Goal: Information Seeking & Learning: Learn about a topic

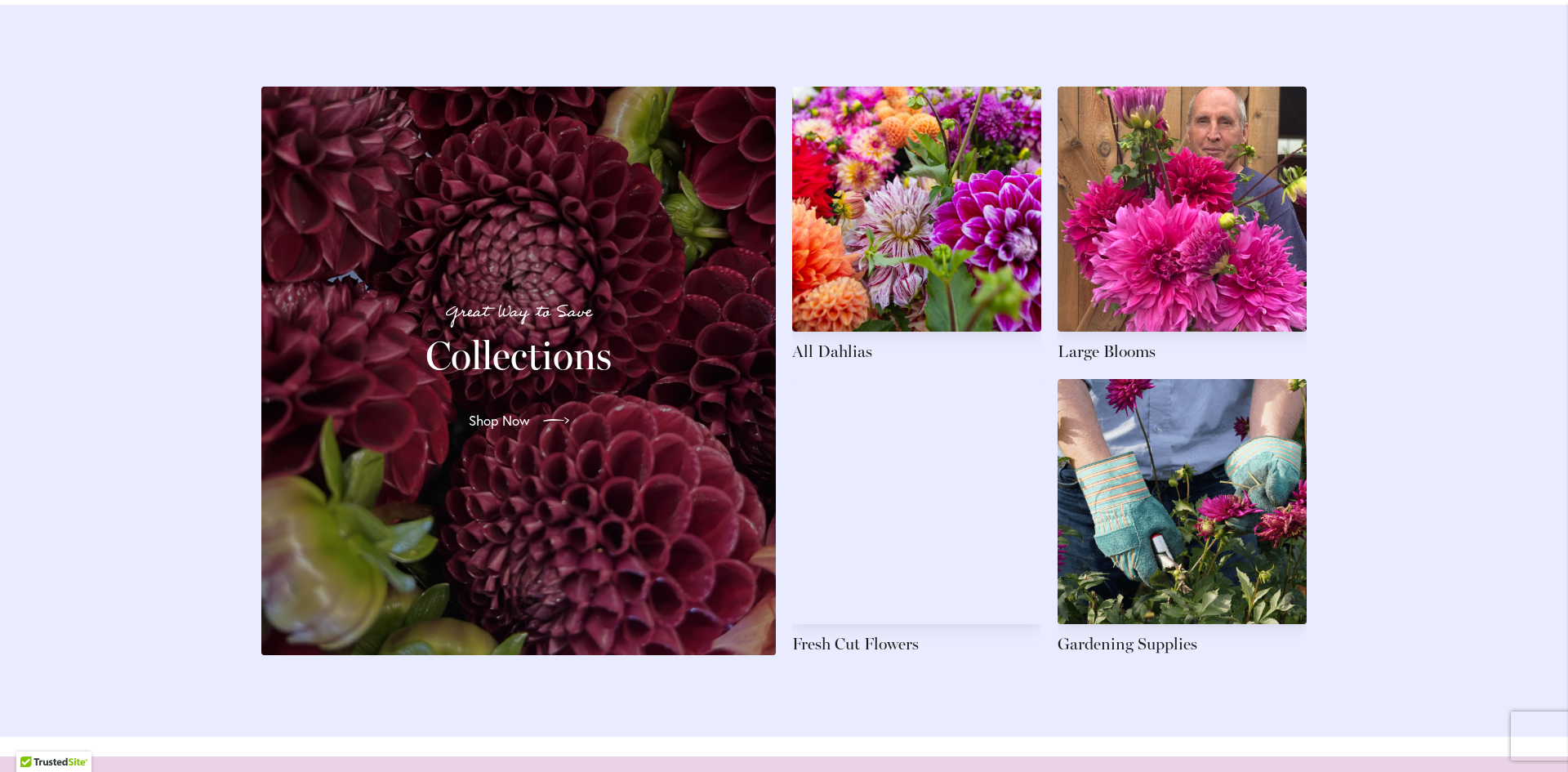
scroll to position [2286, 0]
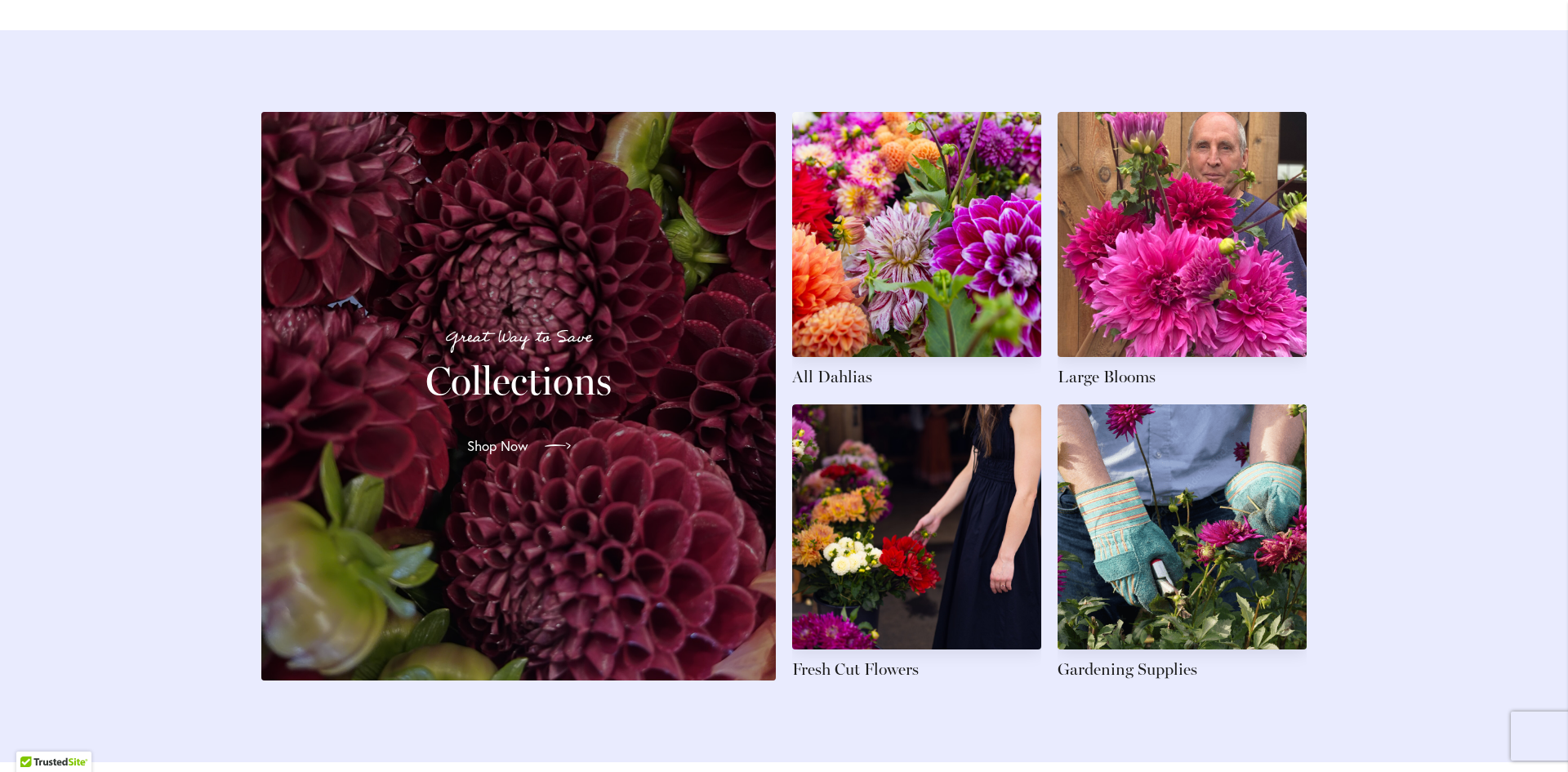
click at [476, 436] on span "Shop Now" at bounding box center [498, 445] width 61 height 19
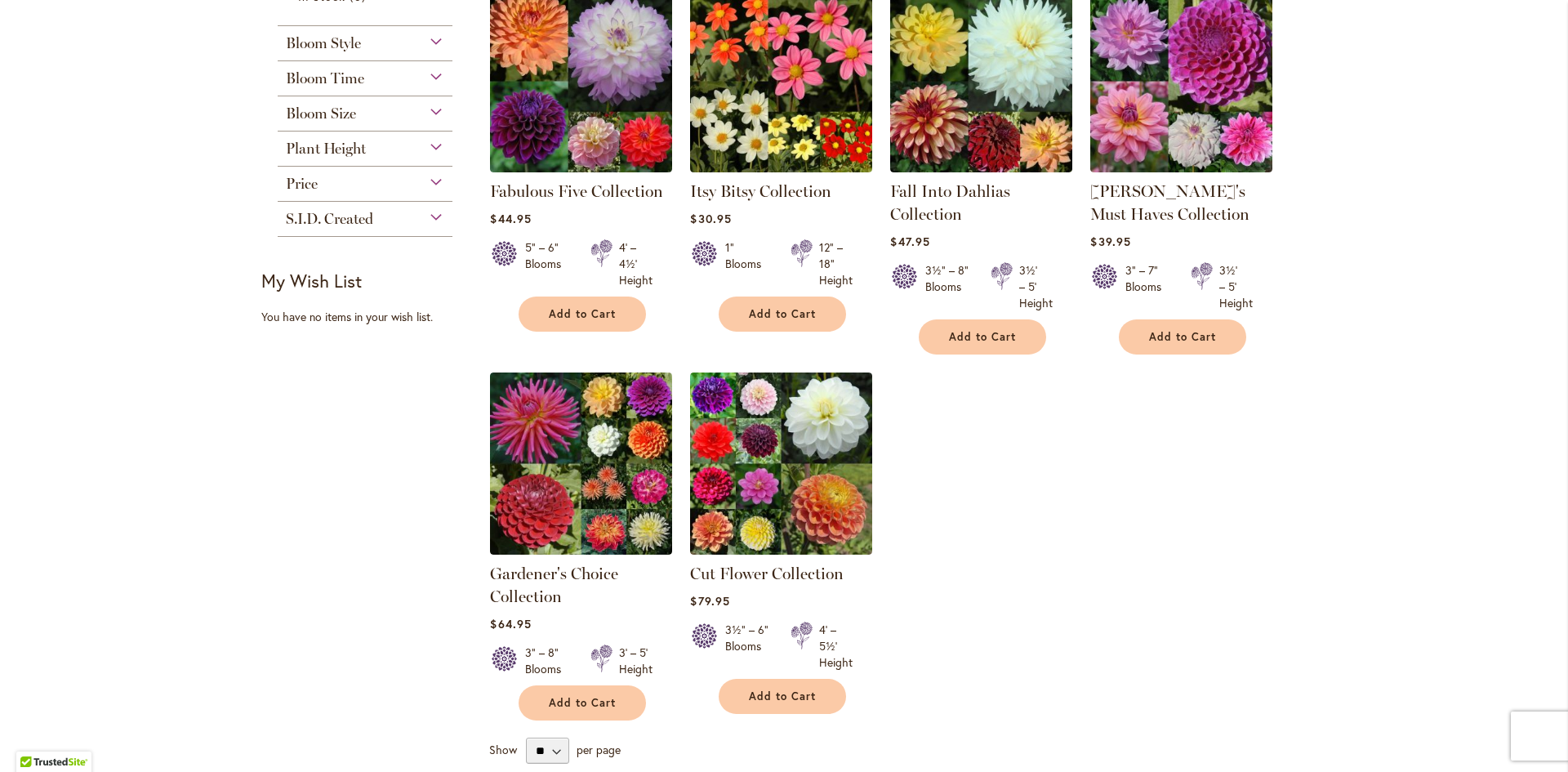
scroll to position [327, 0]
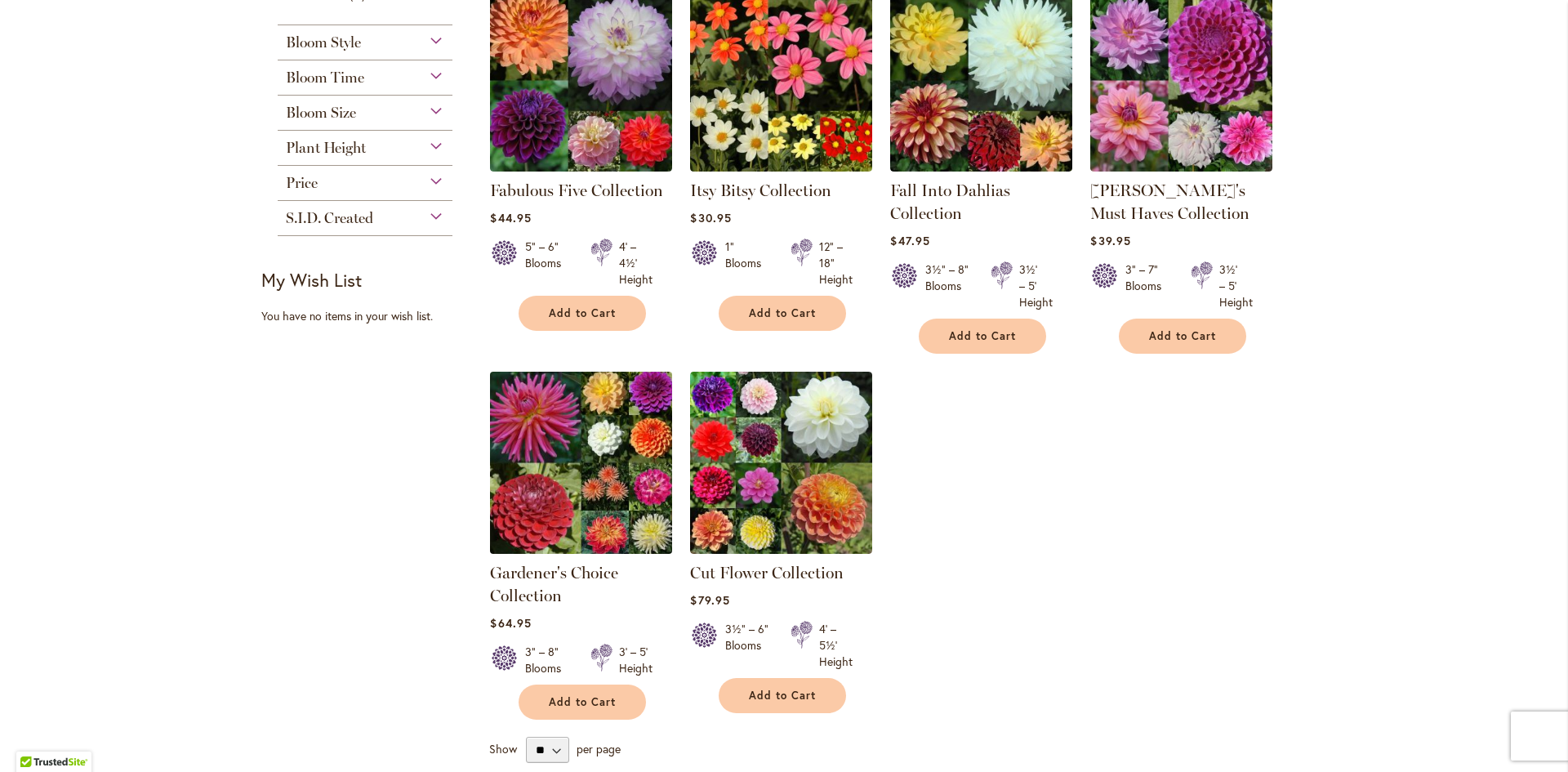
click at [584, 444] on img at bounding box center [581, 462] width 191 height 191
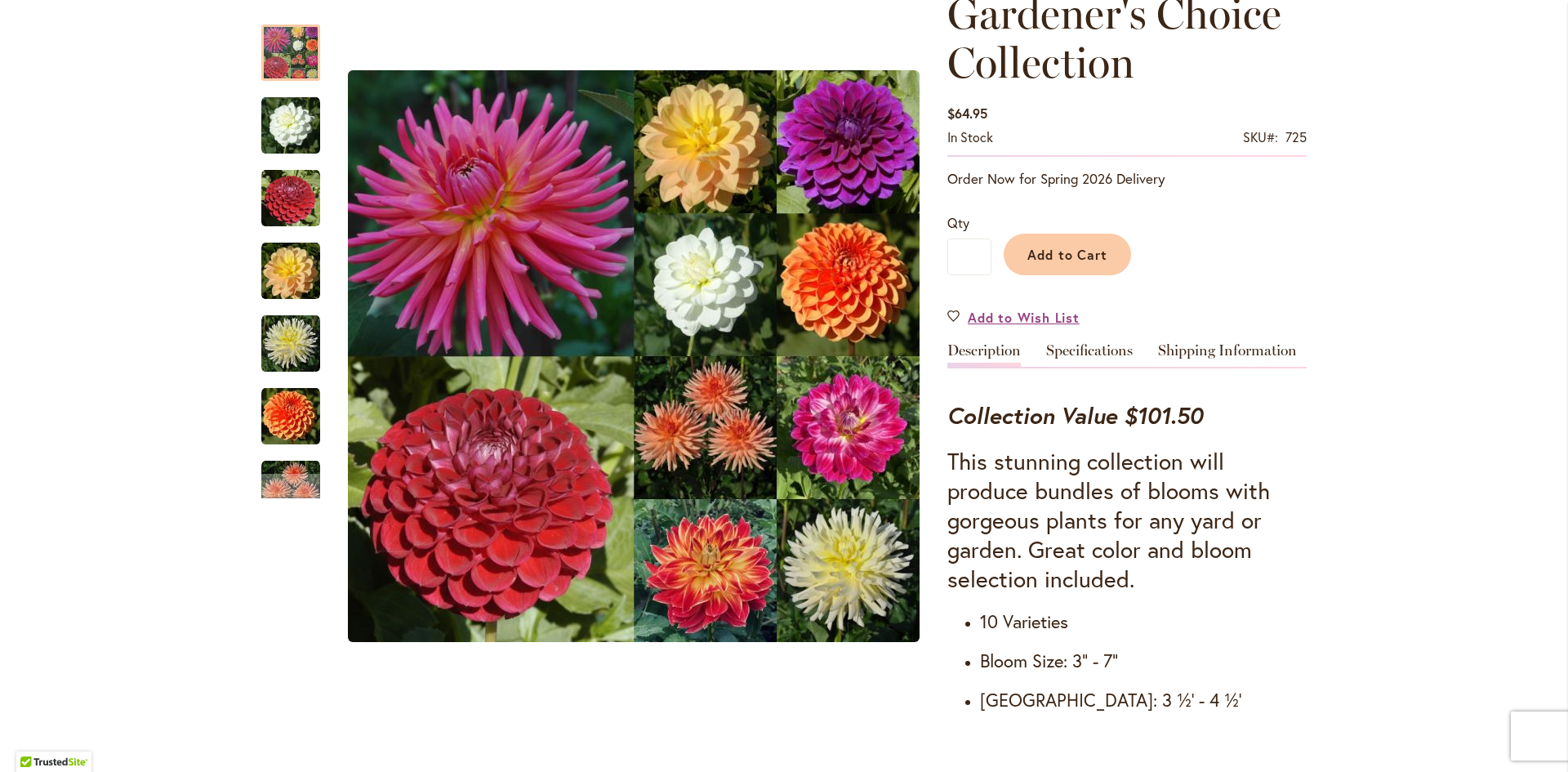
scroll to position [245, 0]
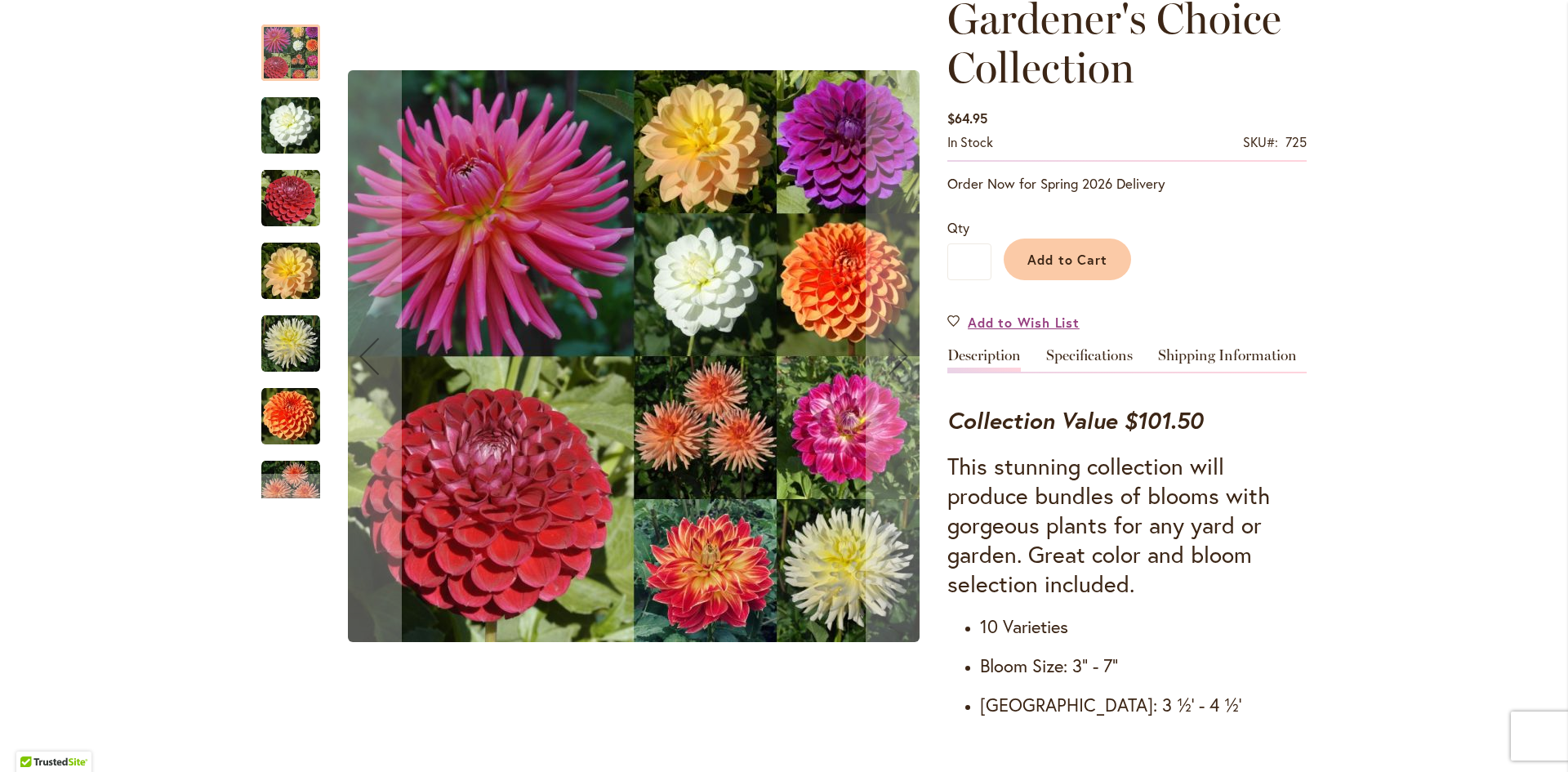
click at [280, 140] on img "BRIDE TO BE" at bounding box center [291, 126] width 59 height 59
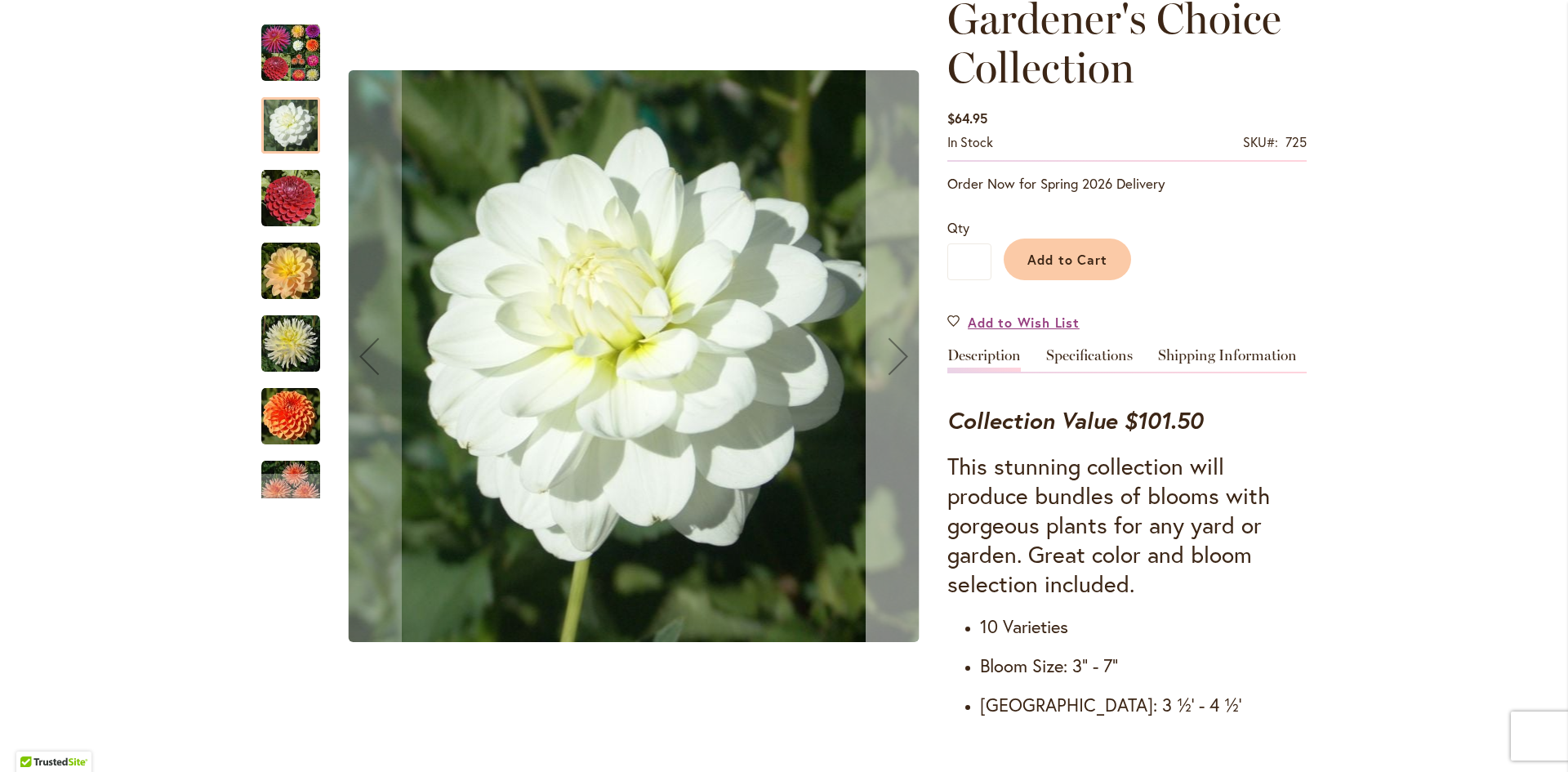
click at [894, 358] on div "Next" at bounding box center [898, 356] width 66 height 66
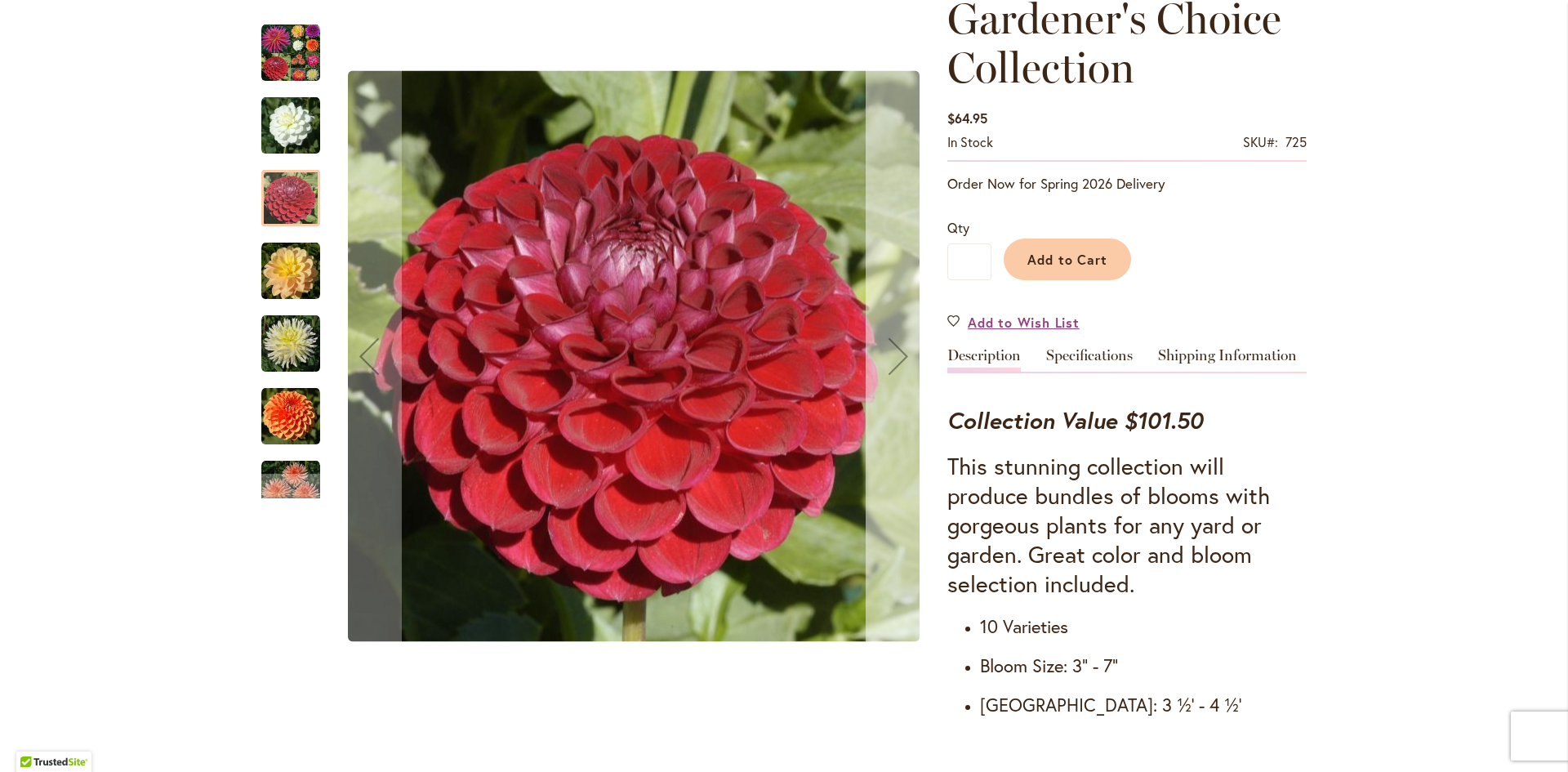
click at [894, 358] on div "Next" at bounding box center [898, 356] width 66 height 66
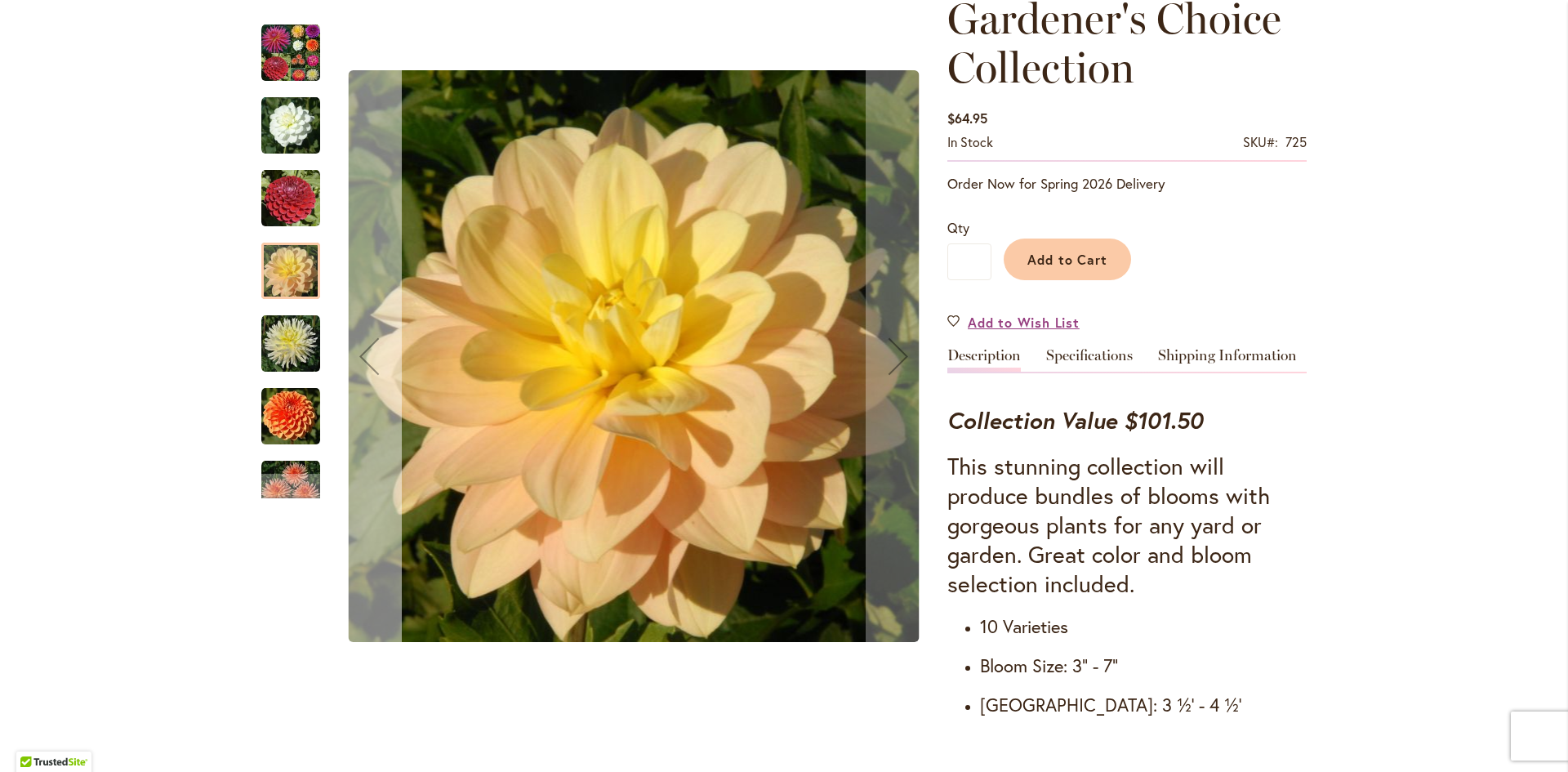
click at [354, 356] on div "Previous" at bounding box center [368, 356] width 66 height 66
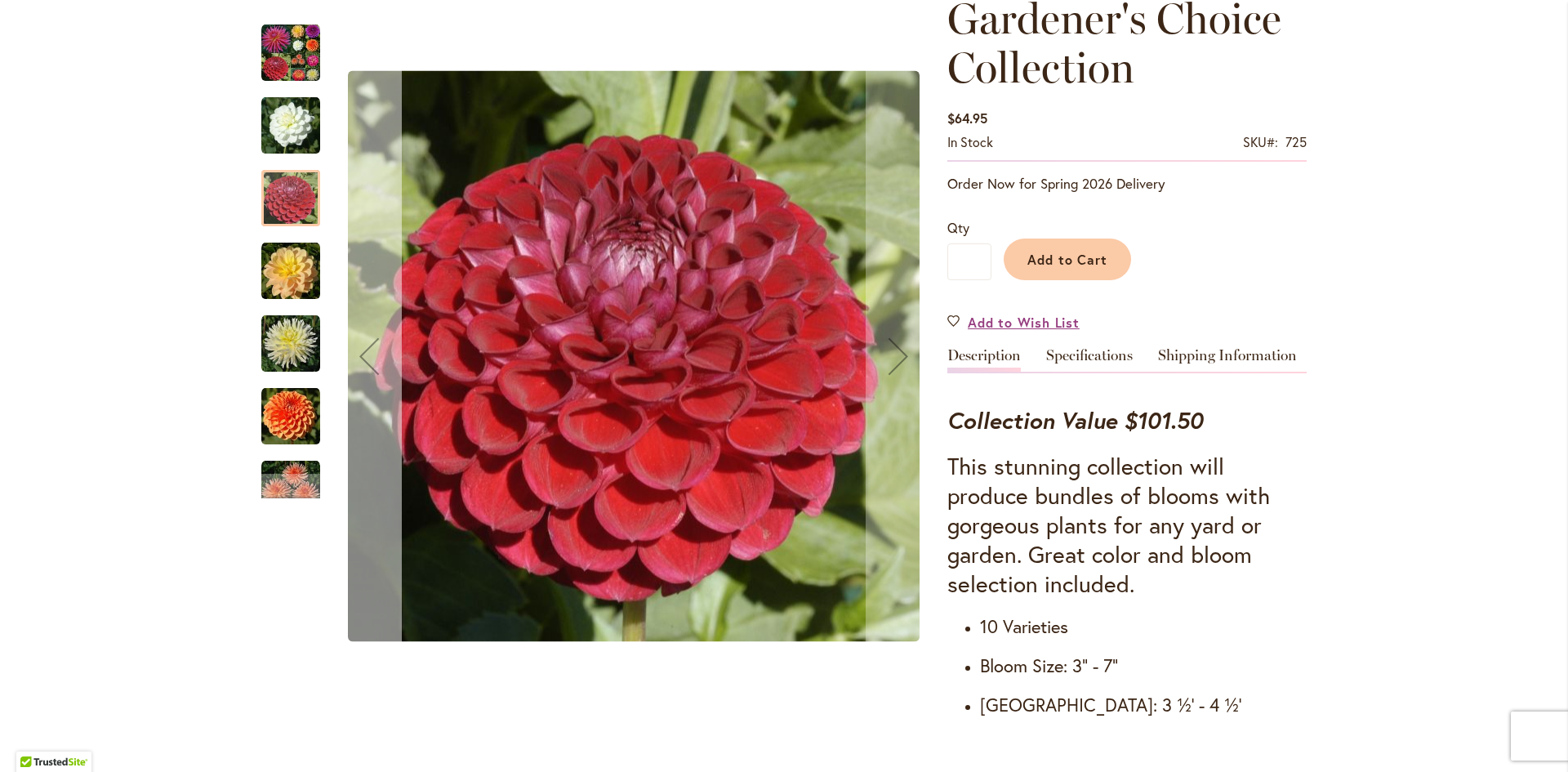
click at [354, 356] on div "Previous" at bounding box center [368, 356] width 66 height 66
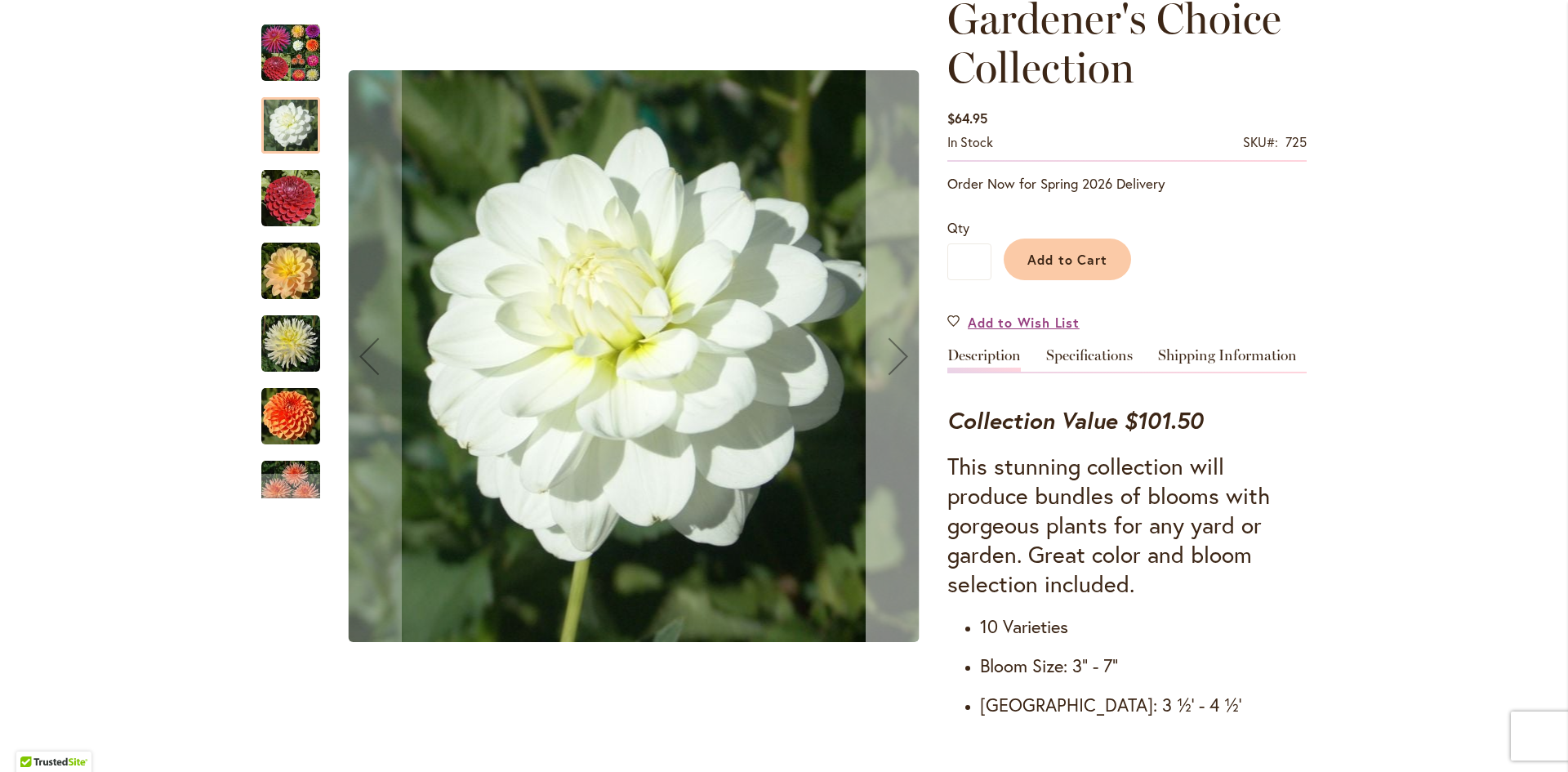
click at [898, 360] on div "Next" at bounding box center [898, 356] width 66 height 66
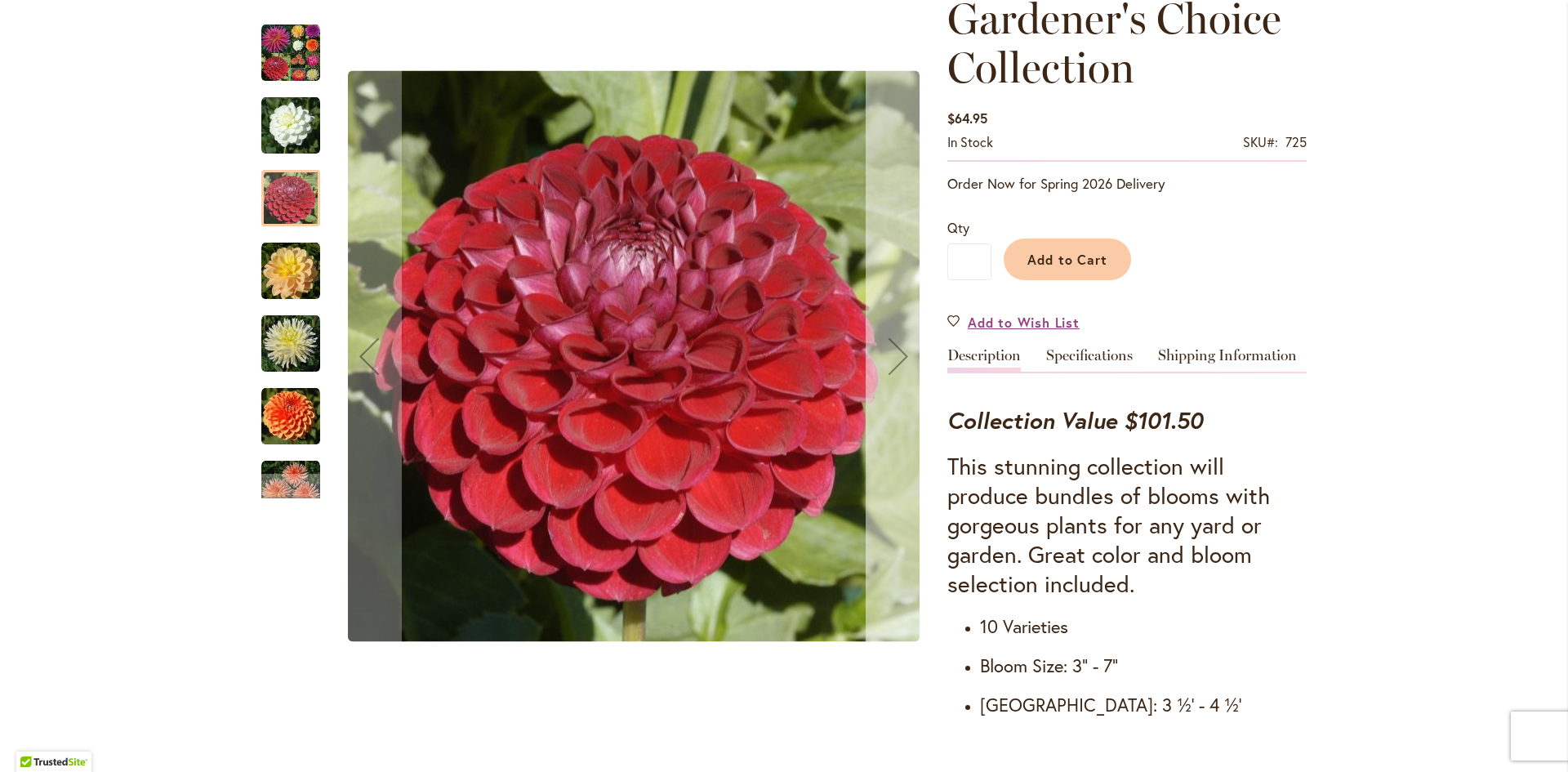
click at [898, 360] on div "Next" at bounding box center [898, 356] width 66 height 66
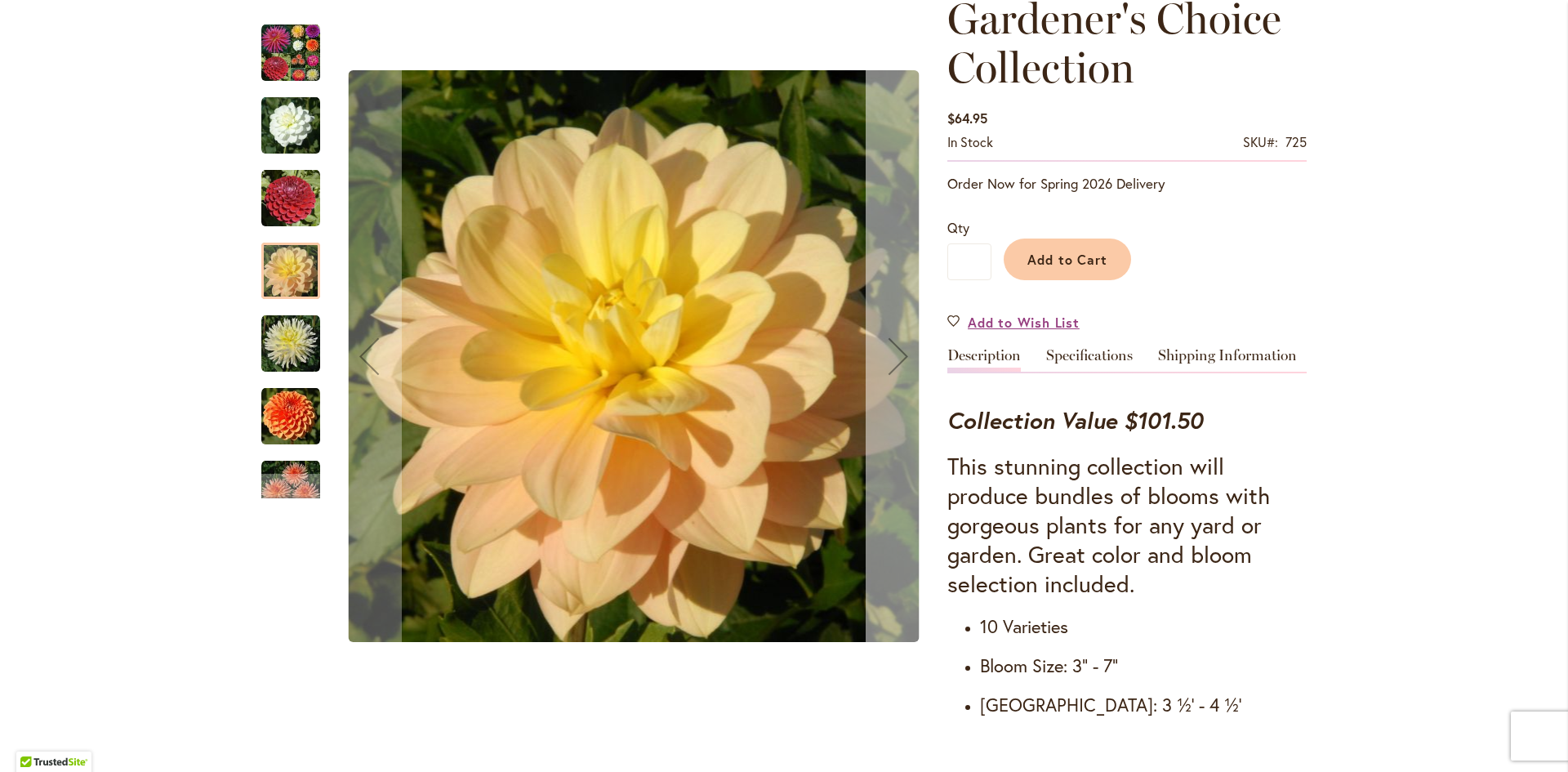
click at [898, 360] on div "Next" at bounding box center [898, 356] width 66 height 66
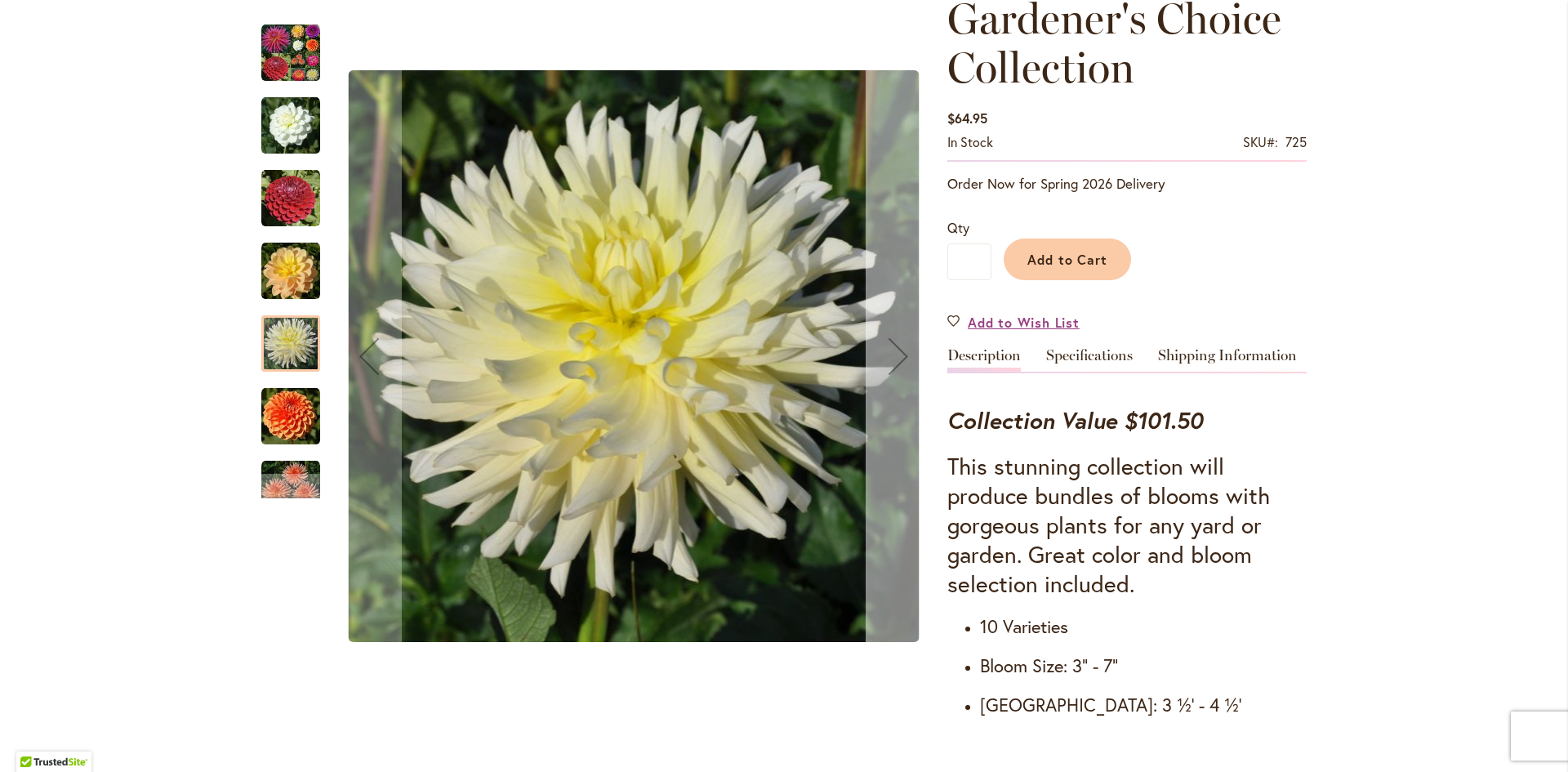
click at [898, 360] on div "Next" at bounding box center [898, 356] width 66 height 66
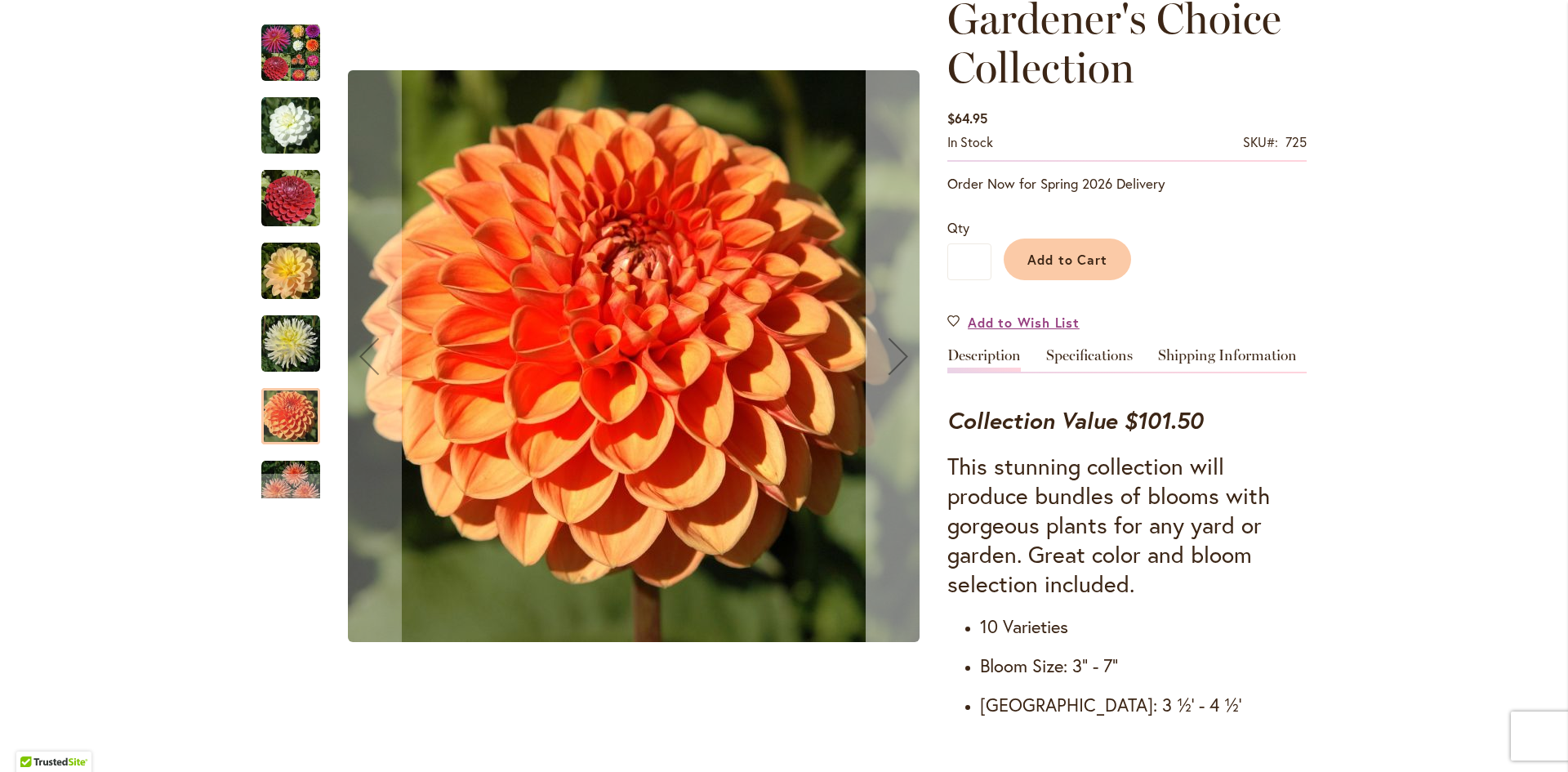
click at [898, 360] on div "Next" at bounding box center [898, 356] width 66 height 66
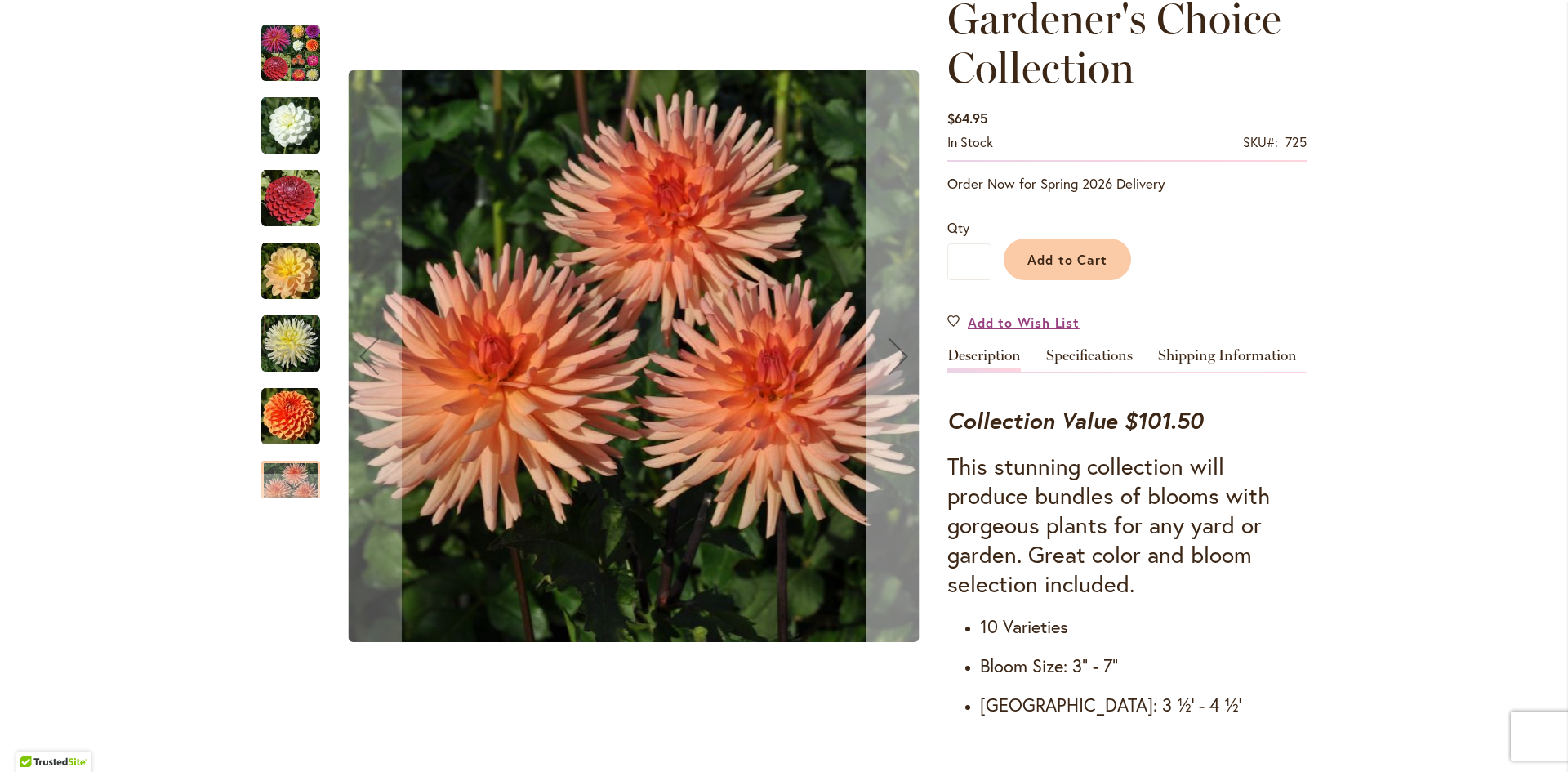
click at [898, 360] on div "Next" at bounding box center [898, 356] width 66 height 66
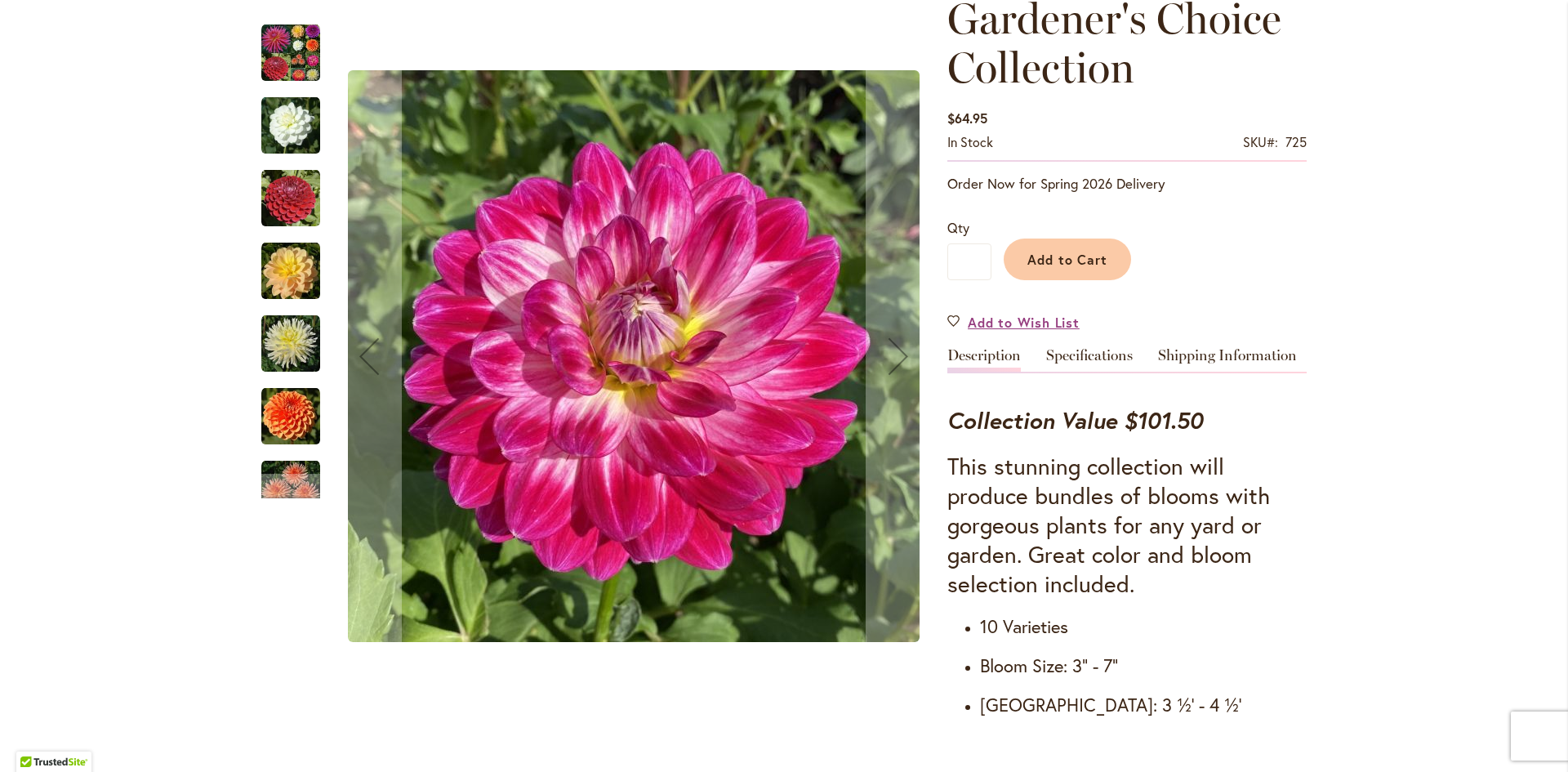
click at [287, 60] on img "Gardener's Choice Collection" at bounding box center [291, 54] width 59 height 59
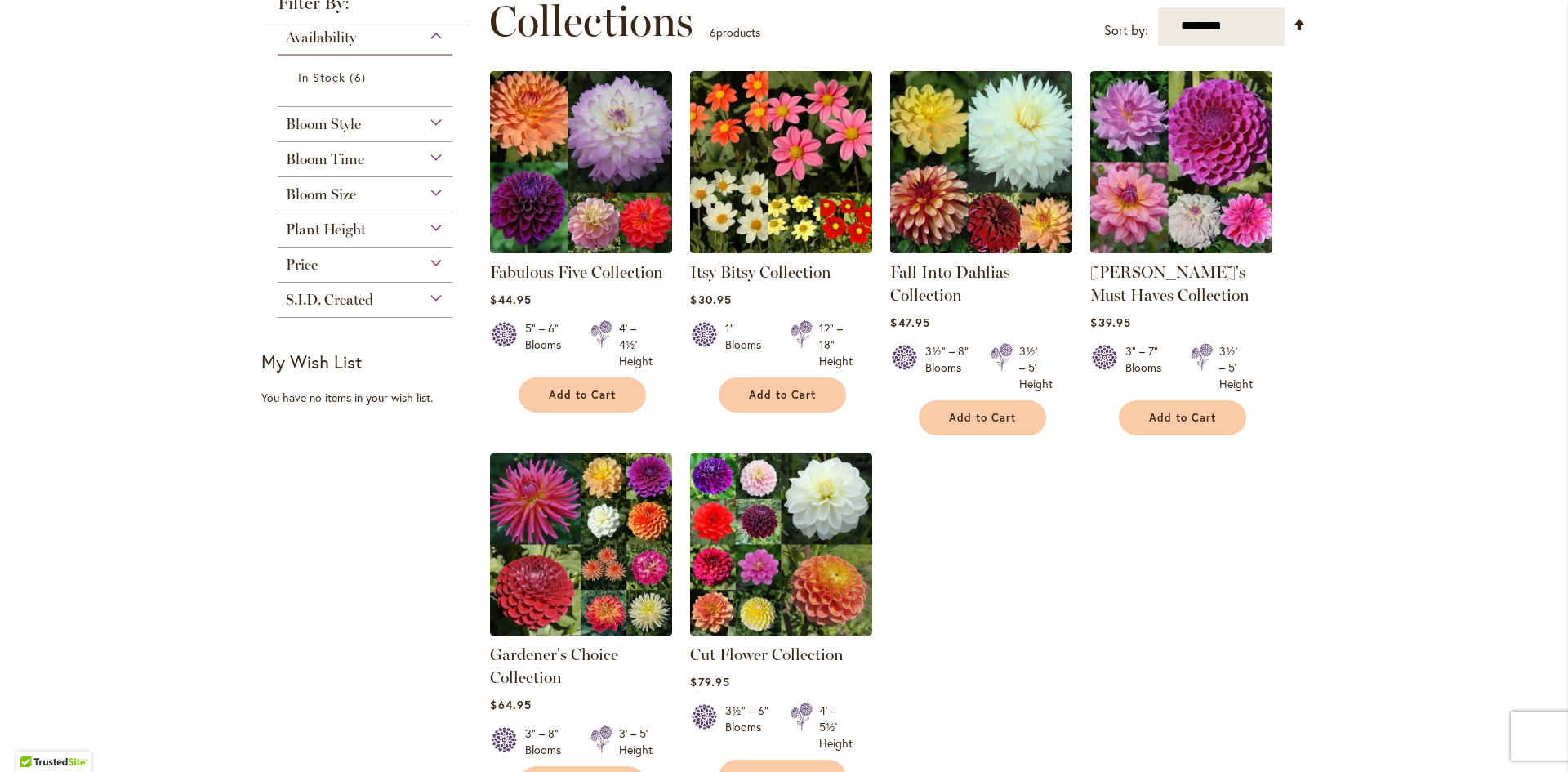
scroll to position [163, 0]
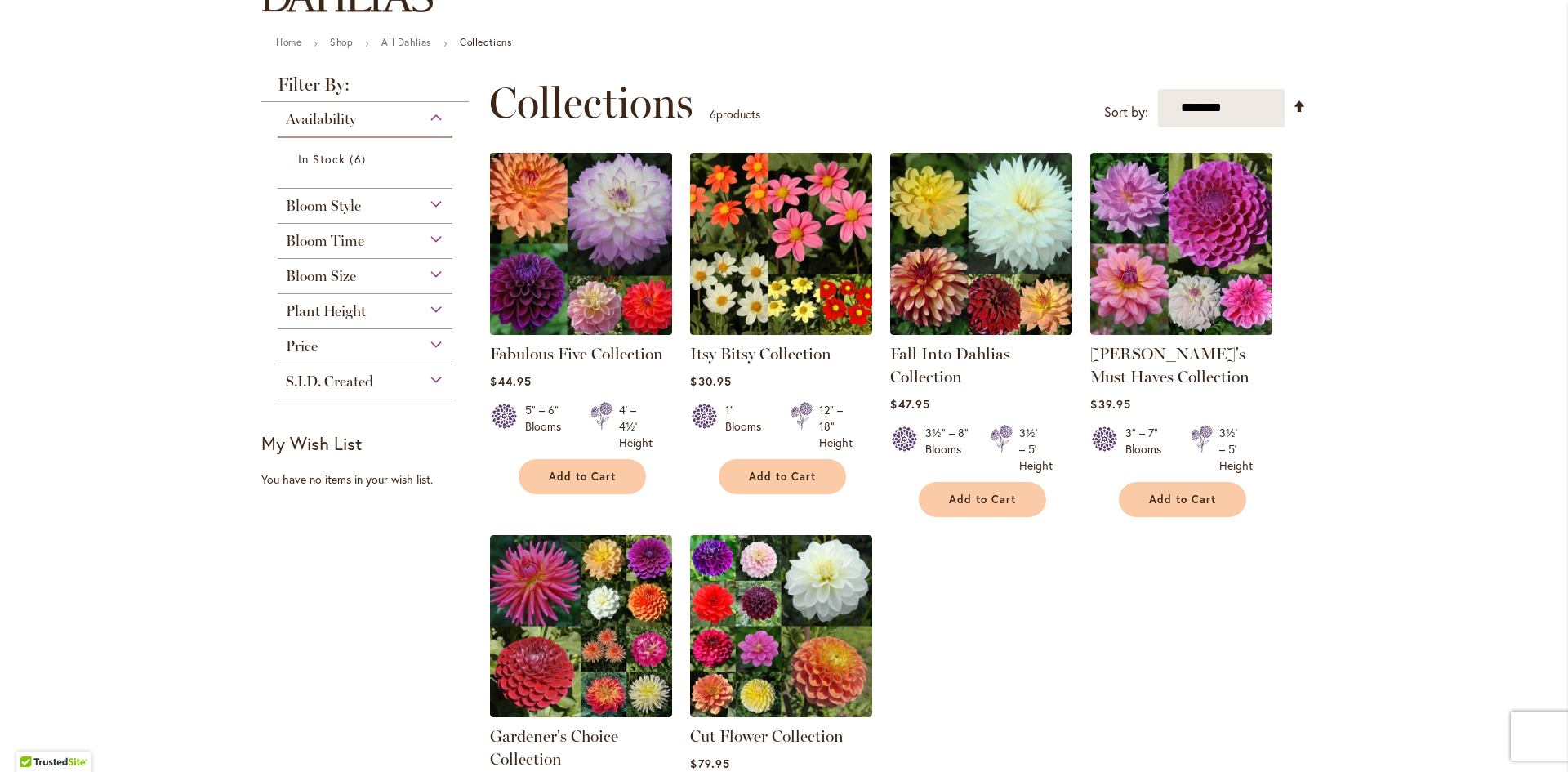
click at [596, 258] on img at bounding box center [581, 243] width 191 height 191
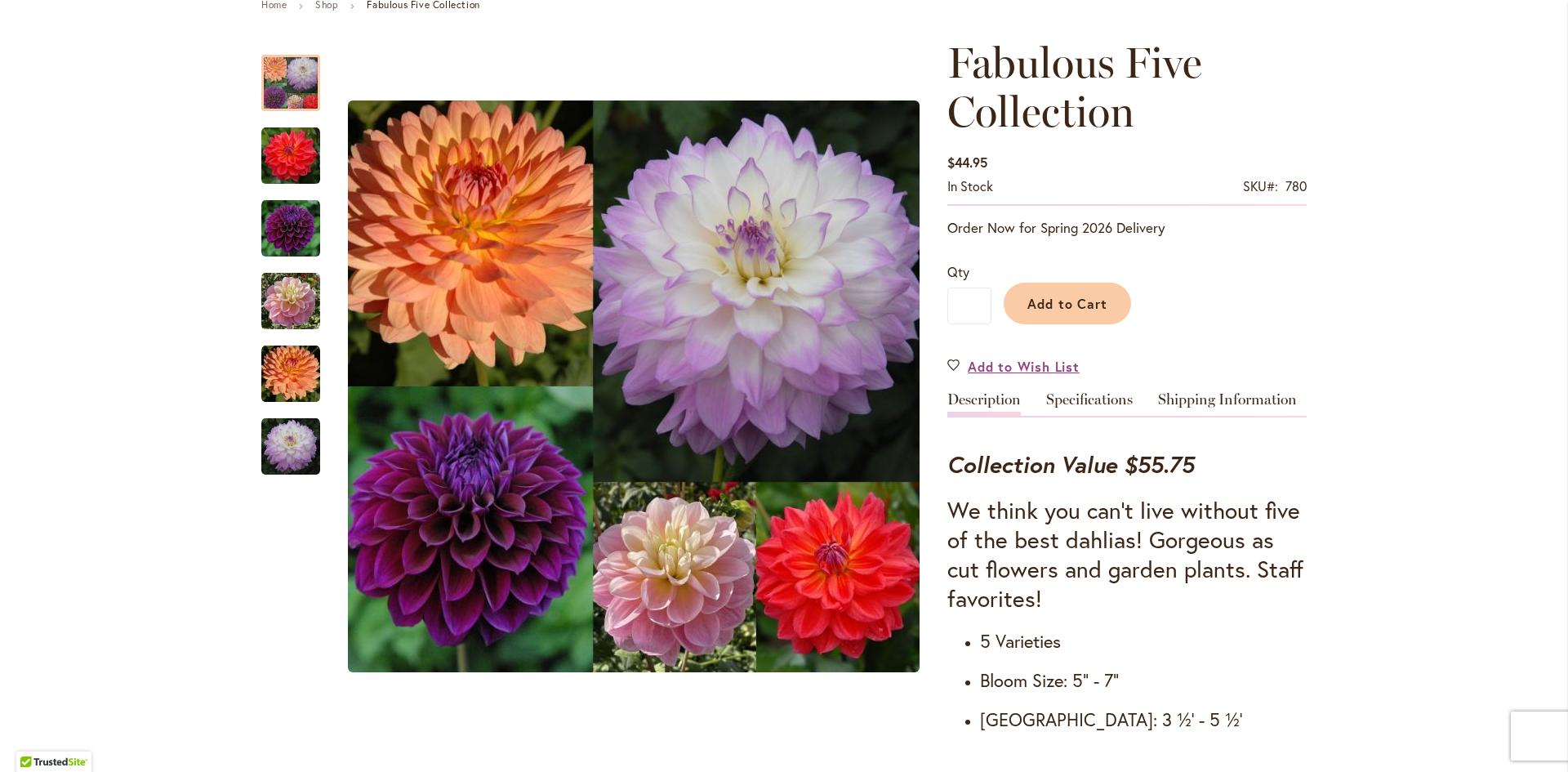
scroll to position [245, 0]
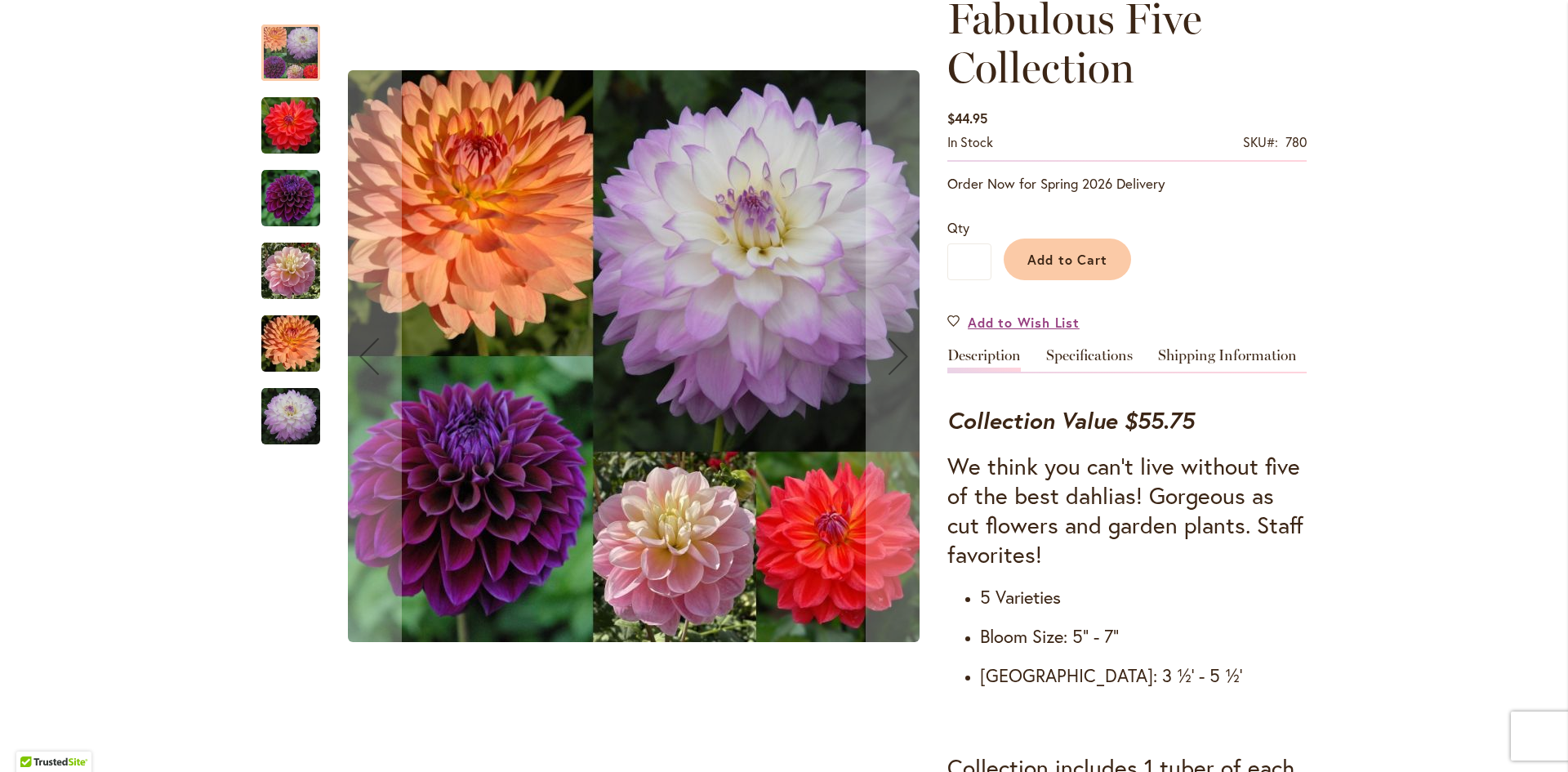
click at [291, 123] on img "COOPER BLAINE" at bounding box center [291, 126] width 59 height 59
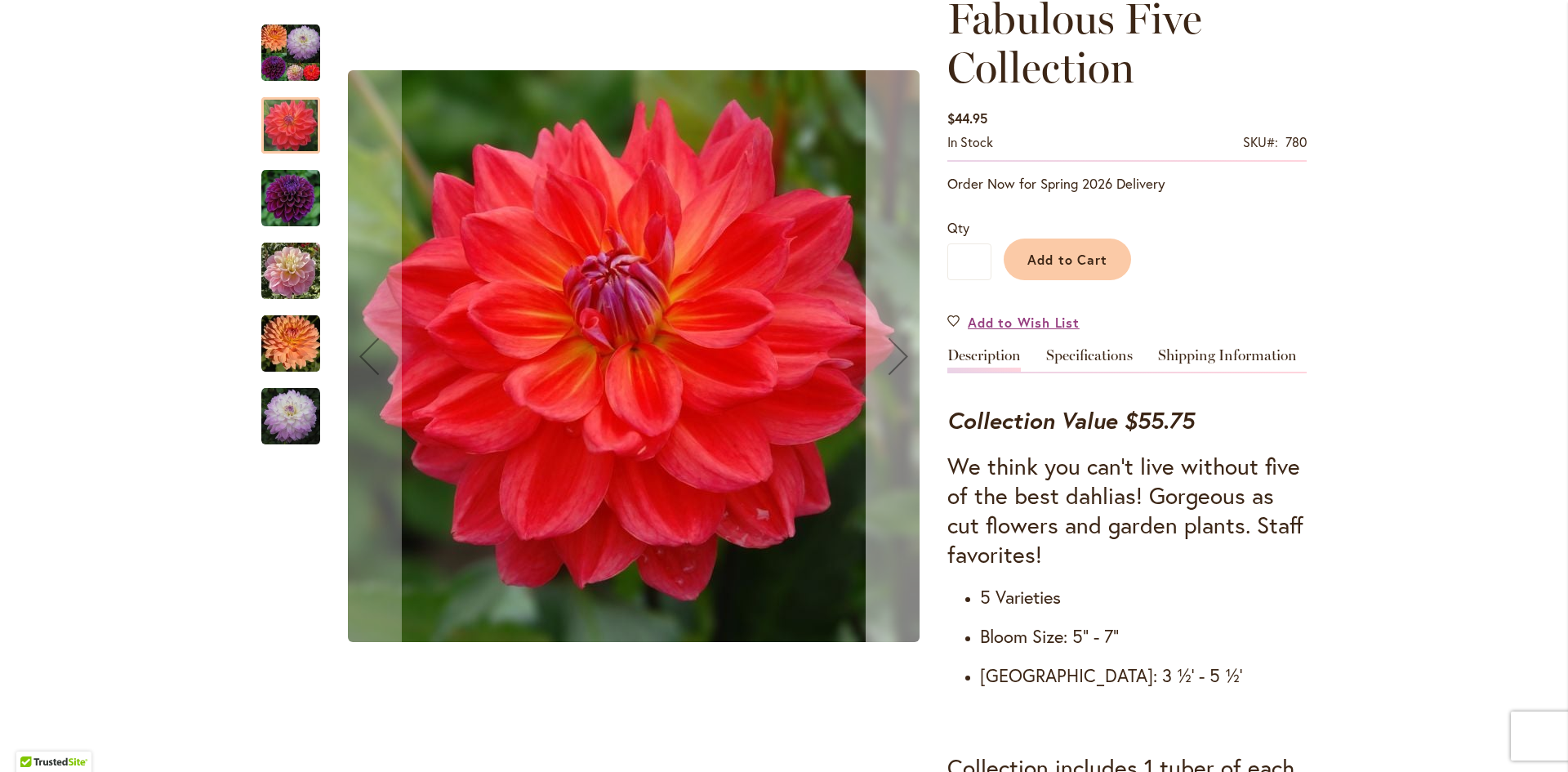
click at [894, 355] on div "Next" at bounding box center [898, 356] width 66 height 66
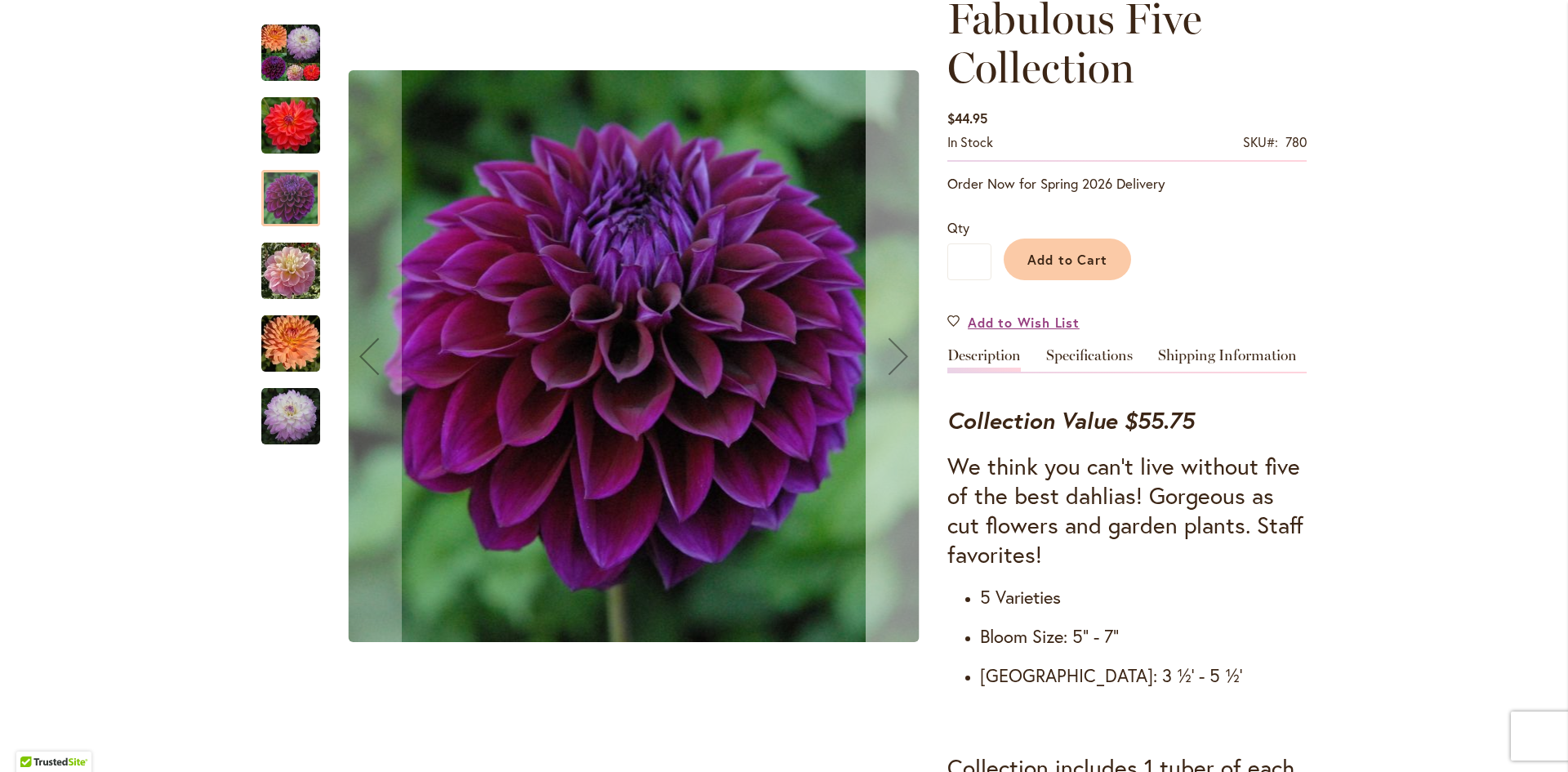
click at [894, 355] on div "Next" at bounding box center [898, 356] width 66 height 66
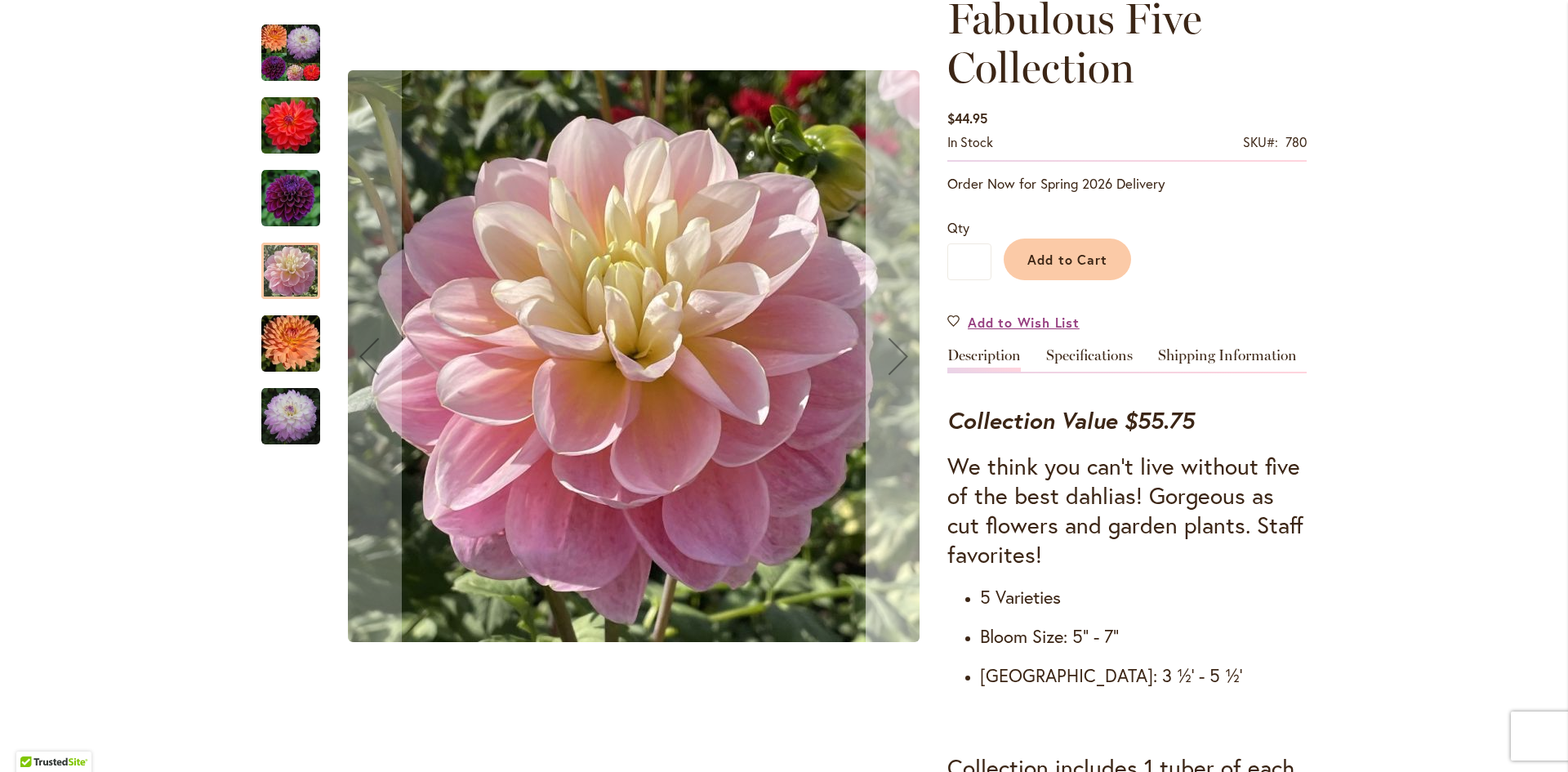
click at [894, 355] on div "Next" at bounding box center [898, 356] width 66 height 66
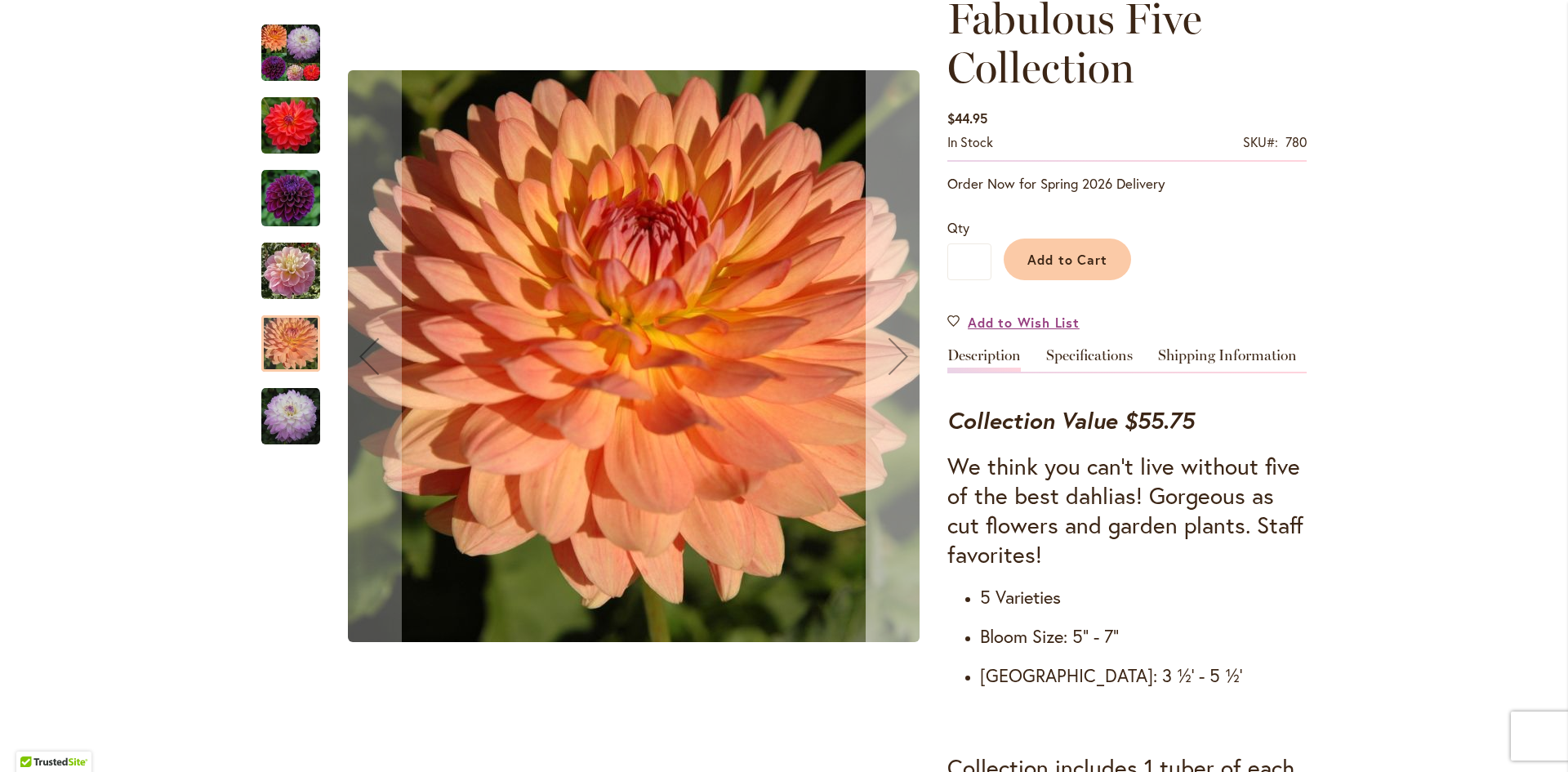
click at [894, 355] on div "Next" at bounding box center [898, 356] width 66 height 66
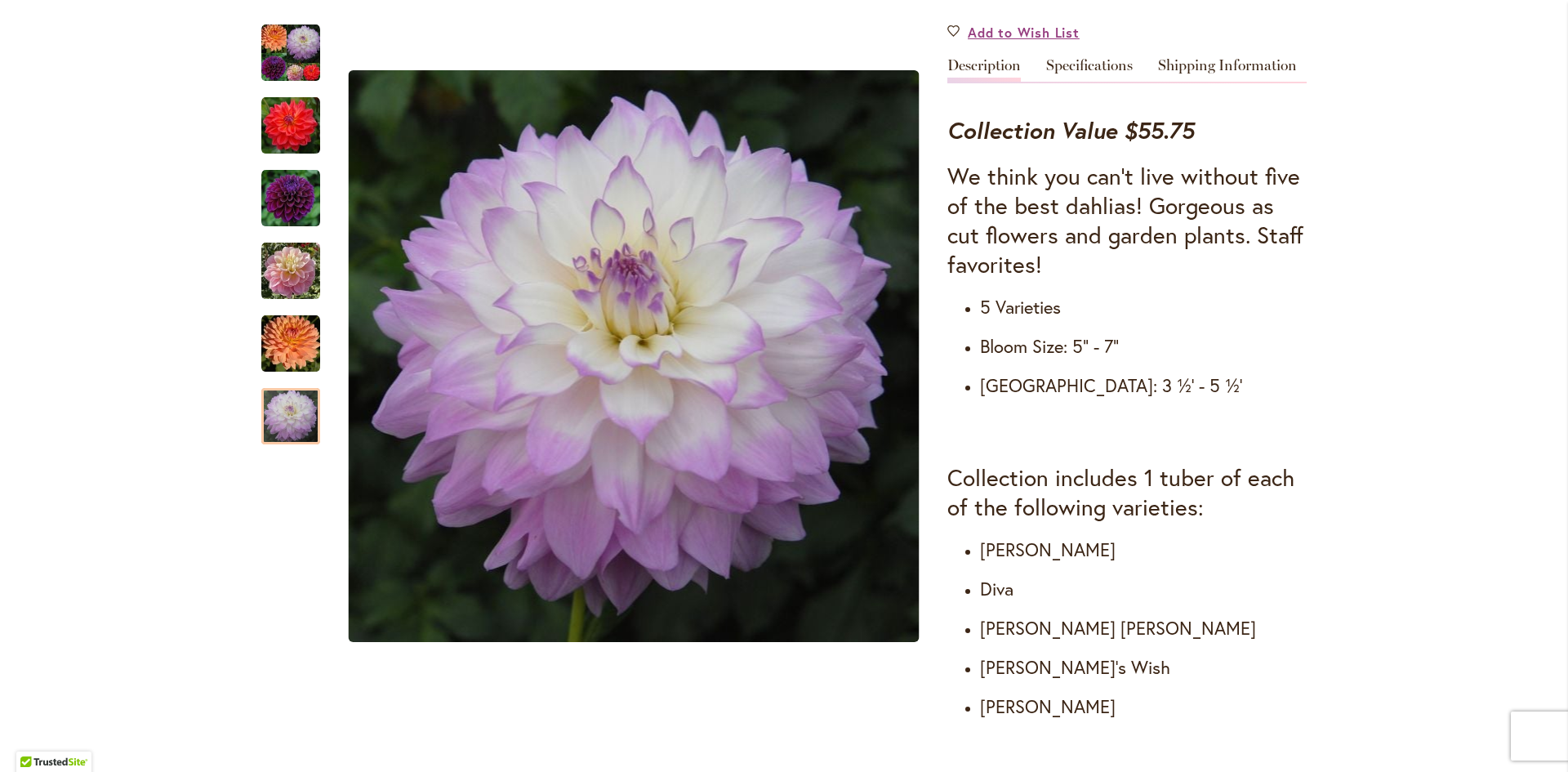
scroll to position [572, 0]
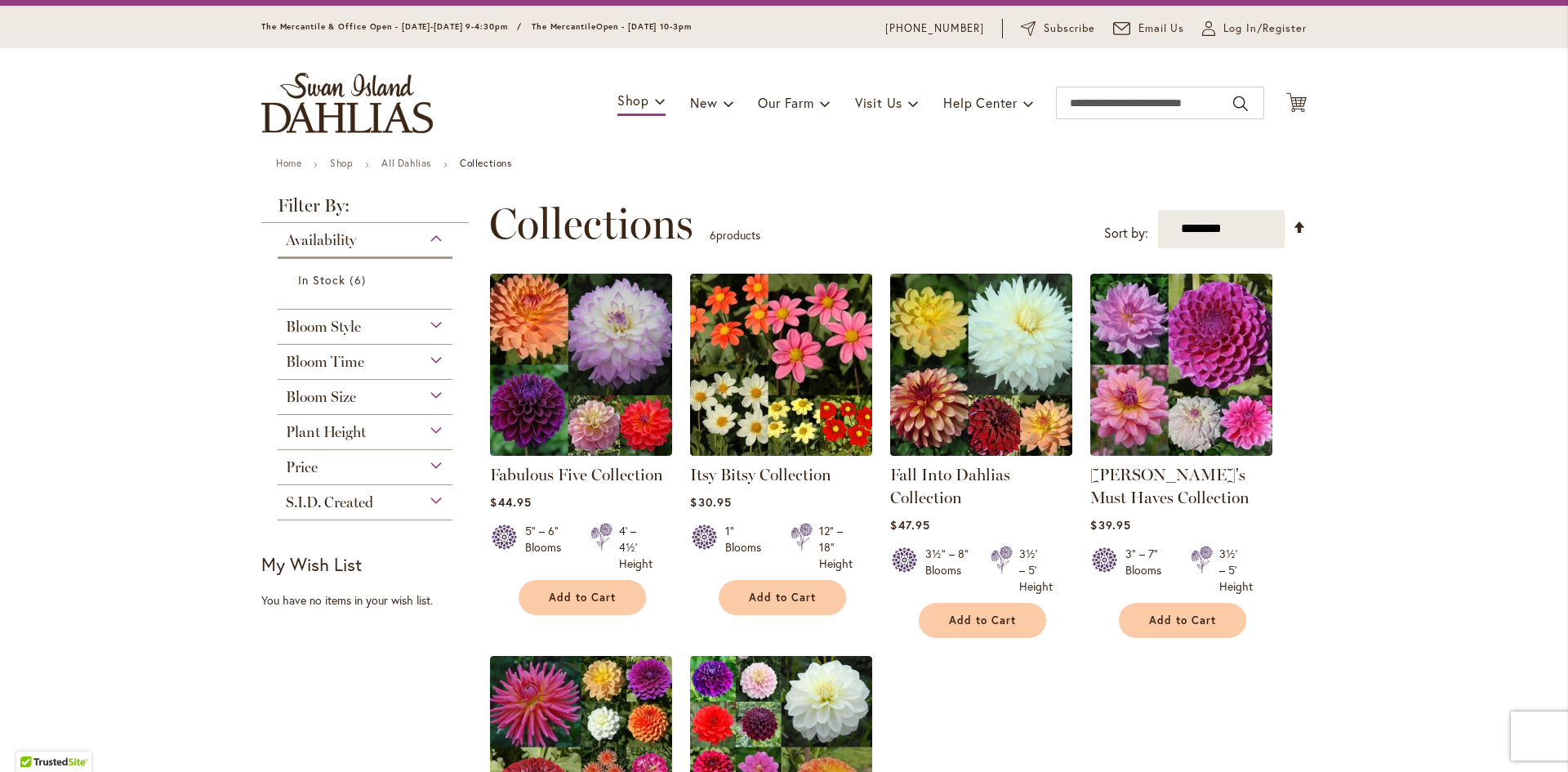
scroll to position [81, 0]
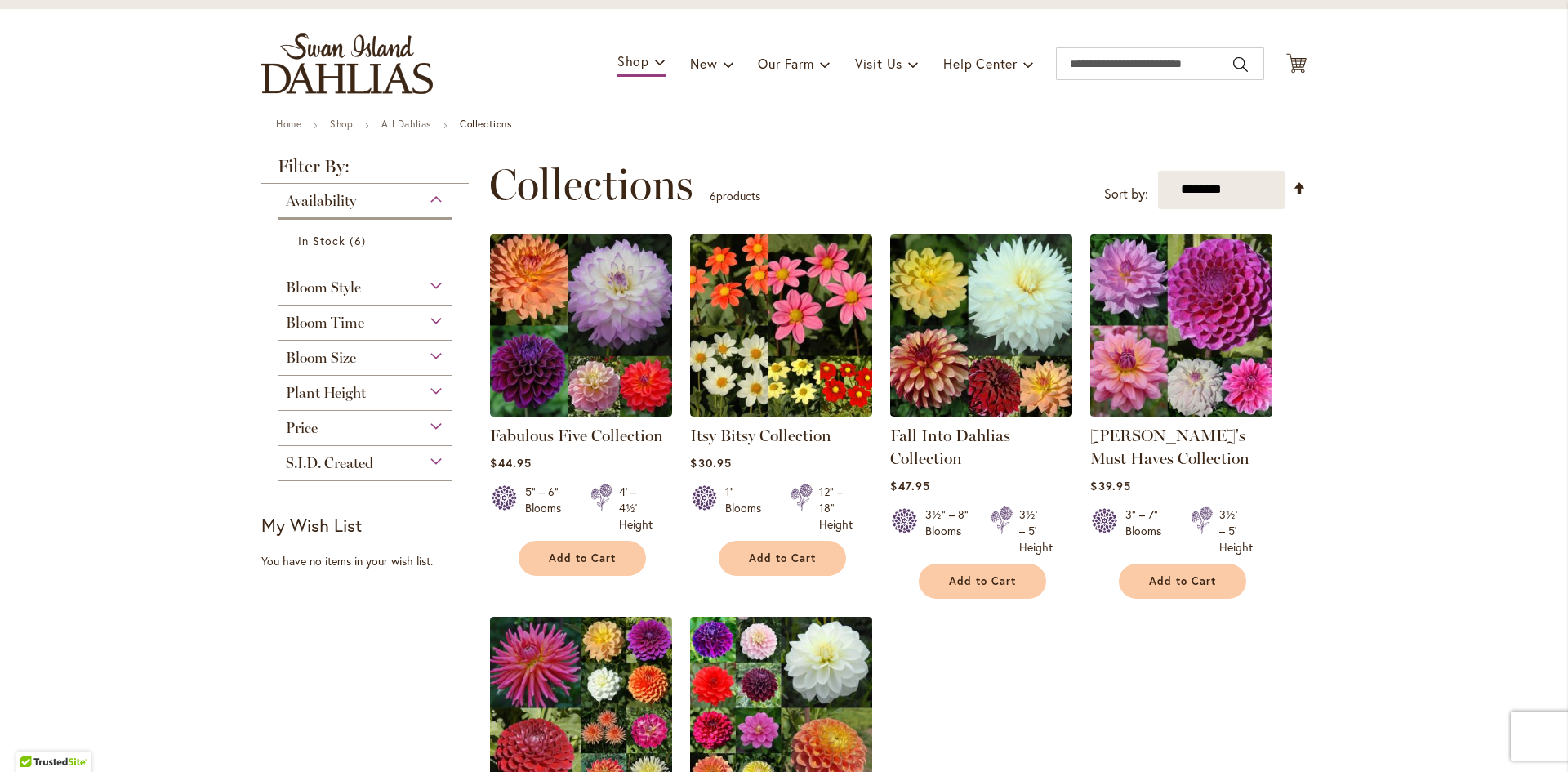
click at [1142, 306] on img at bounding box center [1181, 325] width 191 height 191
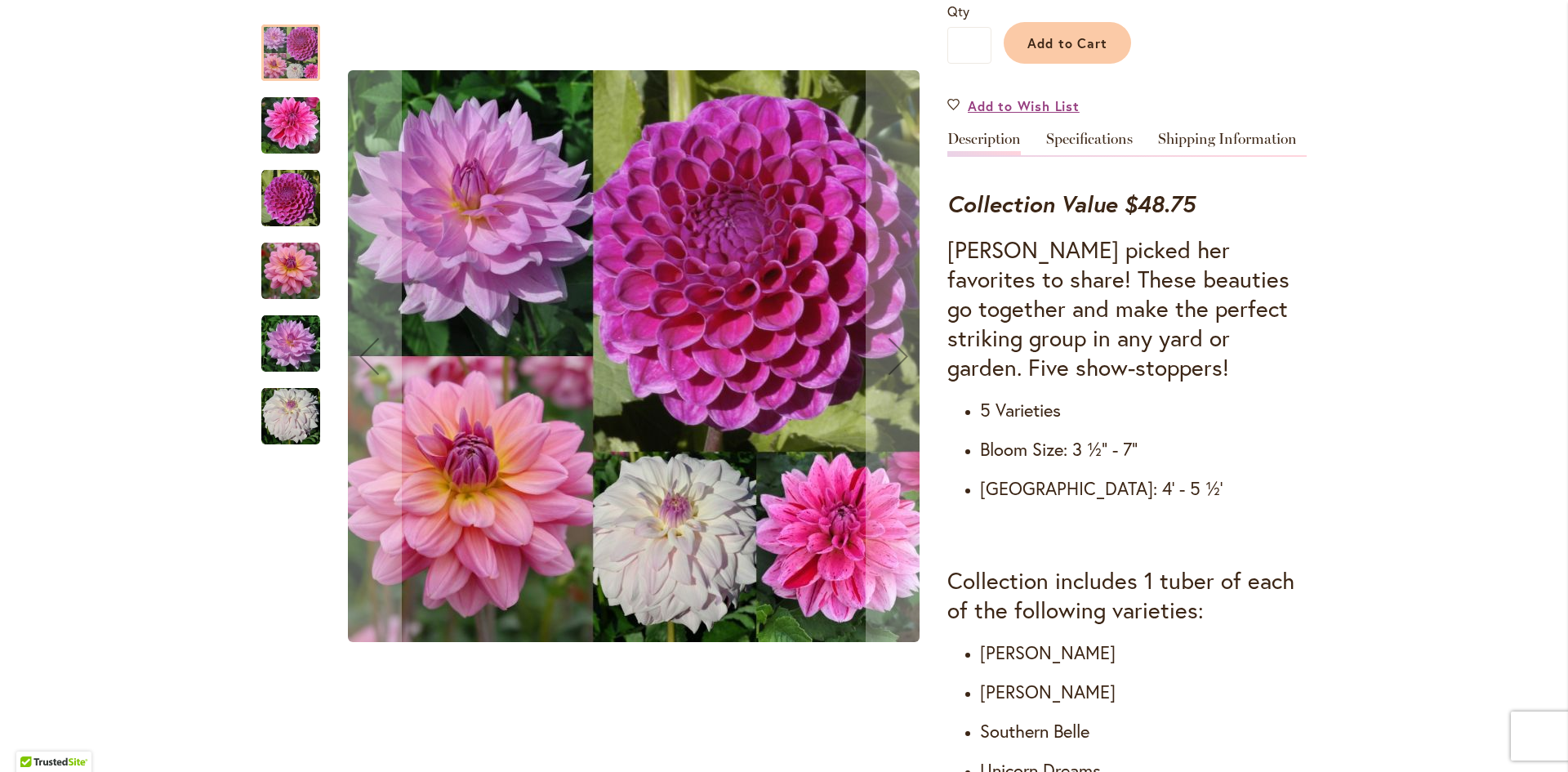
scroll to position [572, 0]
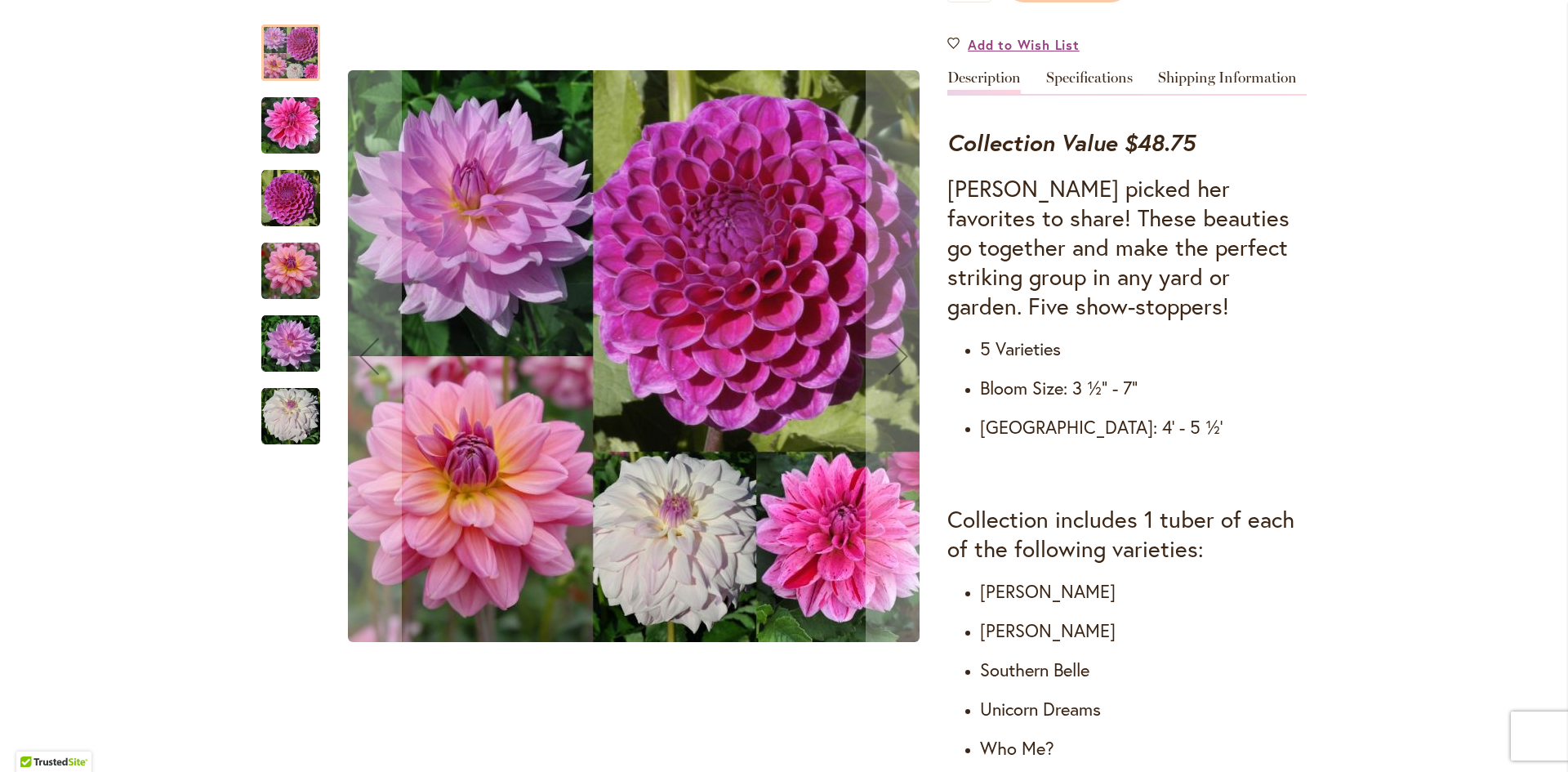
click at [293, 130] on img "CHA CHING" at bounding box center [291, 126] width 59 height 59
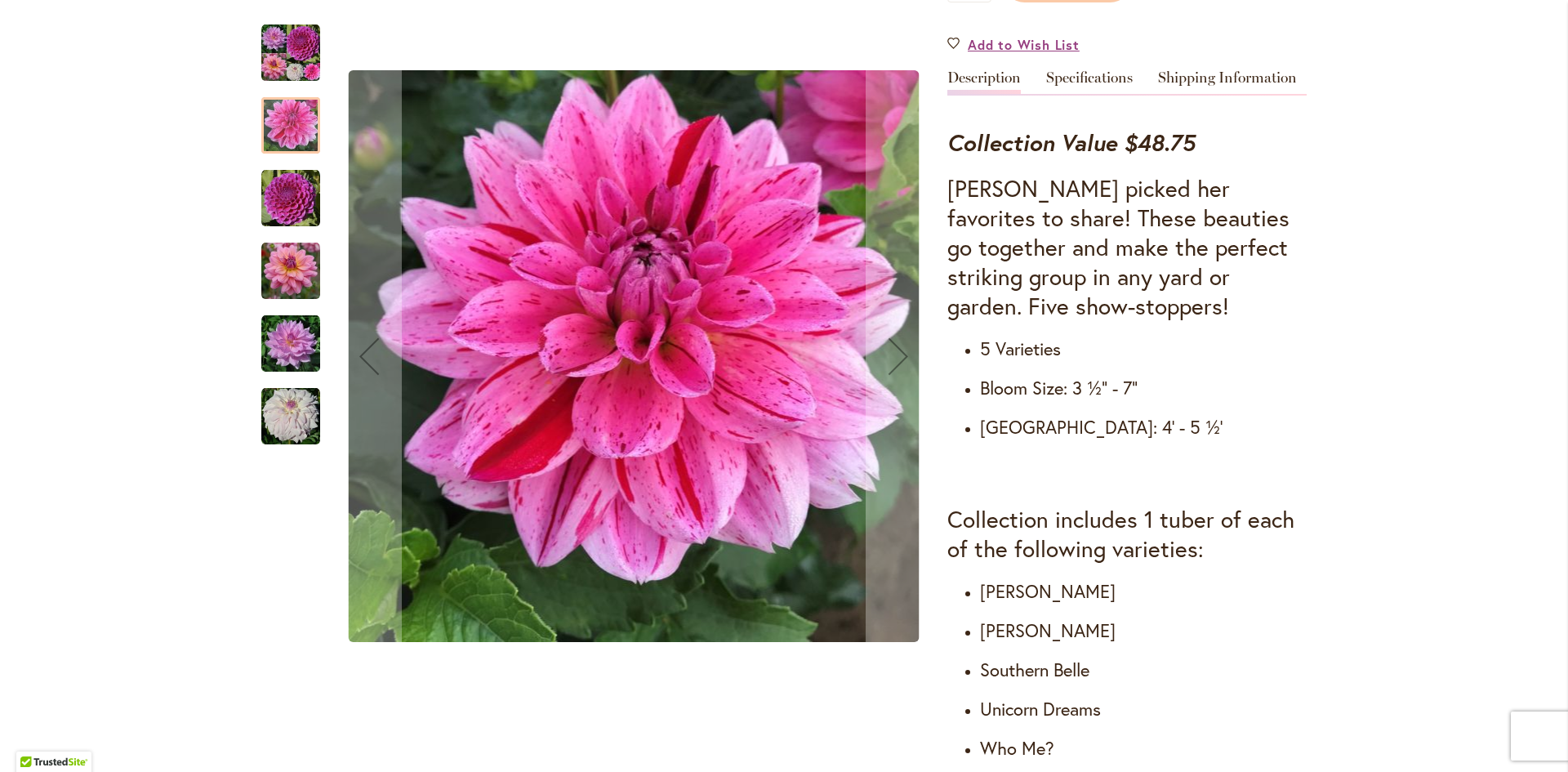
click at [300, 60] on img "Heather's Must Haves Collection" at bounding box center [291, 54] width 59 height 59
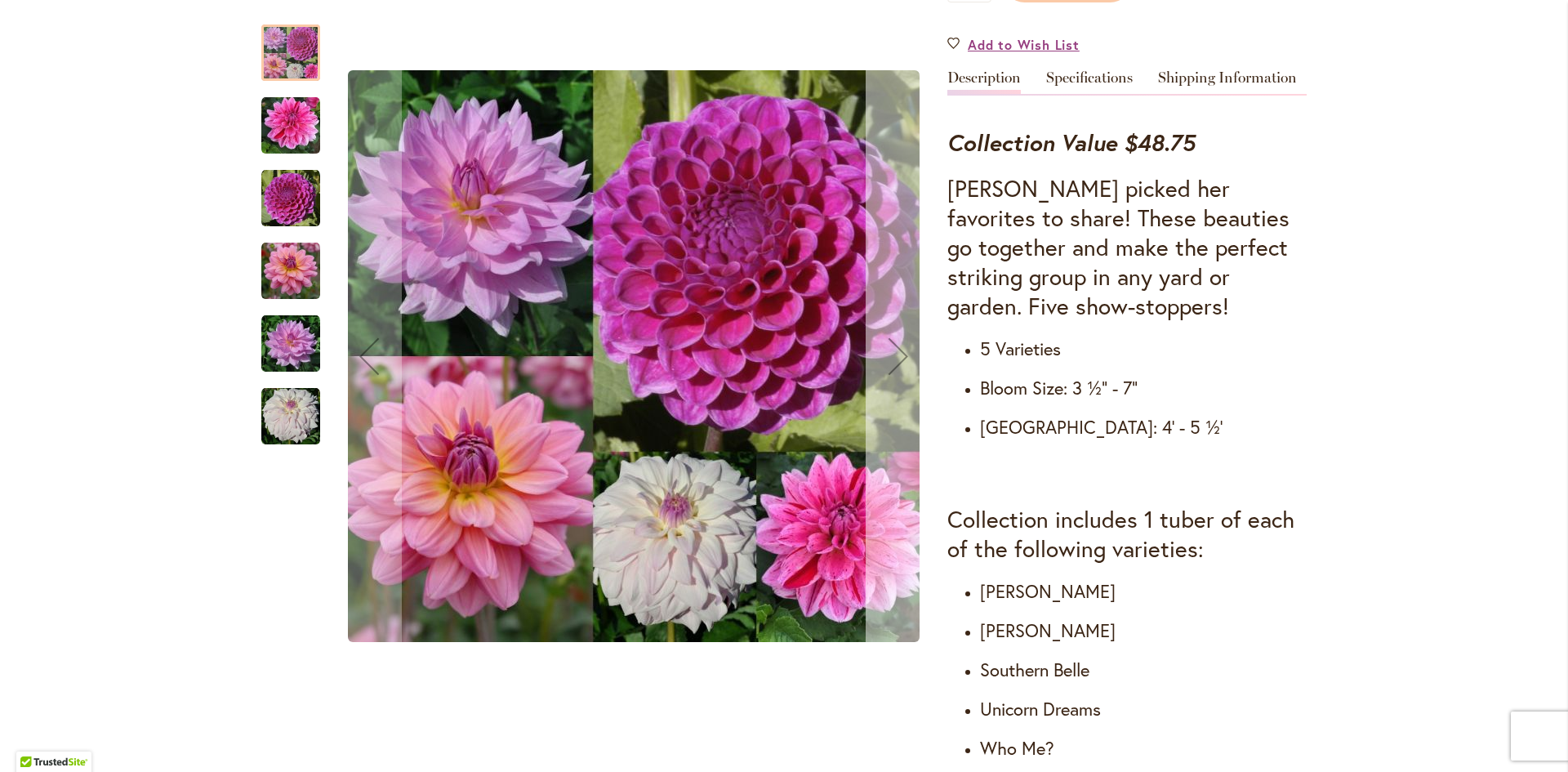
click at [896, 358] on div "Next" at bounding box center [898, 356] width 66 height 66
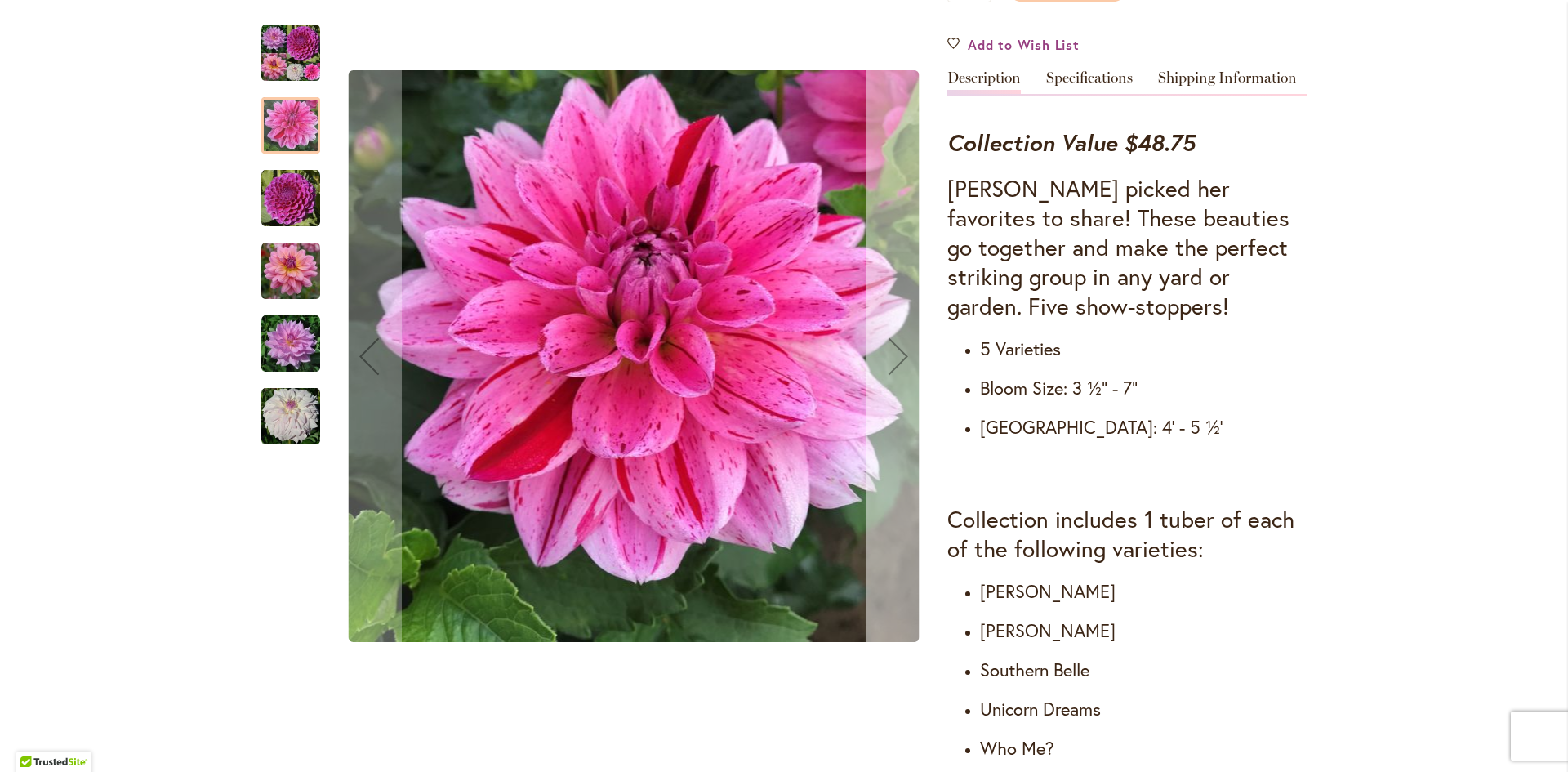
click at [896, 358] on div "Next" at bounding box center [898, 356] width 66 height 66
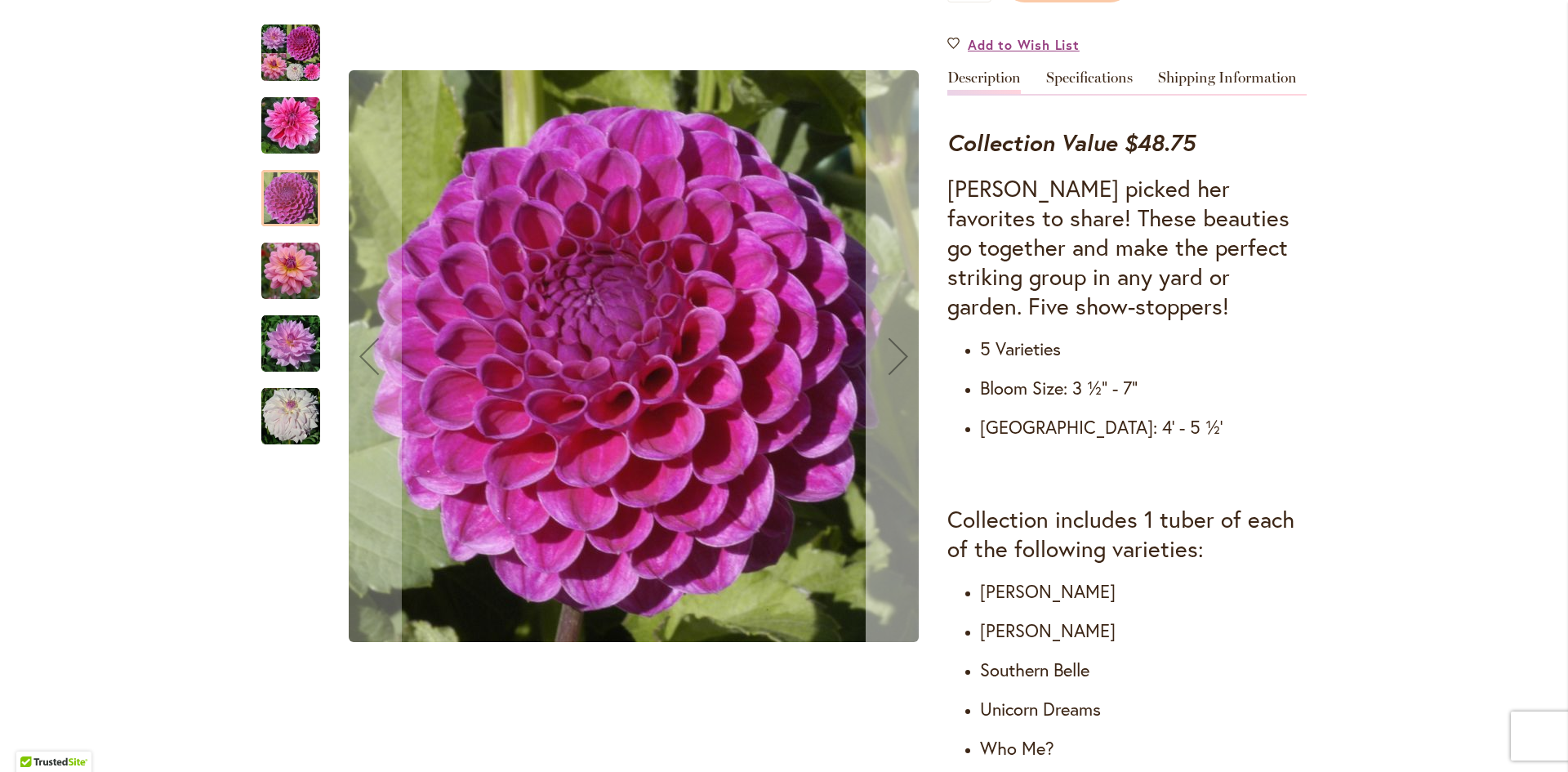
click at [896, 358] on div "Next" at bounding box center [898, 356] width 66 height 66
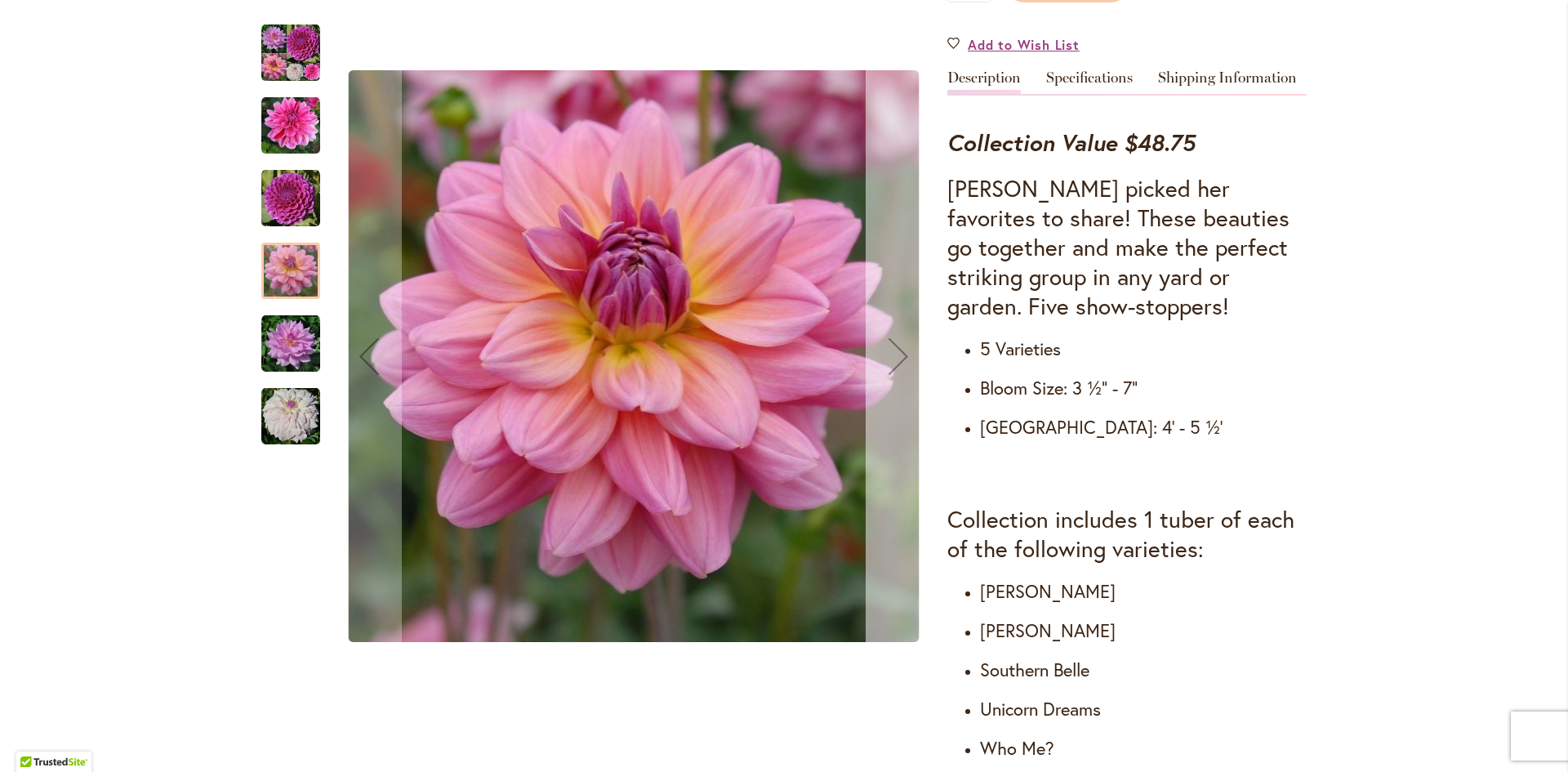
click at [896, 358] on div "Next" at bounding box center [898, 356] width 66 height 66
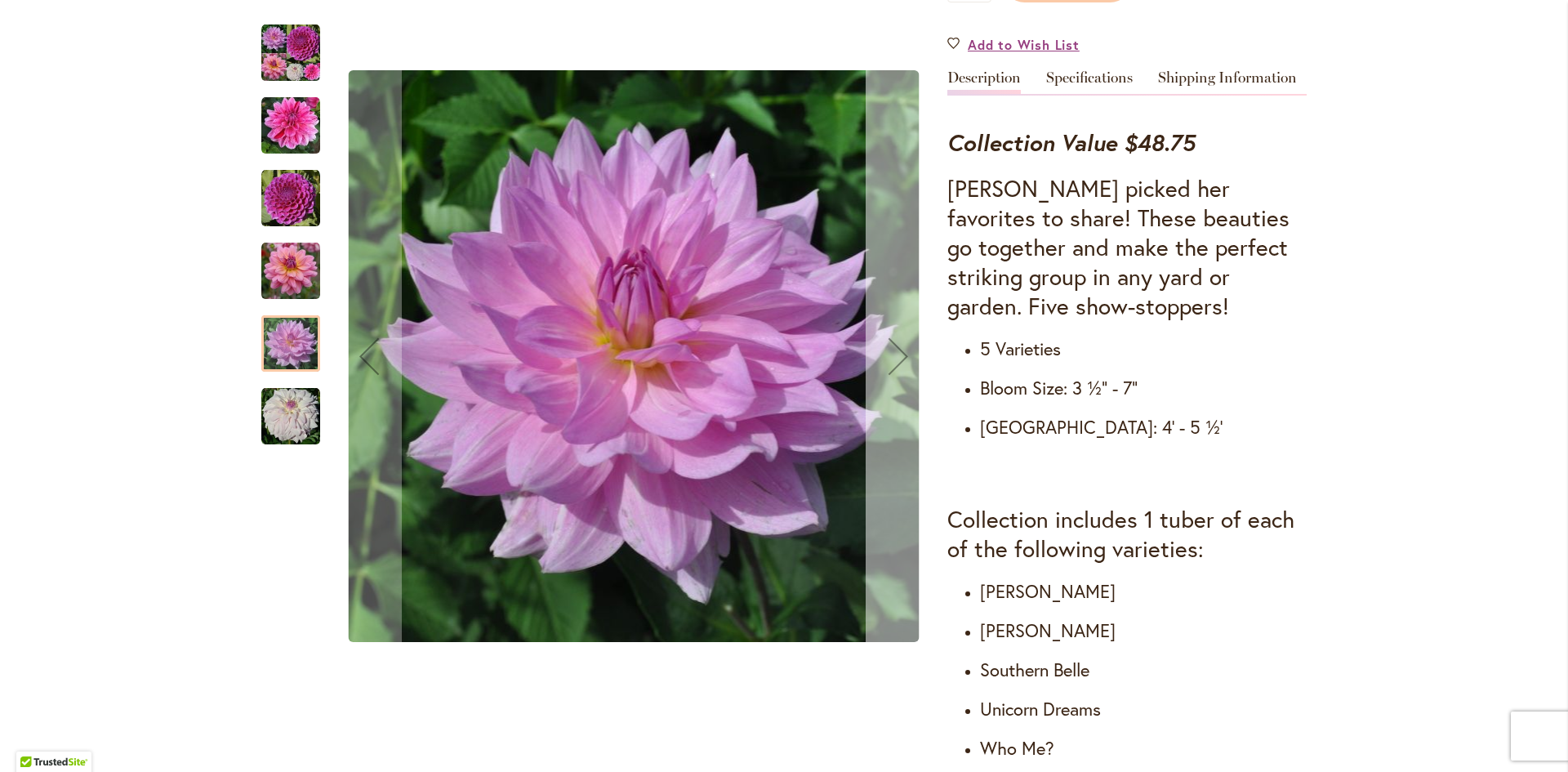
click at [896, 358] on div "Next" at bounding box center [898, 356] width 66 height 66
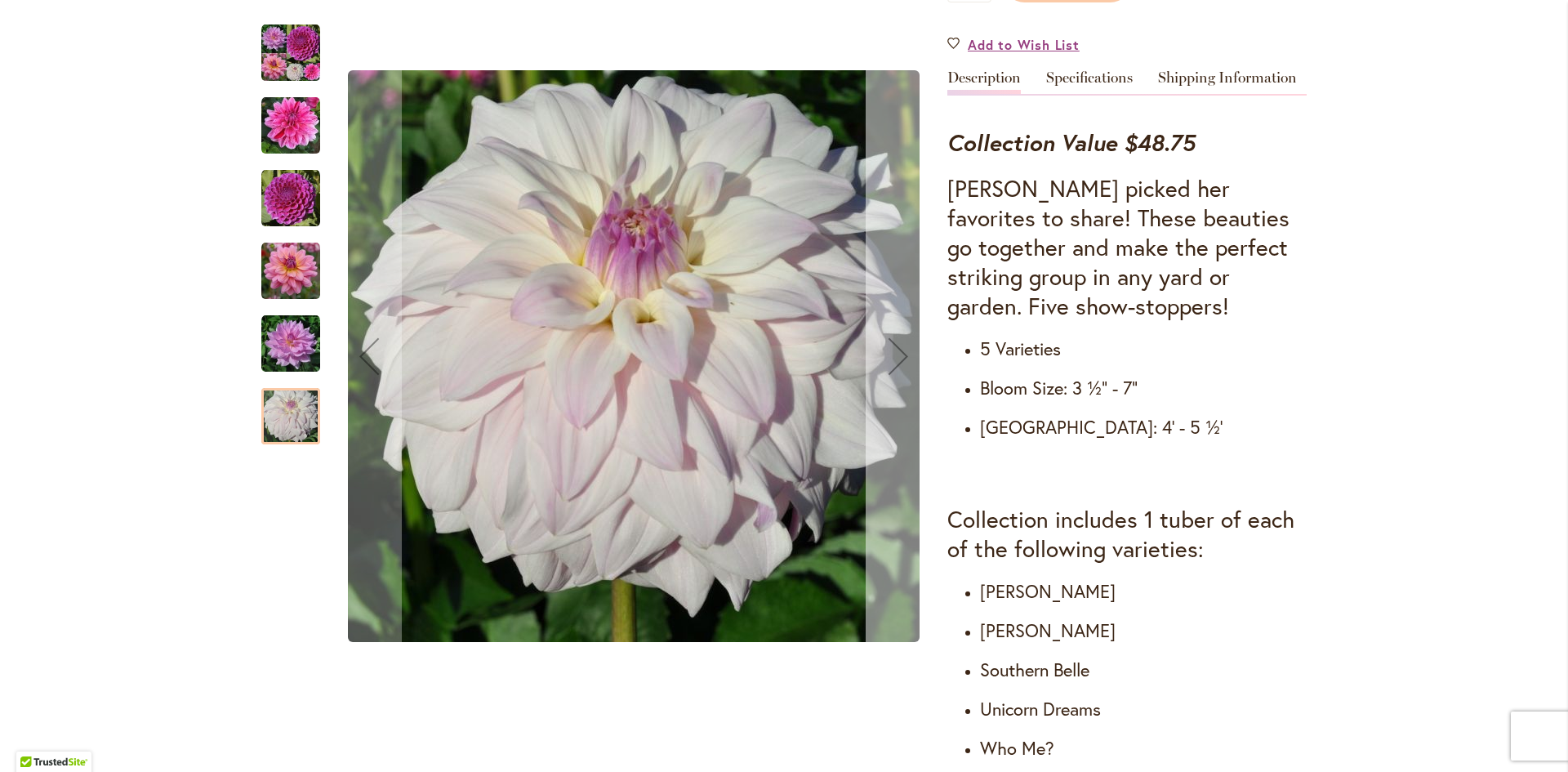
click at [896, 358] on div "Next" at bounding box center [898, 356] width 66 height 66
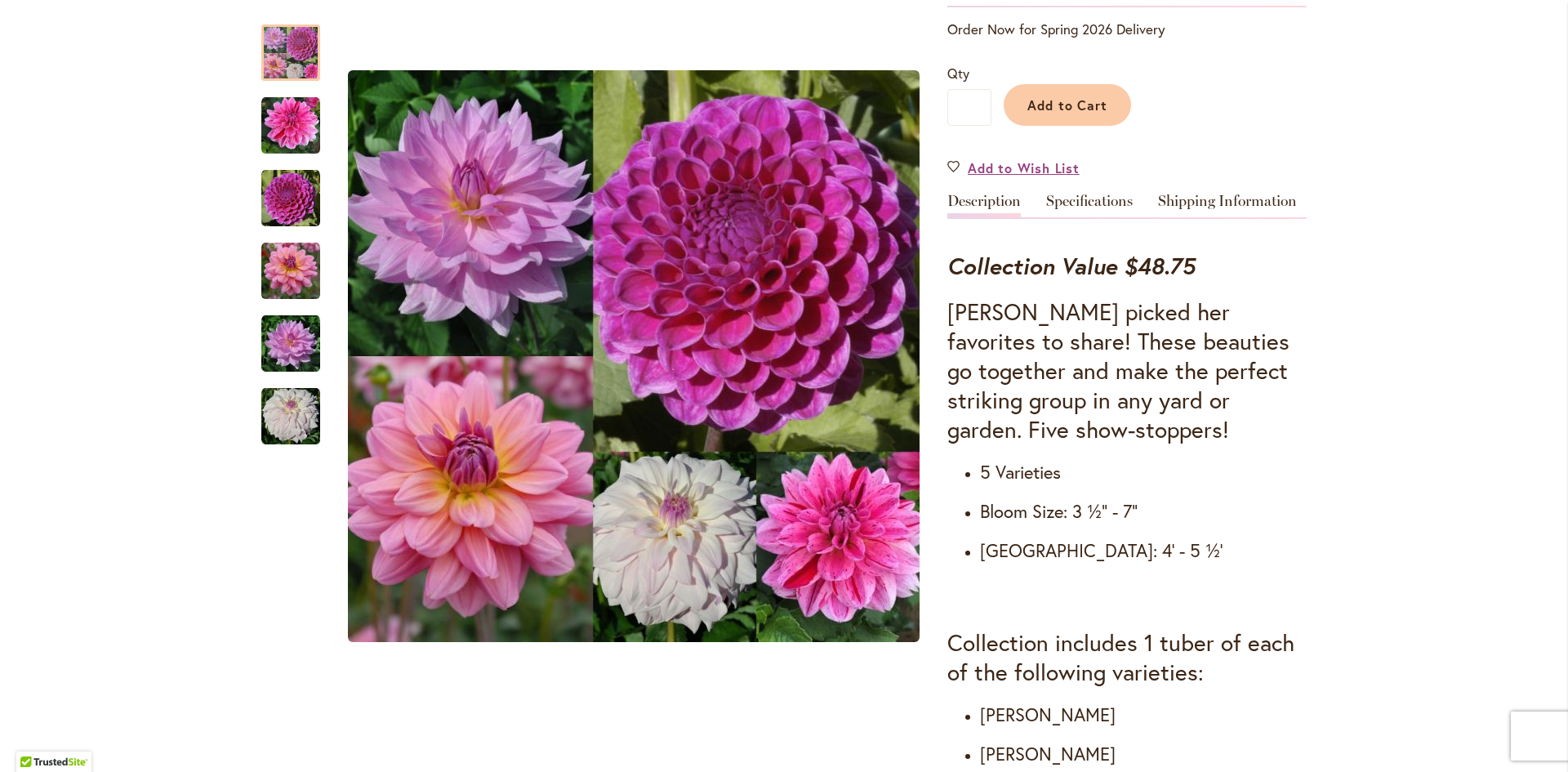
scroll to position [408, 0]
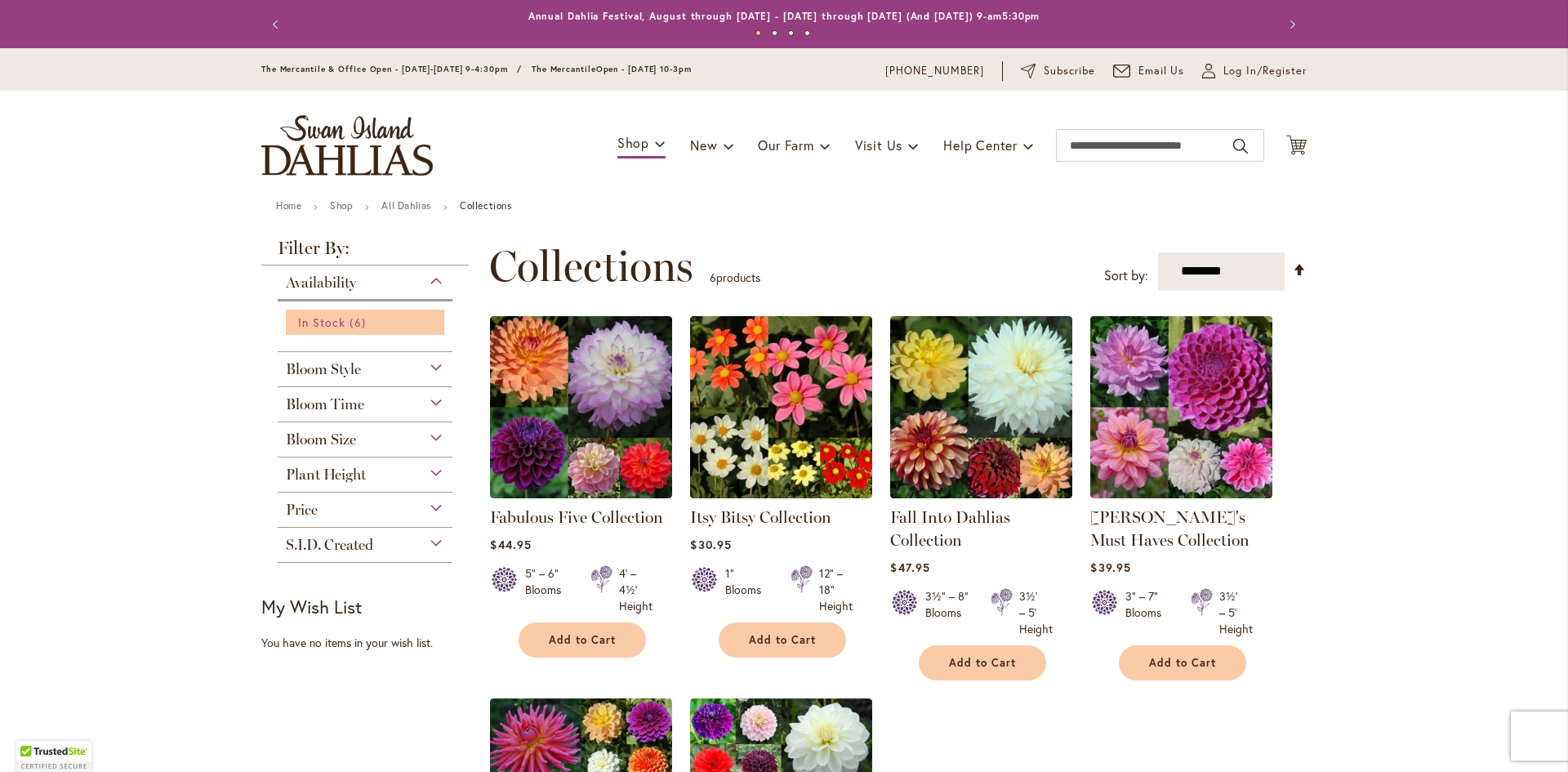
click at [322, 314] on span "In Stock" at bounding box center [321, 321] width 47 height 16
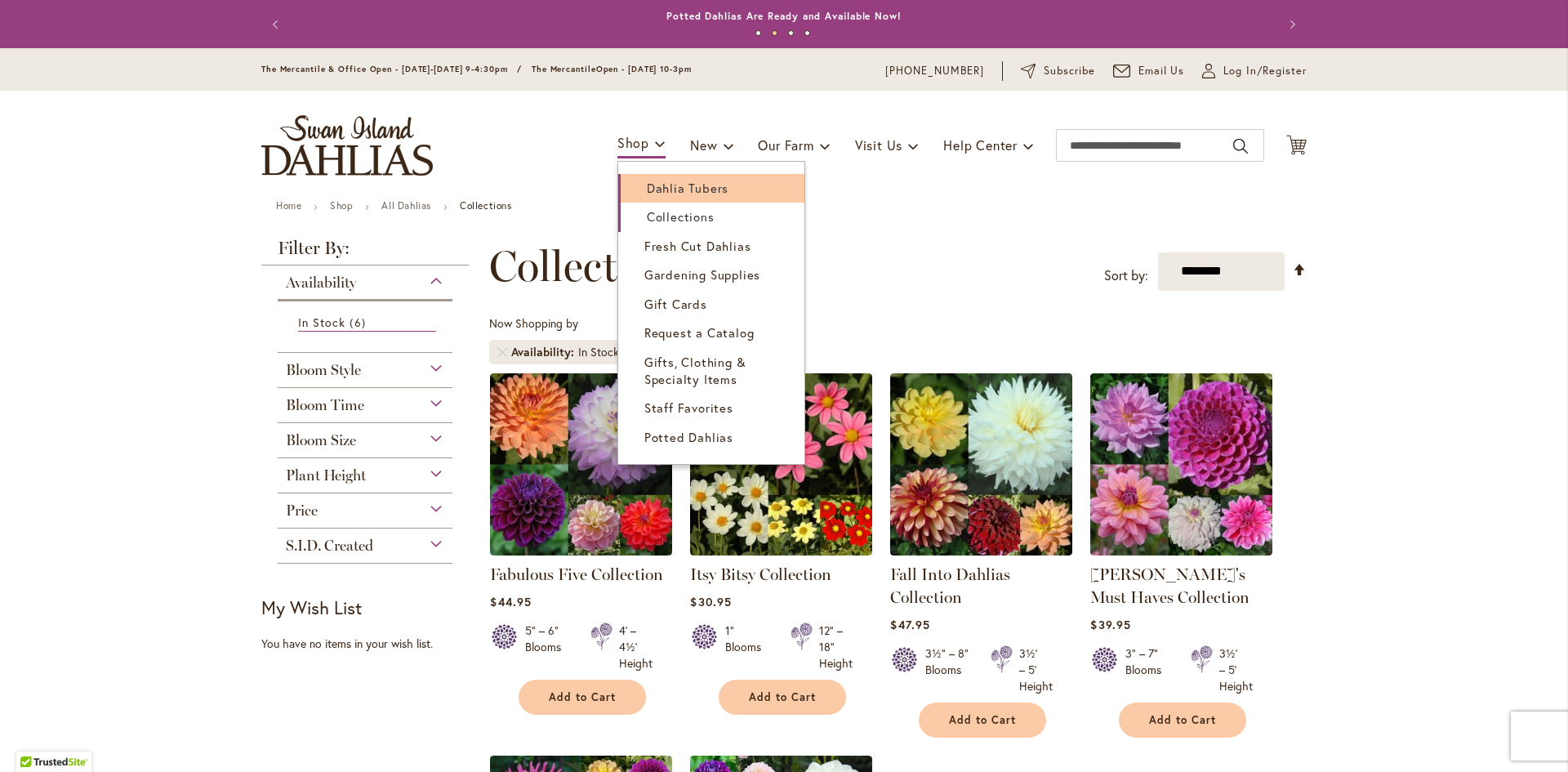
click at [663, 195] on link "Dahlia Tubers" at bounding box center [711, 187] width 187 height 29
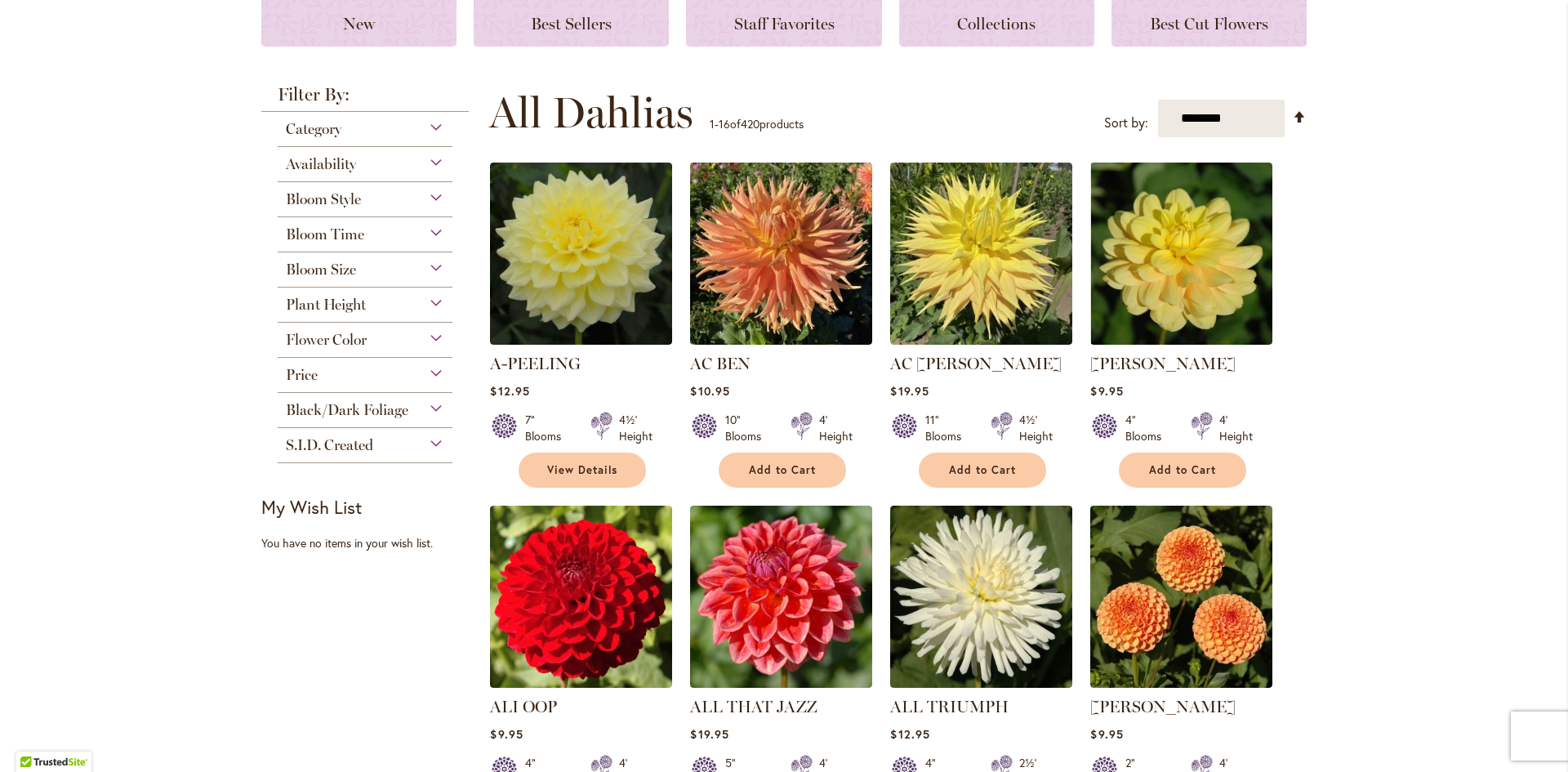
scroll to position [163, 0]
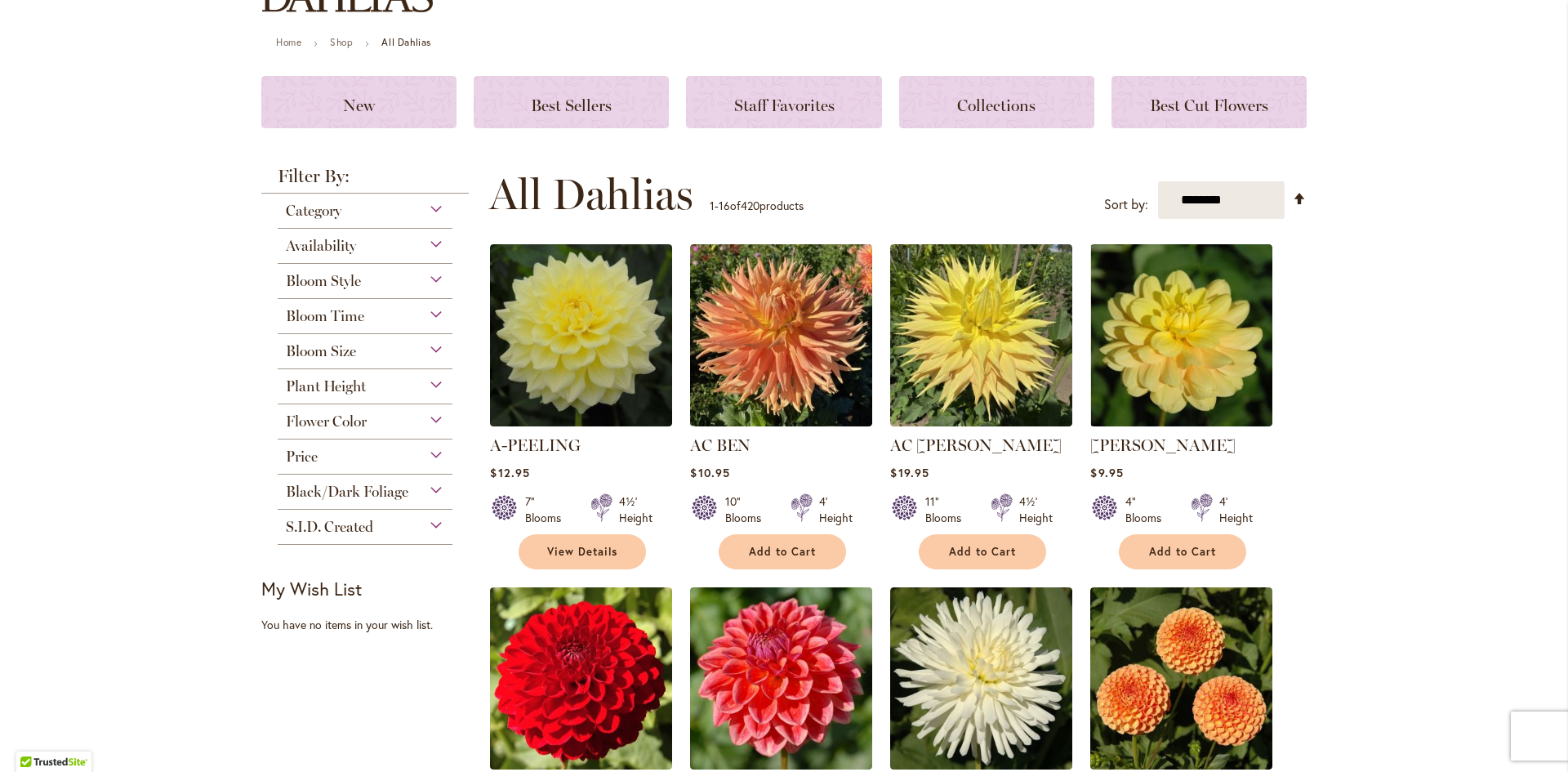
click at [432, 344] on div "Bloom Size" at bounding box center [365, 347] width 175 height 26
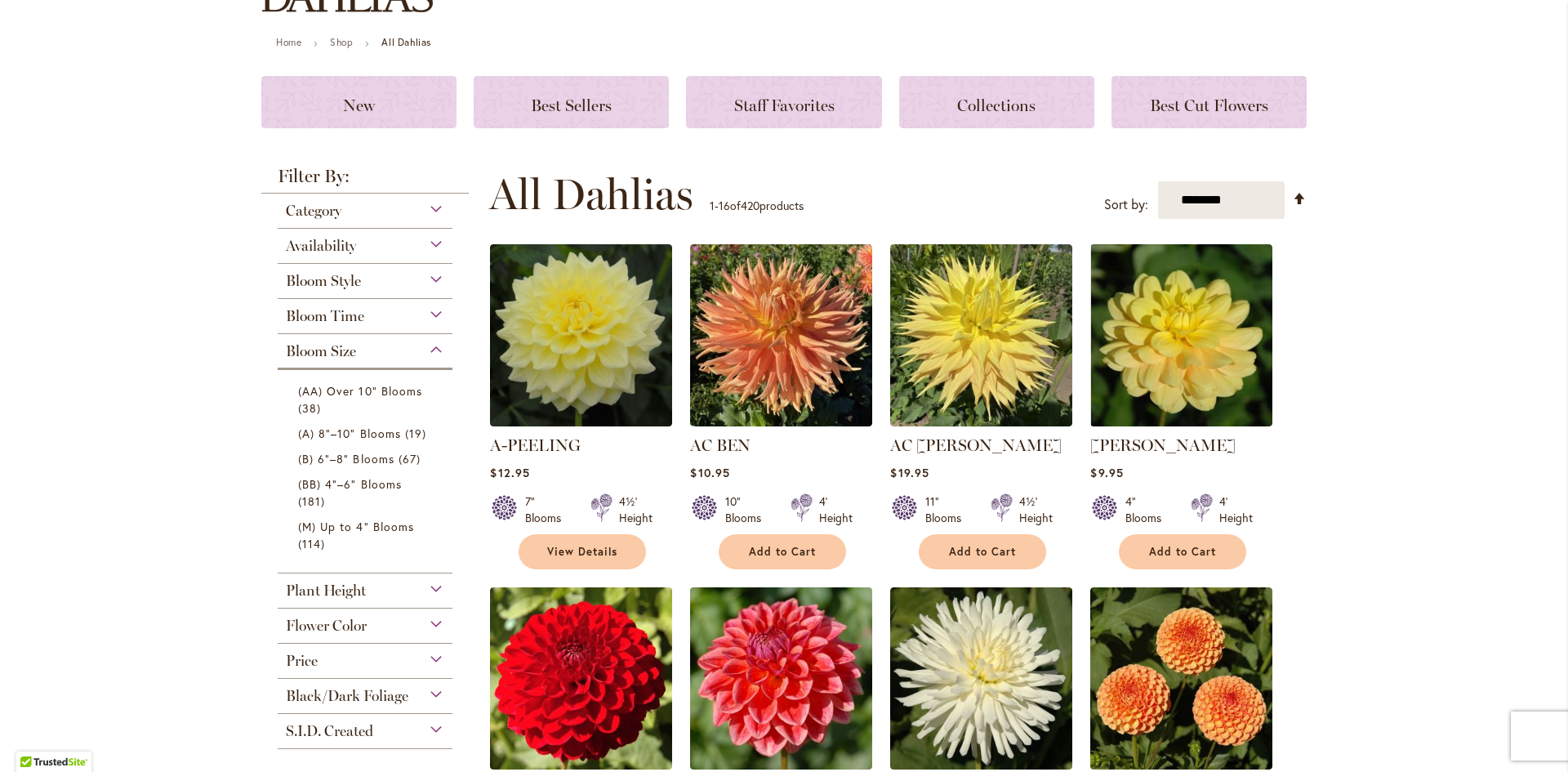
scroll to position [245, 0]
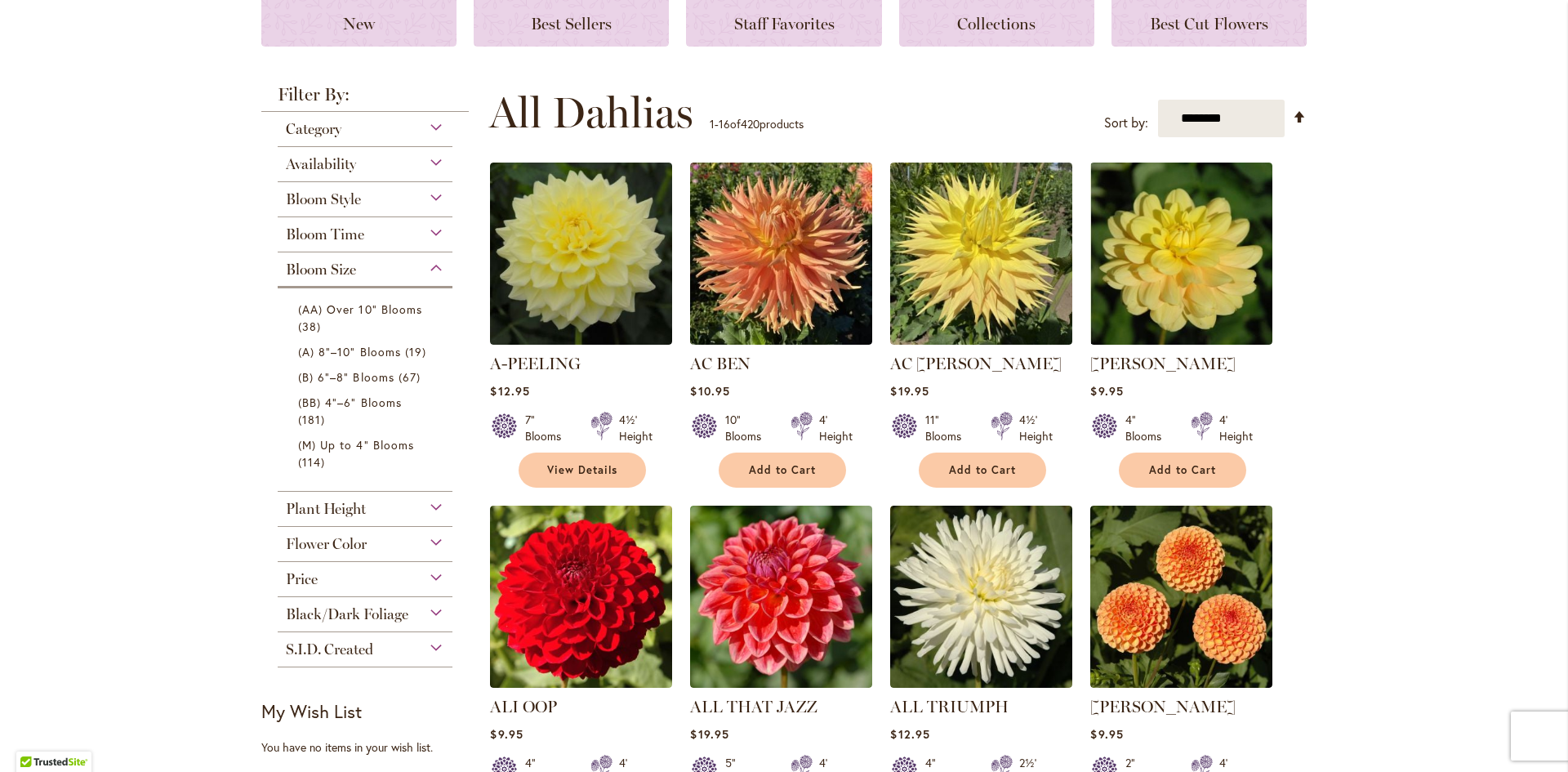
click at [433, 491] on div "Plant Height" at bounding box center [365, 504] width 175 height 26
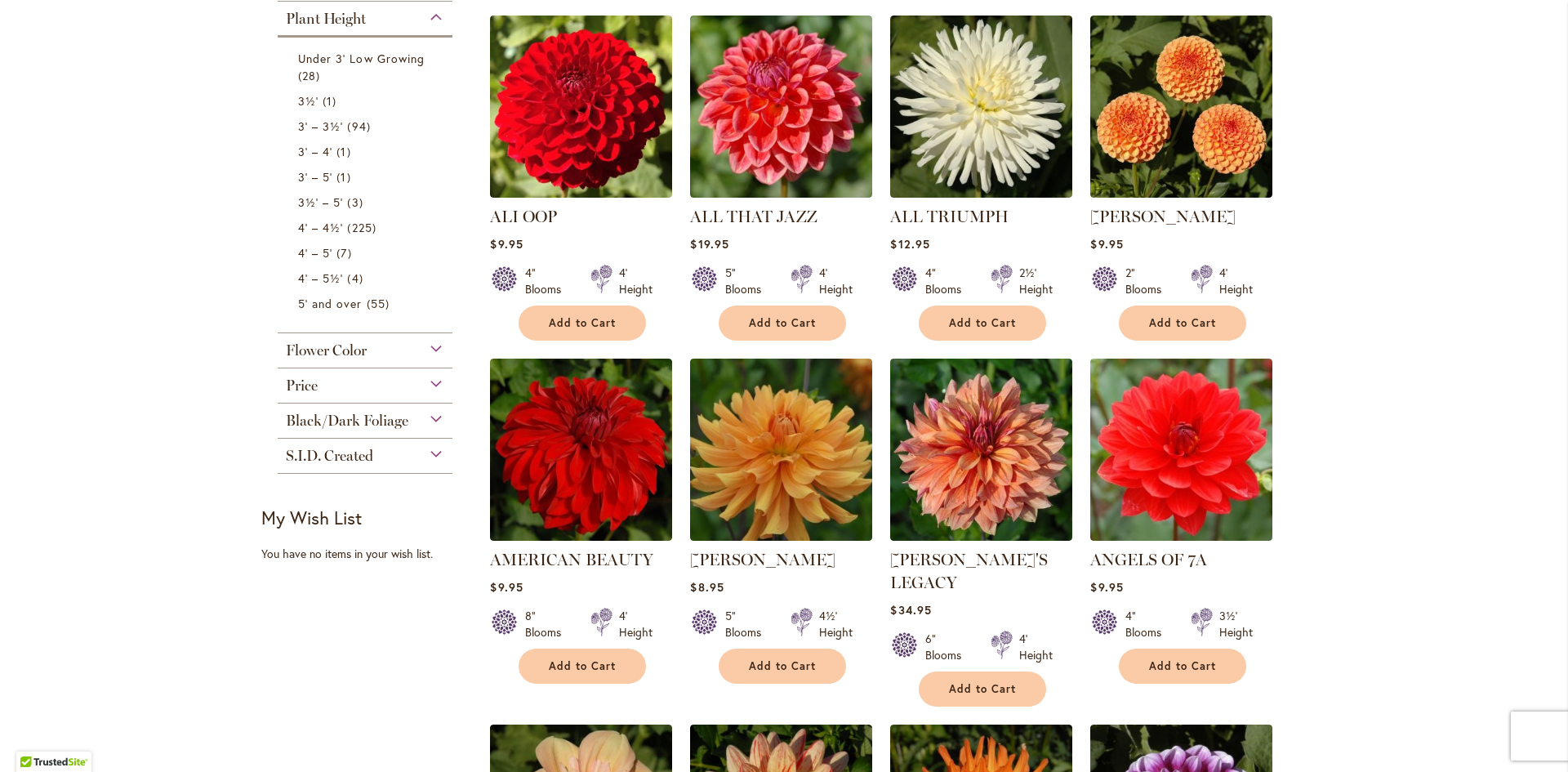
scroll to position [816, 0]
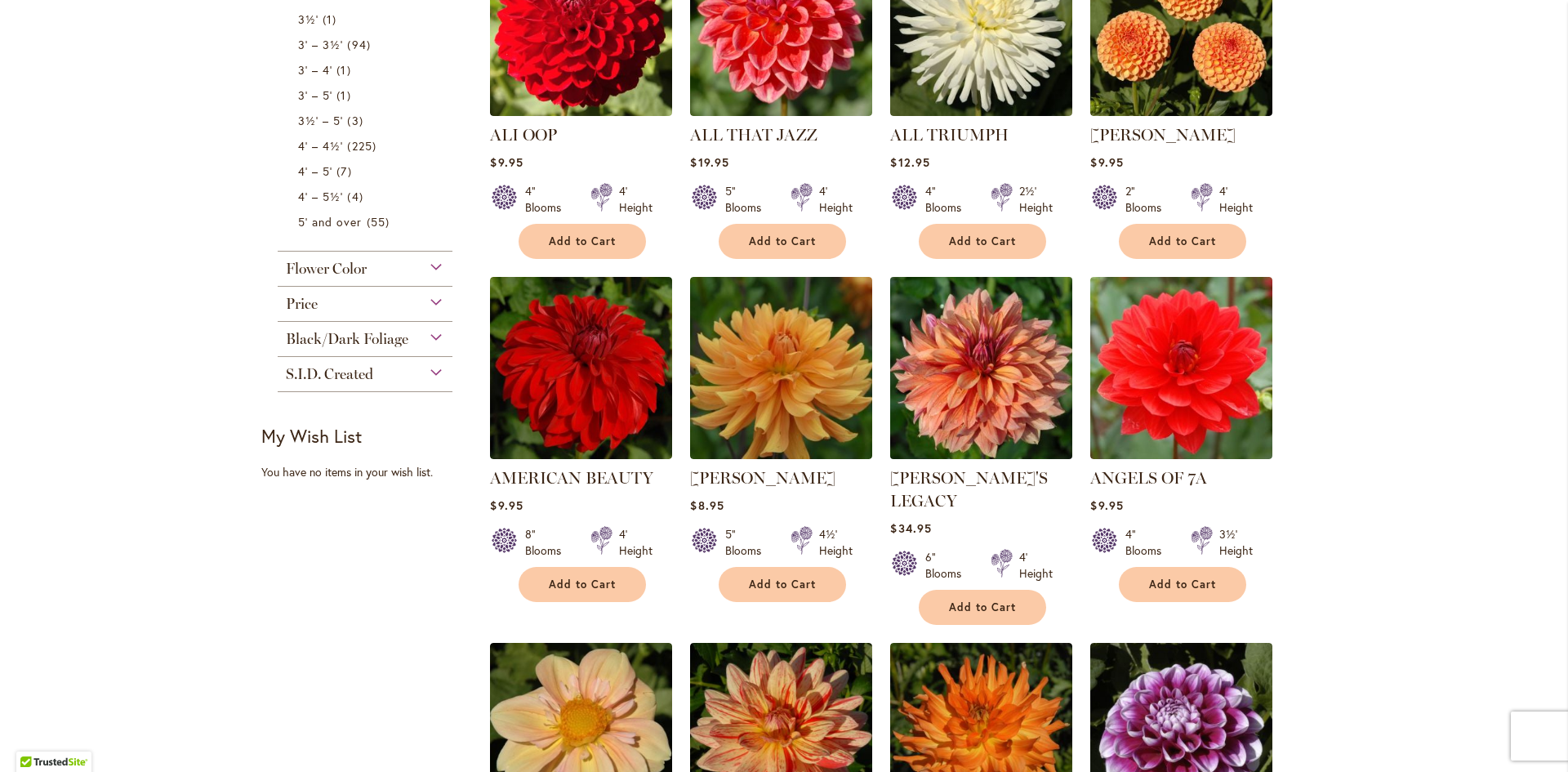
click at [947, 378] on img at bounding box center [982, 368] width 191 height 191
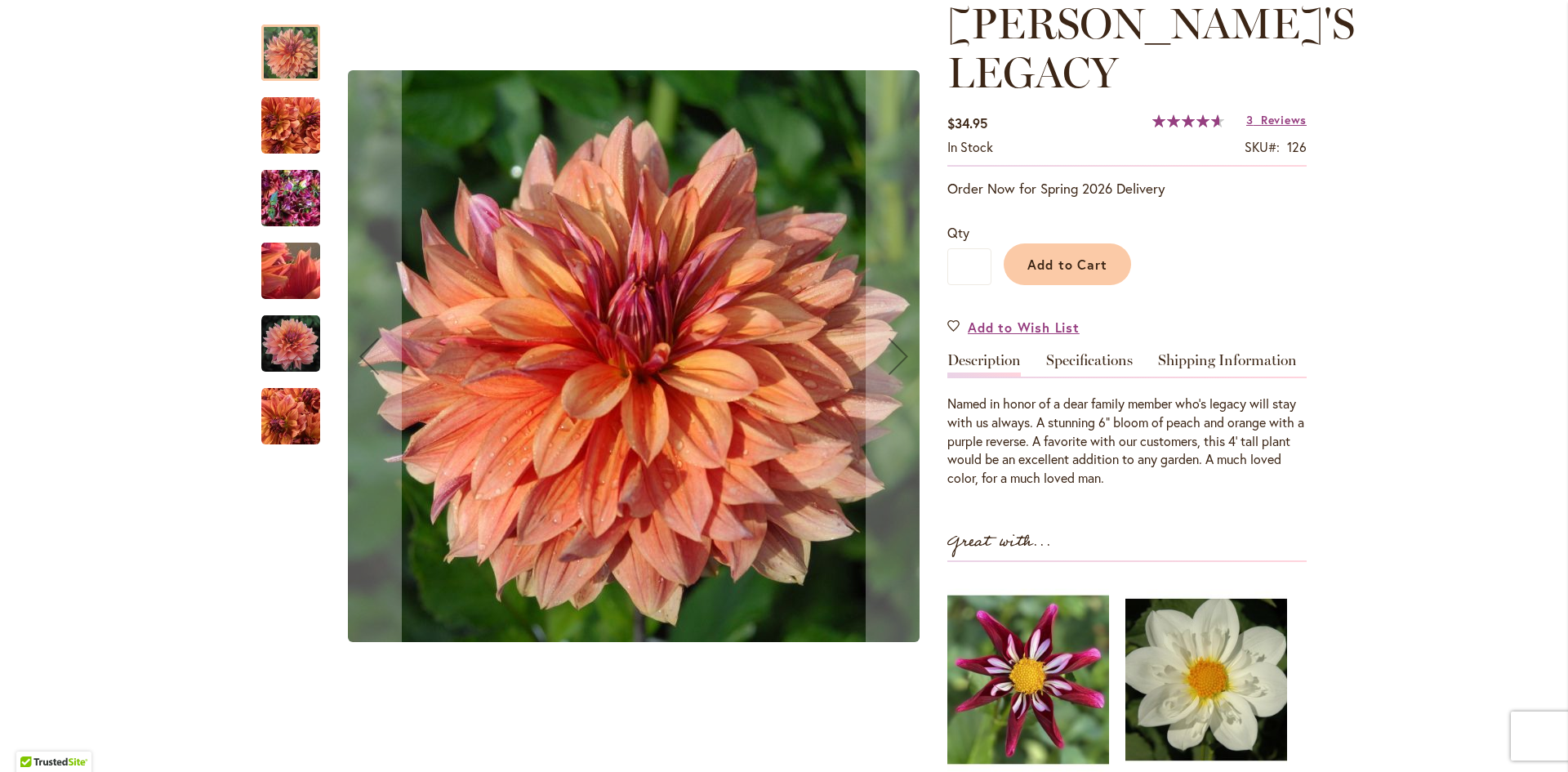
scroll to position [245, 0]
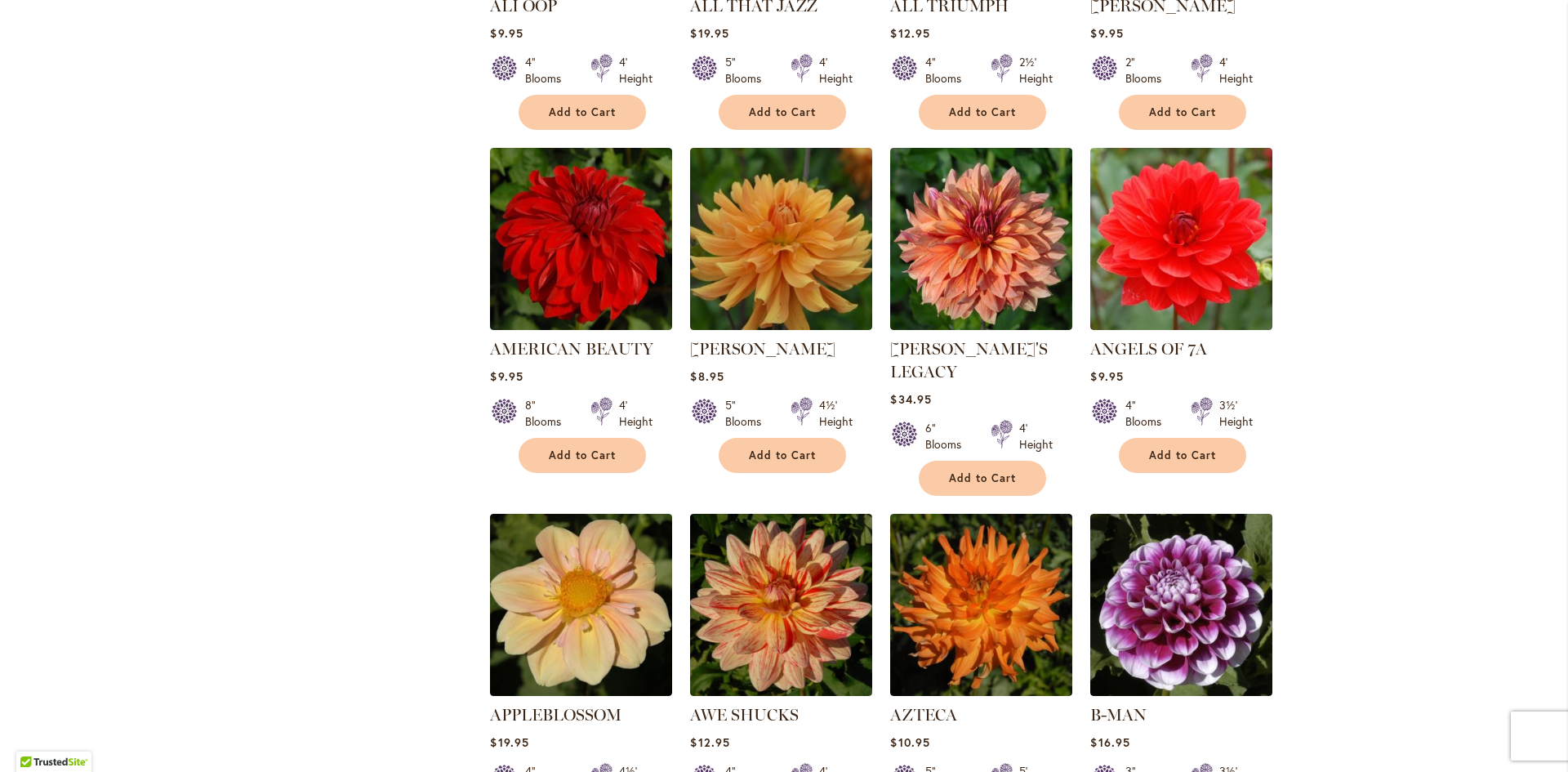
scroll to position [899, 0]
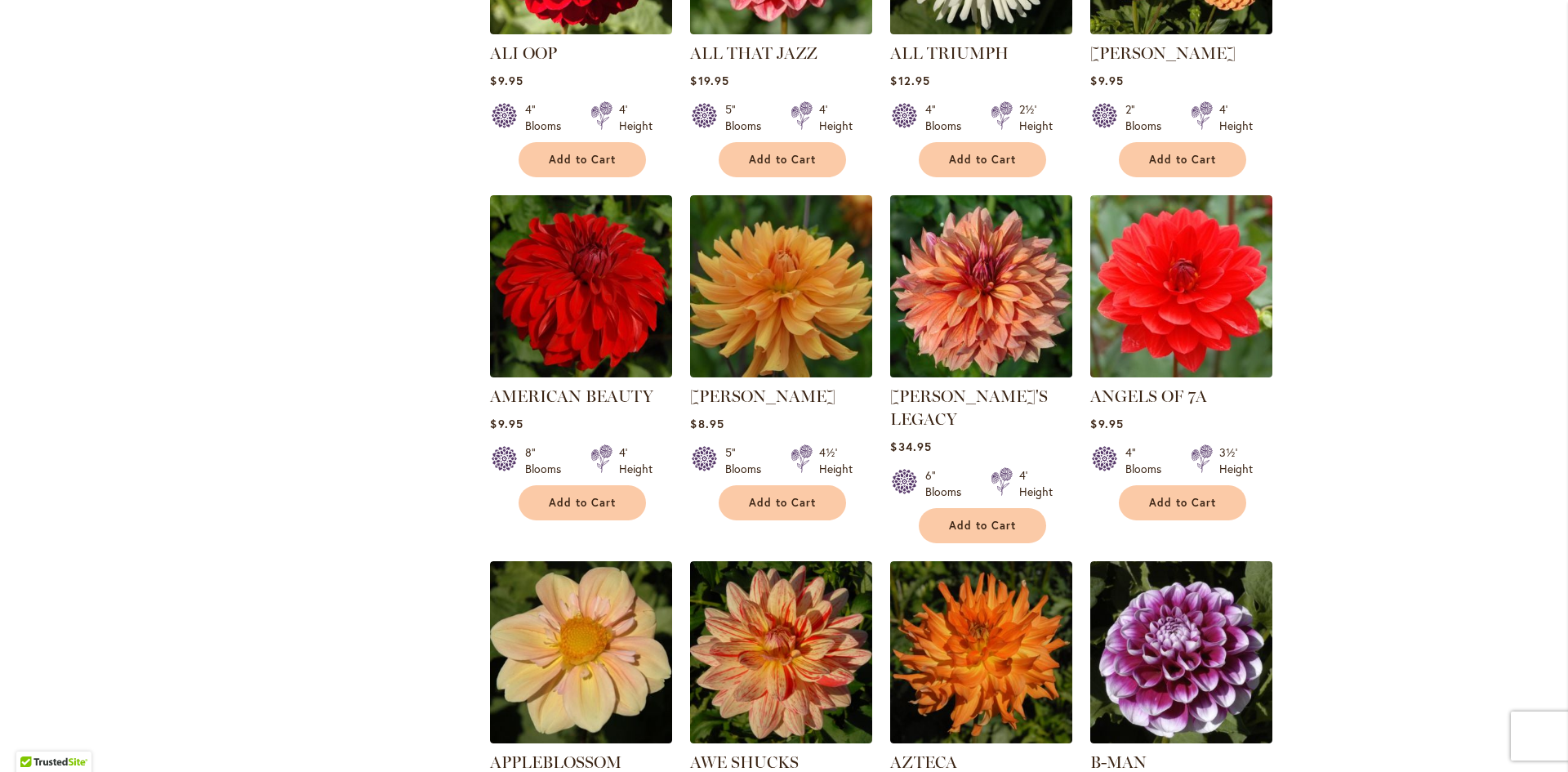
click at [1003, 287] on img at bounding box center [982, 286] width 191 height 191
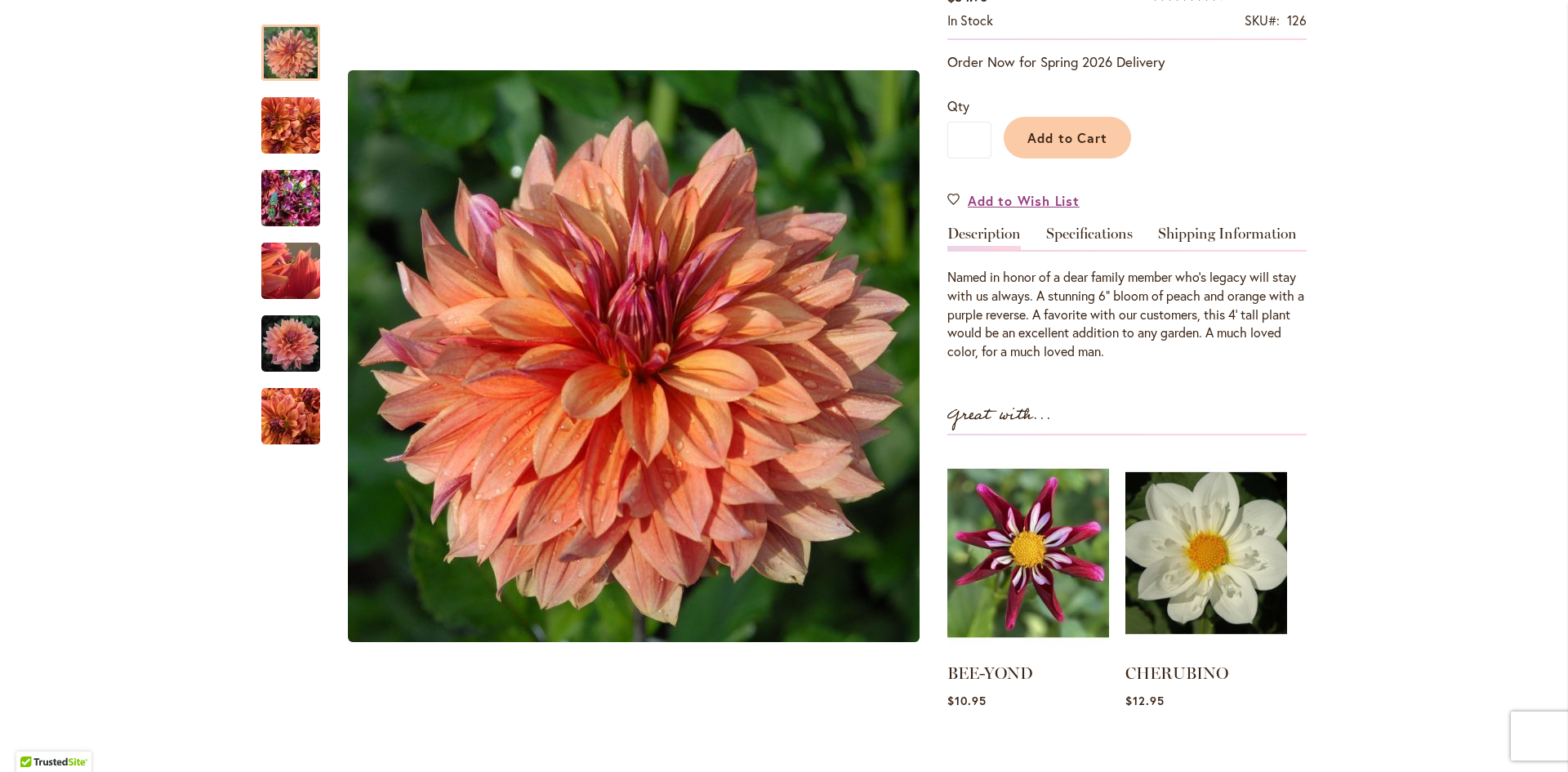
scroll to position [327, 0]
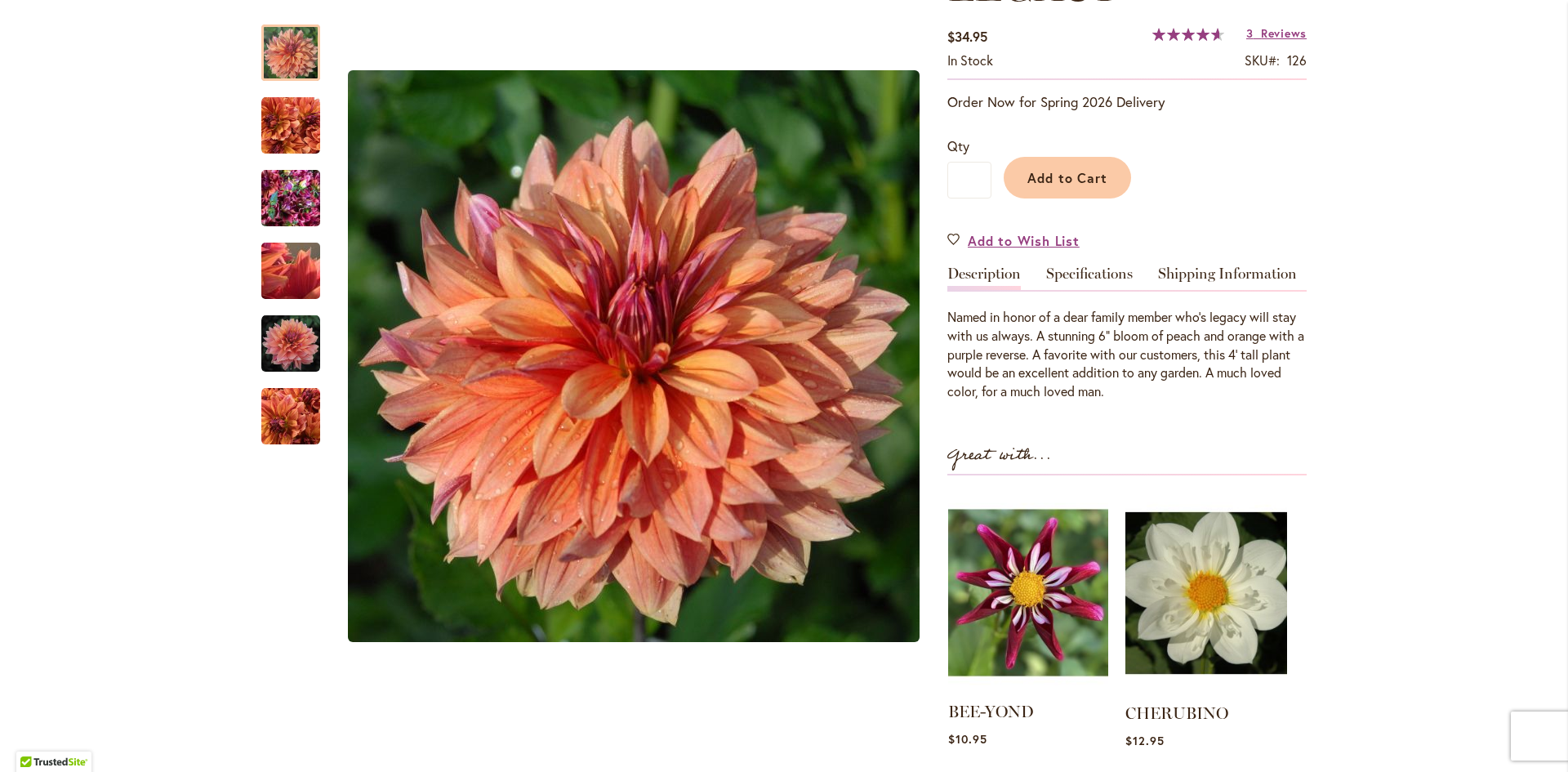
click at [996, 524] on img at bounding box center [1028, 592] width 160 height 200
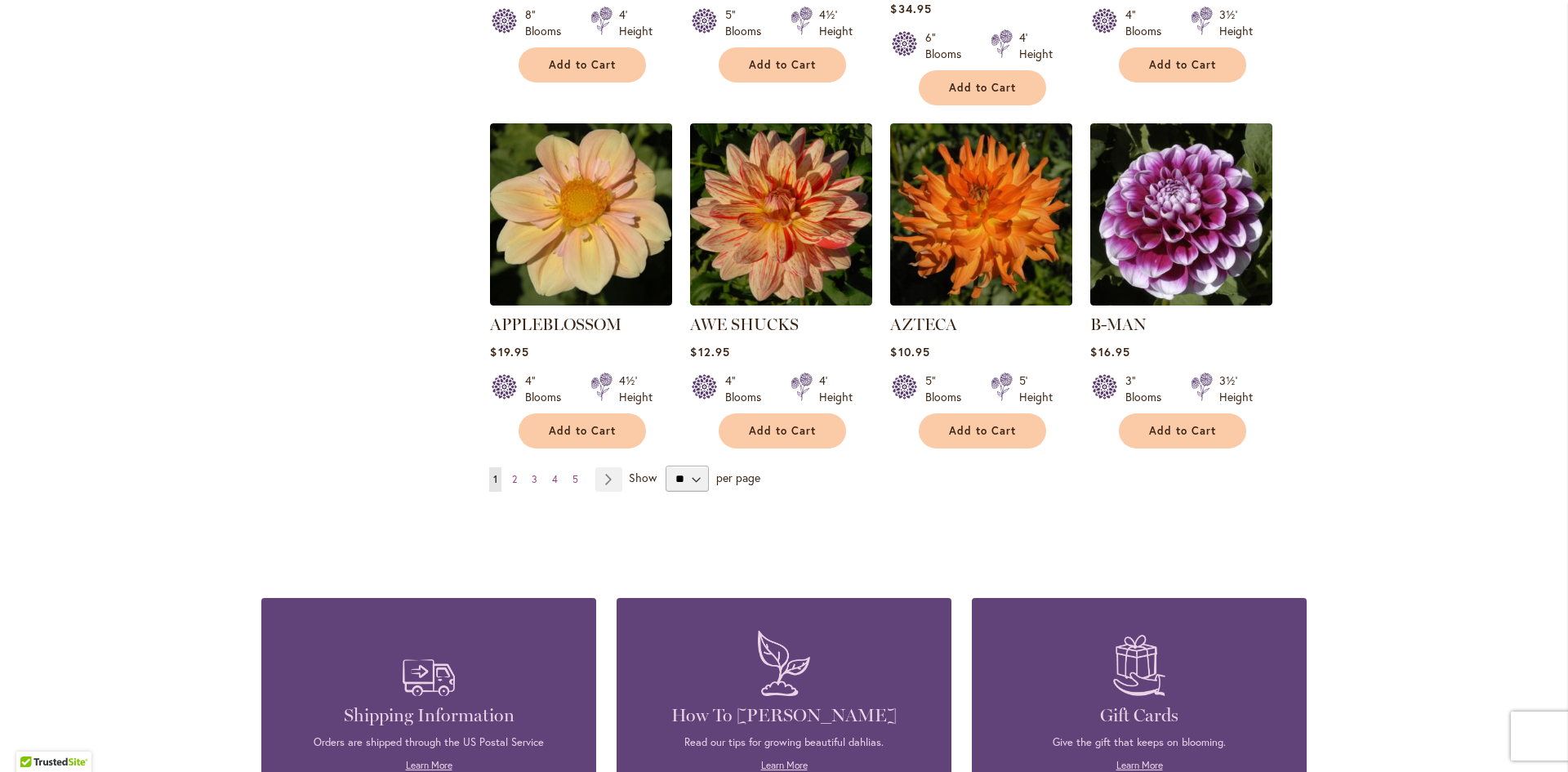
scroll to position [1307, 0]
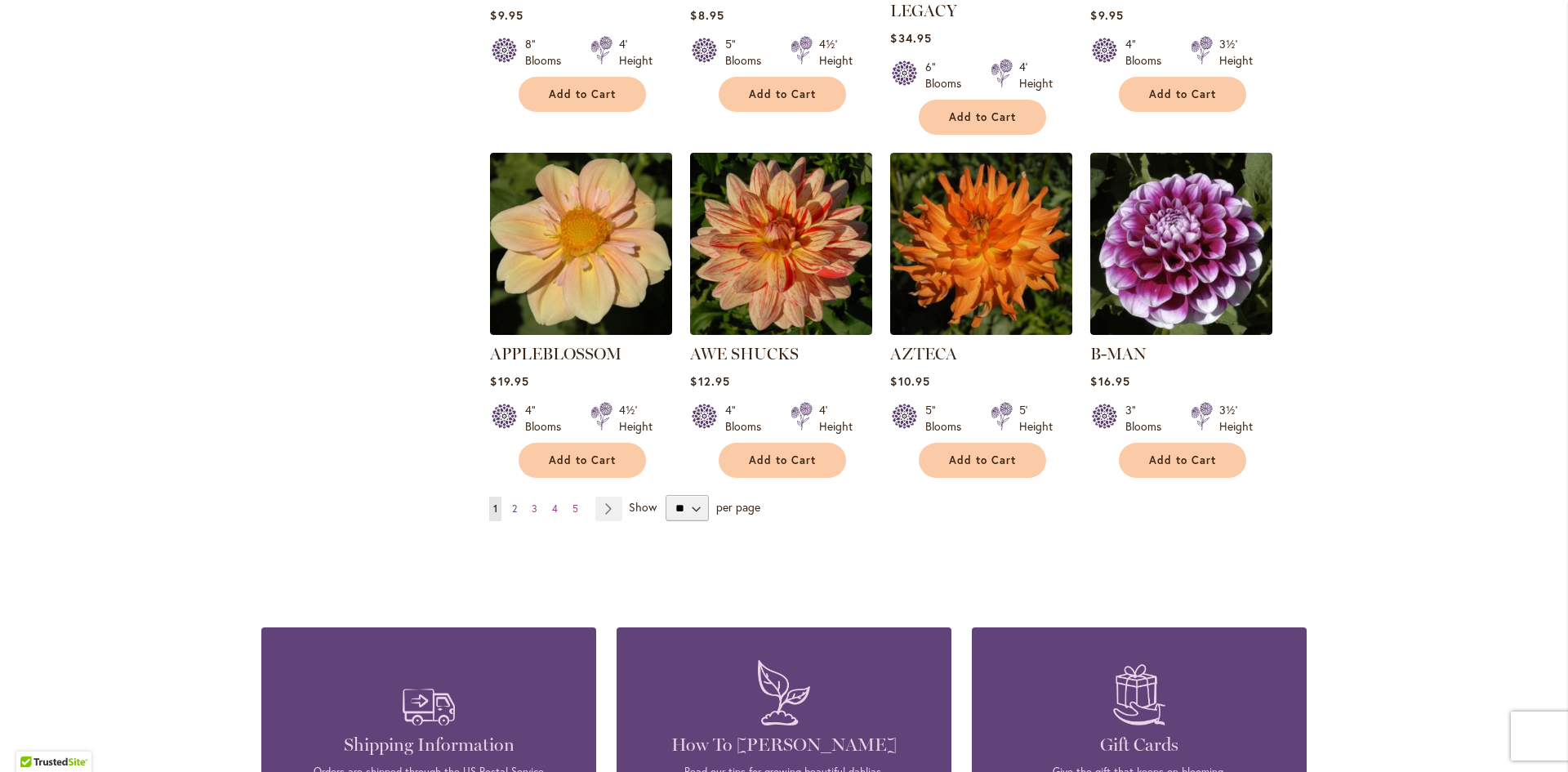
click at [513, 502] on span "2" at bounding box center [514, 508] width 5 height 12
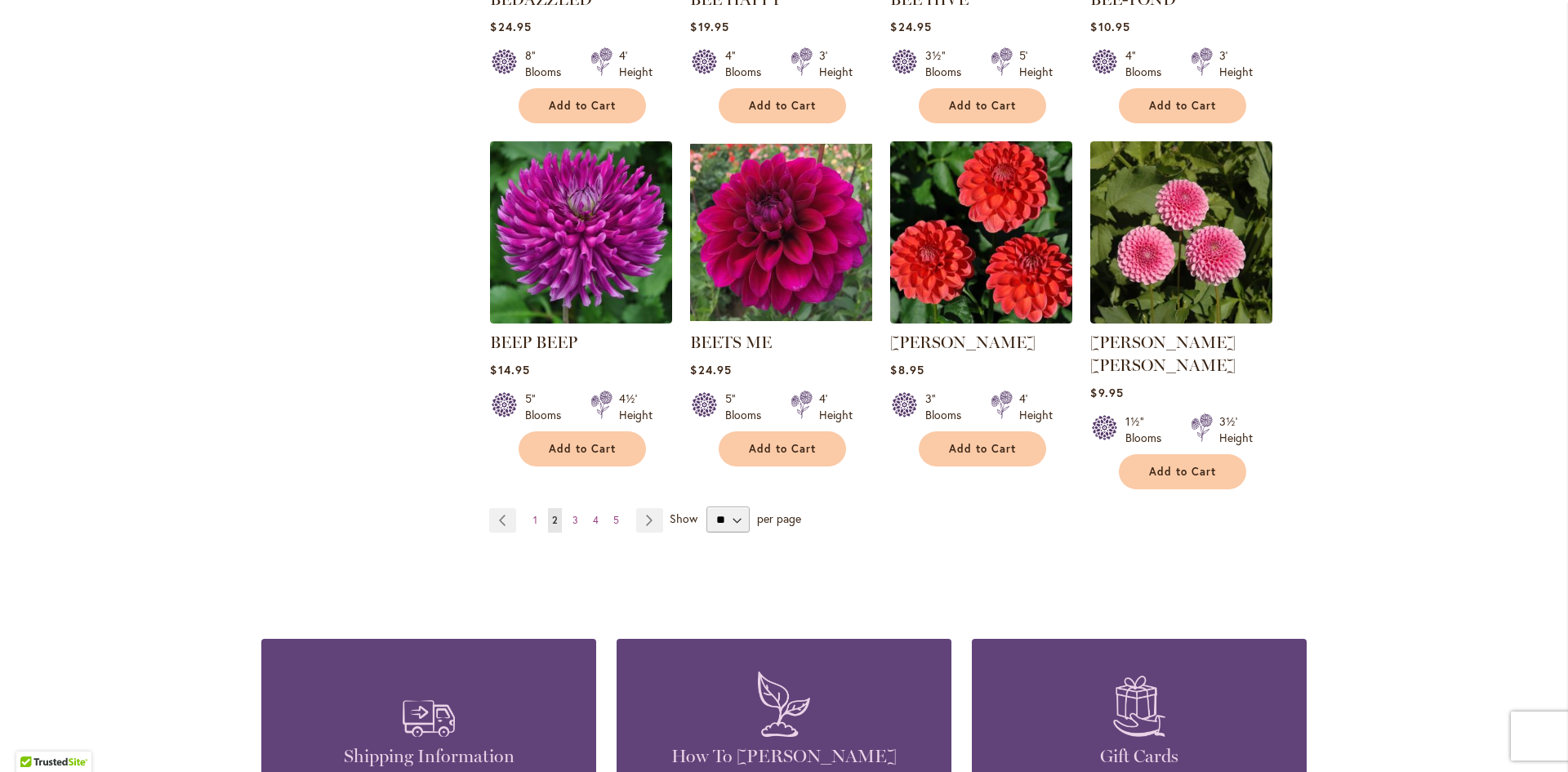
scroll to position [1307, 0]
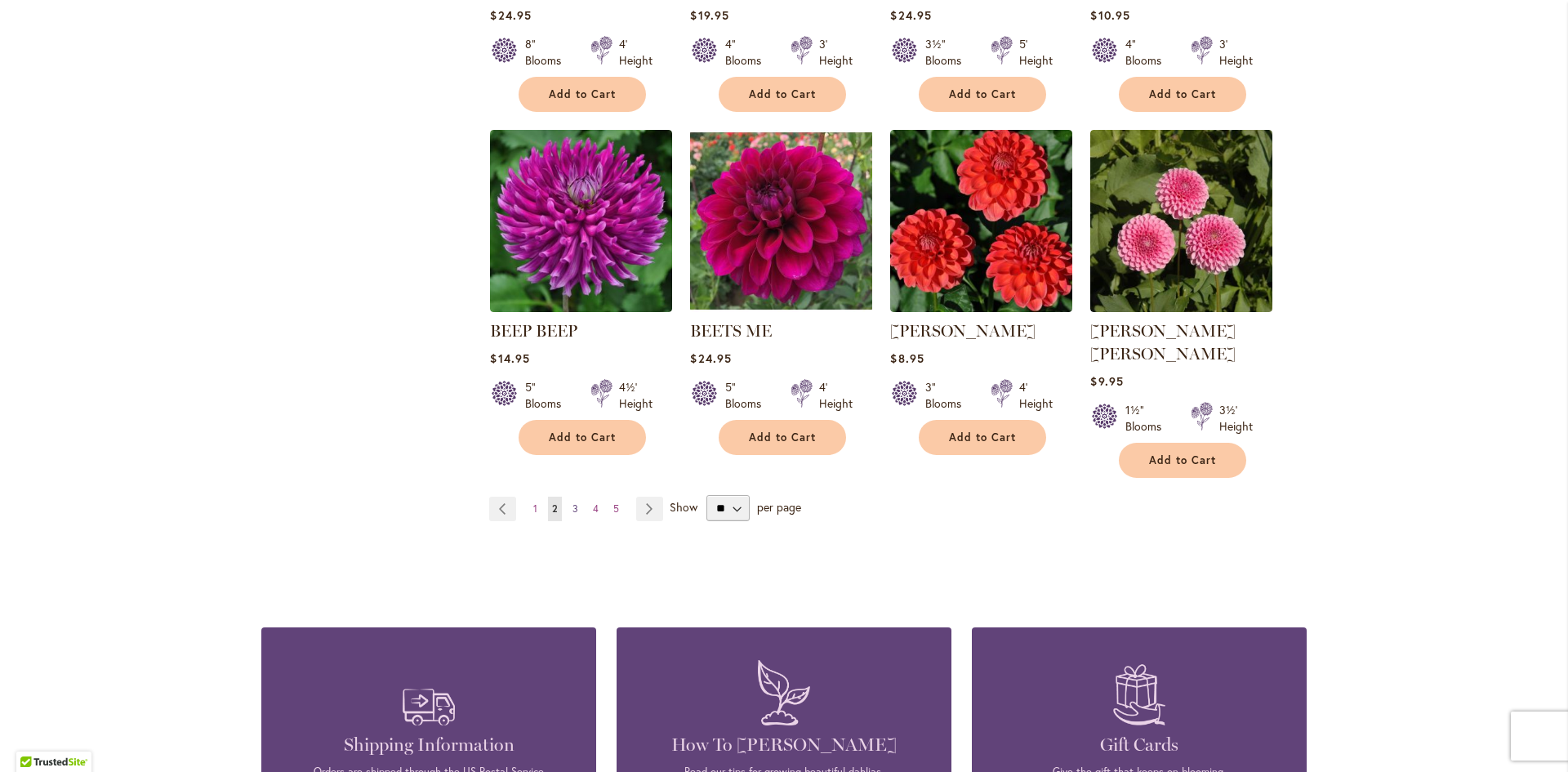
click at [573, 502] on span "3" at bounding box center [575, 508] width 6 height 12
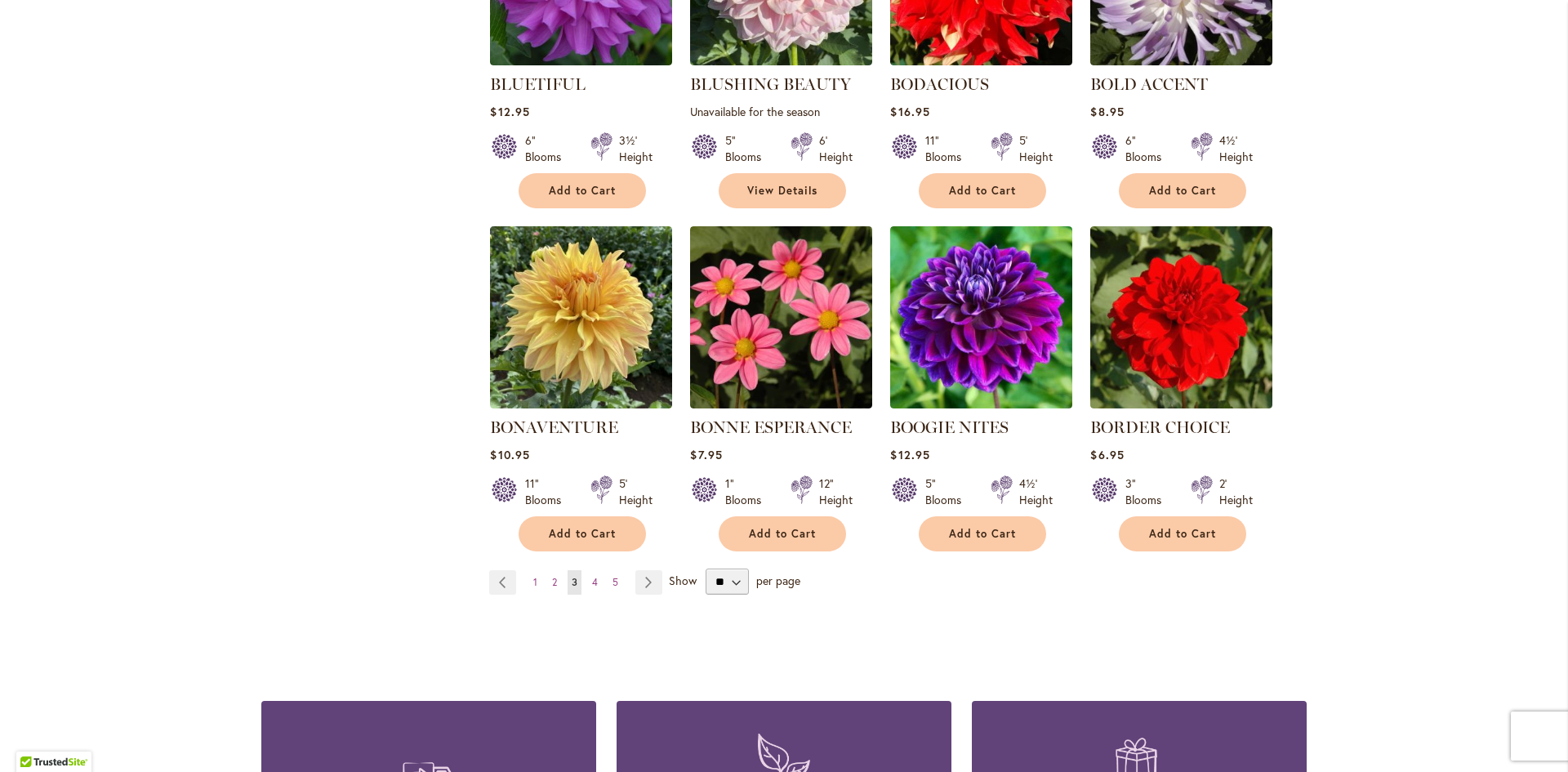
scroll to position [1225, 0]
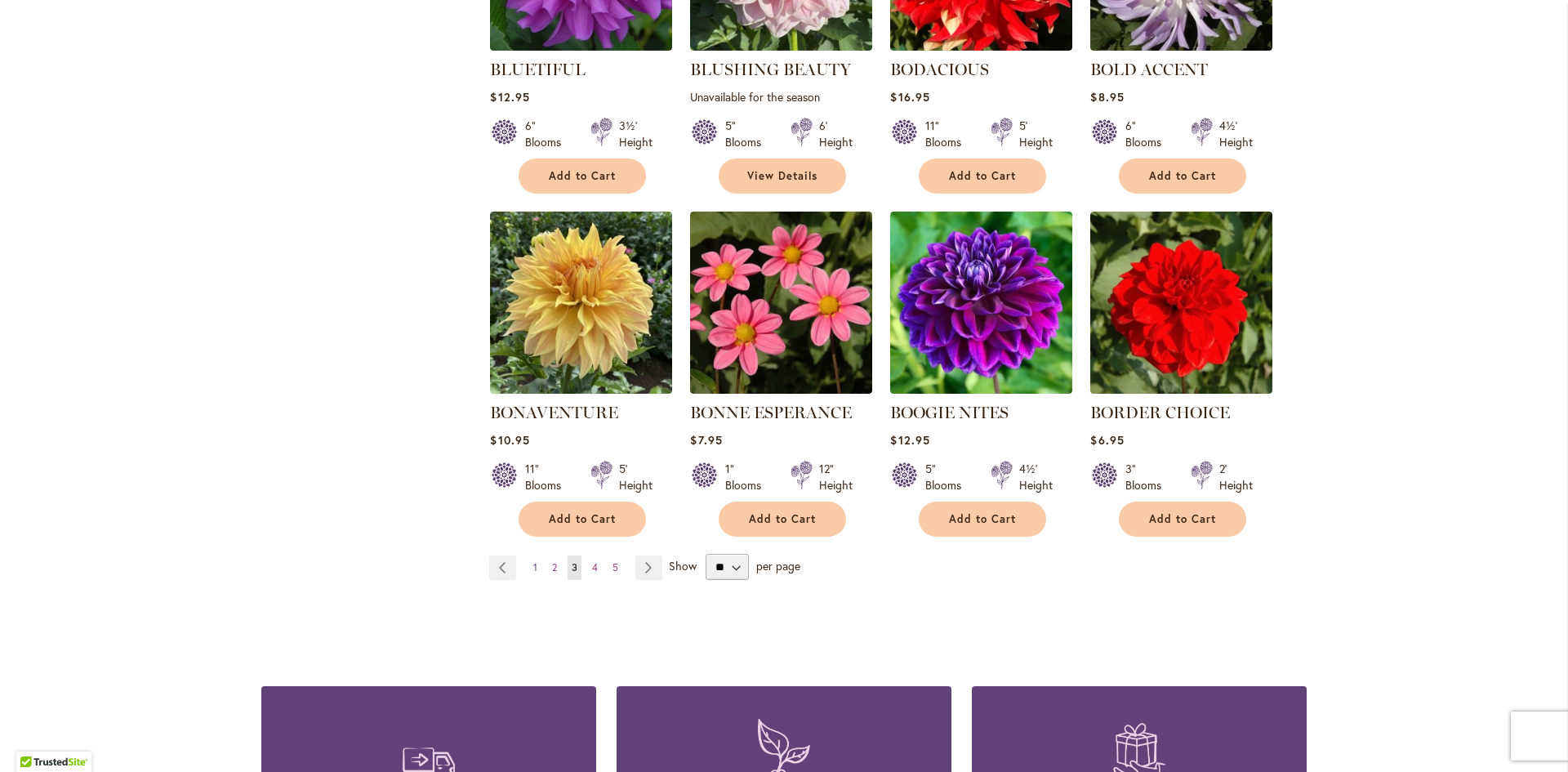
click at [533, 564] on span "1" at bounding box center [535, 567] width 4 height 12
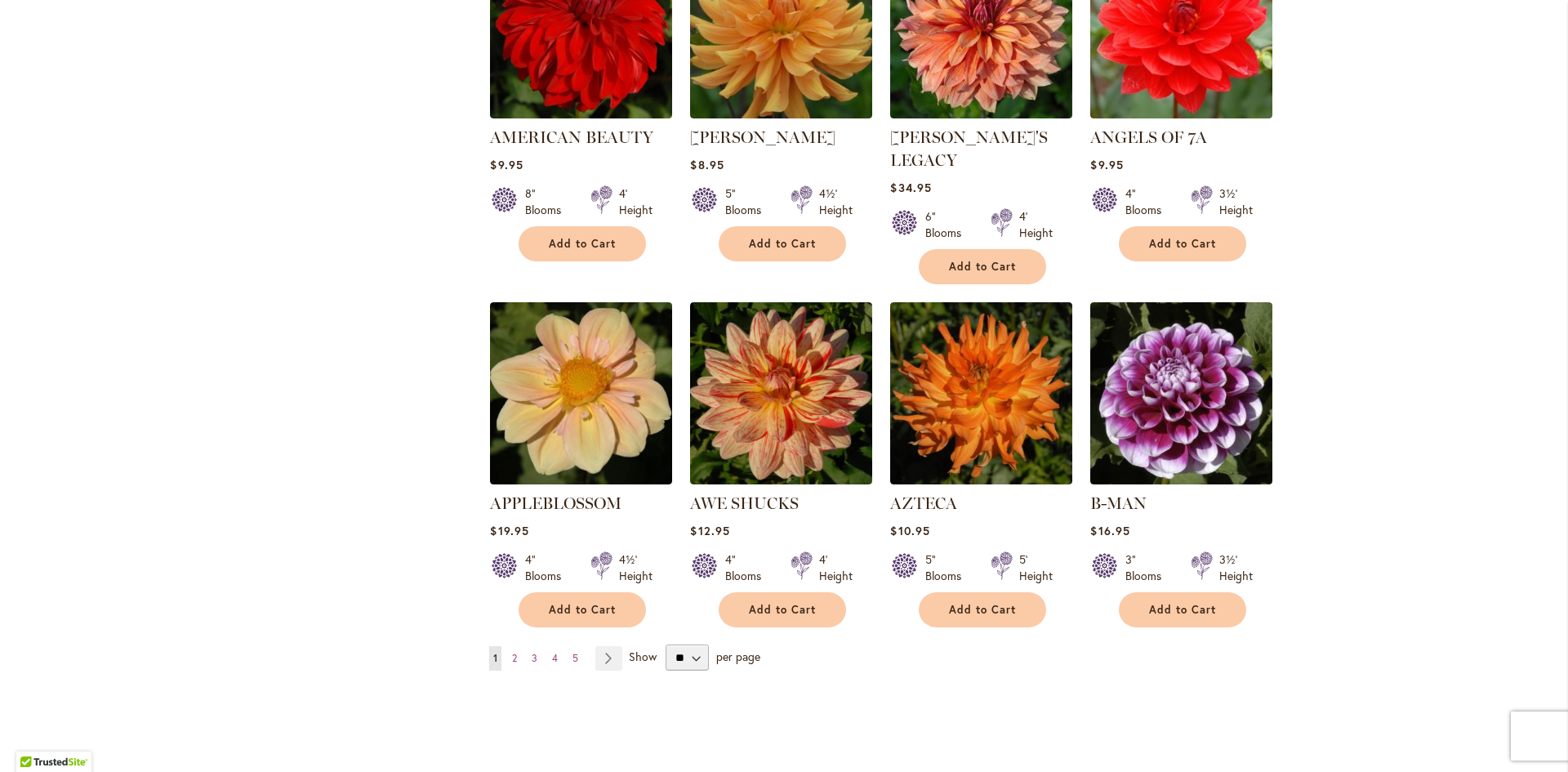
scroll to position [1225, 0]
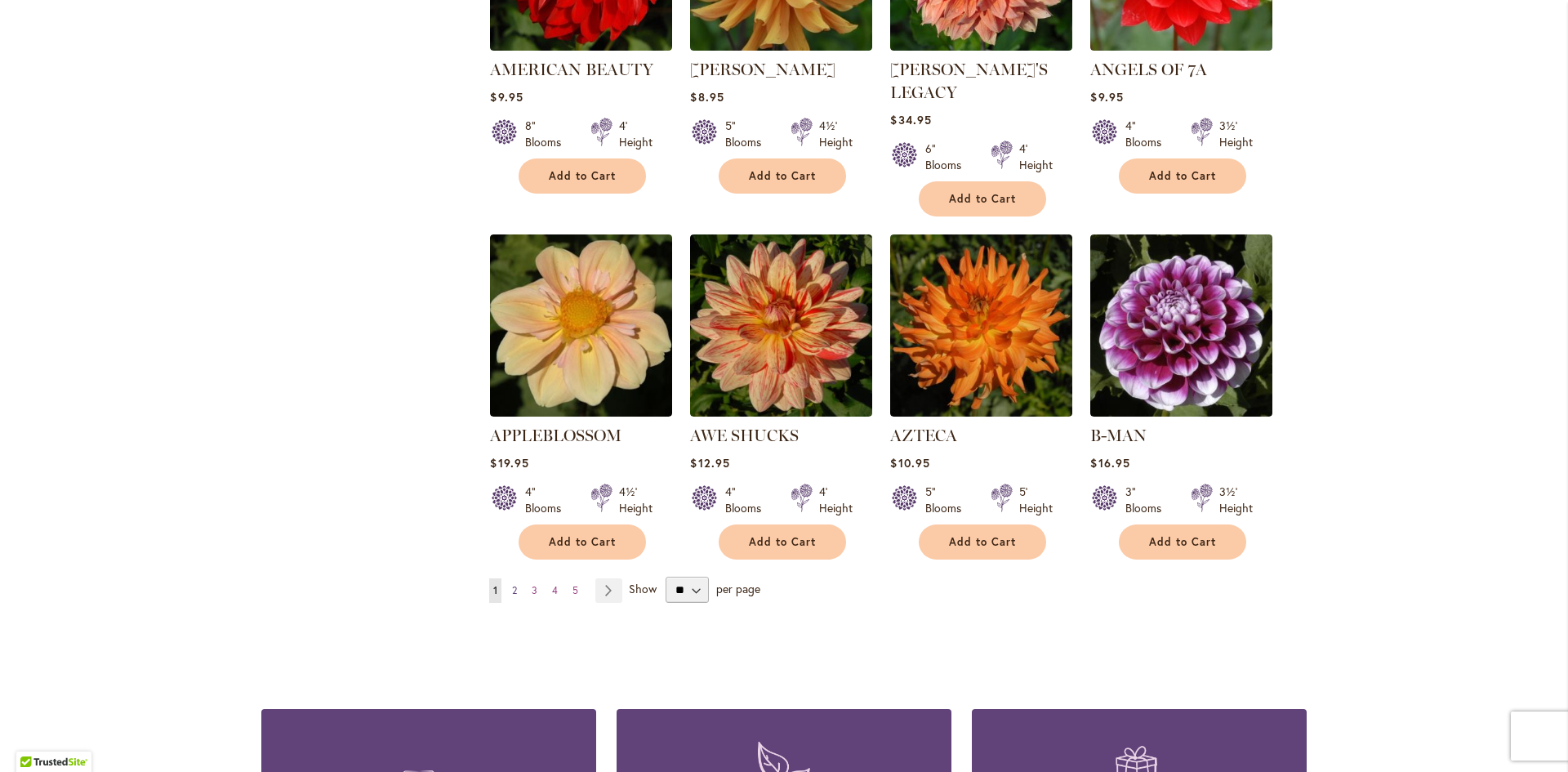
click at [513, 584] on span "2" at bounding box center [514, 589] width 5 height 12
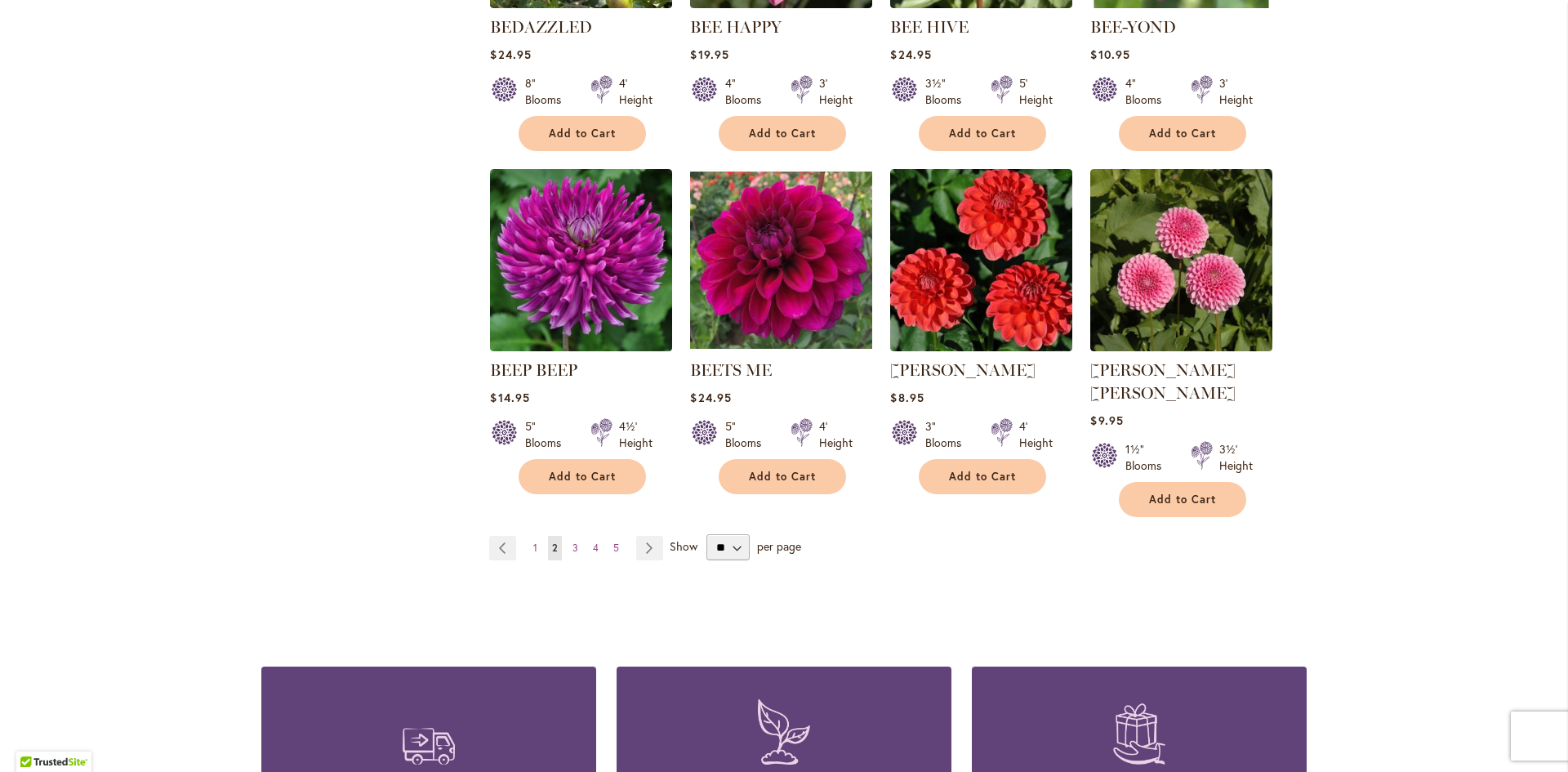
scroll to position [1307, 0]
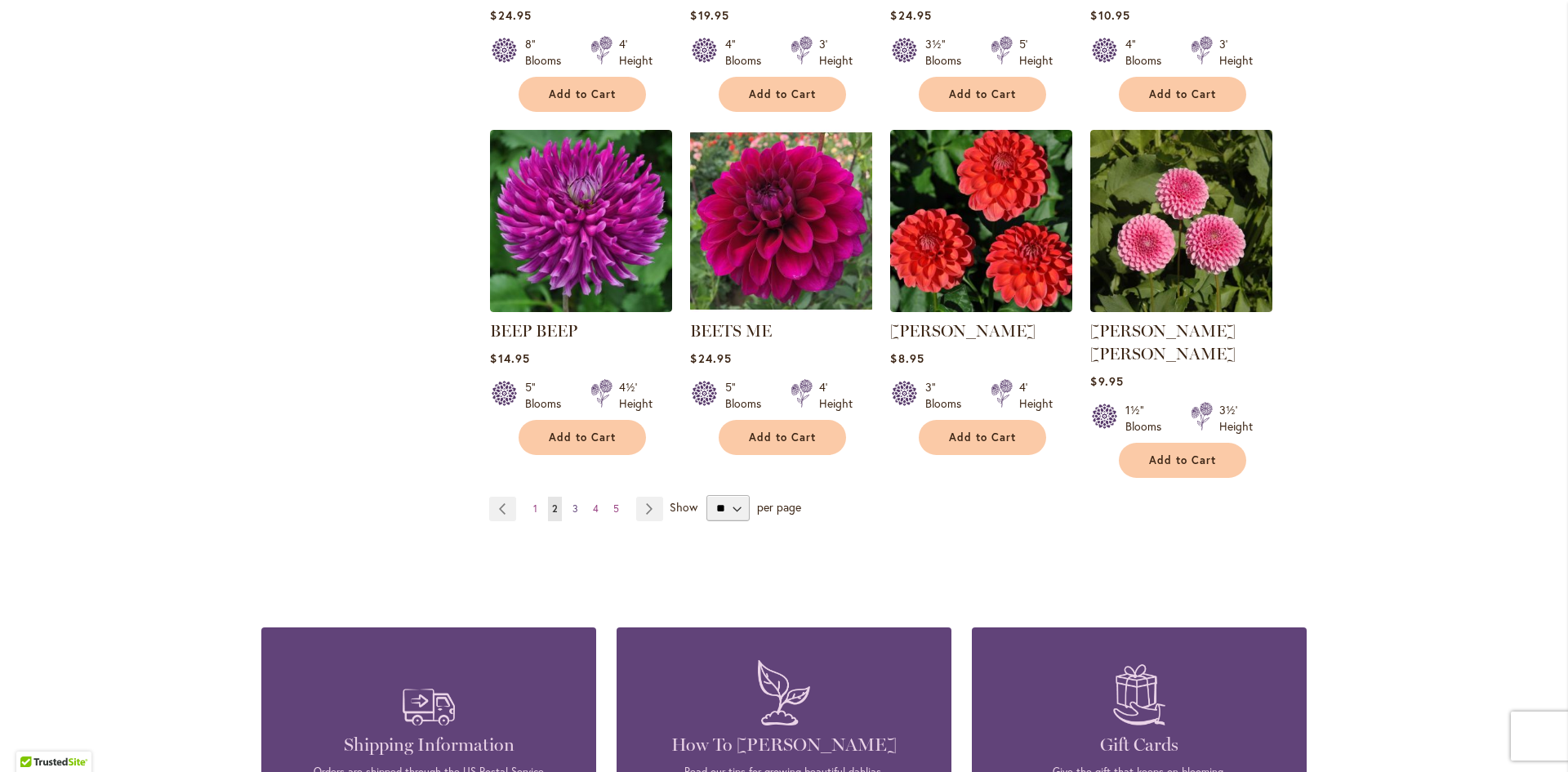
click at [573, 502] on span "3" at bounding box center [575, 508] width 6 height 12
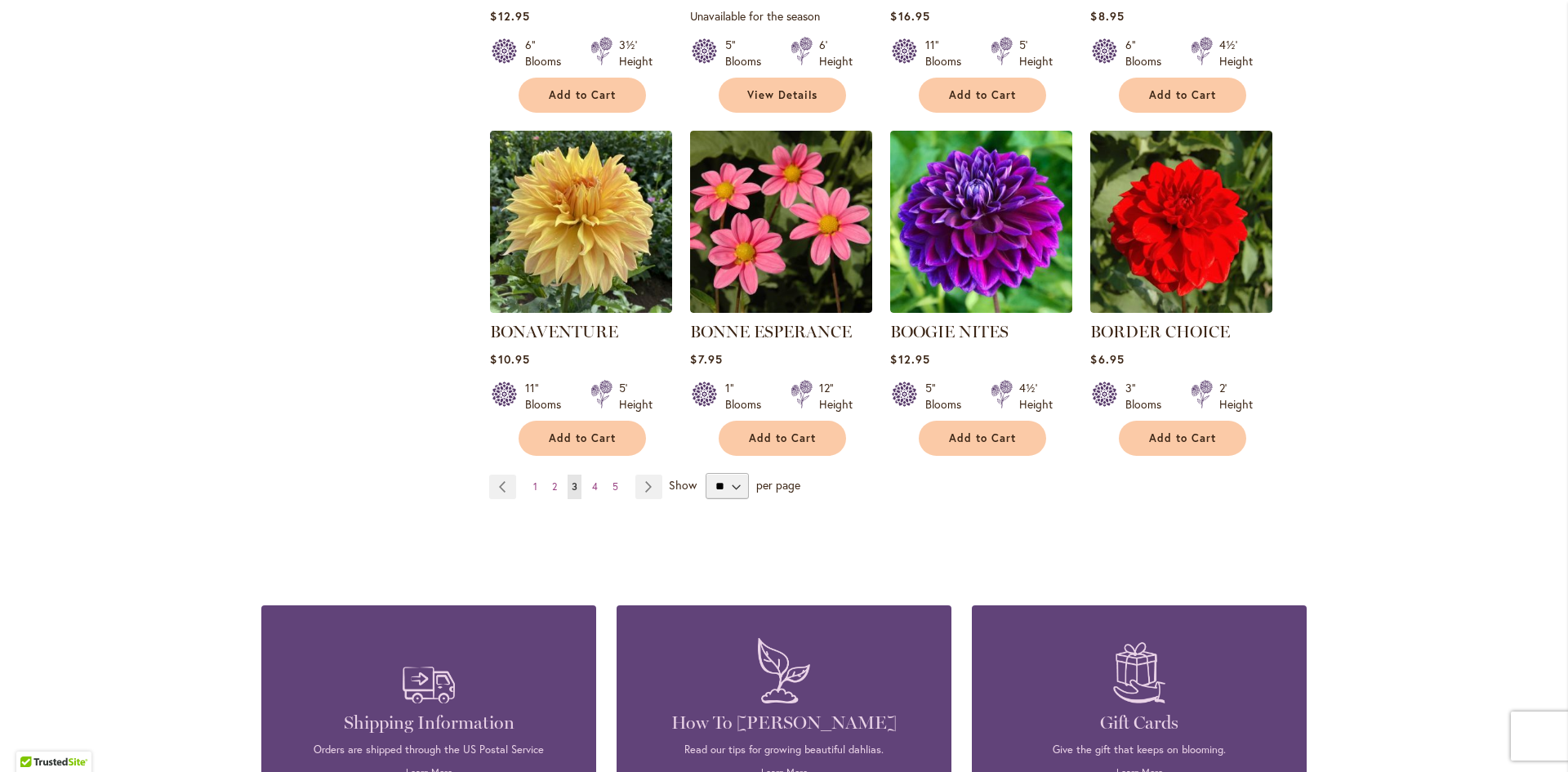
scroll to position [1307, 0]
click at [592, 479] on span "4" at bounding box center [595, 485] width 6 height 12
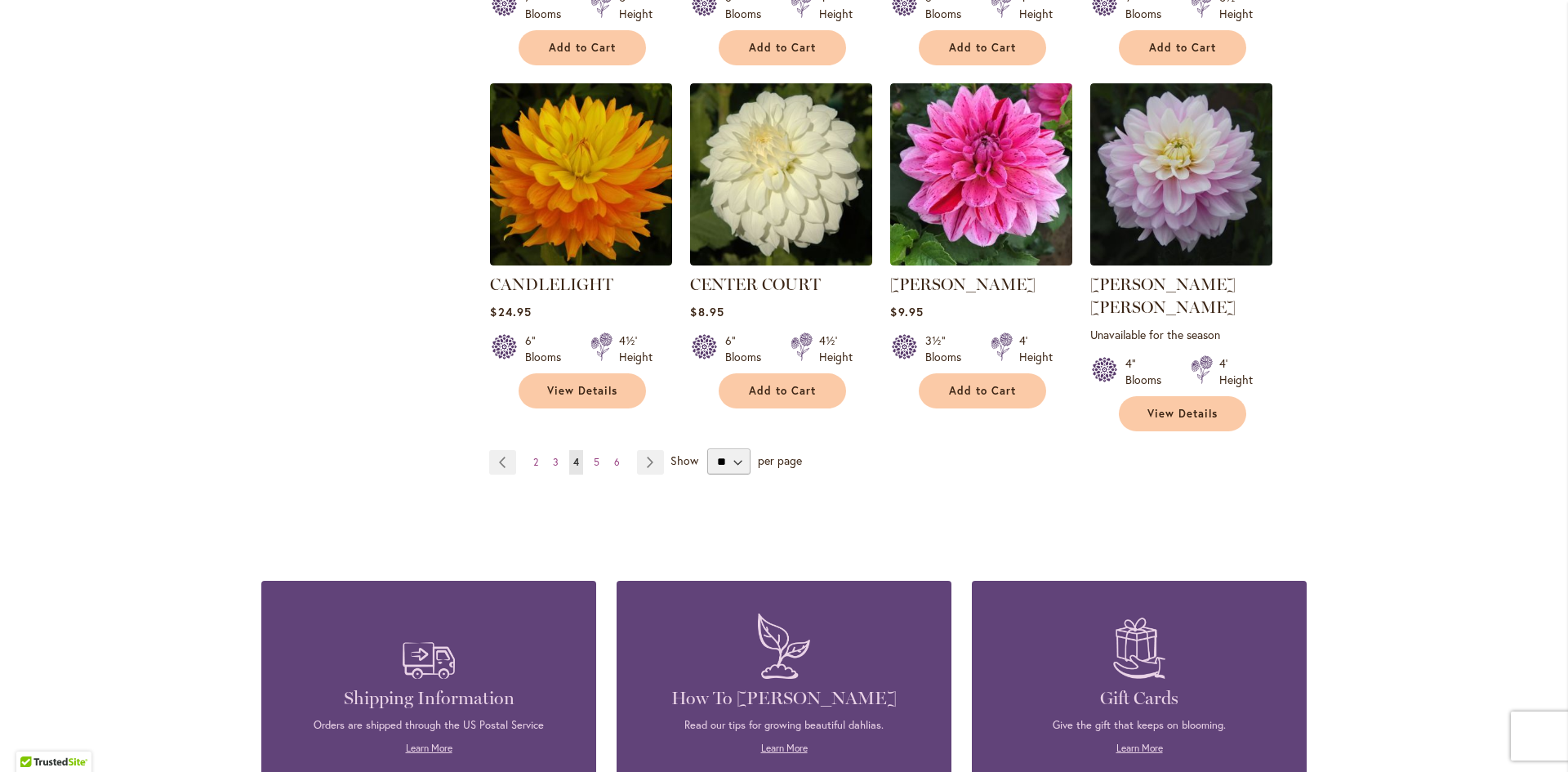
scroll to position [1388, 0]
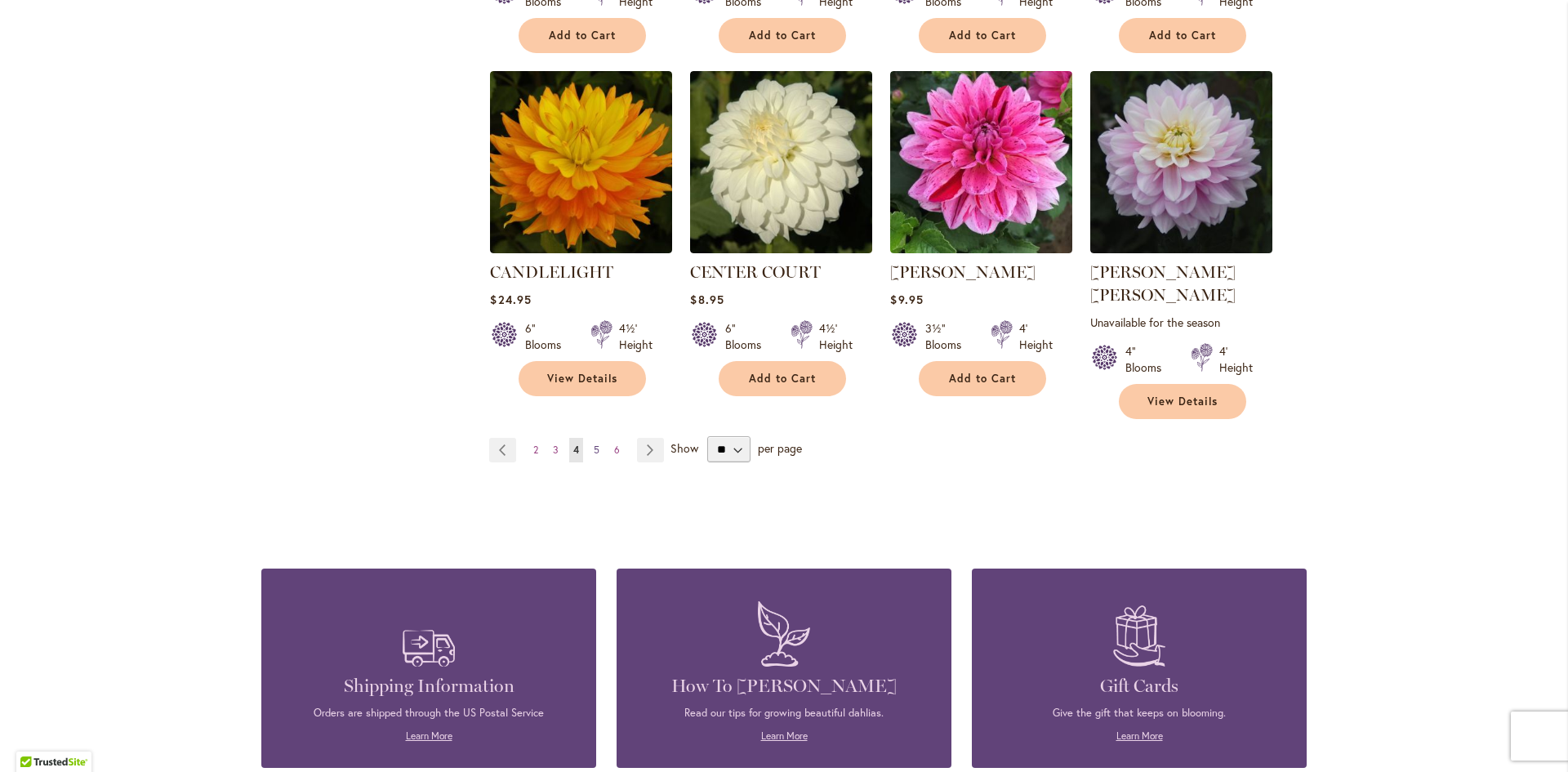
click at [594, 443] on span "5" at bounding box center [597, 449] width 6 height 12
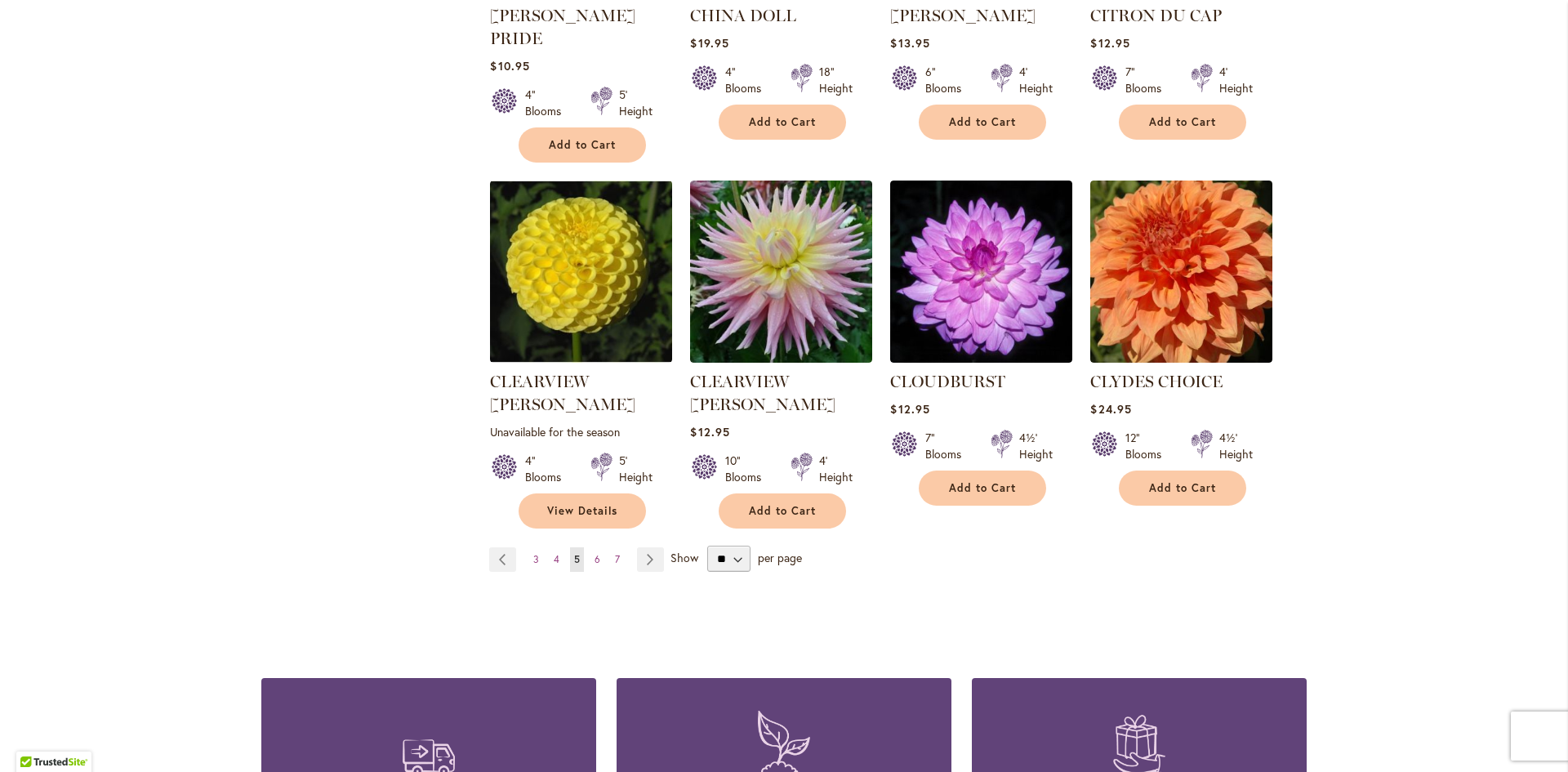
scroll to position [1307, 0]
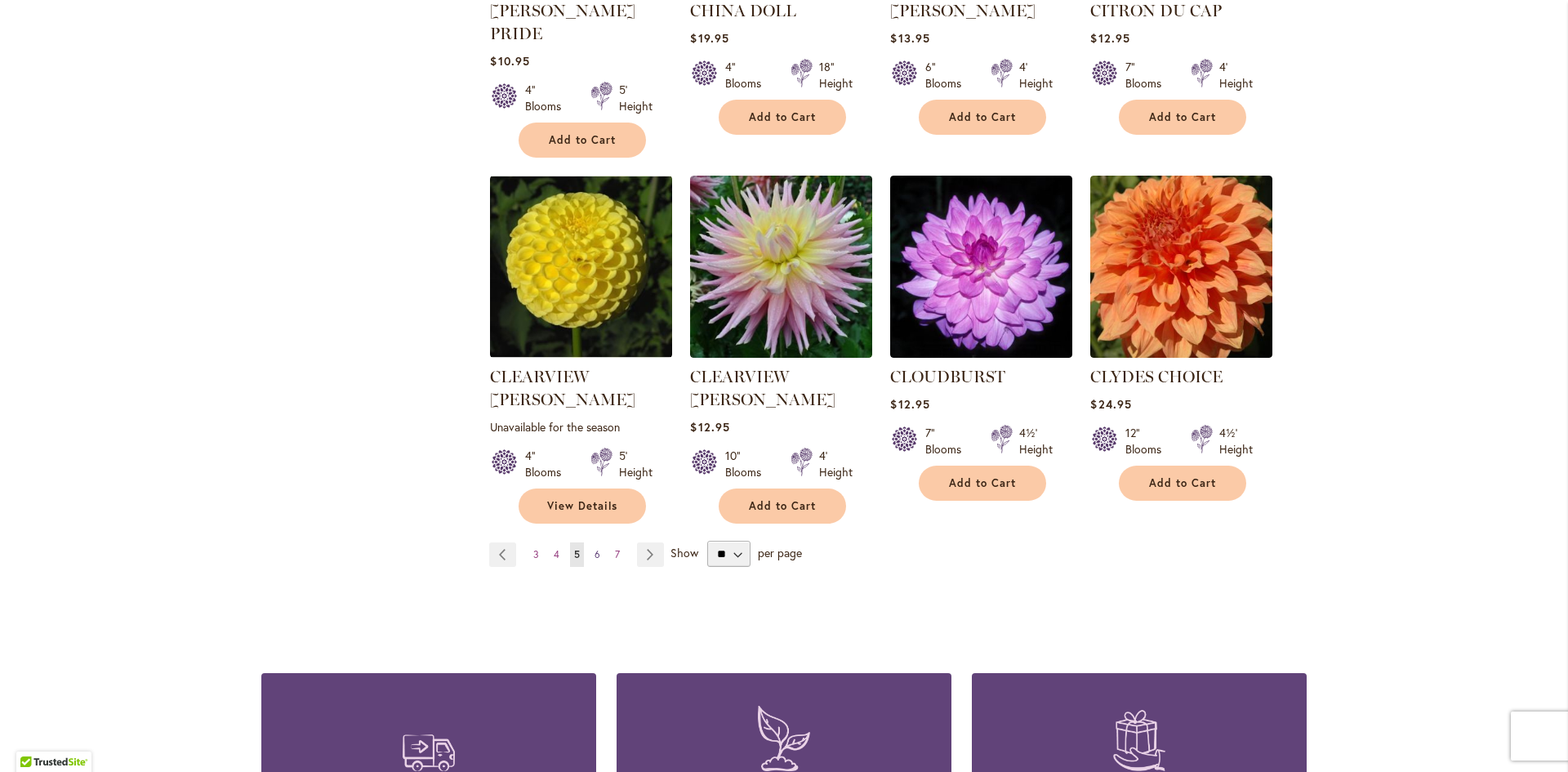
click at [595, 548] on span "6" at bounding box center [597, 553] width 6 height 12
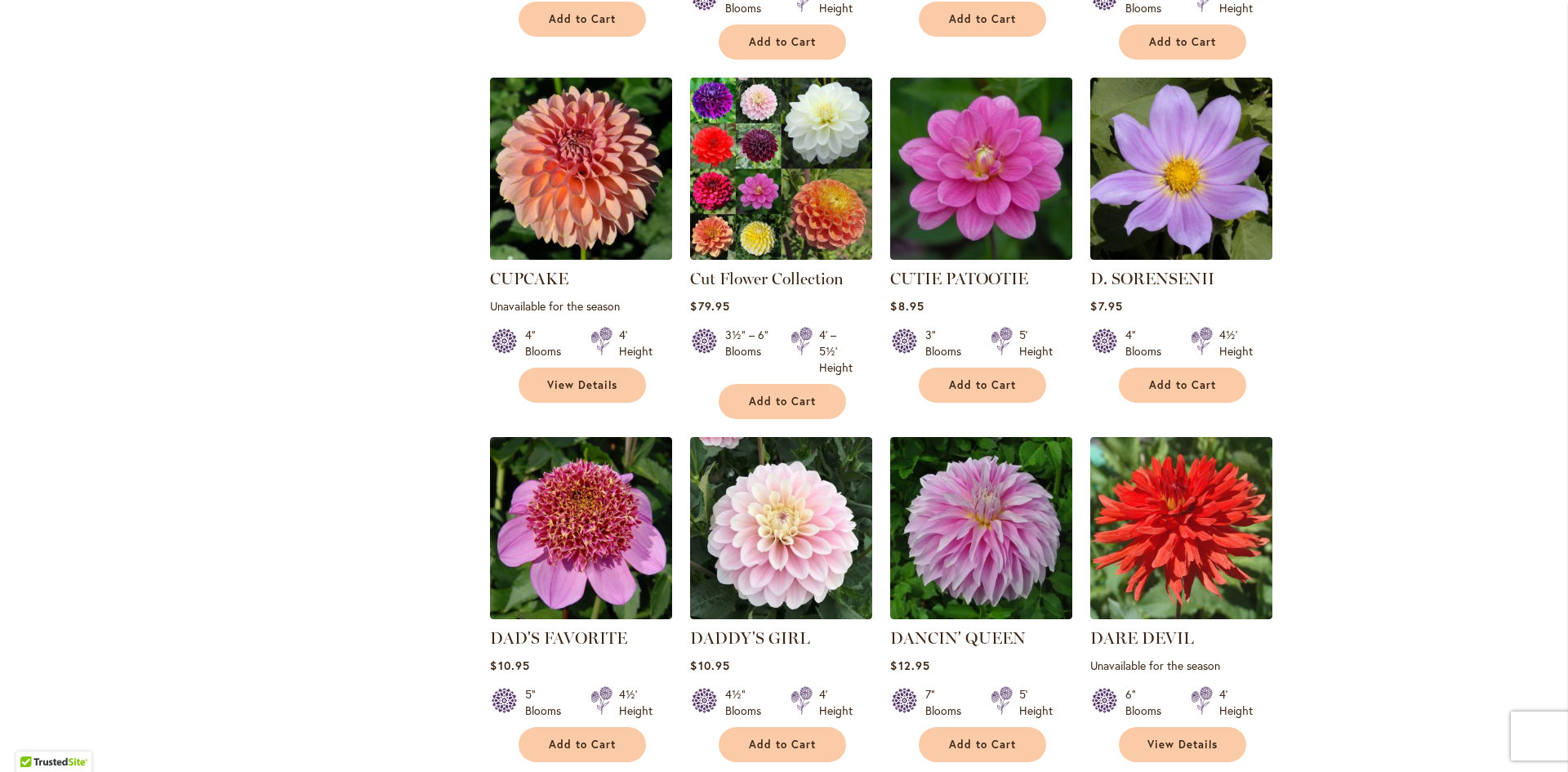
scroll to position [1143, 0]
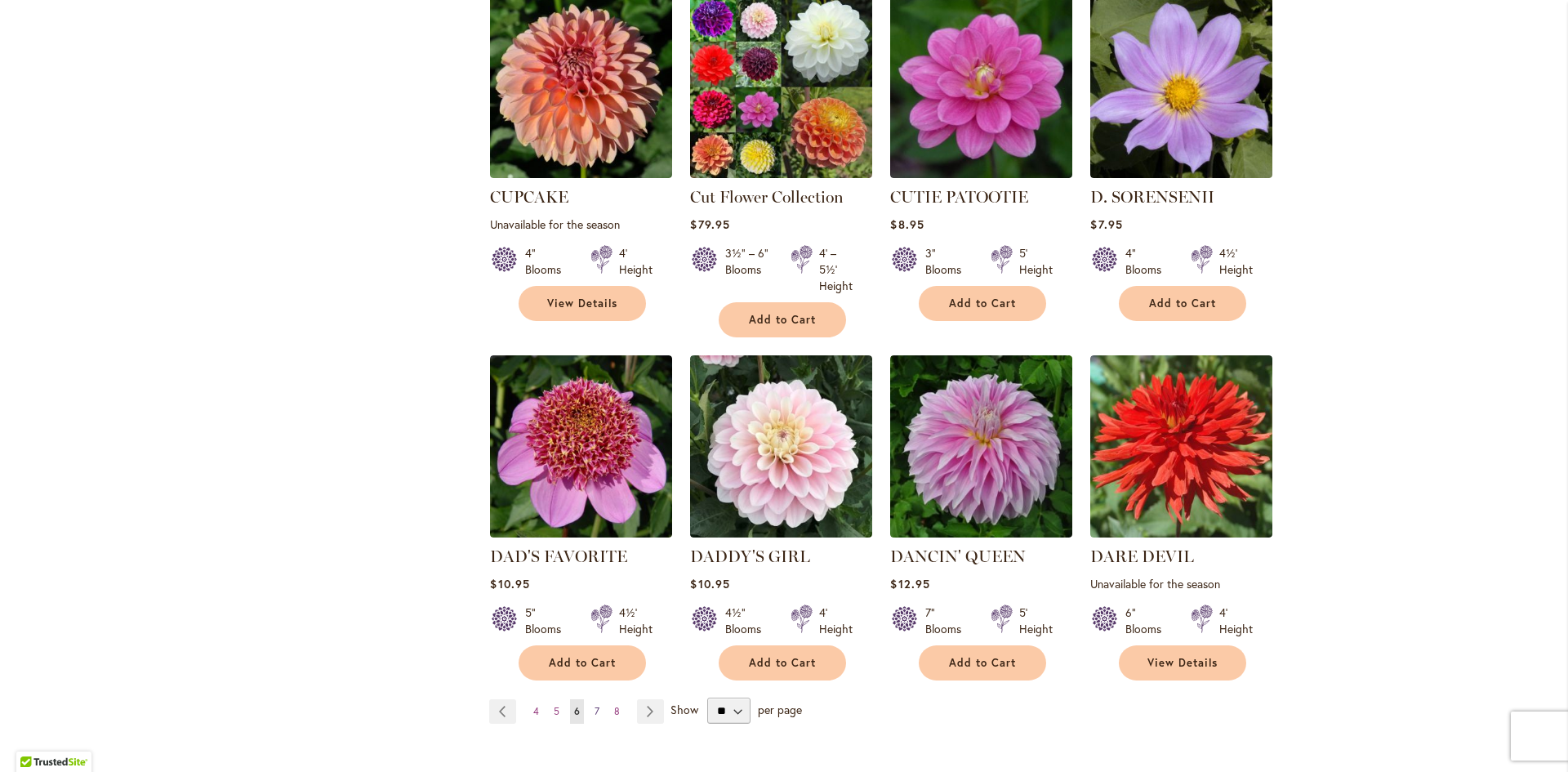
click at [595, 705] on span "7" at bounding box center [597, 710] width 5 height 12
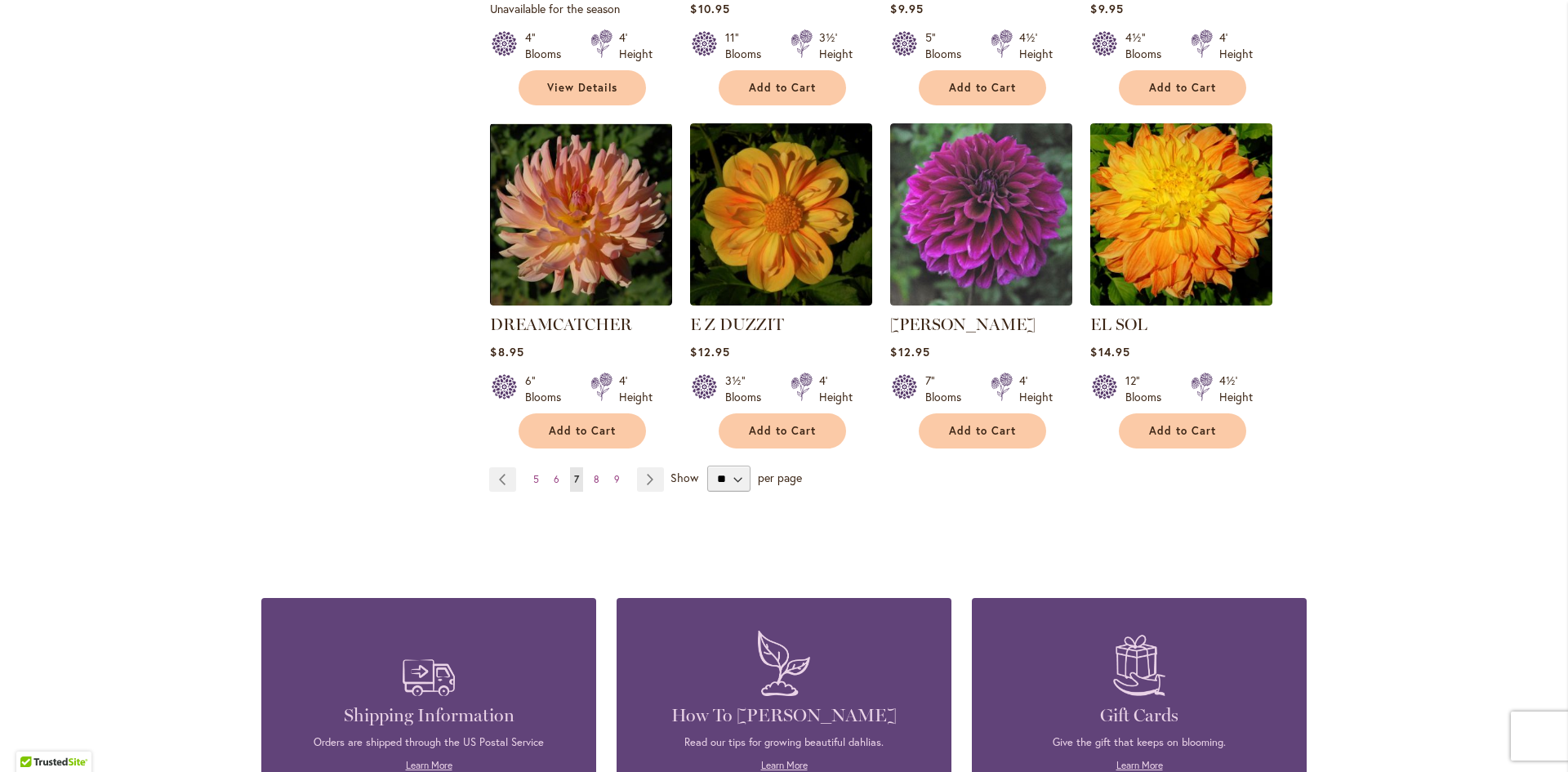
scroll to position [1388, 0]
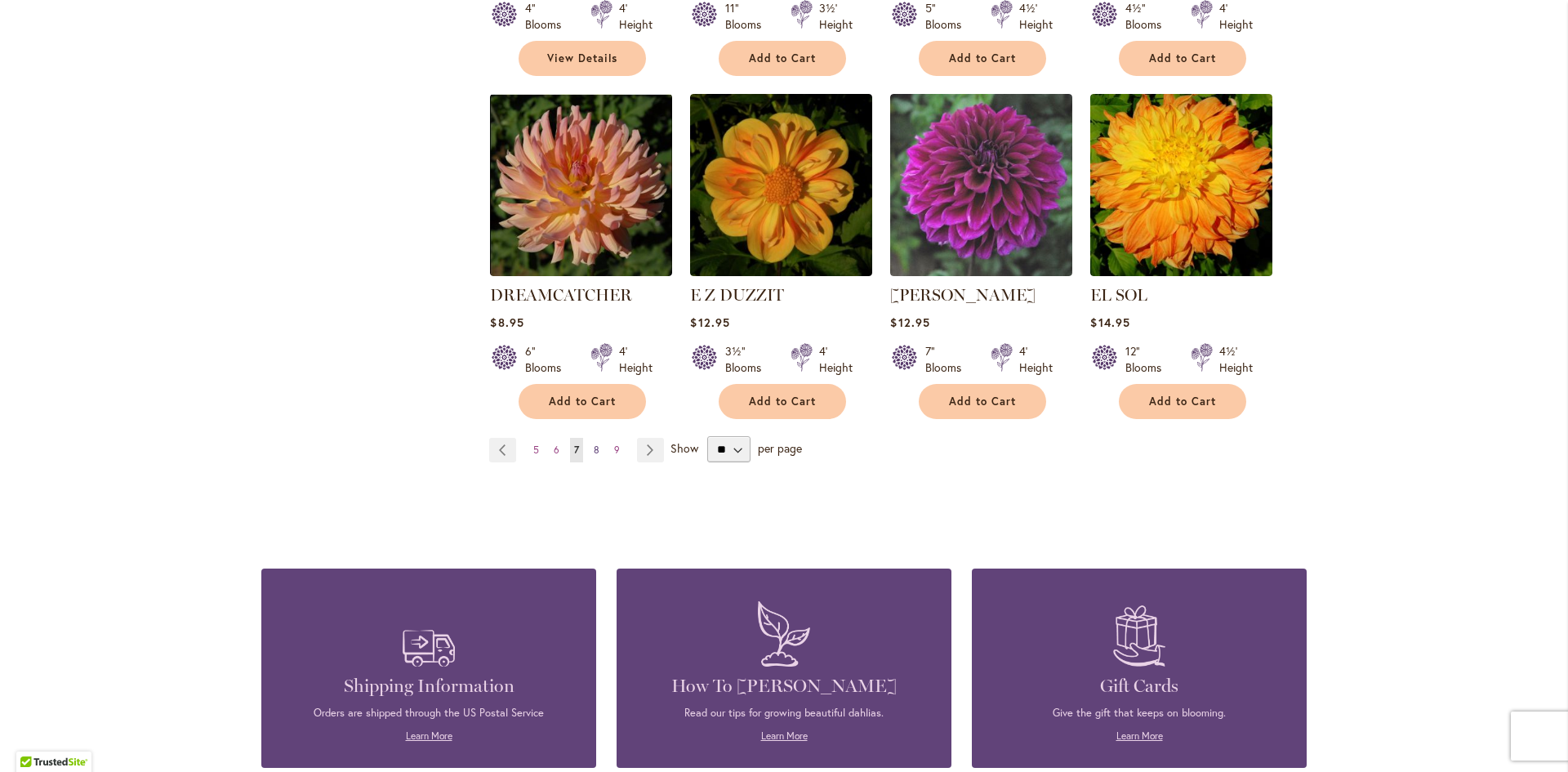
click at [594, 443] on span "8" at bounding box center [597, 449] width 6 height 12
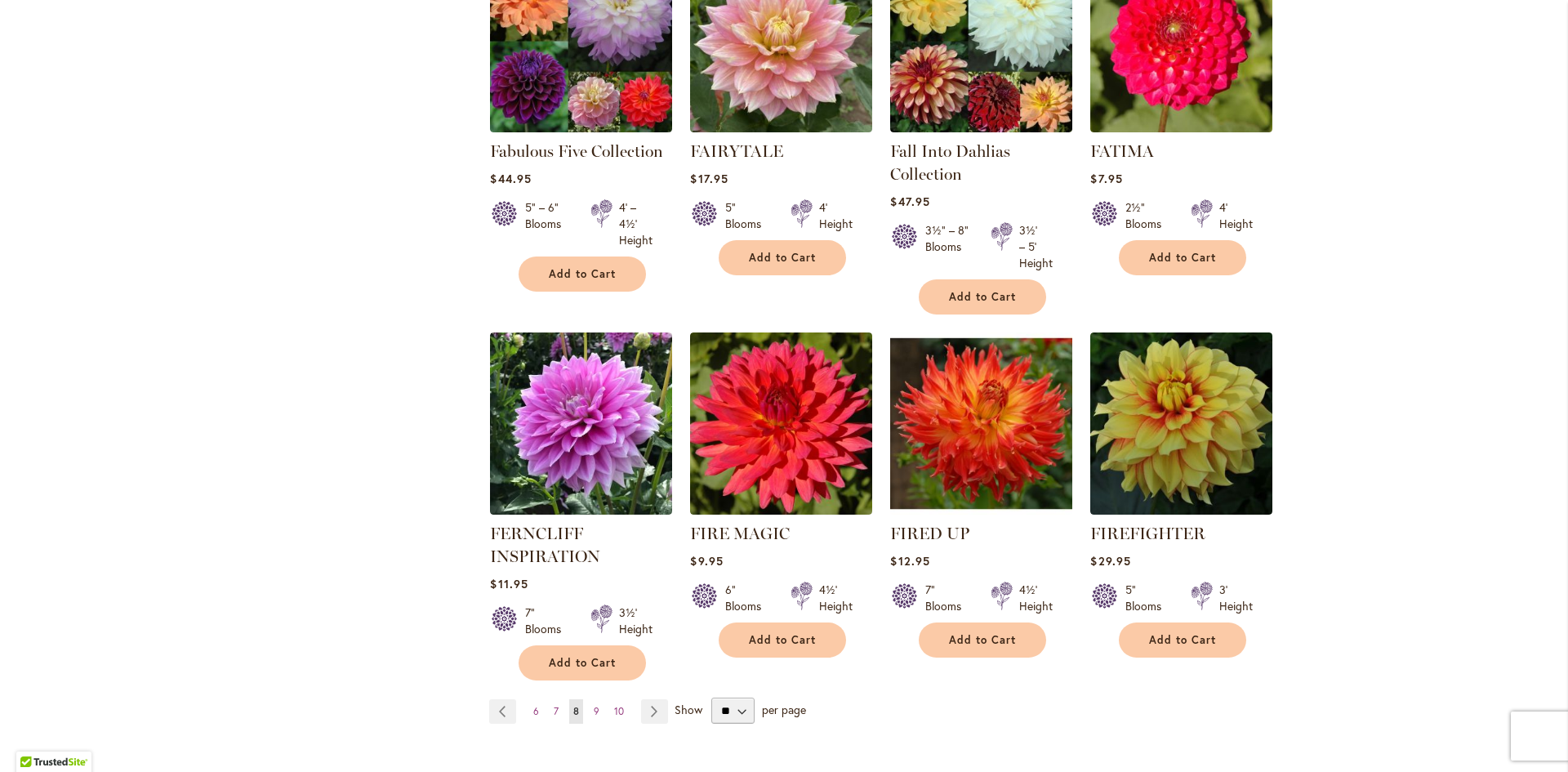
scroll to position [1225, 0]
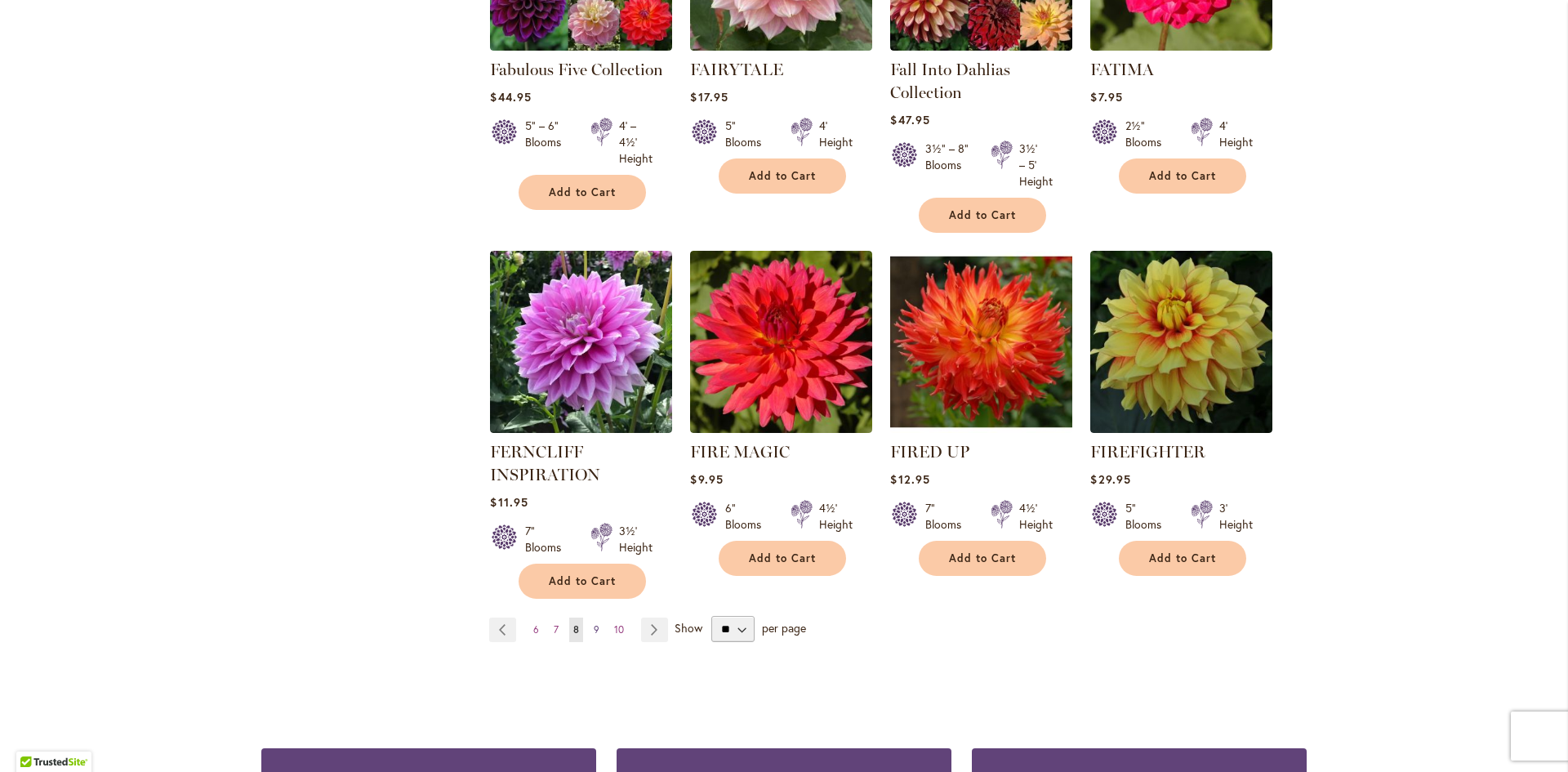
click at [594, 623] on link "Page 9" at bounding box center [597, 630] width 14 height 25
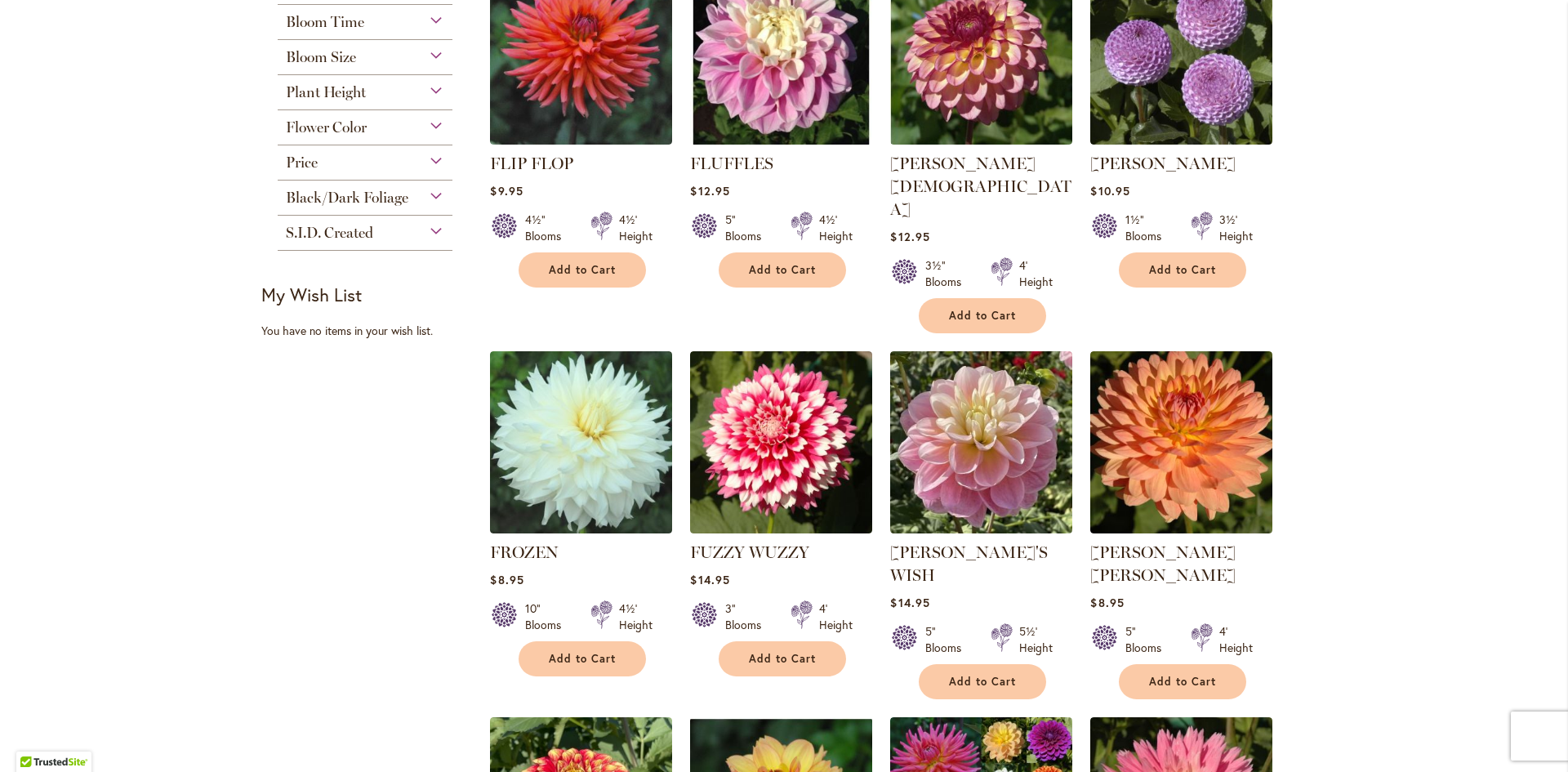
scroll to position [816, 0]
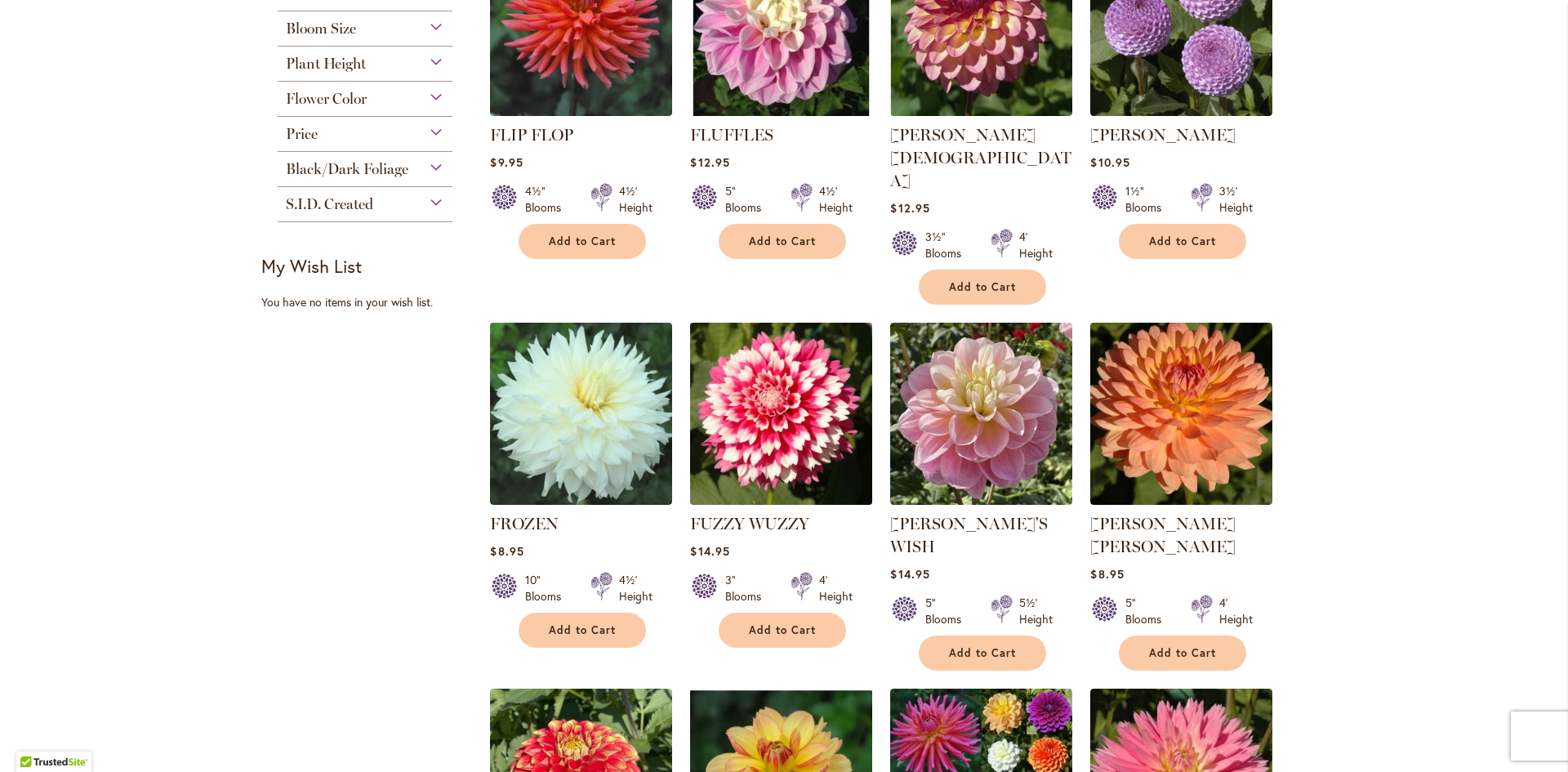
click at [801, 370] on img at bounding box center [781, 414] width 191 height 191
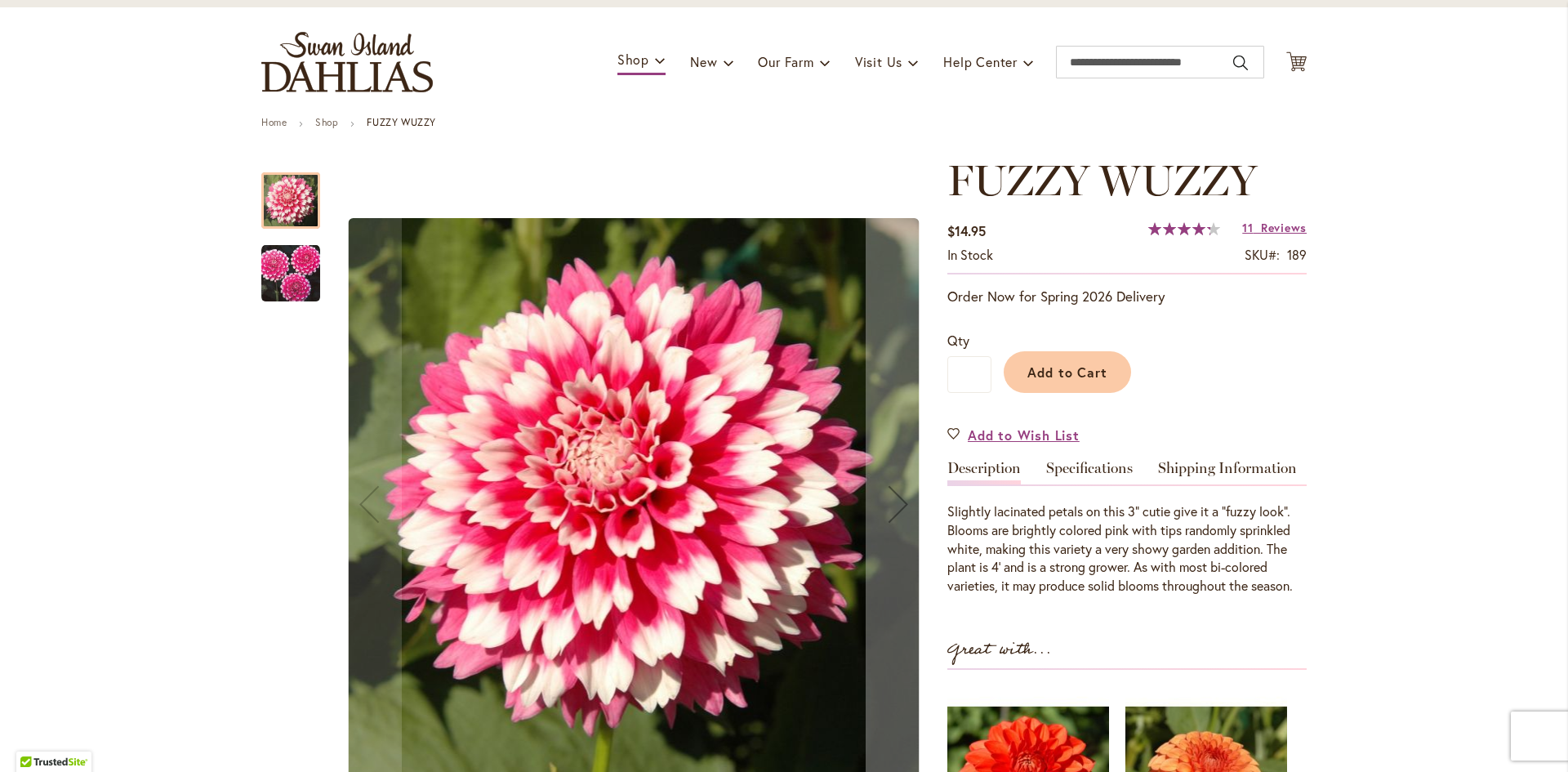
scroll to position [81, 0]
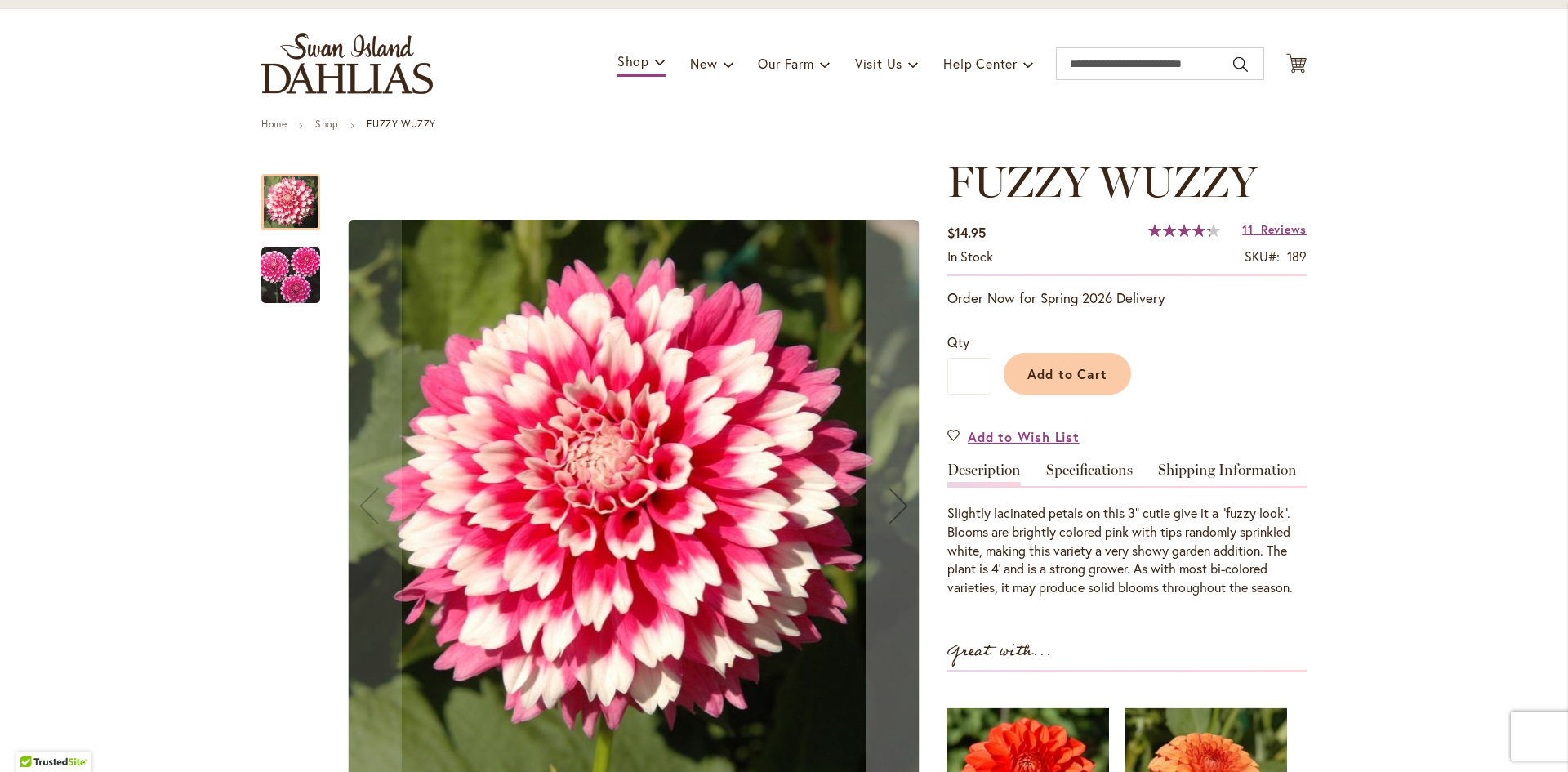
click at [309, 277] on img "FUZZY WUZZY" at bounding box center [291, 275] width 59 height 59
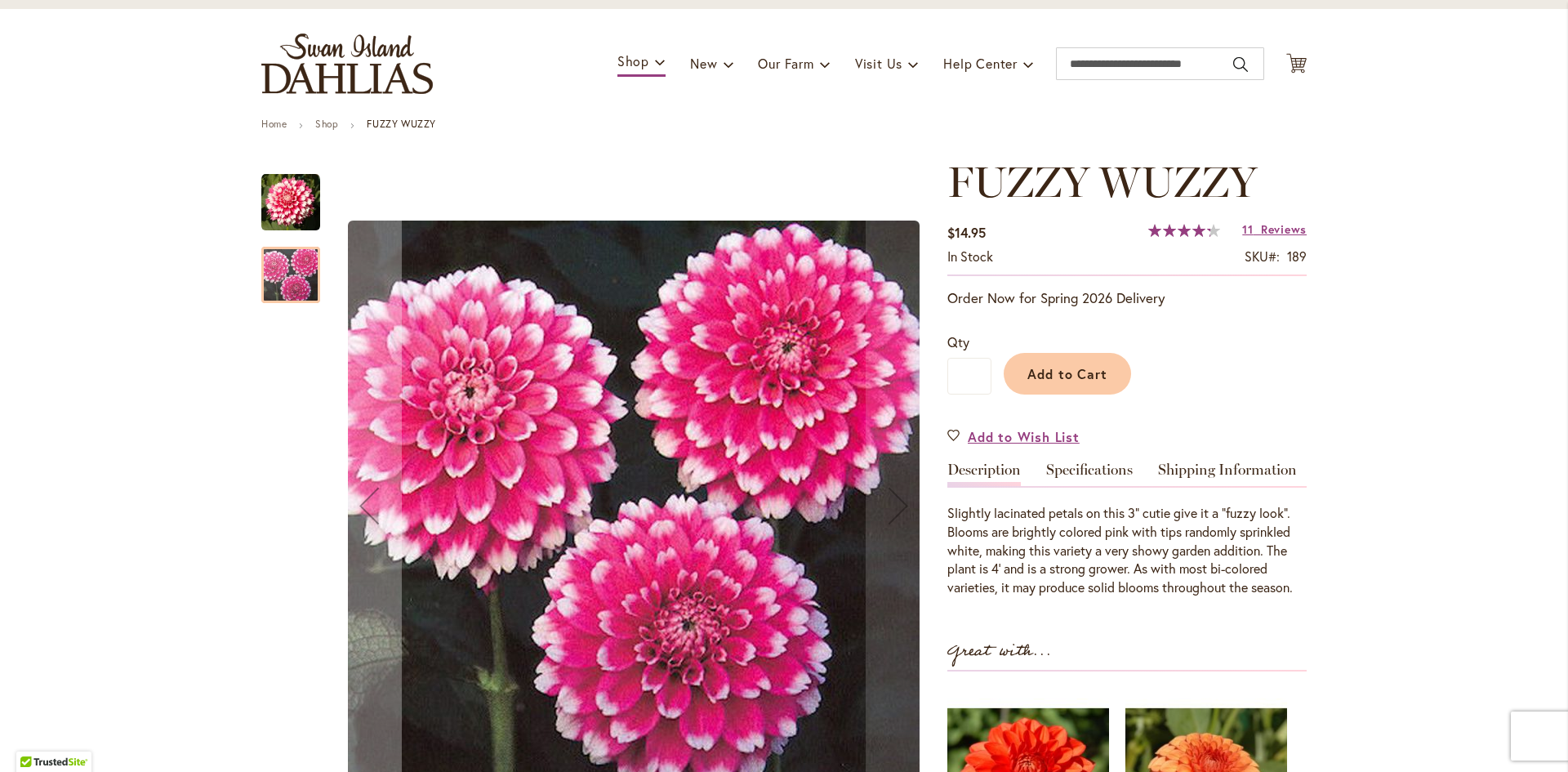
click at [276, 200] on img "FUZZY WUZZY" at bounding box center [291, 202] width 59 height 59
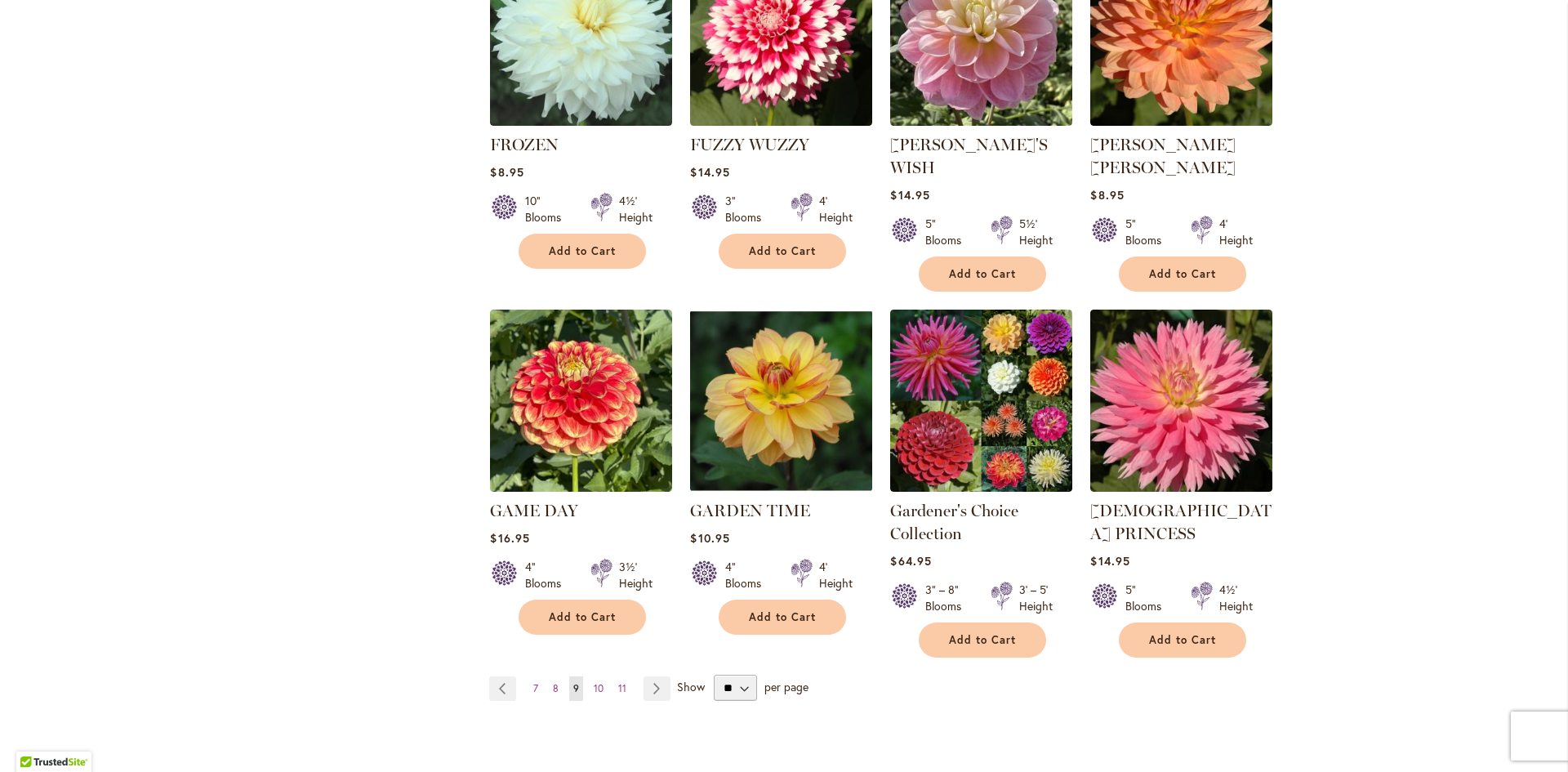
scroll to position [1225, 0]
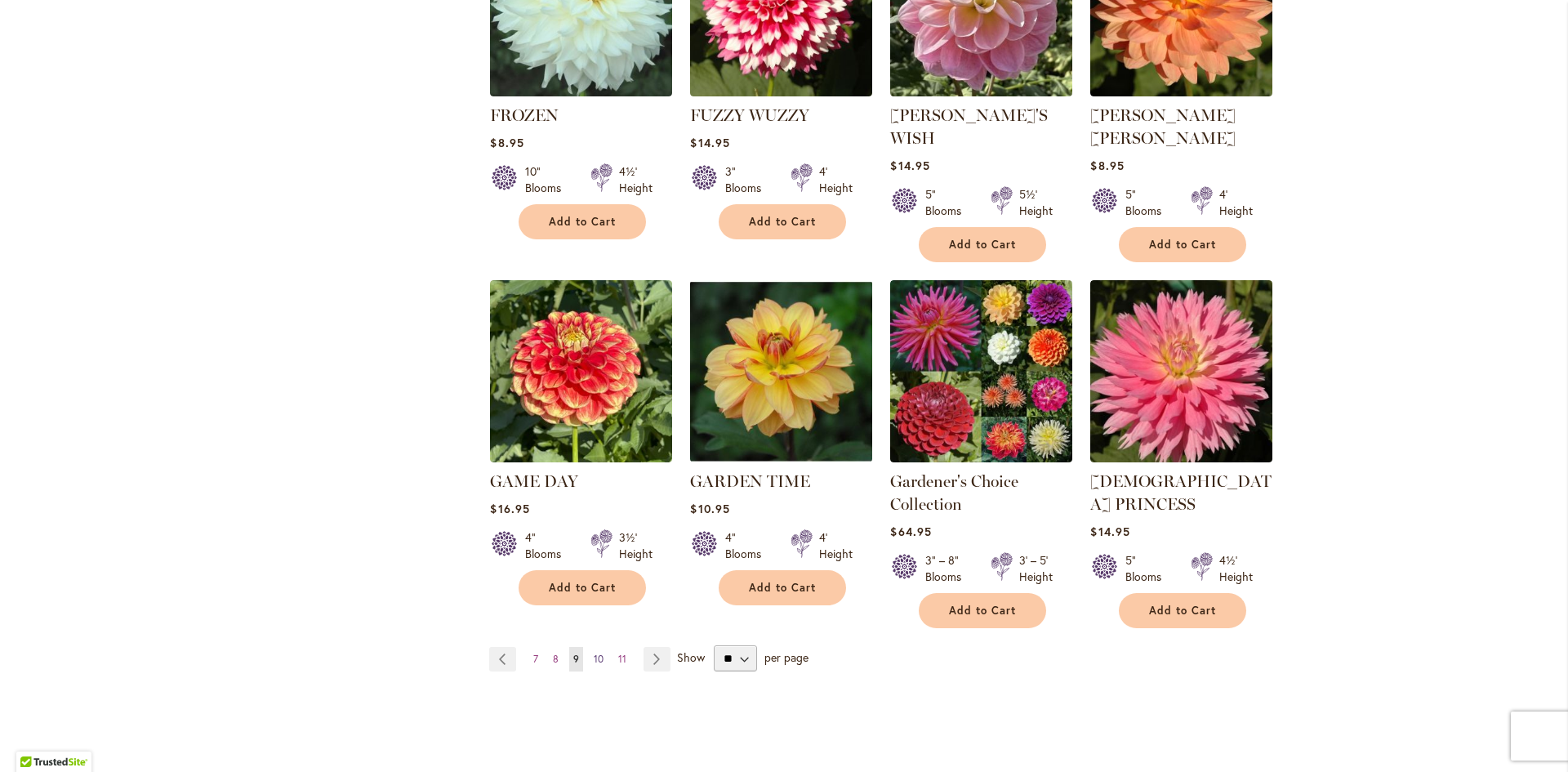
click at [598, 646] on link "Page 10" at bounding box center [598, 658] width 18 height 25
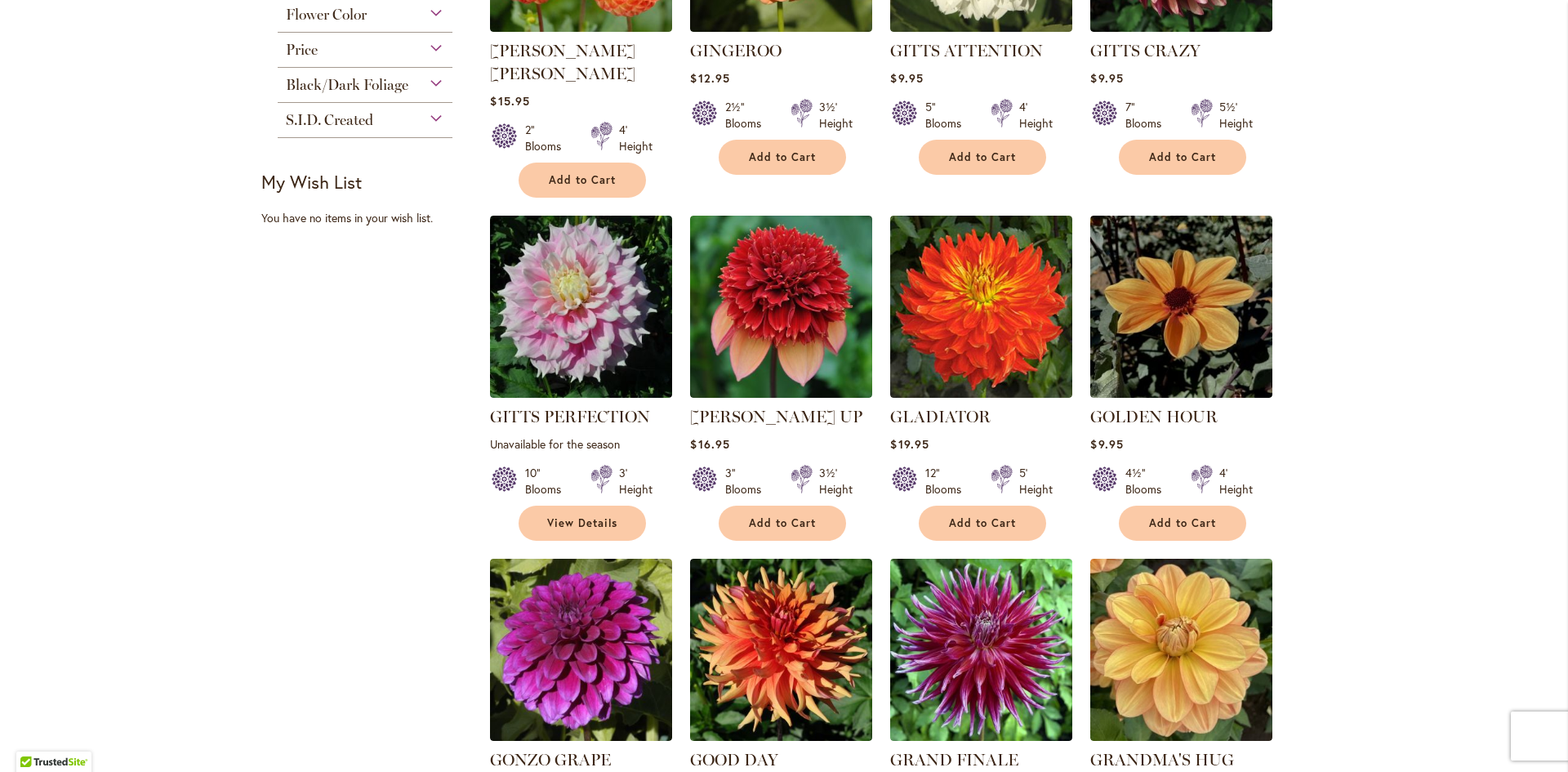
scroll to position [980, 0]
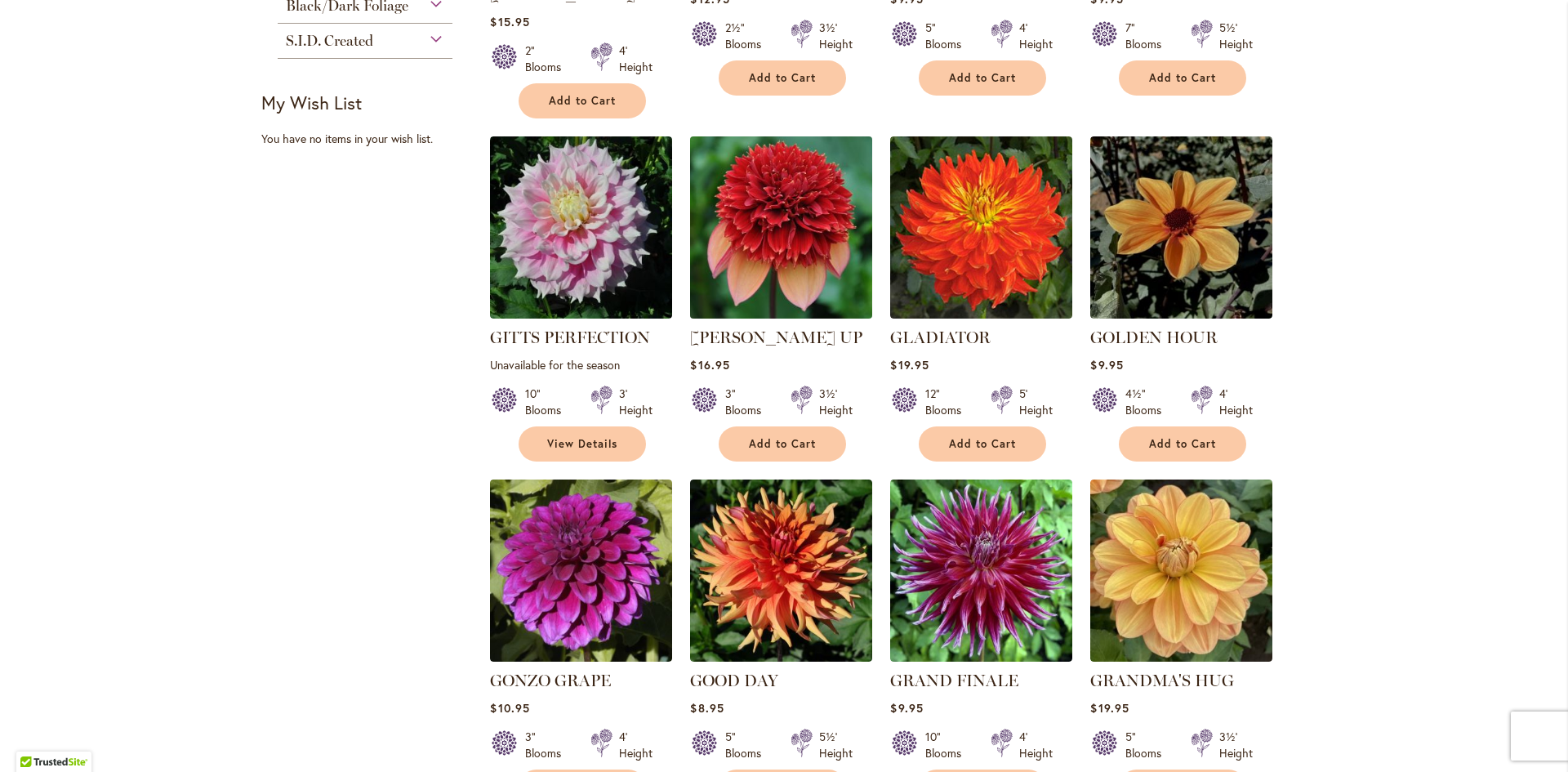
click at [790, 207] on img at bounding box center [781, 227] width 191 height 191
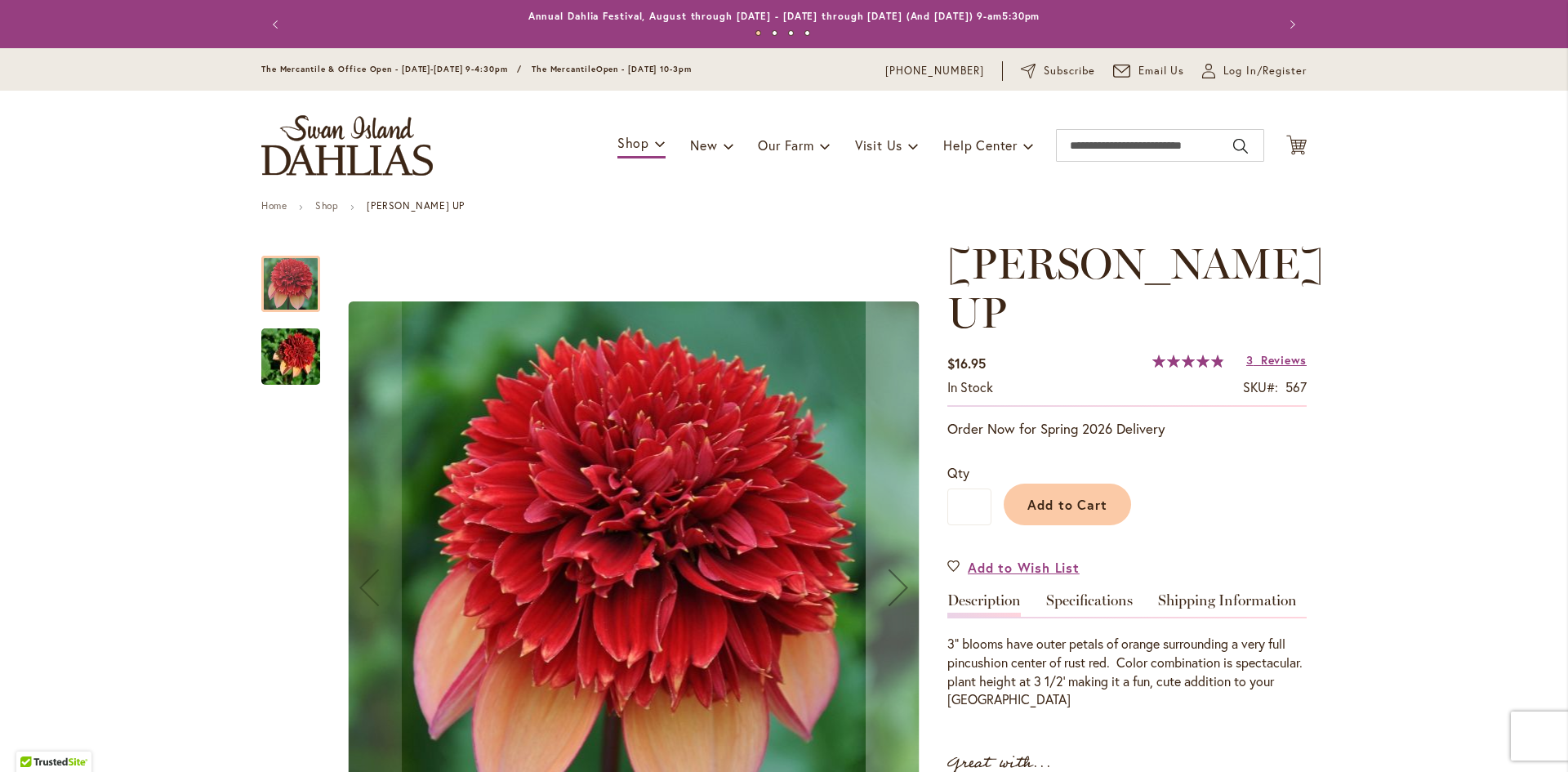
click at [295, 357] on img "GITTY UP" at bounding box center [290, 356] width 117 height 78
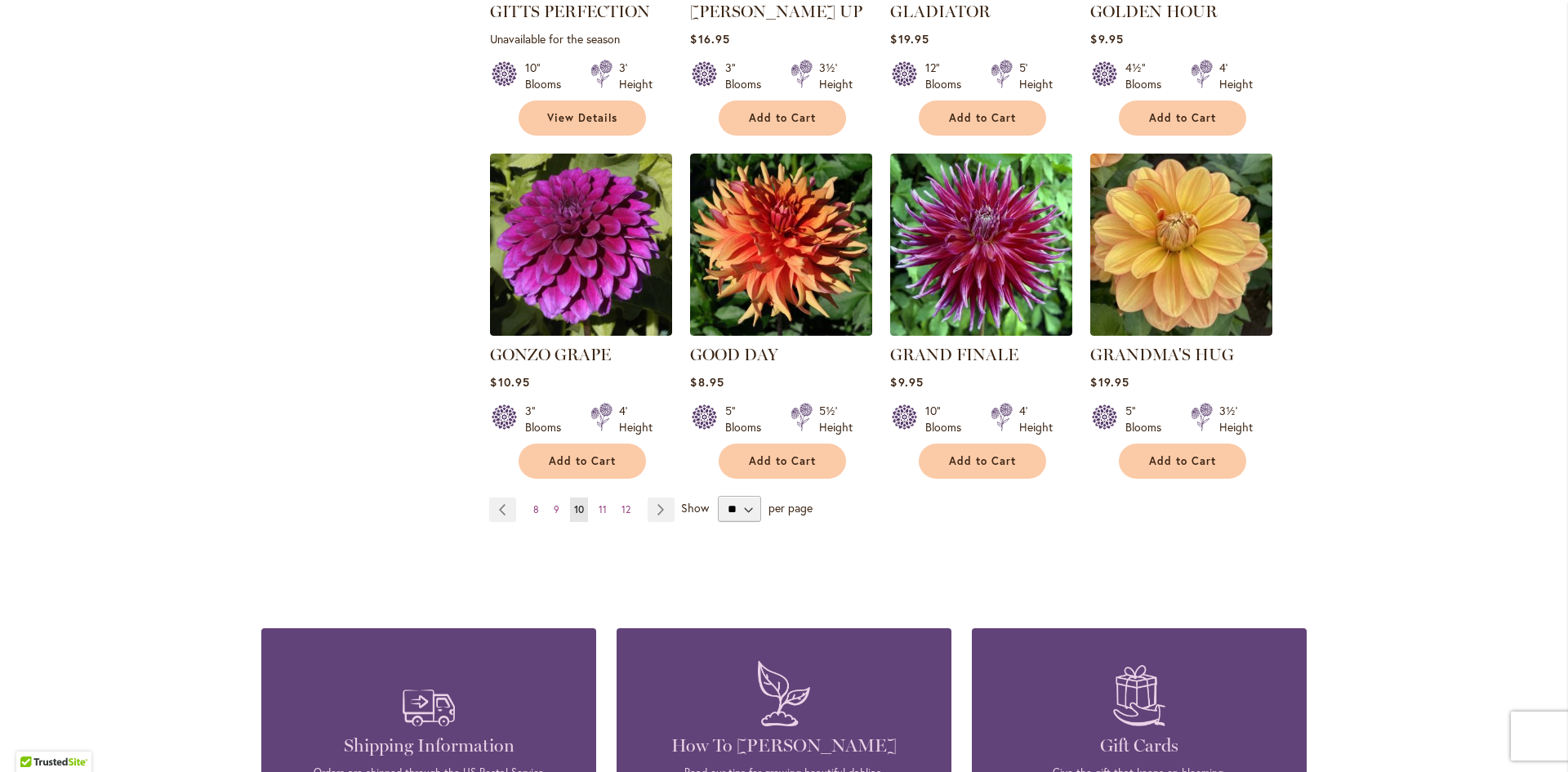
scroll to position [1307, 0]
click at [595, 497] on link "Page 11" at bounding box center [603, 509] width 17 height 25
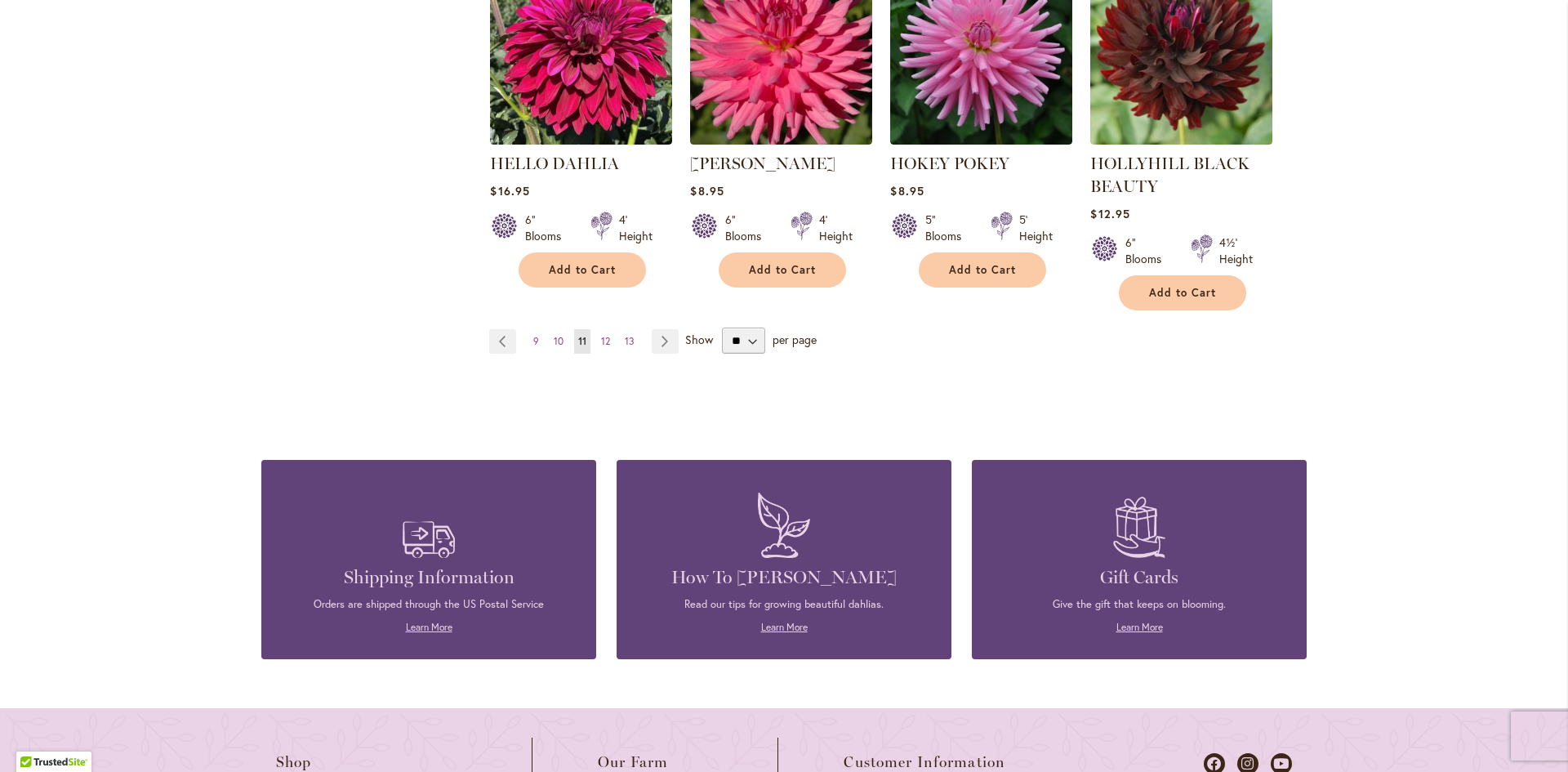
scroll to position [1634, 0]
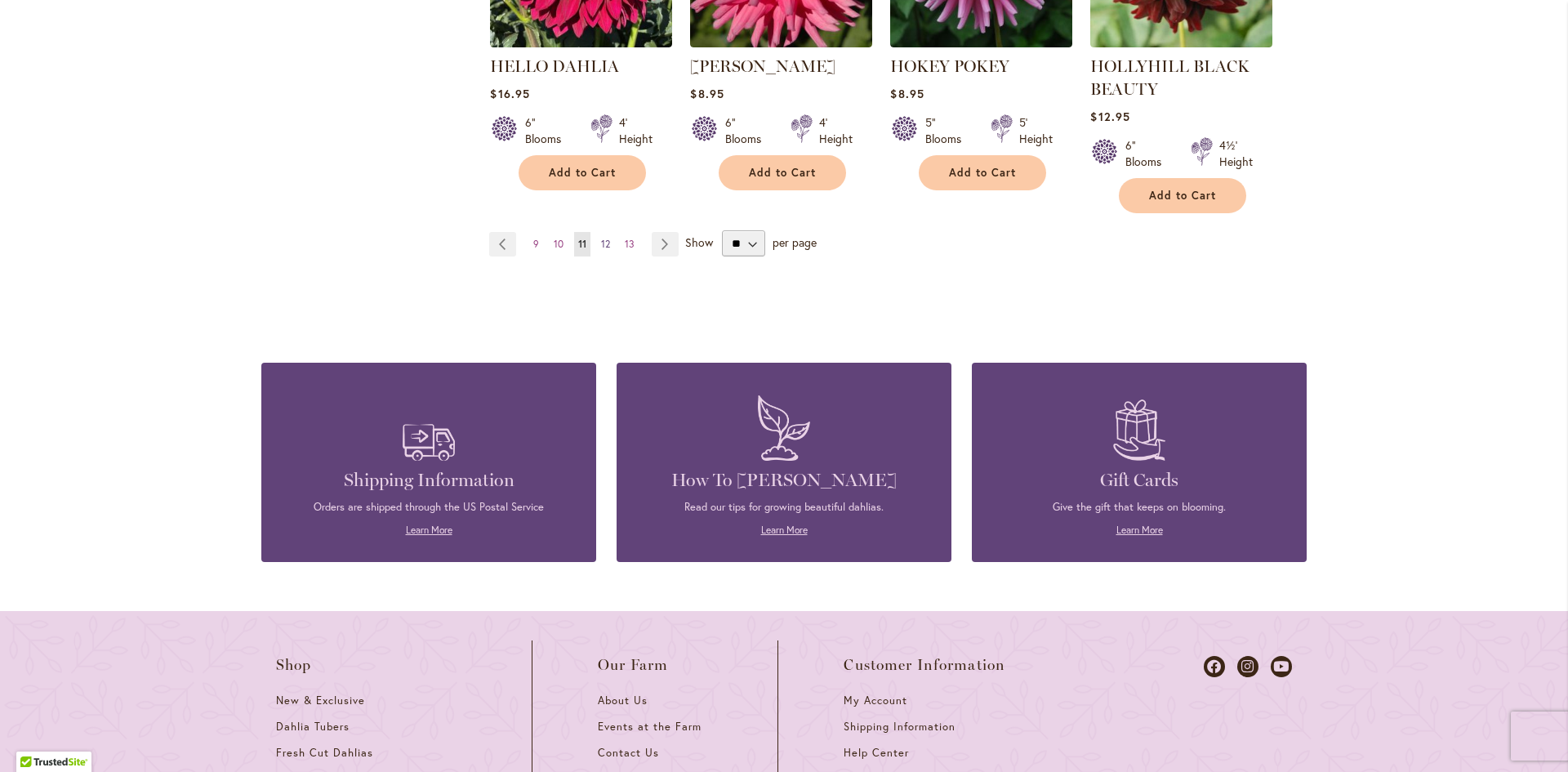
click at [604, 241] on link "Page 12" at bounding box center [605, 244] width 18 height 25
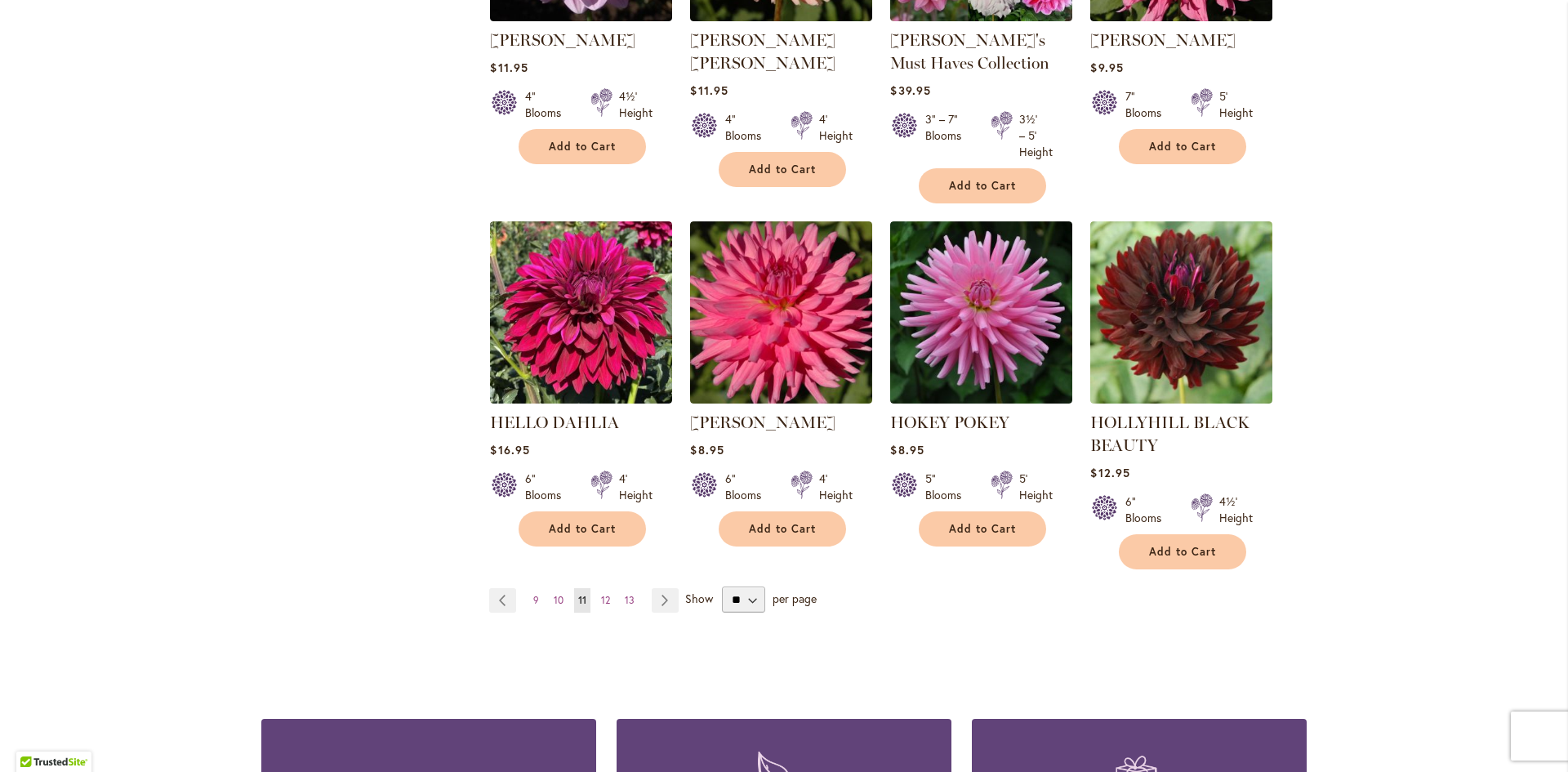
scroll to position [1307, 0]
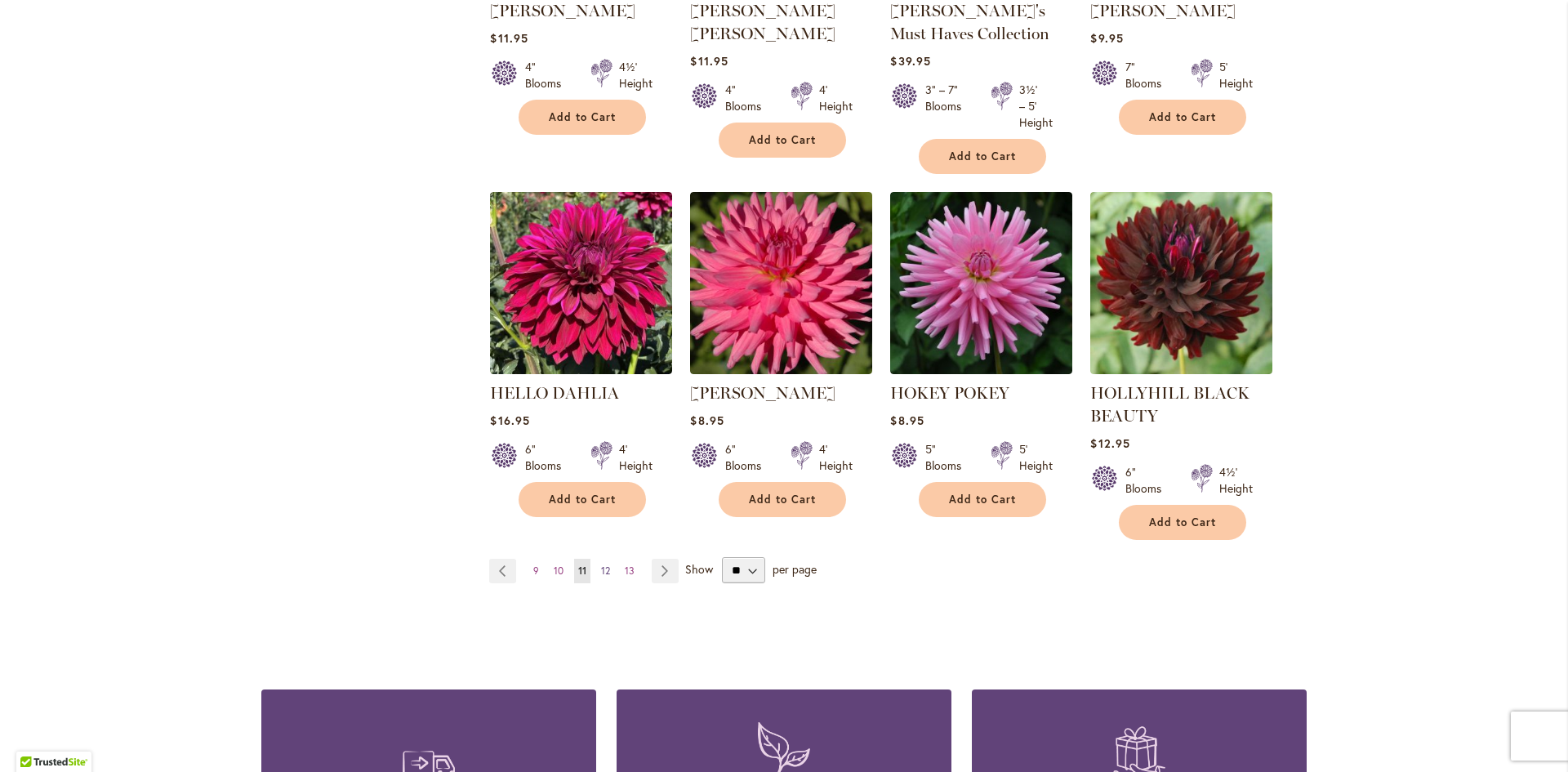
click at [601, 564] on span "12" at bounding box center [606, 570] width 9 height 12
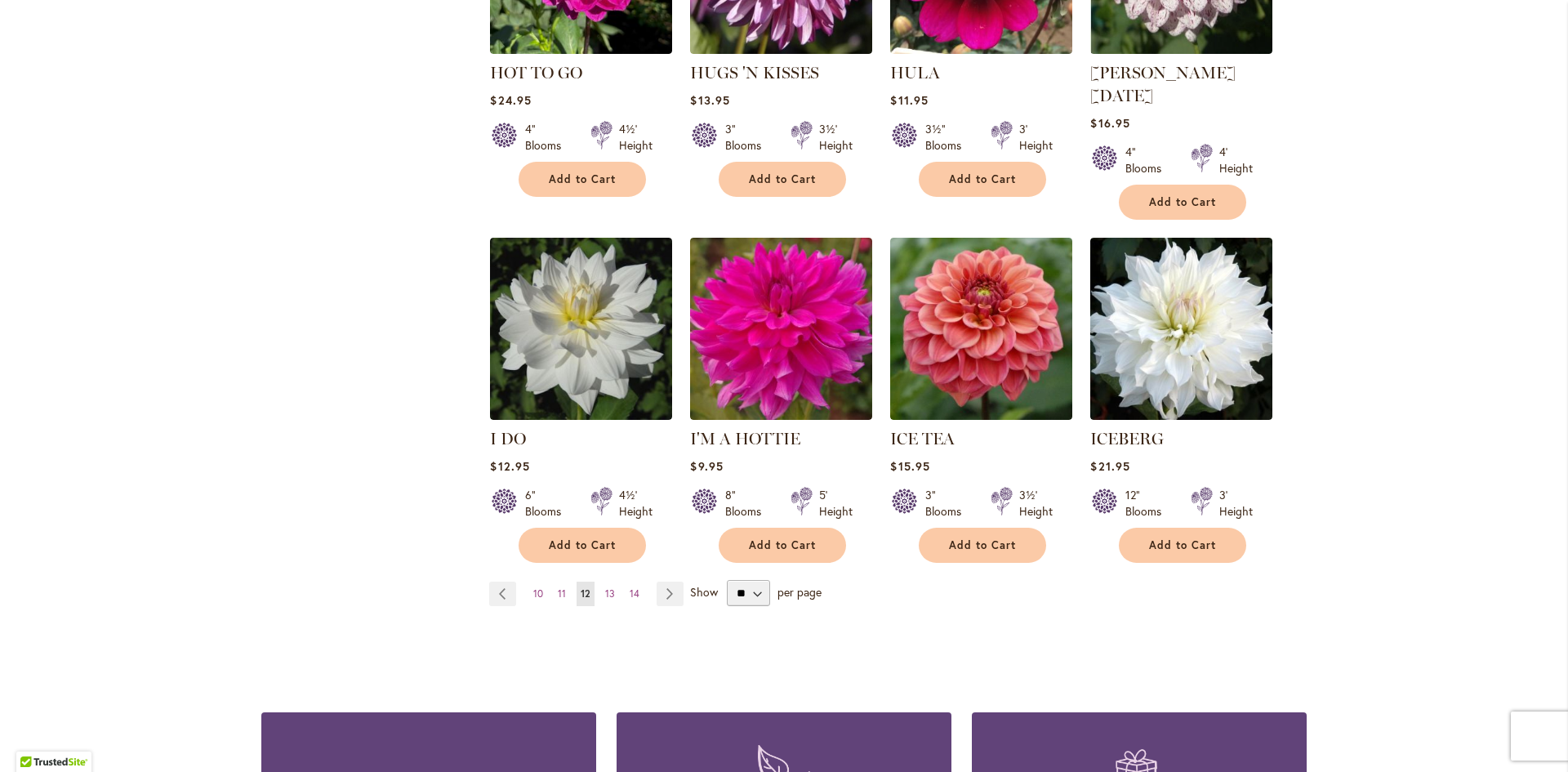
scroll to position [1225, 0]
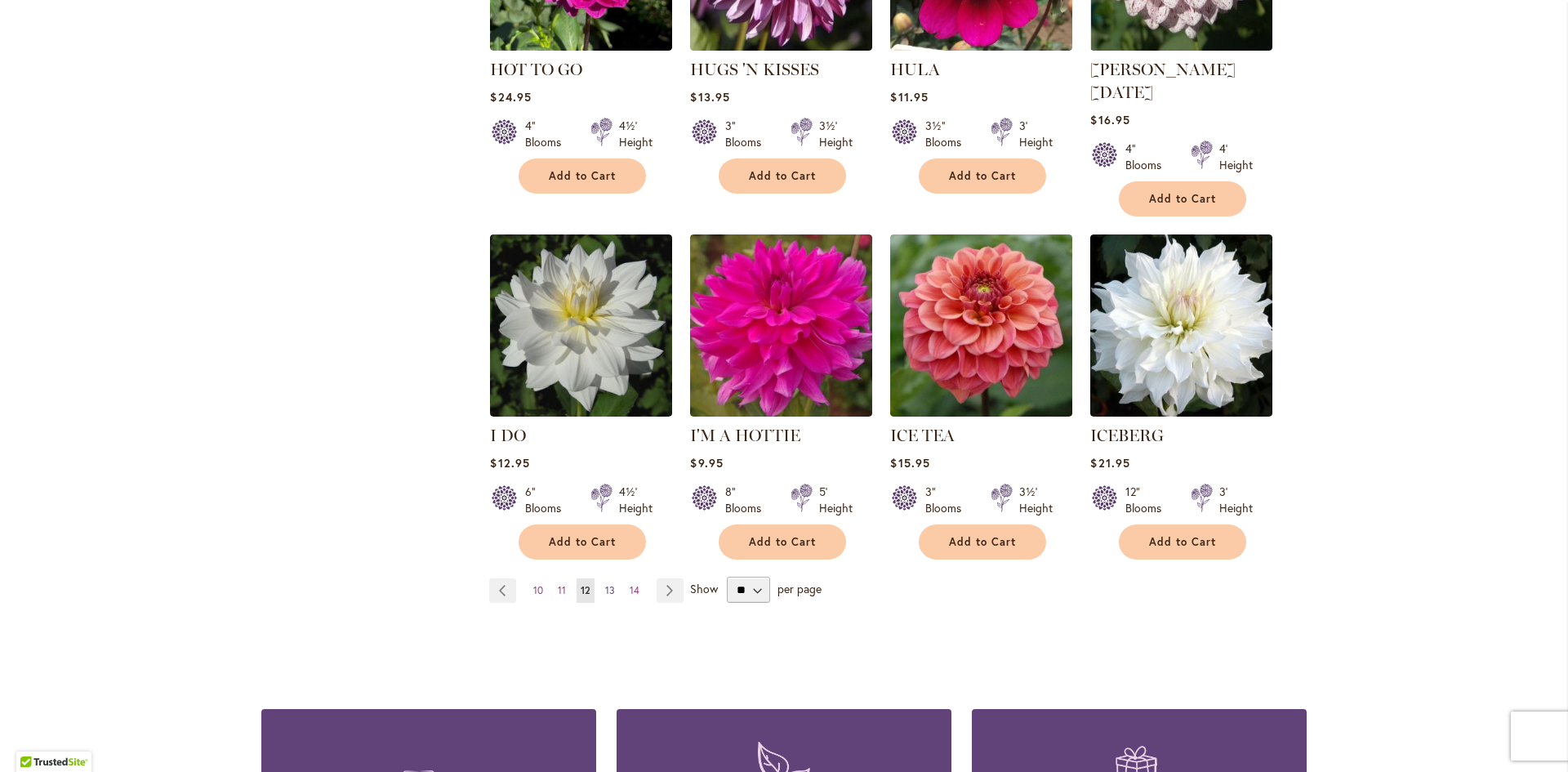
click at [605, 584] on span "13" at bounding box center [609, 589] width 10 height 12
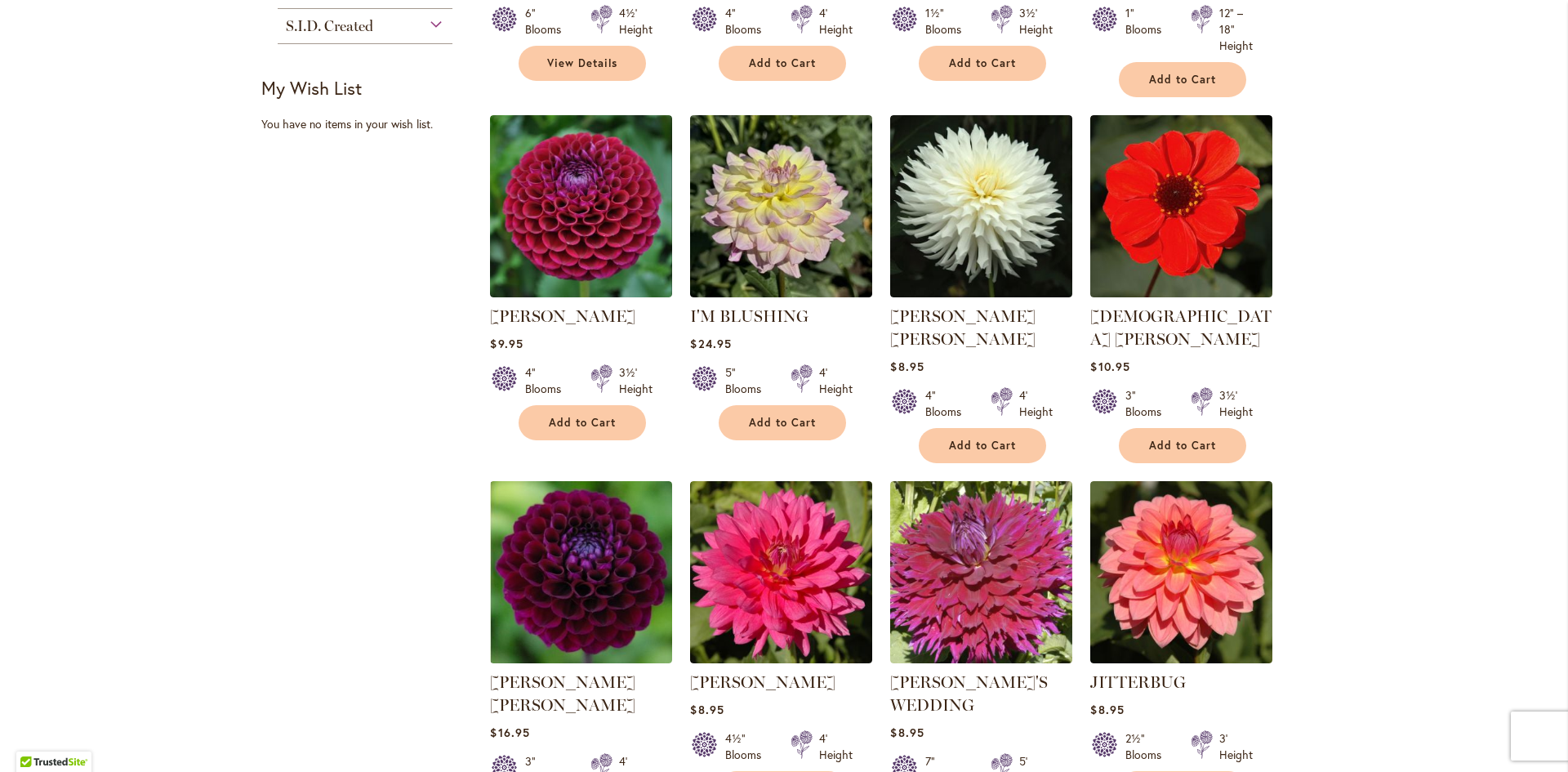
scroll to position [1225, 0]
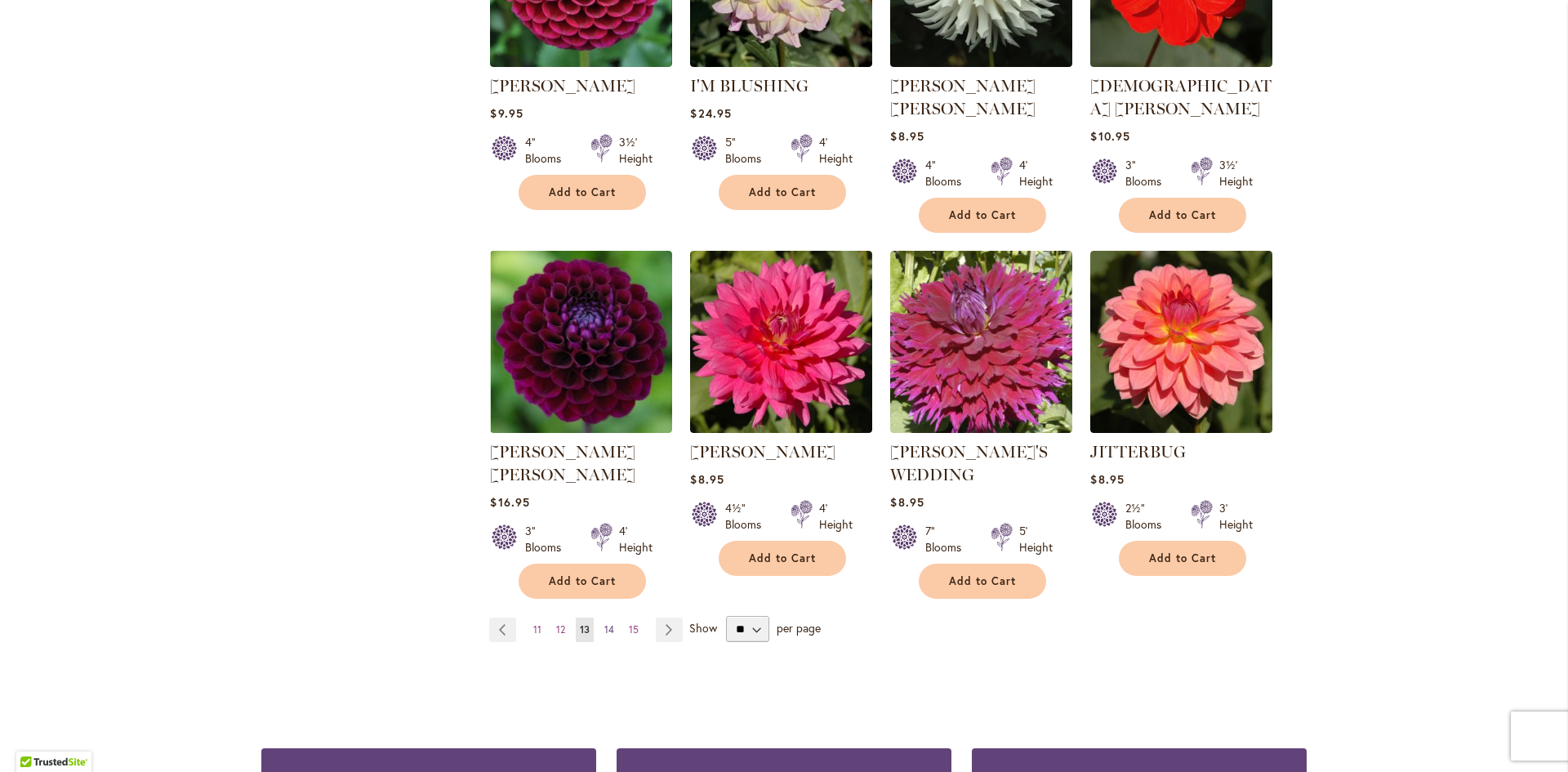
click at [606, 623] on span "14" at bounding box center [609, 629] width 10 height 12
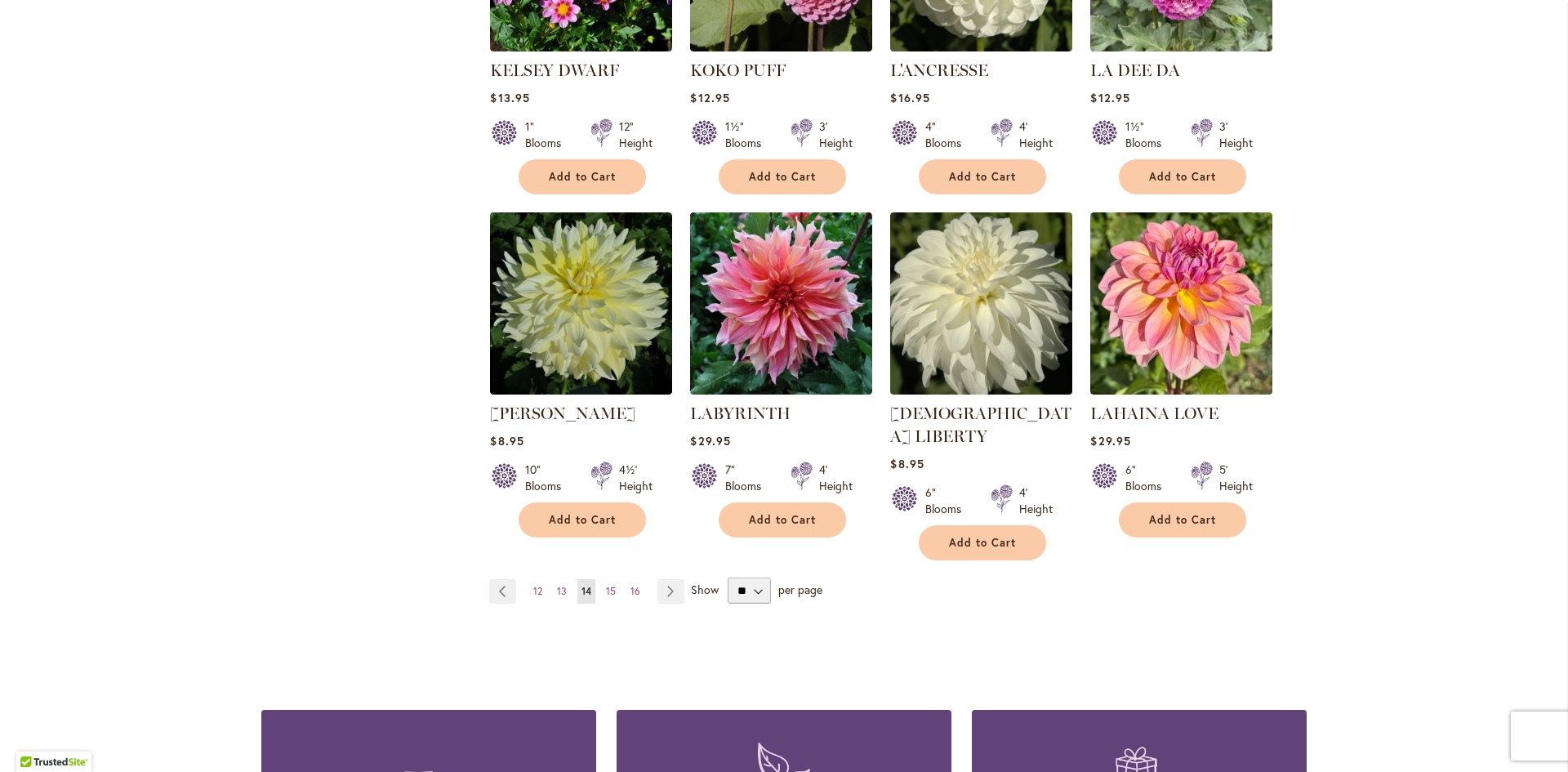
scroll to position [1225, 0]
click at [609, 584] on span "15" at bounding box center [610, 589] width 10 height 12
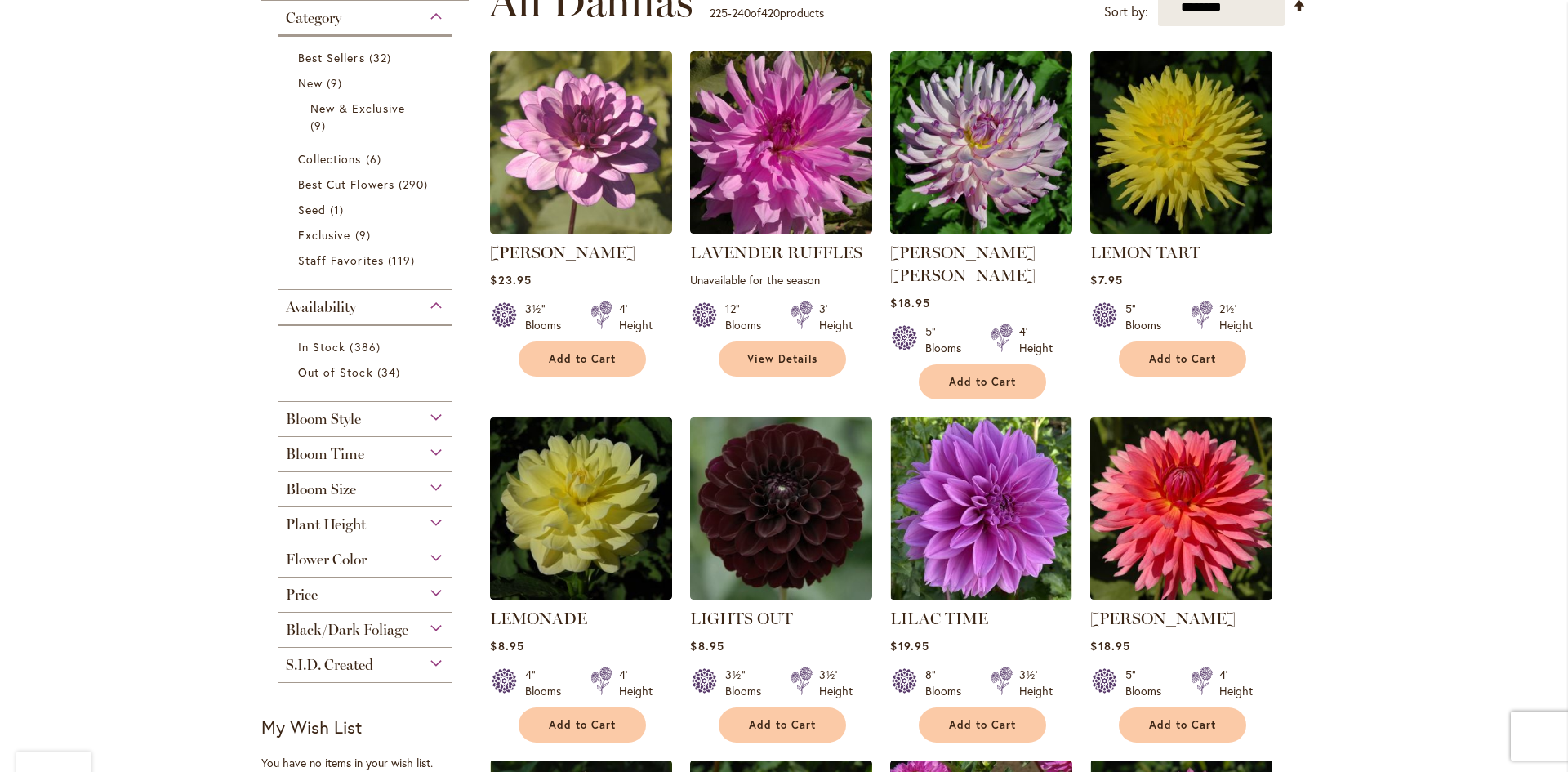
scroll to position [327, 0]
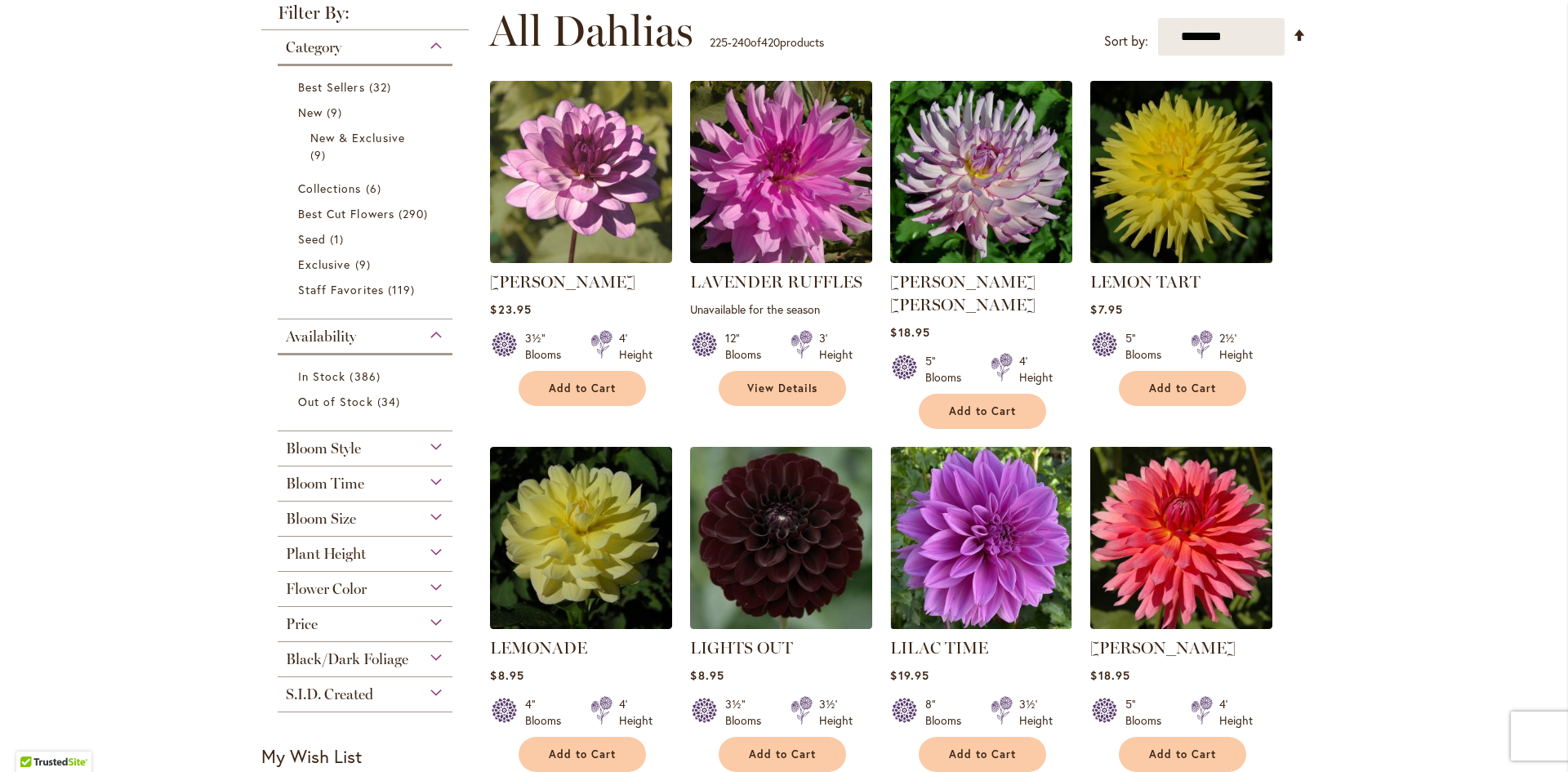
click at [1176, 173] on img at bounding box center [1181, 172] width 191 height 191
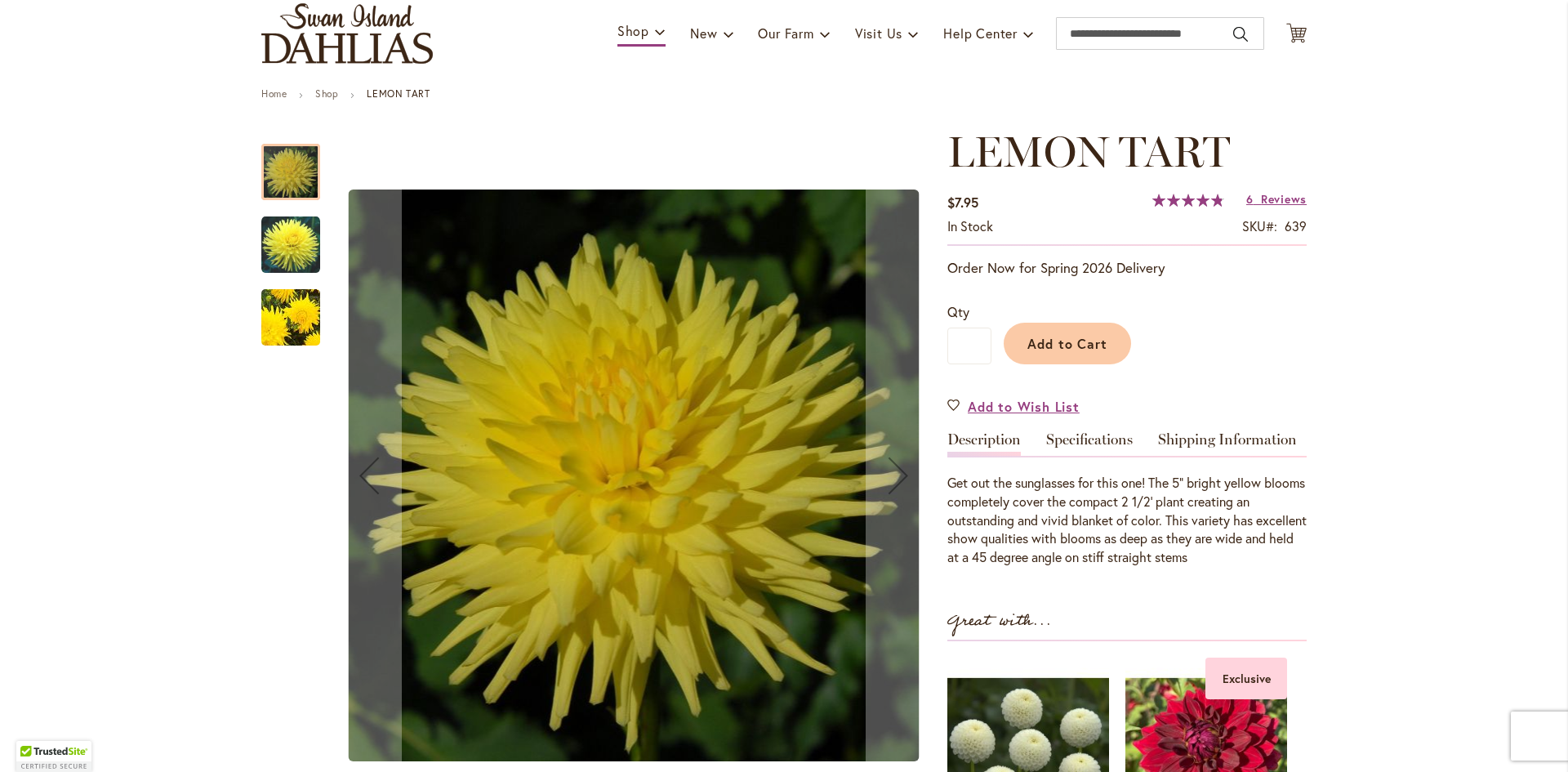
scroll to position [327, 0]
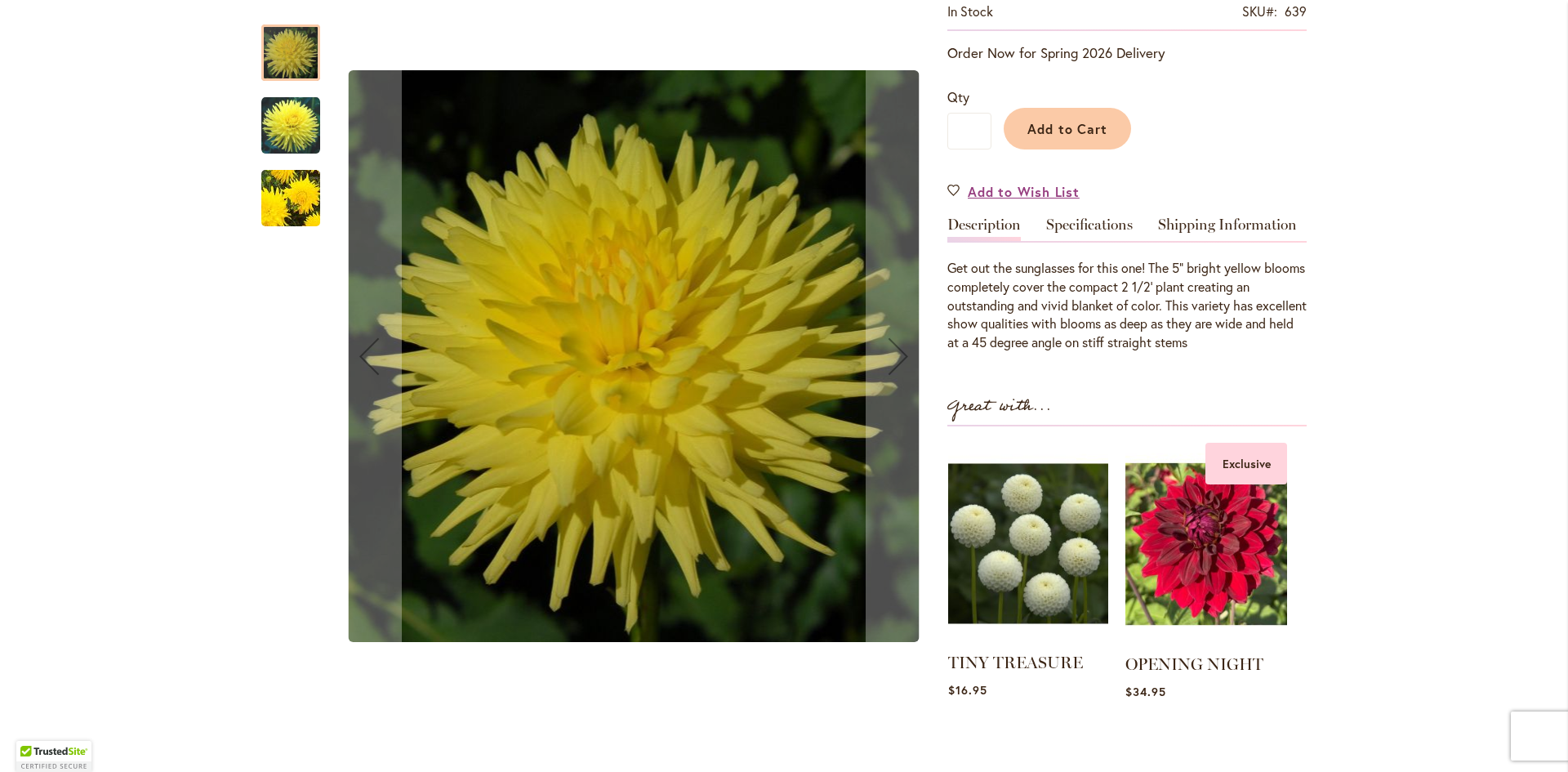
click at [1014, 547] on img at bounding box center [1028, 543] width 160 height 200
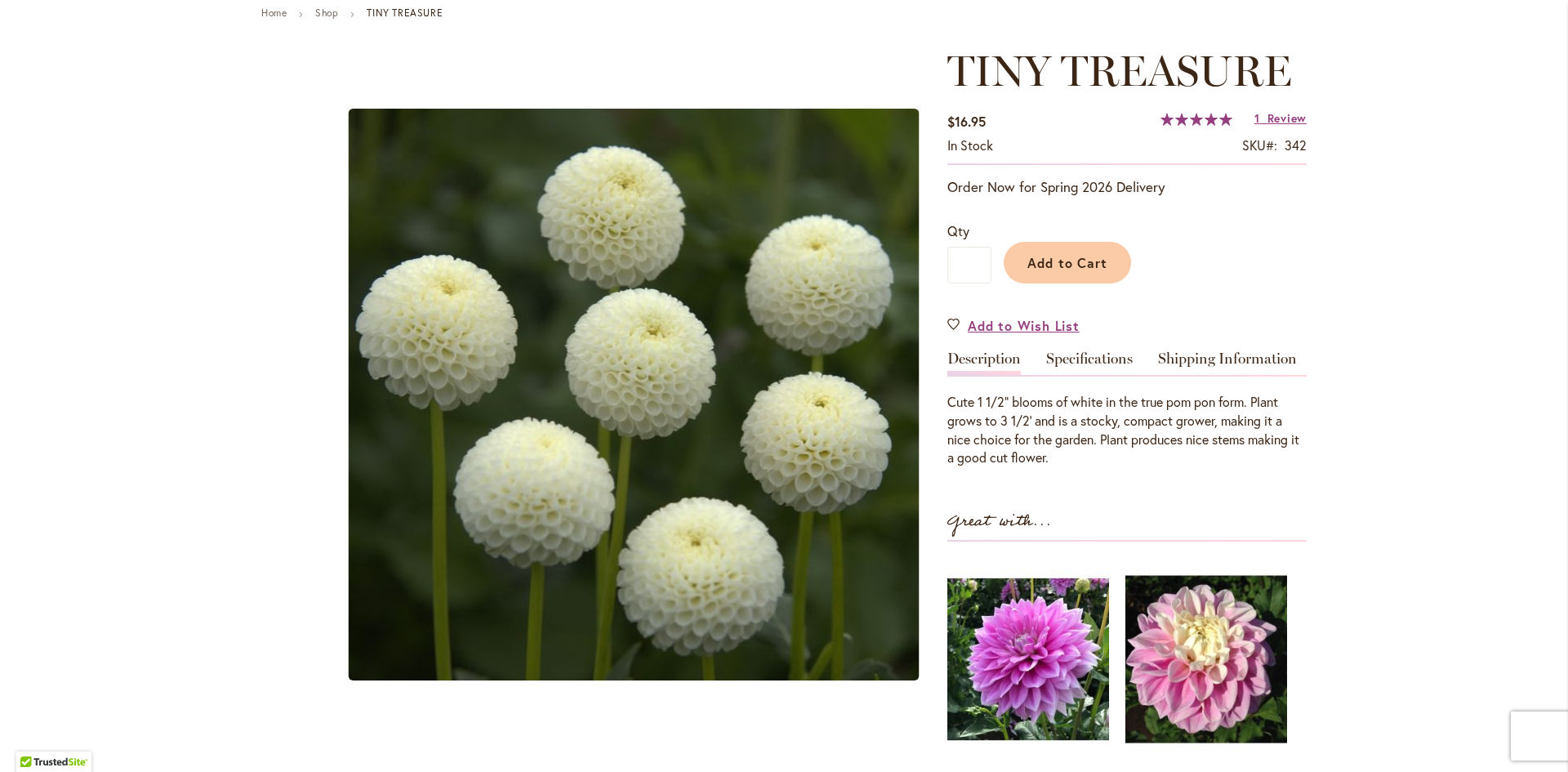
scroll to position [163, 0]
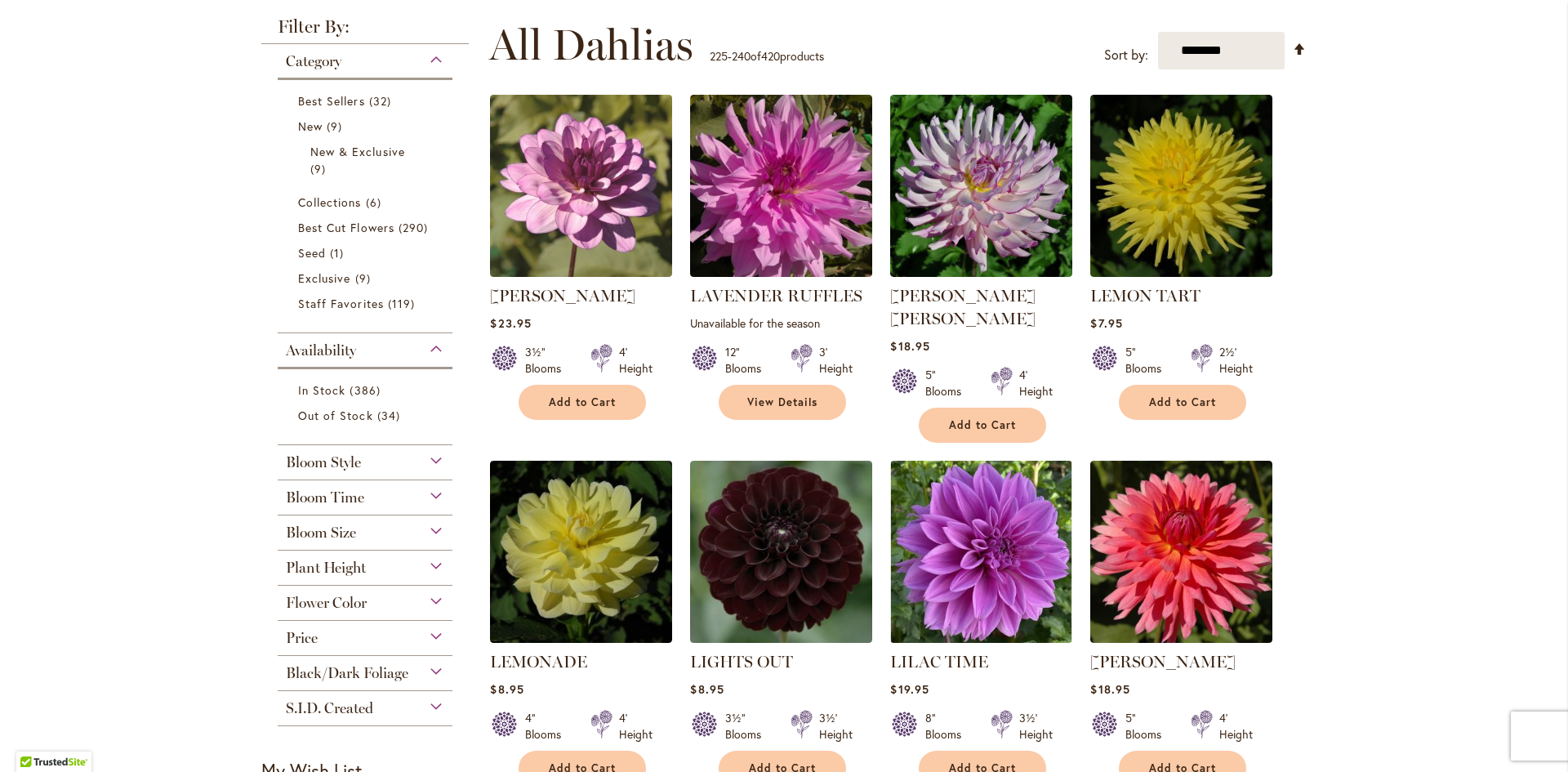
scroll to position [408, 0]
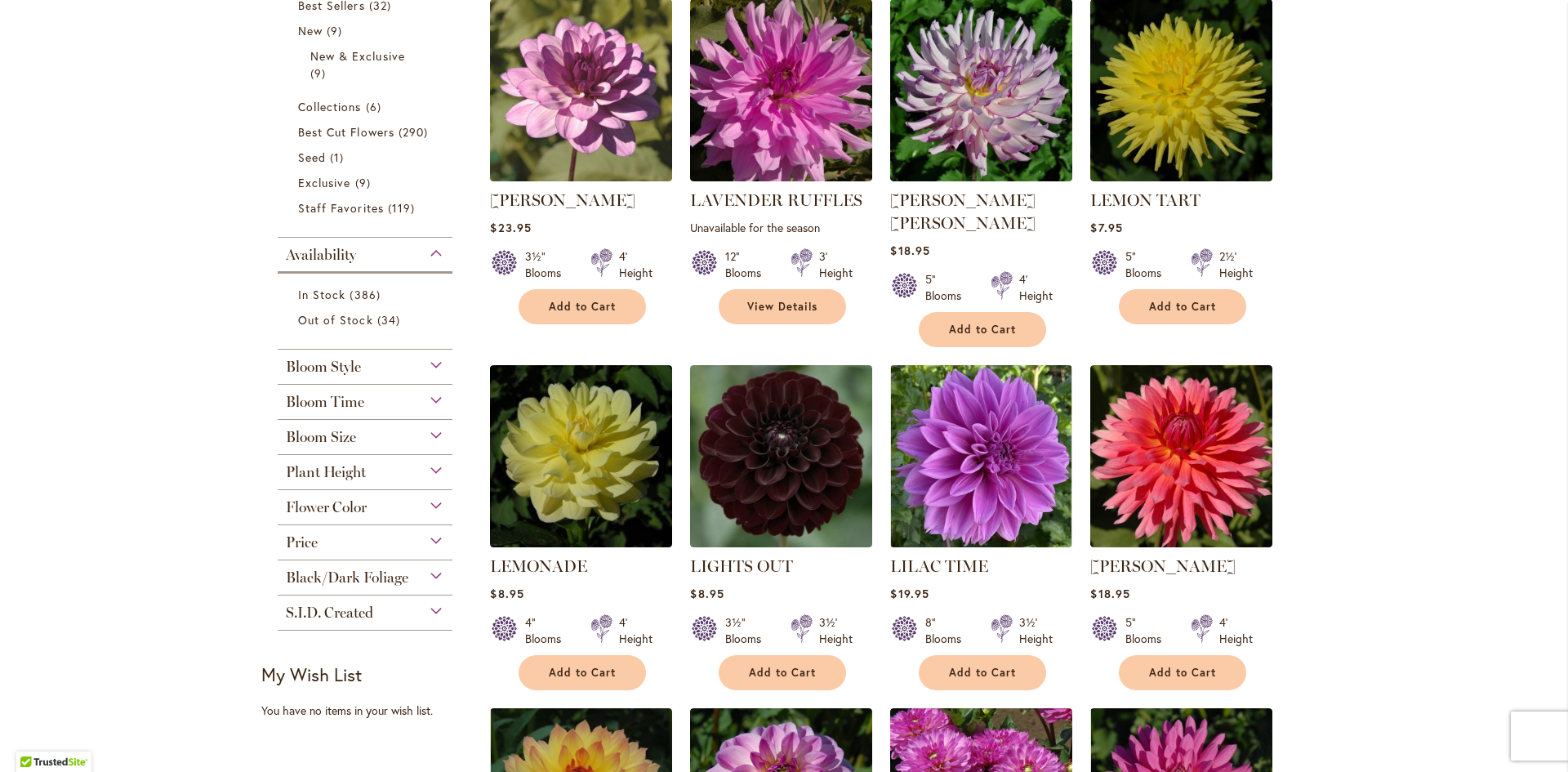
click at [438, 505] on div "Flower Color" at bounding box center [365, 503] width 175 height 26
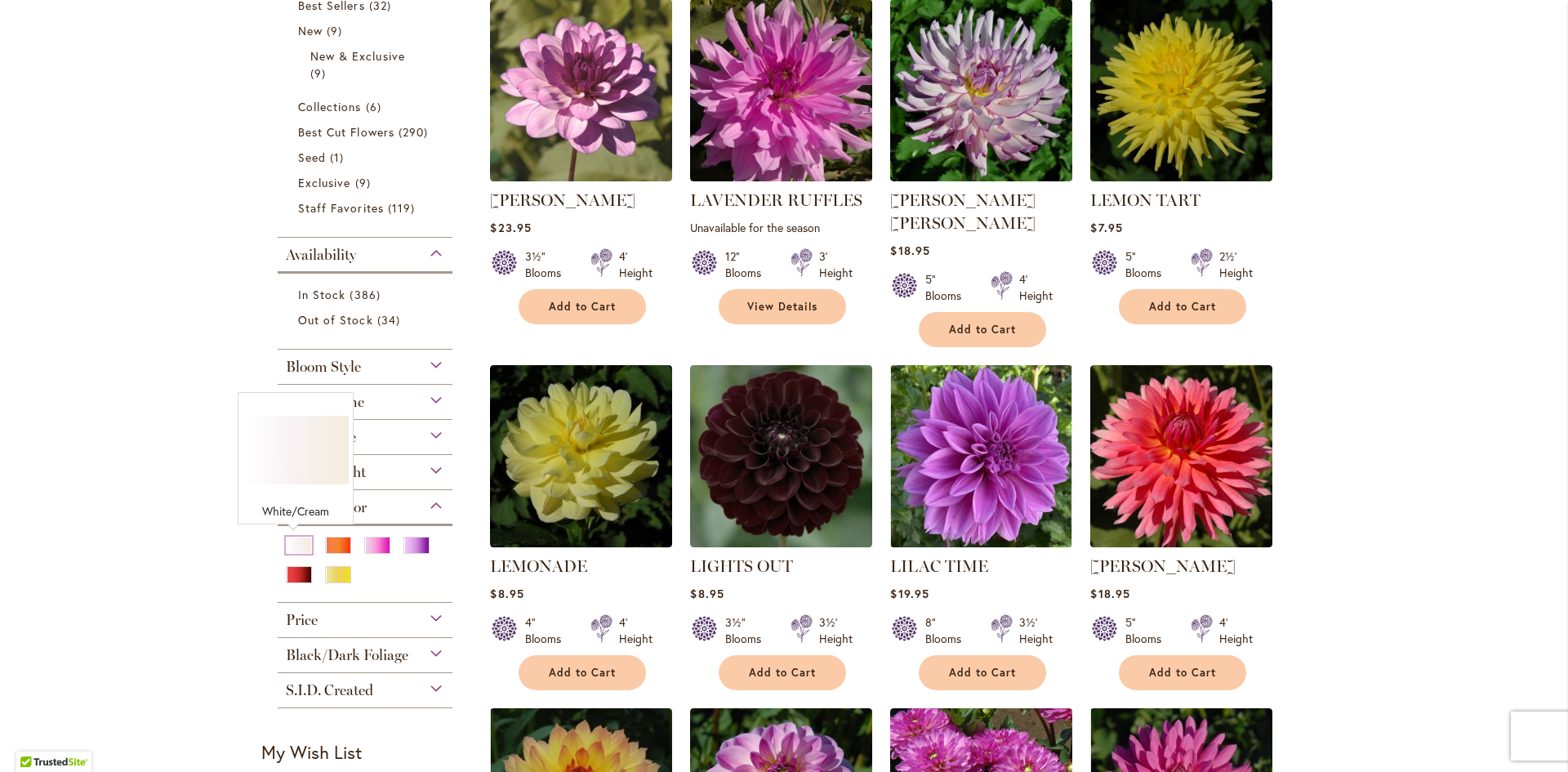
click at [299, 543] on div "White/Cream" at bounding box center [299, 545] width 26 height 18
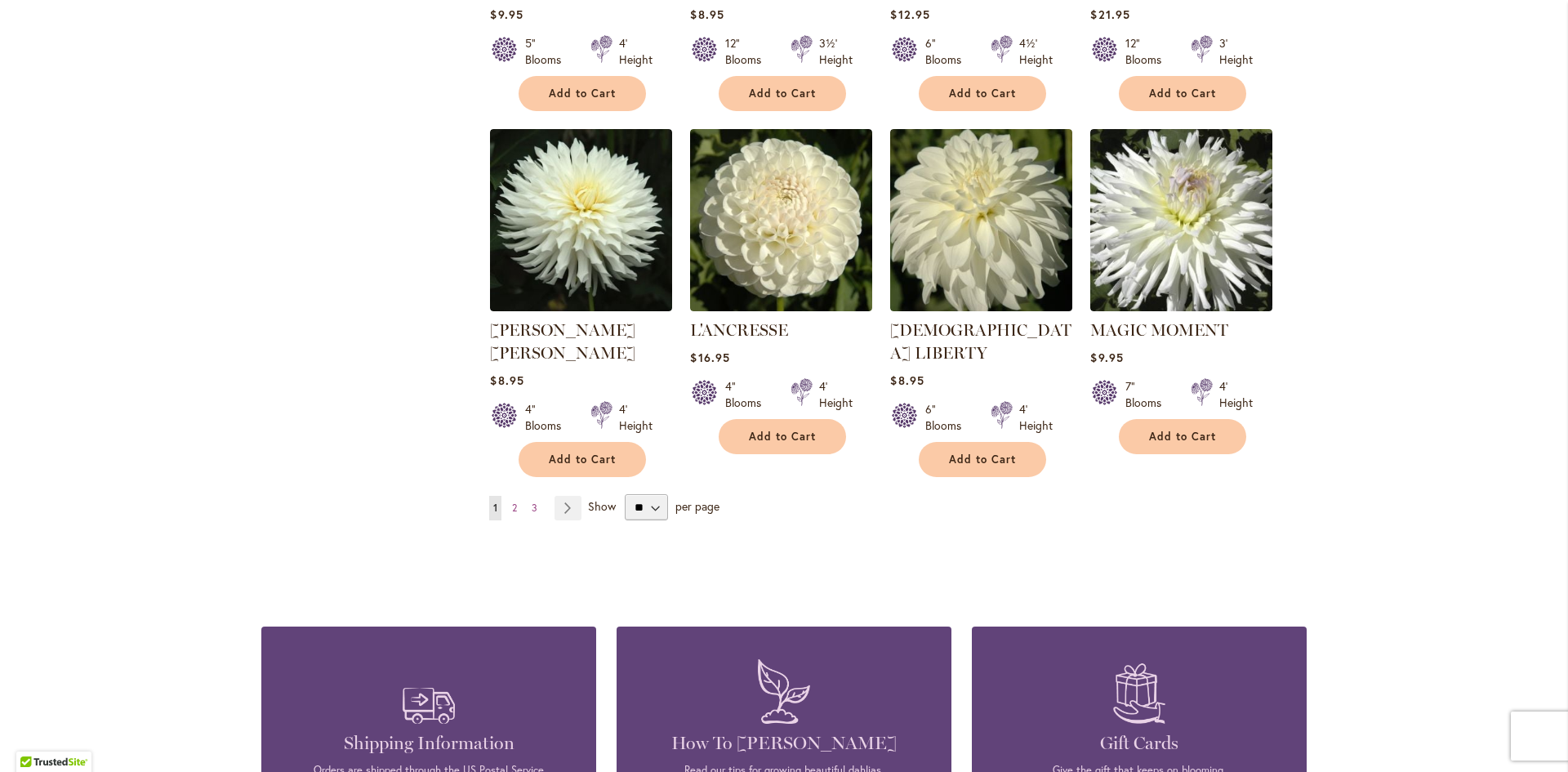
scroll to position [1307, 0]
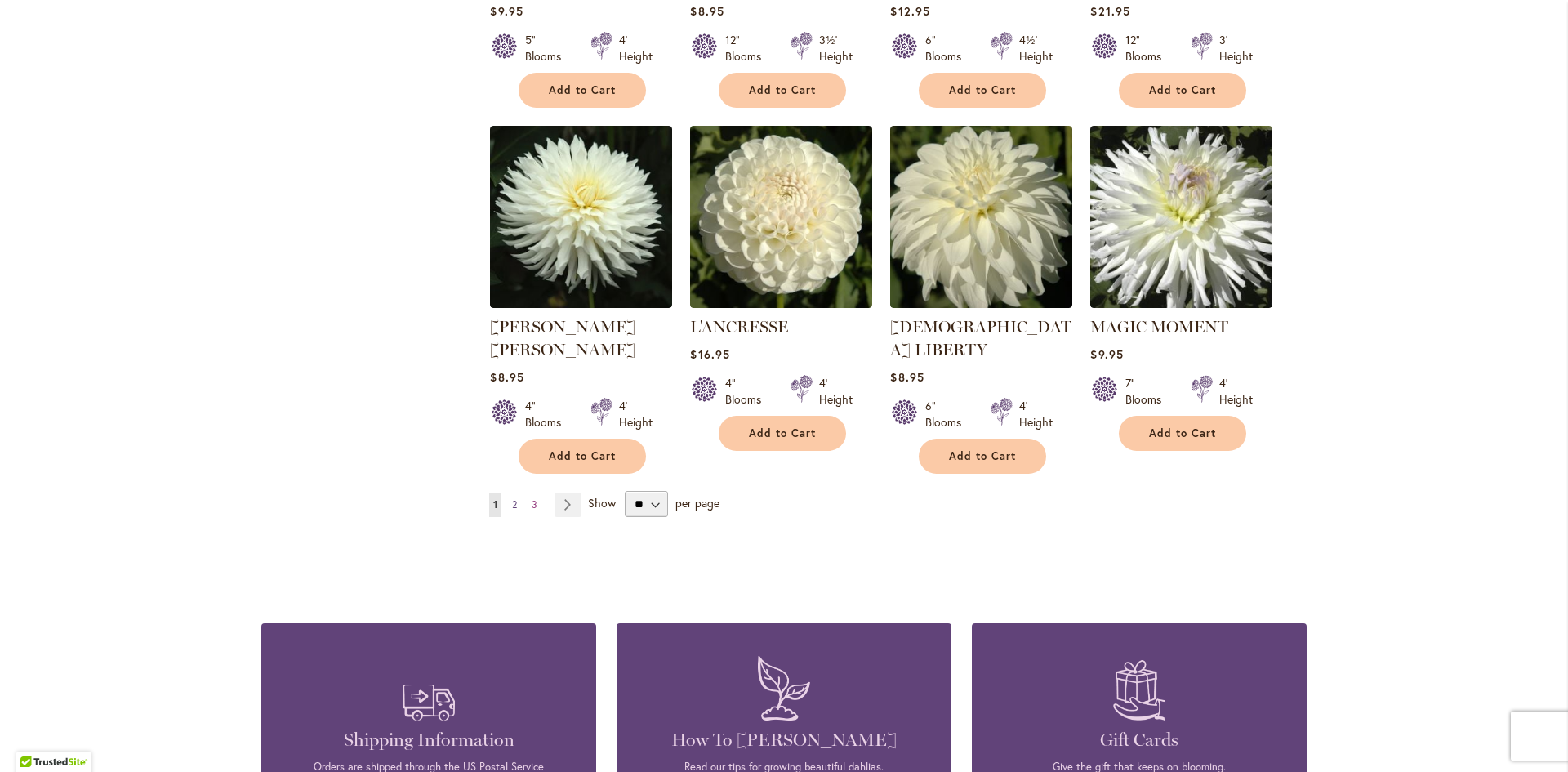
click at [513, 498] on span "2" at bounding box center [514, 503] width 5 height 12
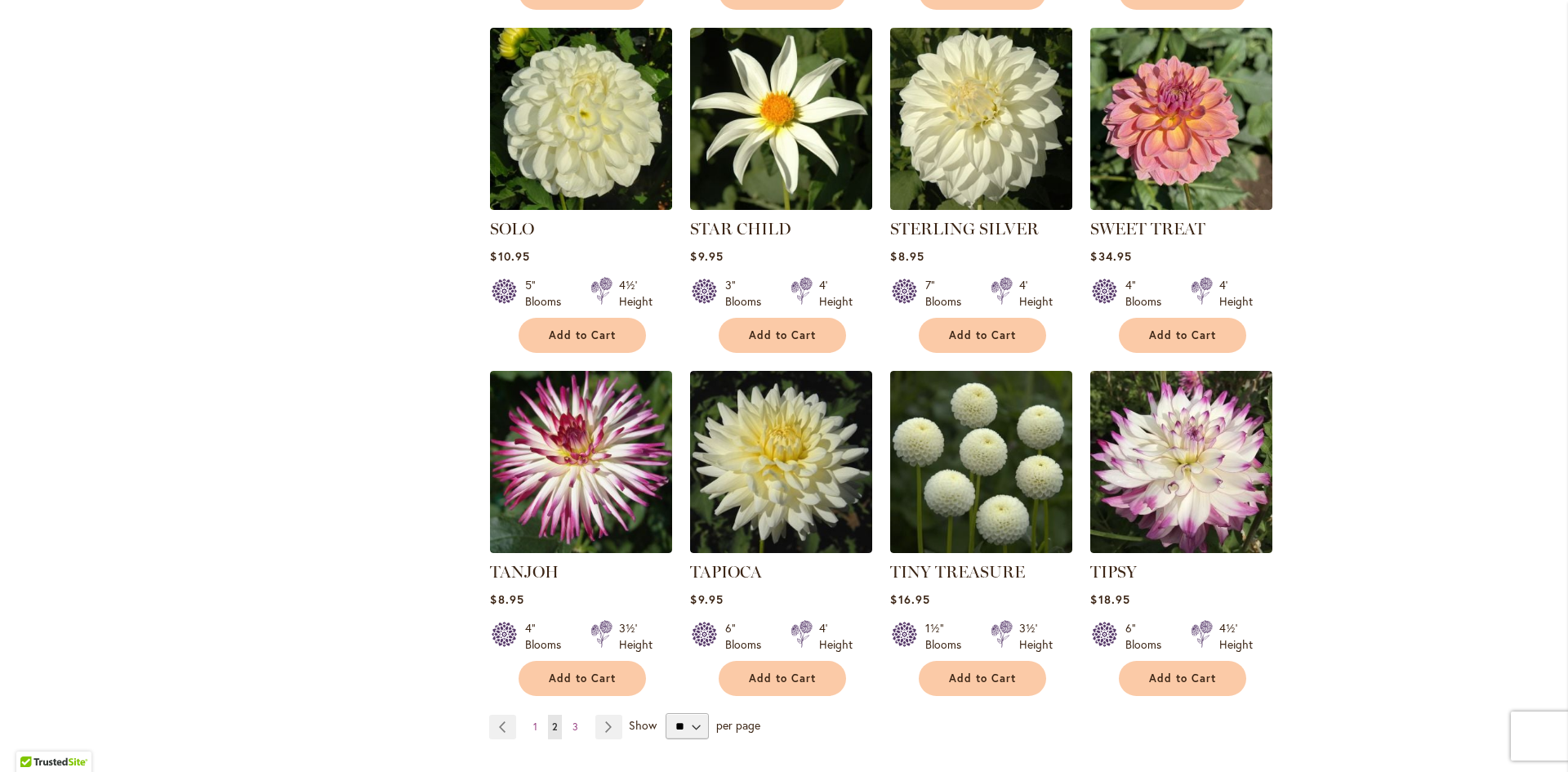
scroll to position [1143, 0]
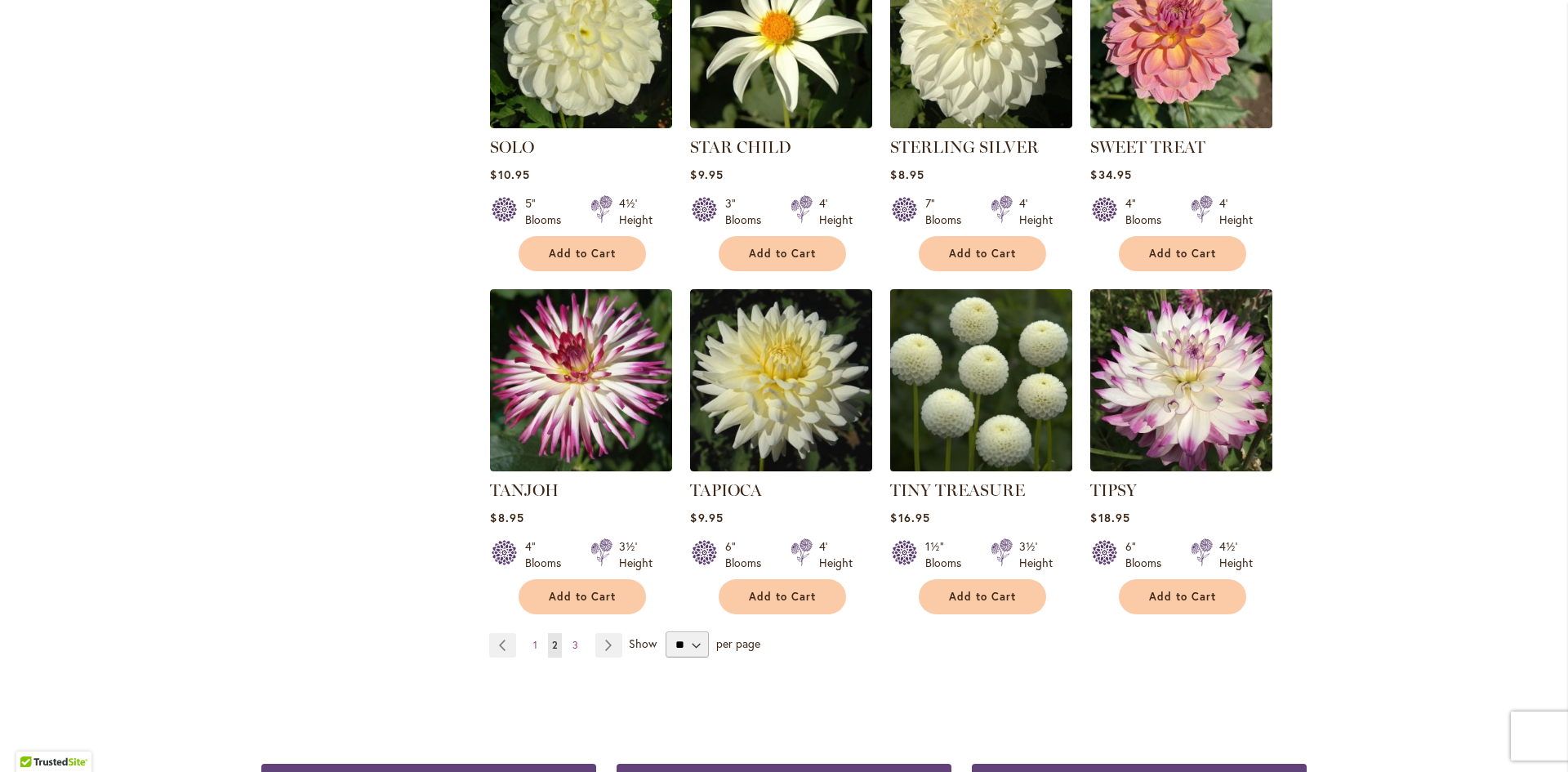
click at [955, 354] on img at bounding box center [982, 380] width 191 height 191
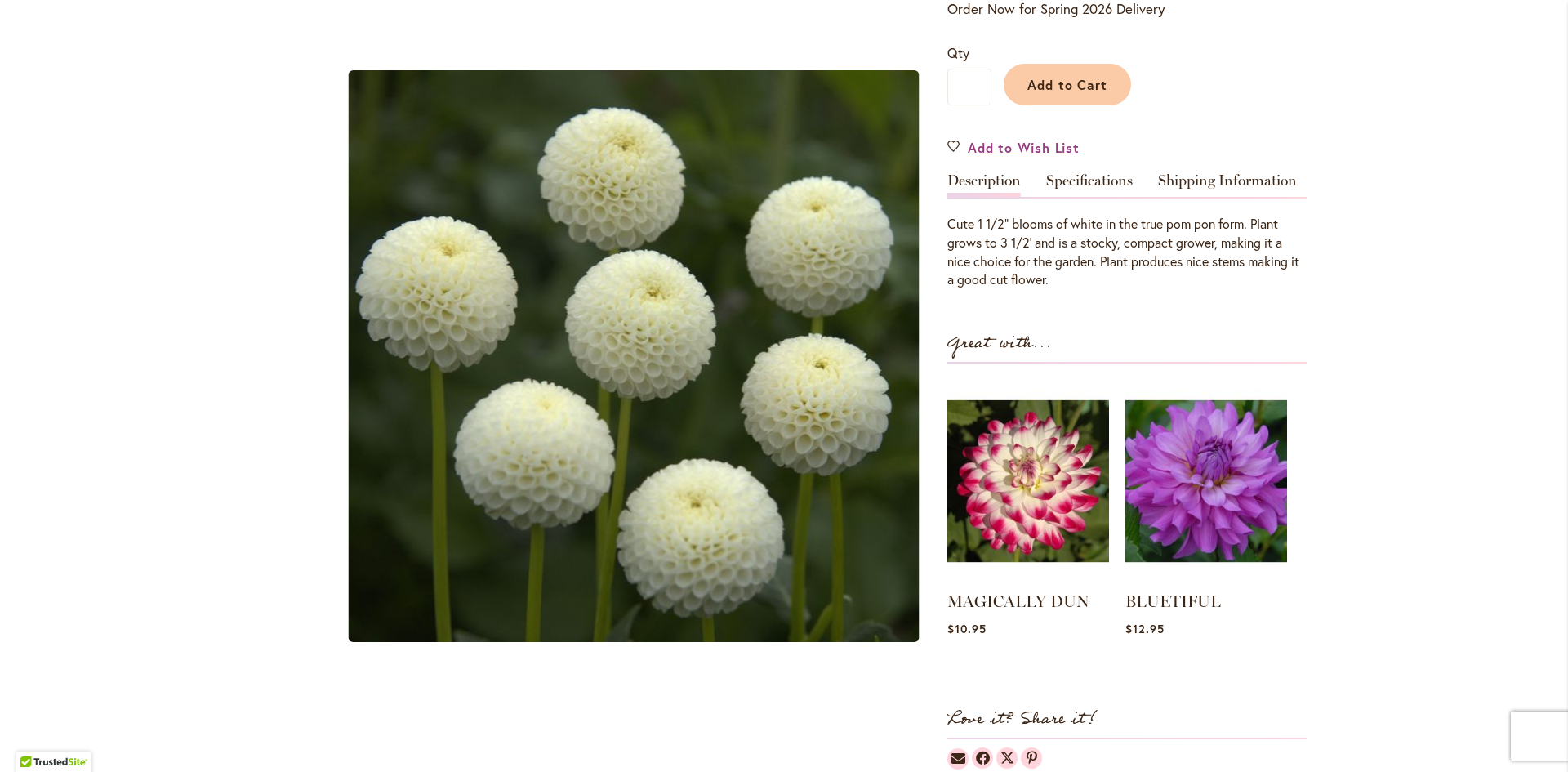
scroll to position [408, 0]
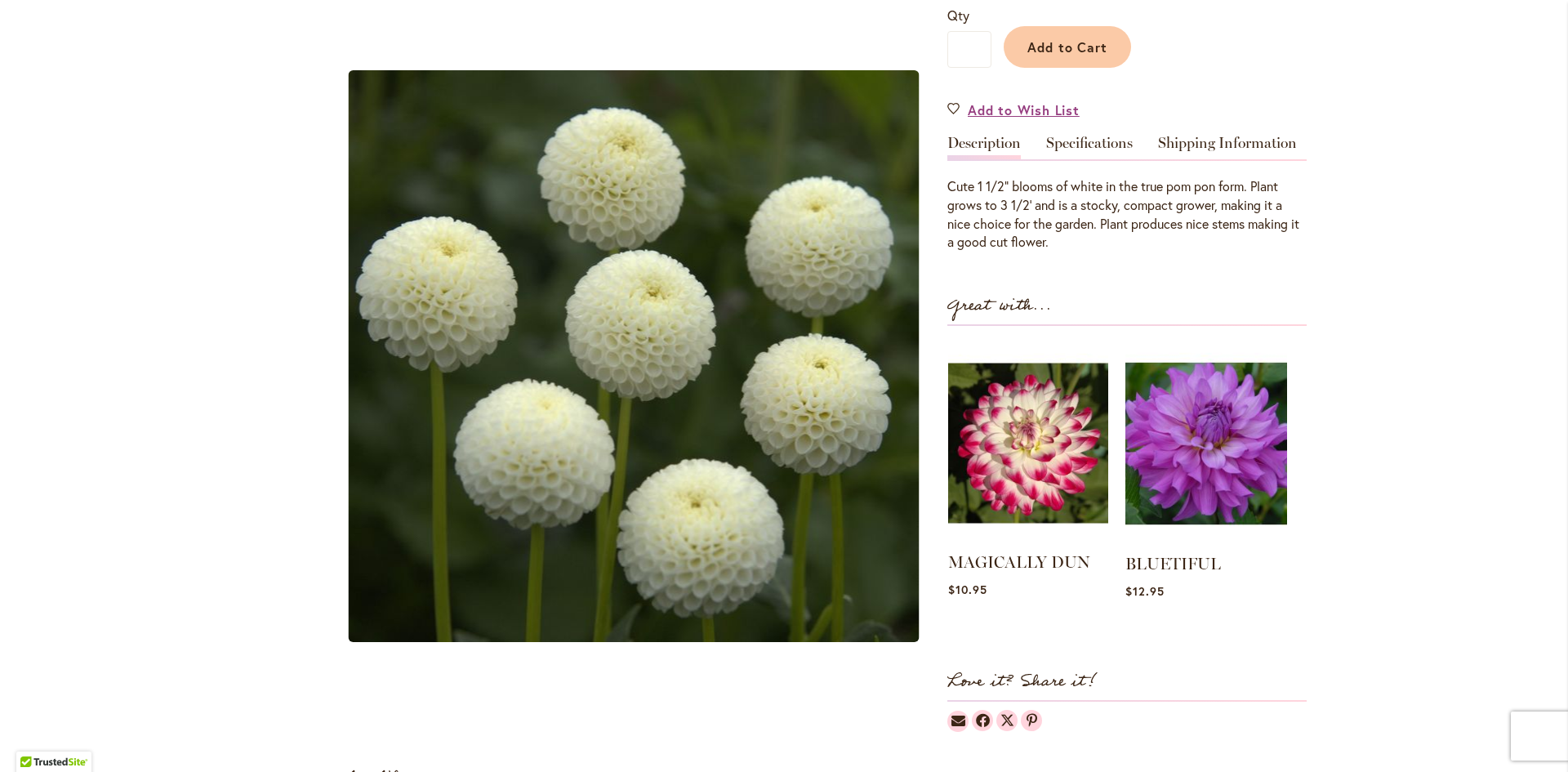
click at [1029, 476] on img at bounding box center [1028, 442] width 160 height 200
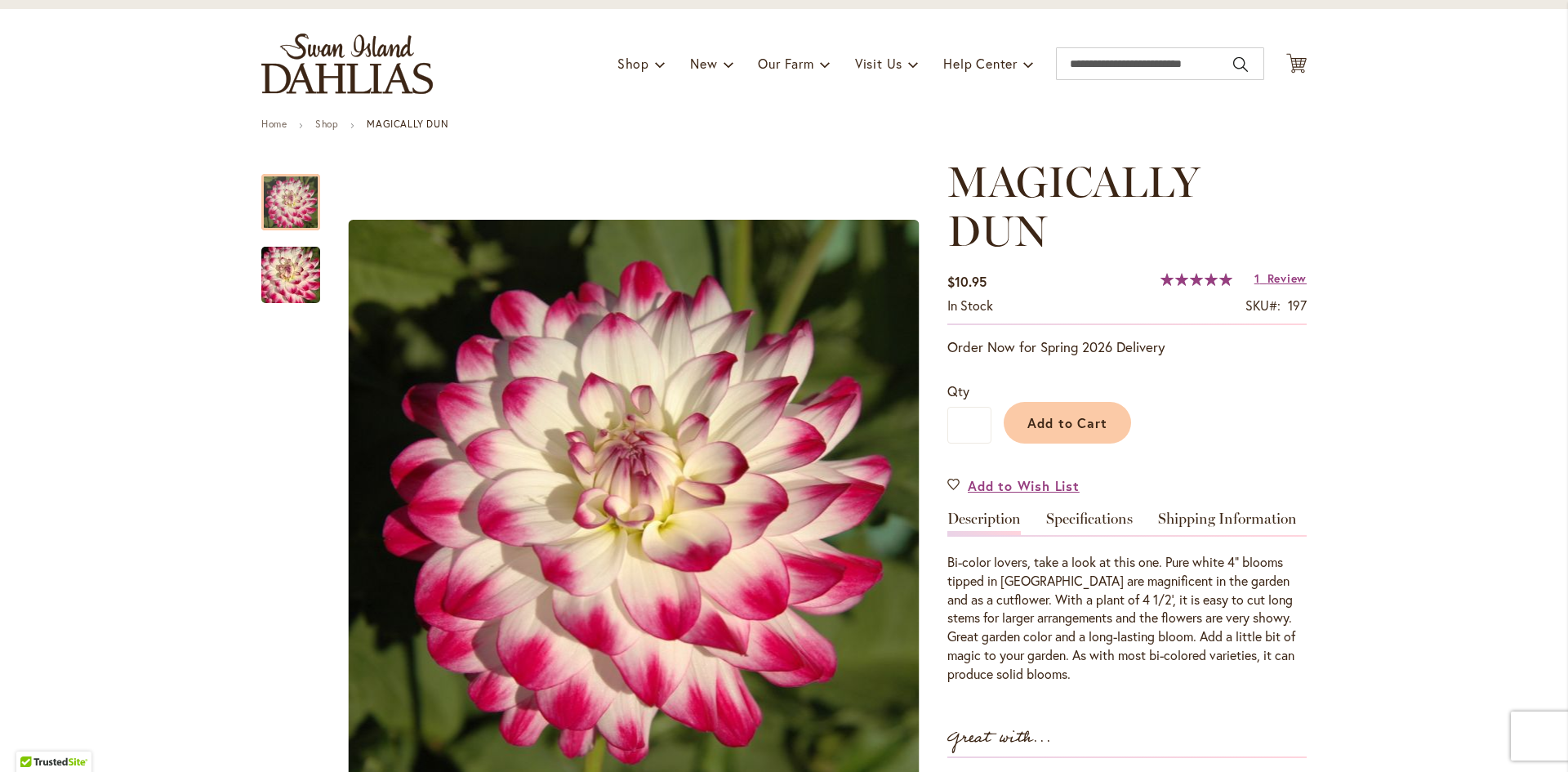
scroll to position [163, 0]
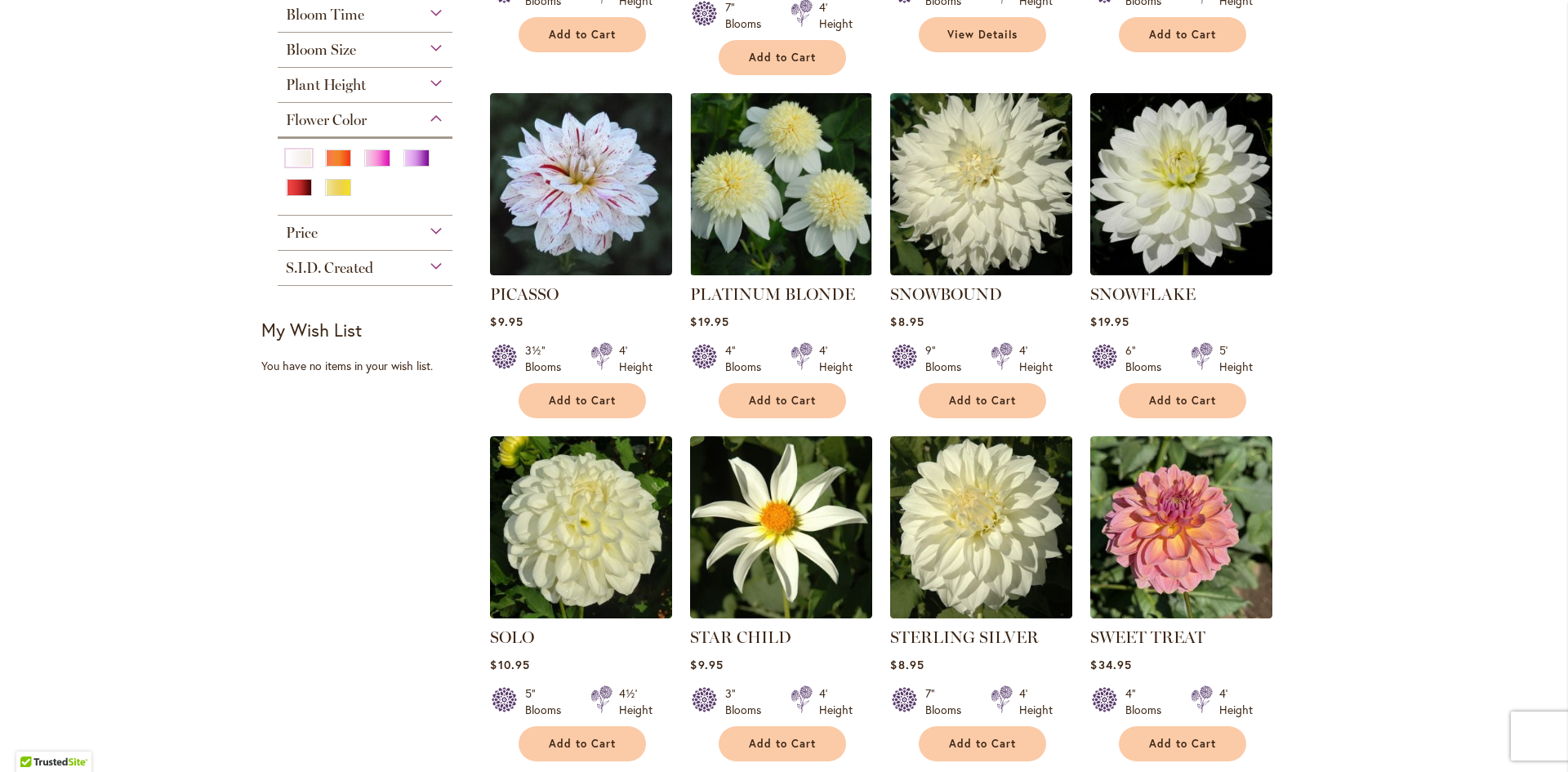
scroll to position [572, 0]
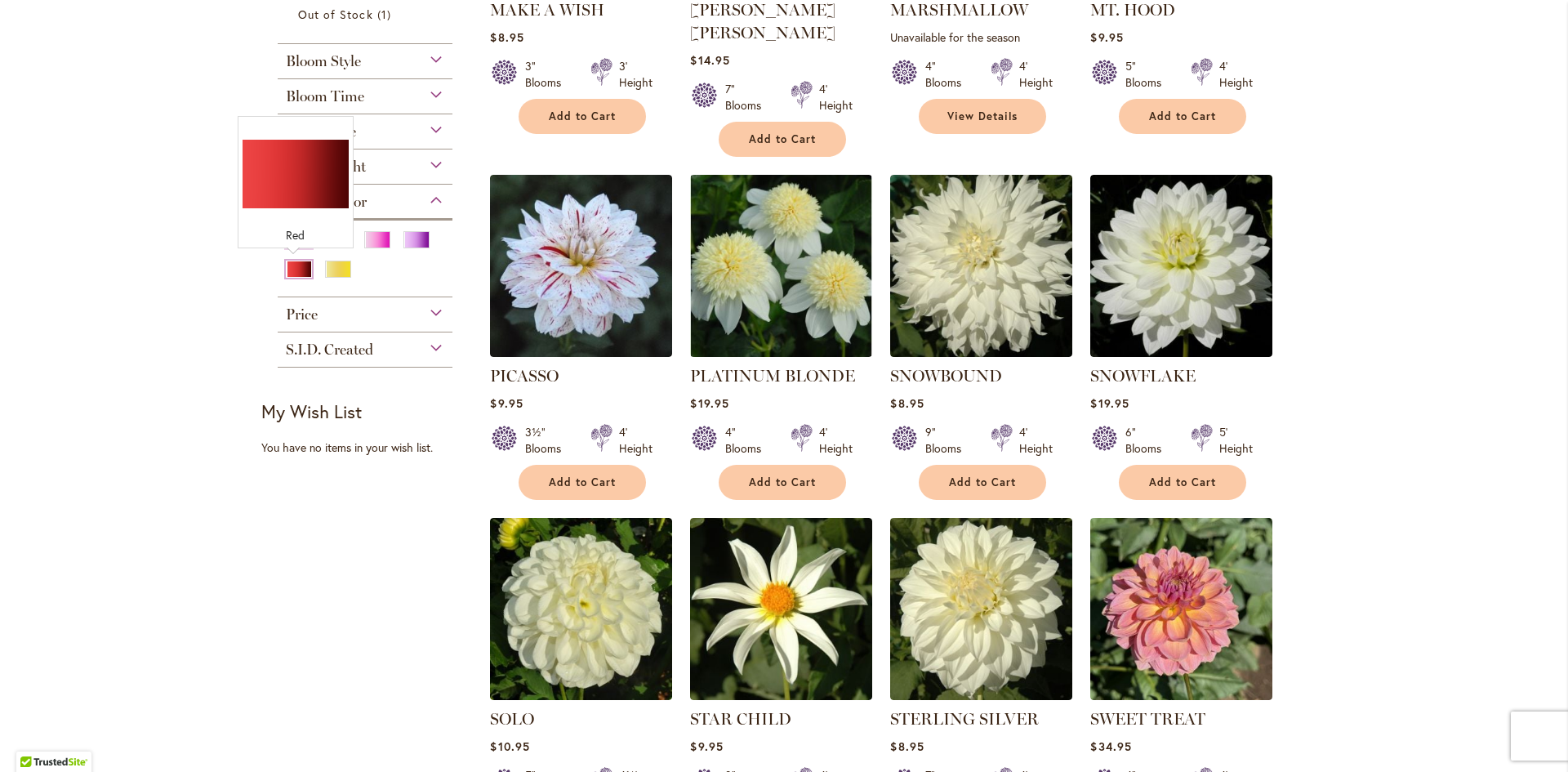
click at [295, 261] on div "Red" at bounding box center [299, 269] width 26 height 18
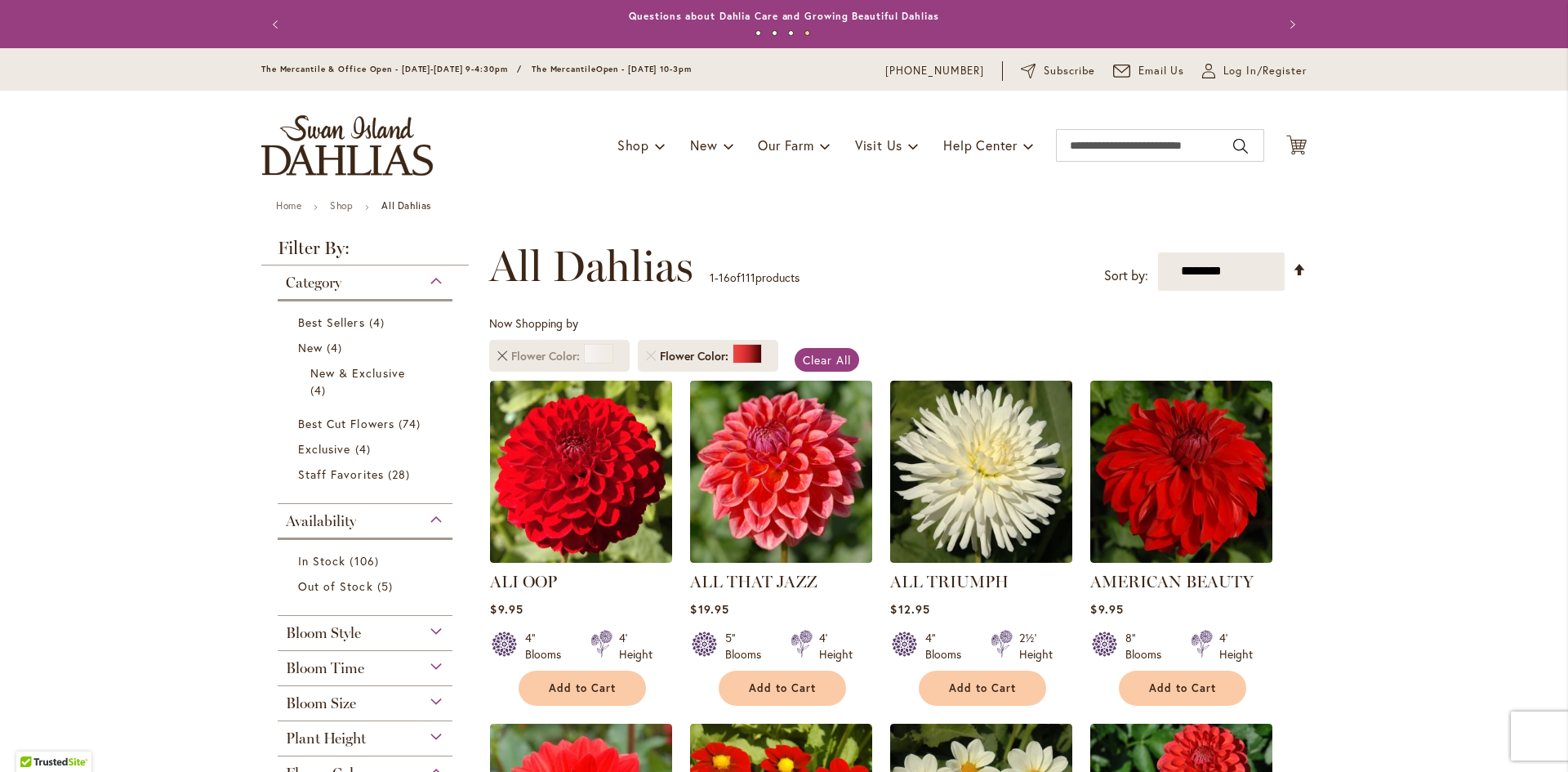
click at [500, 354] on link "Remove Flower Color White/Cream" at bounding box center [502, 356] width 10 height 10
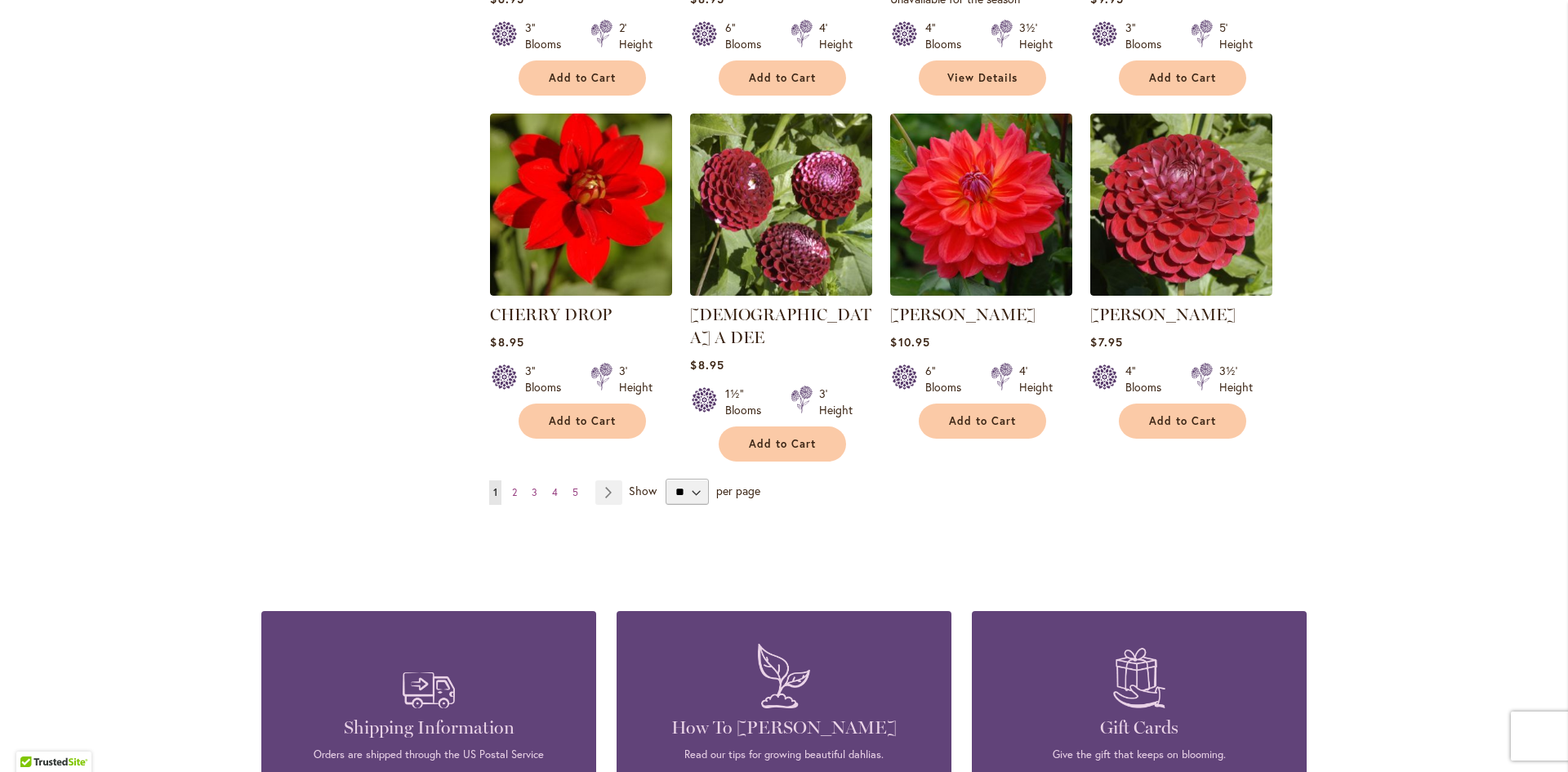
scroll to position [1307, 0]
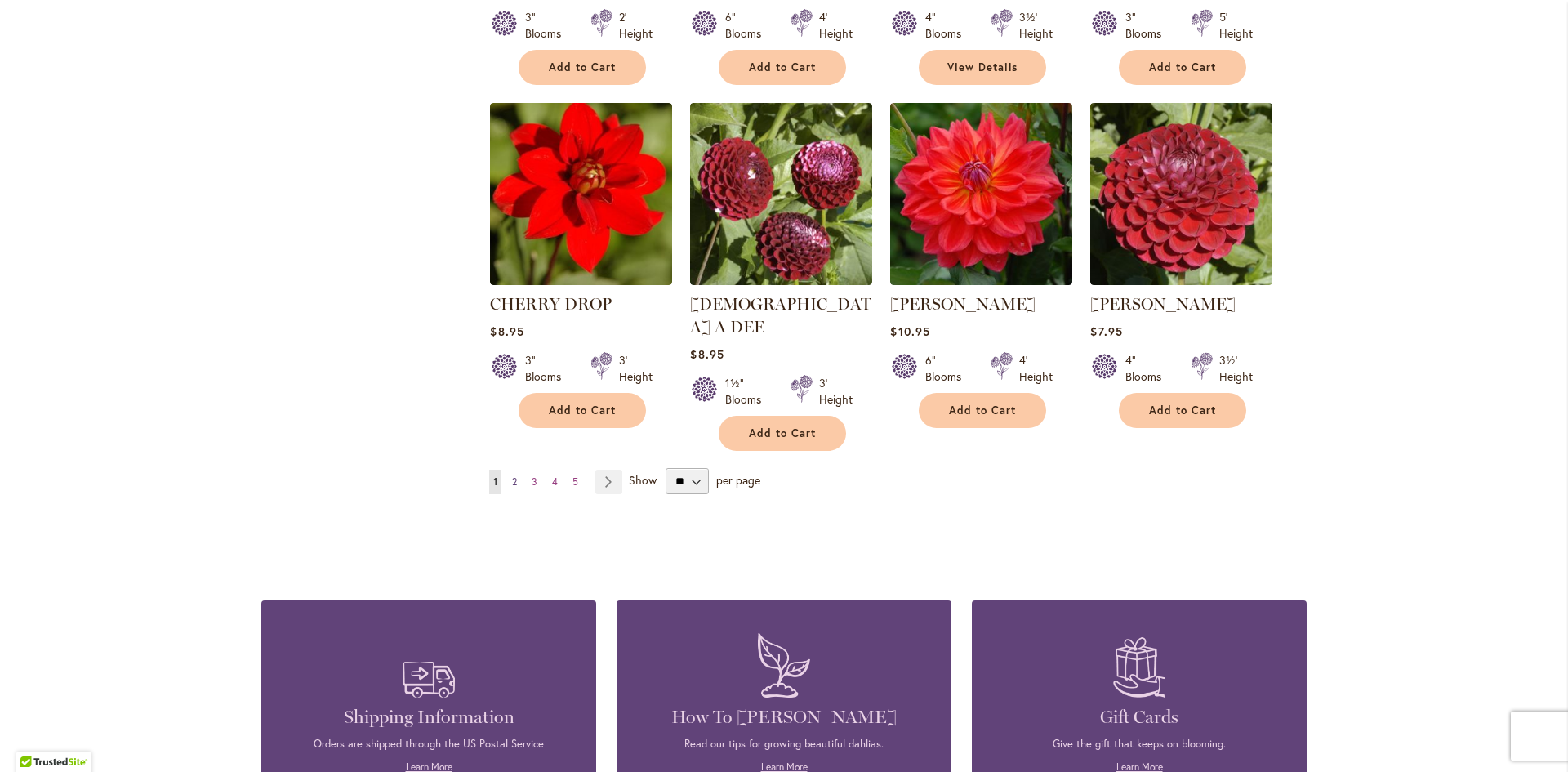
click at [513, 476] on span "2" at bounding box center [514, 481] width 5 height 12
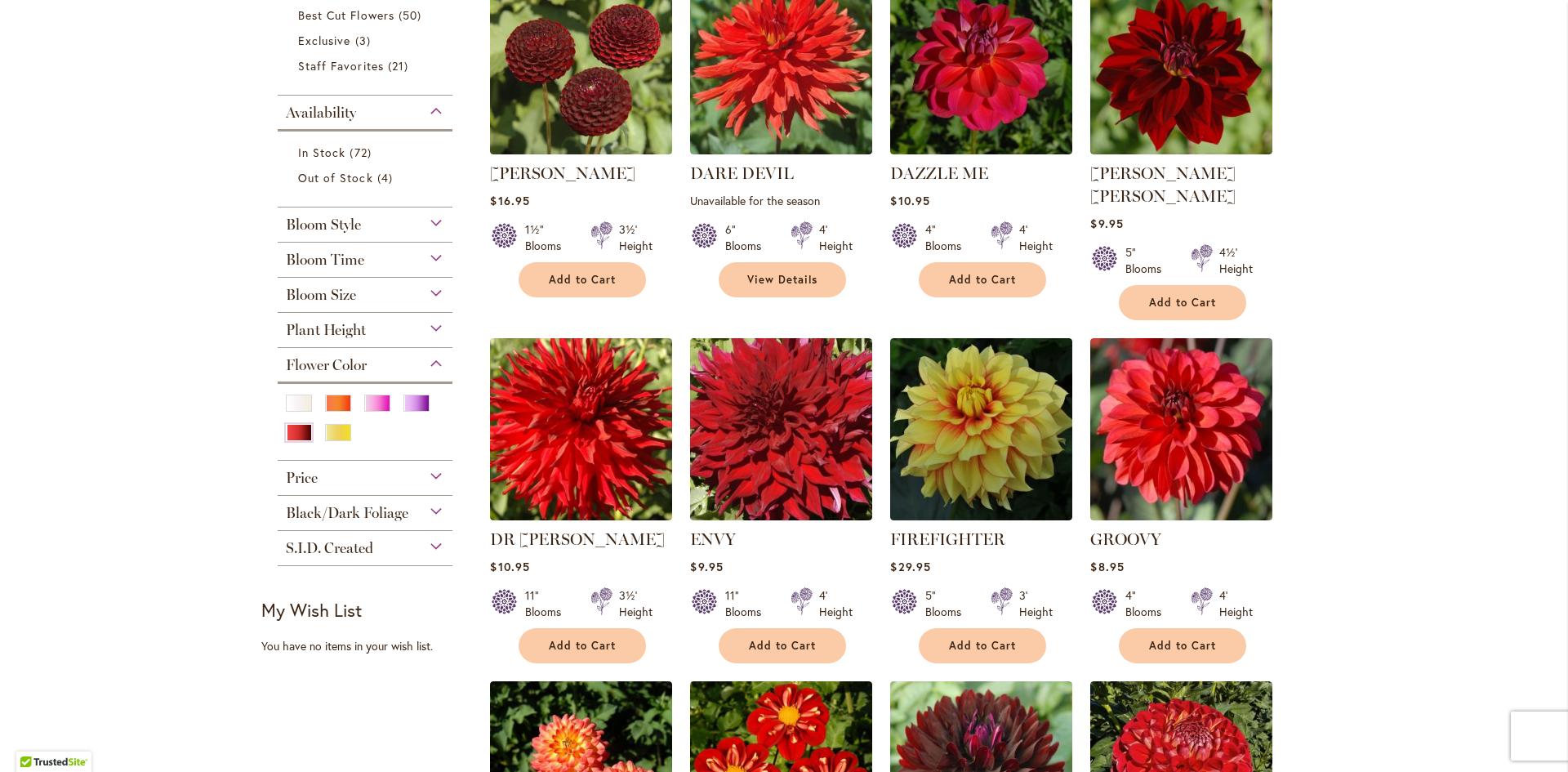
scroll to position [490, 0]
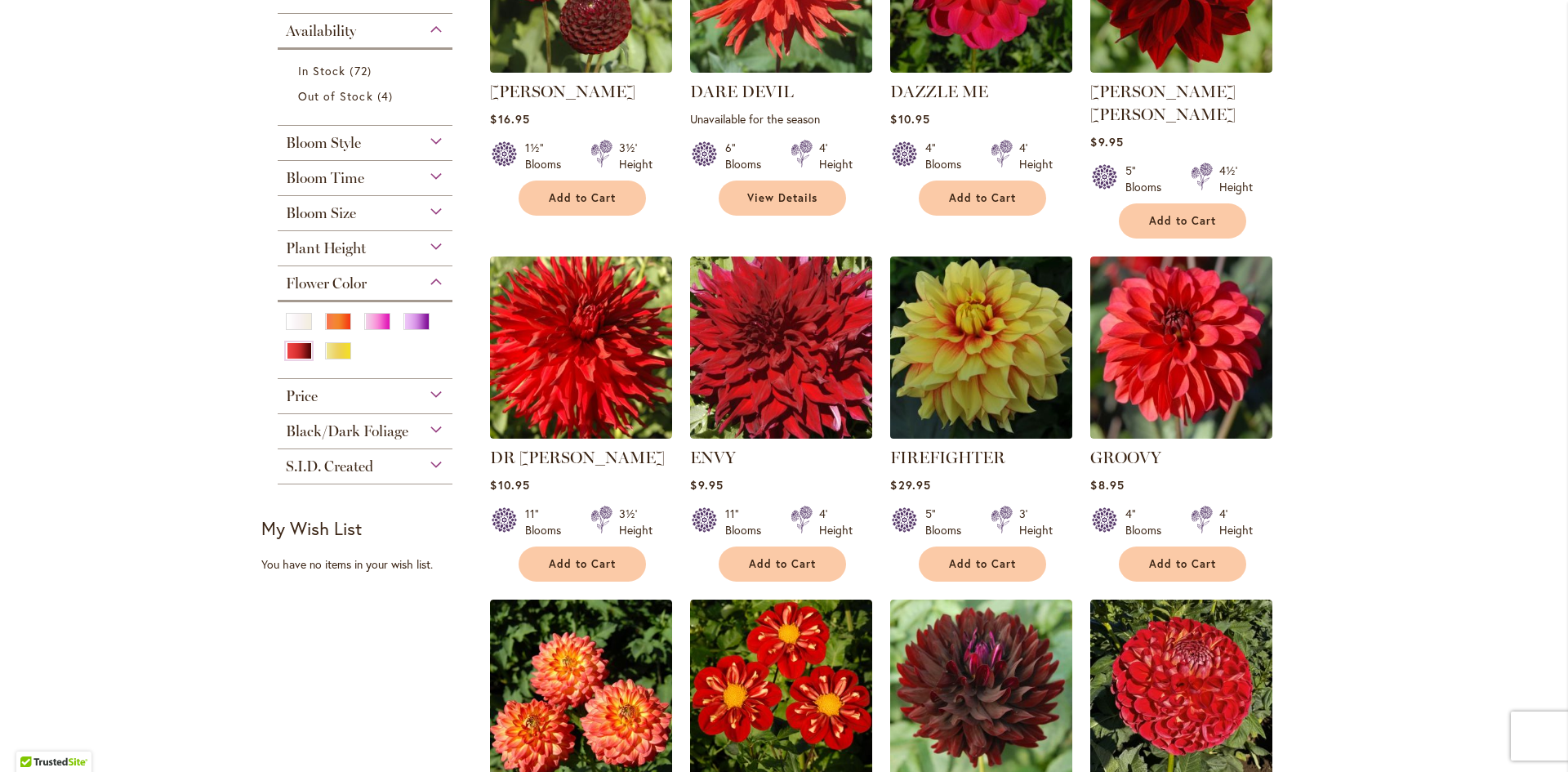
click at [958, 302] on img at bounding box center [982, 346] width 191 height 191
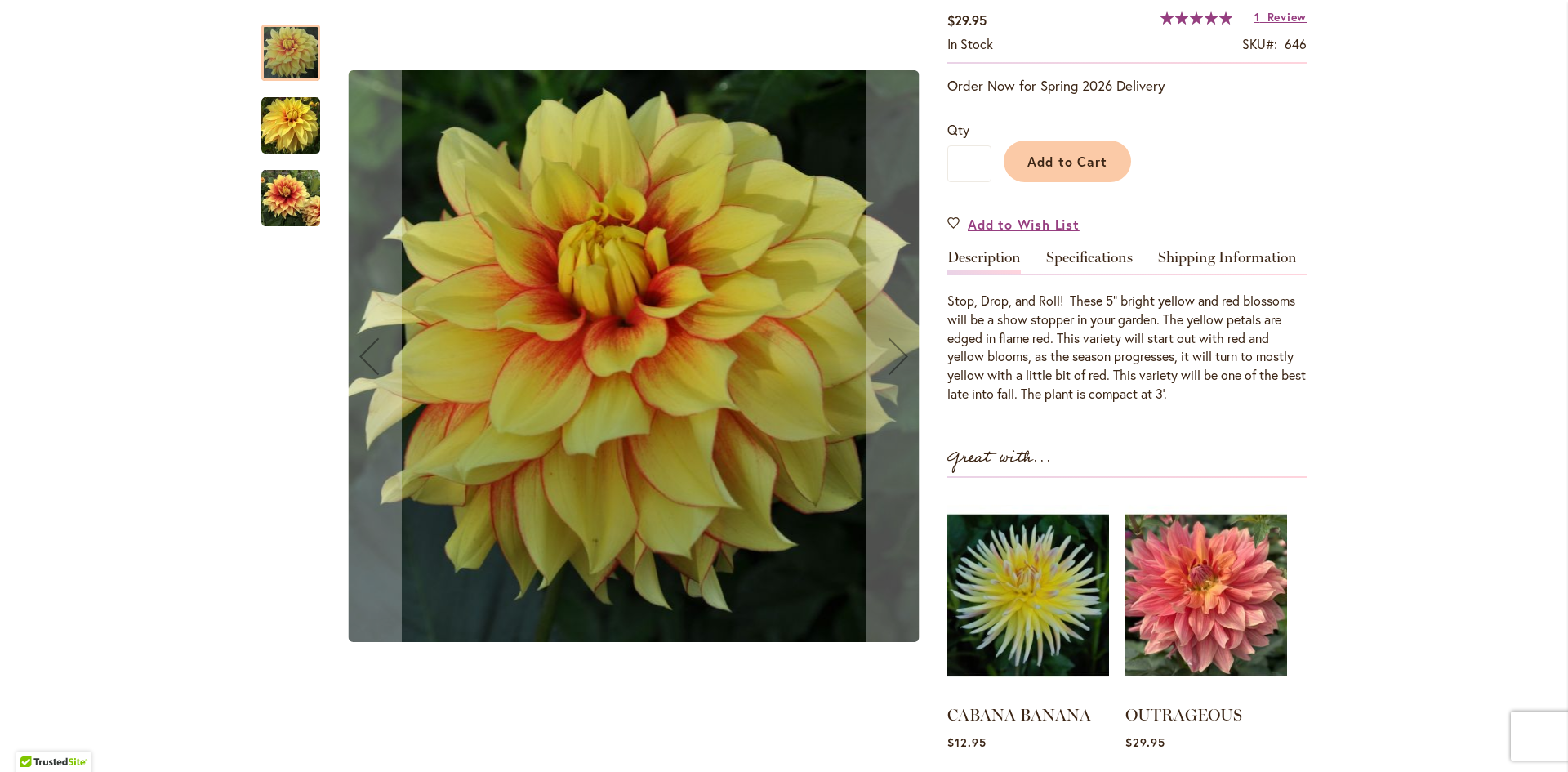
scroll to position [327, 0]
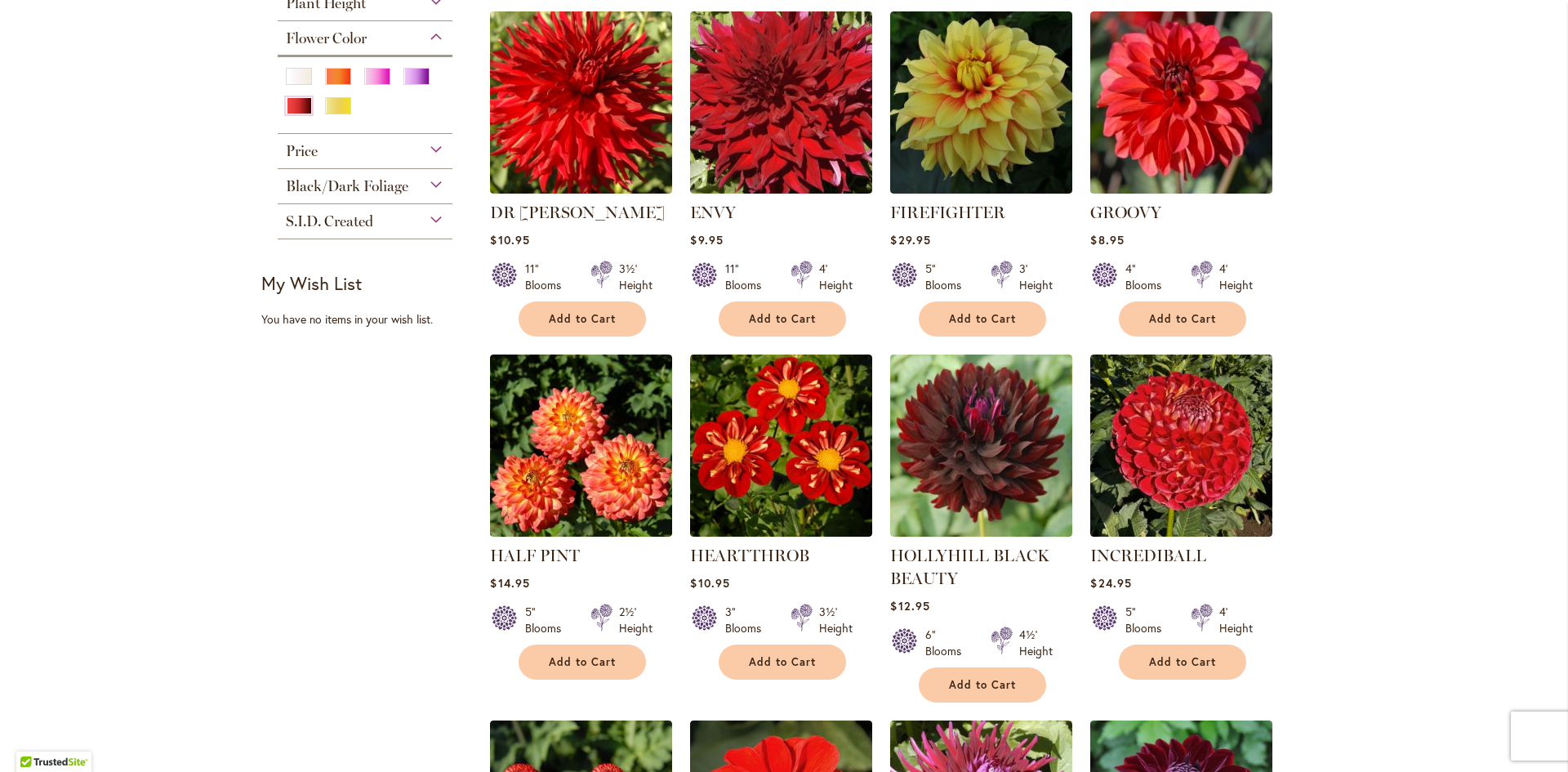
scroll to position [816, 0]
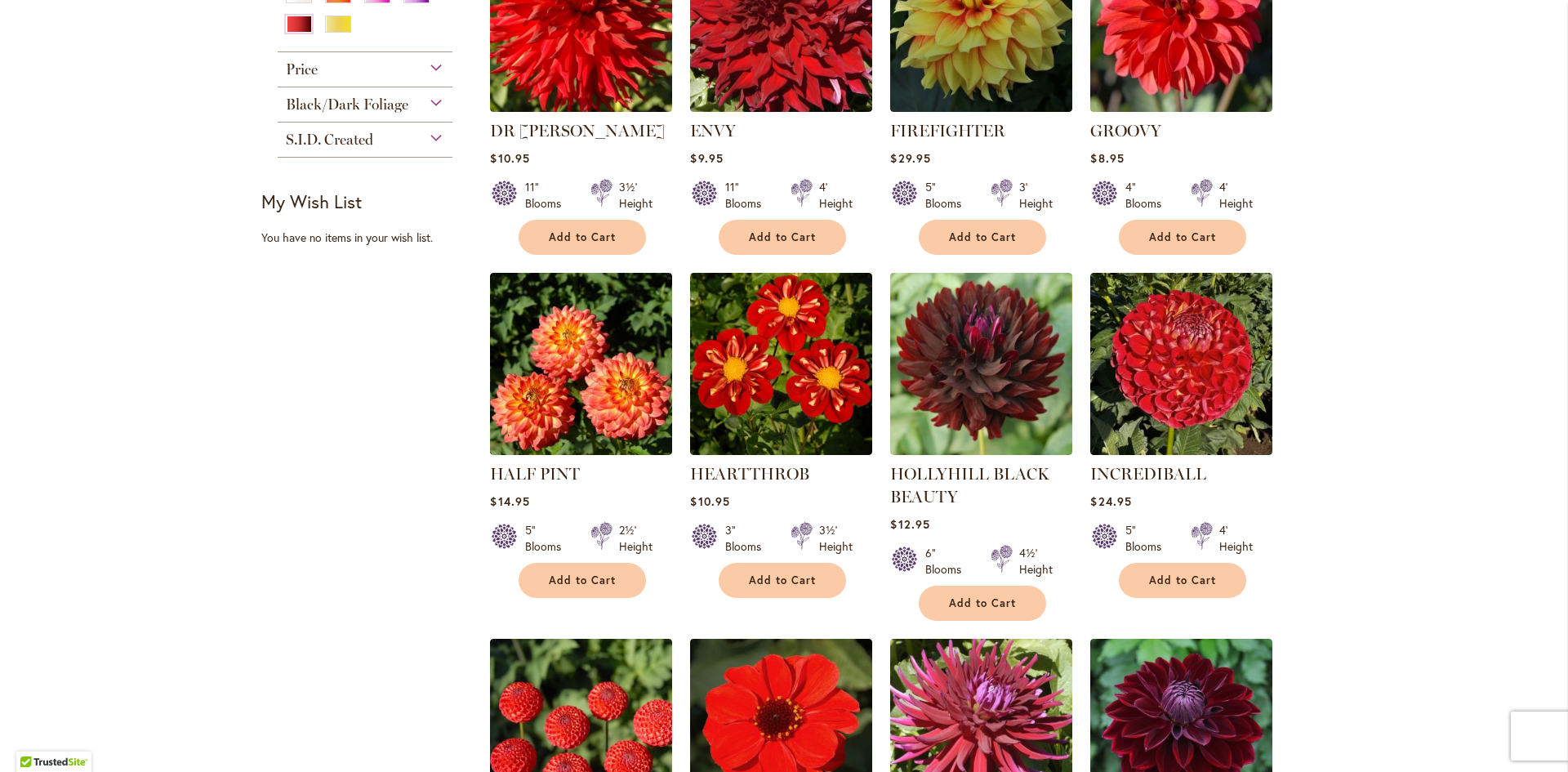
click at [306, 458] on div "Filter by: Filter By: Category Best Sellers 1 item New 3 items New & Exclusive 3" at bounding box center [784, 255] width 1045 height 1664
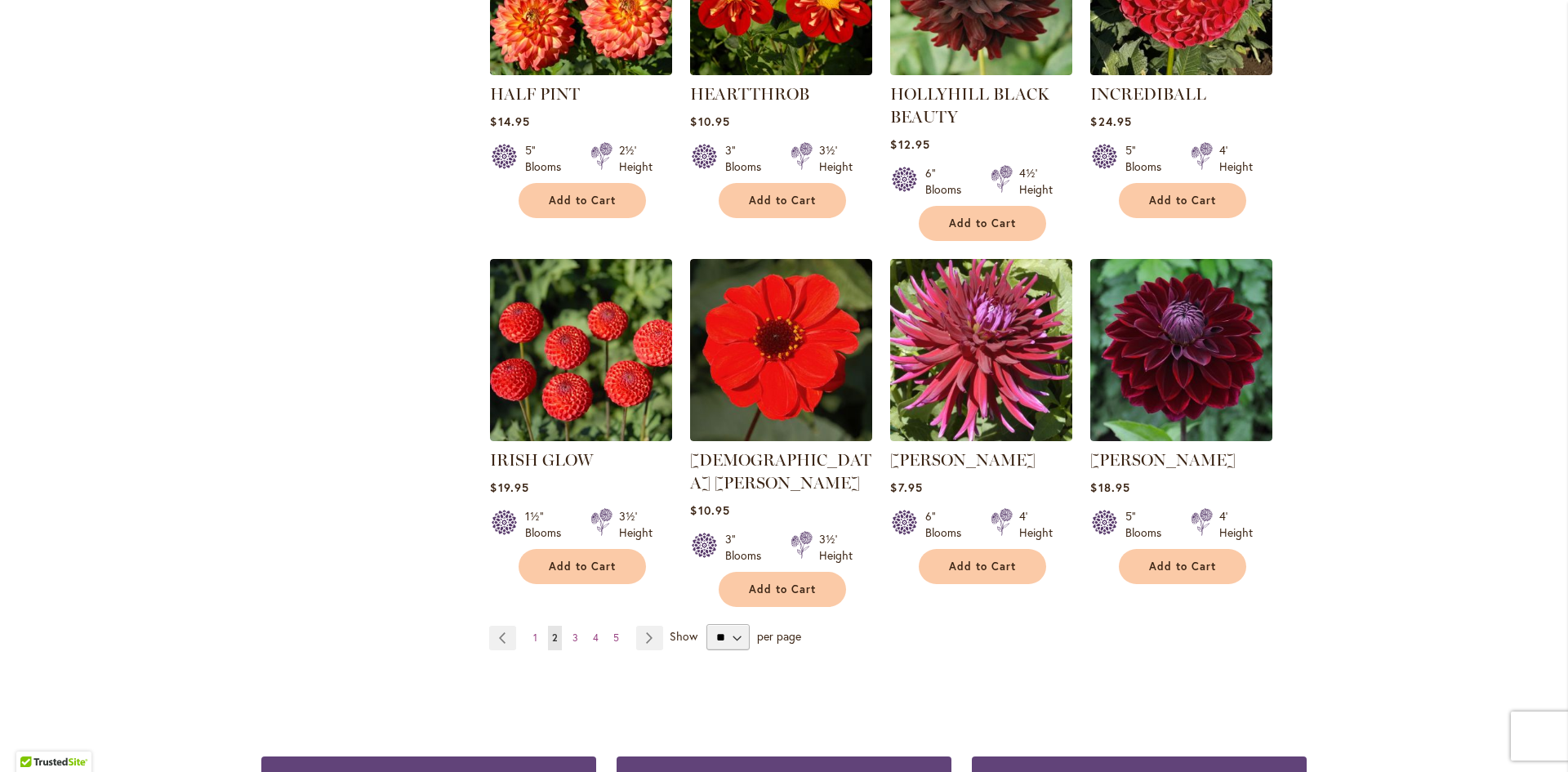
scroll to position [1225, 0]
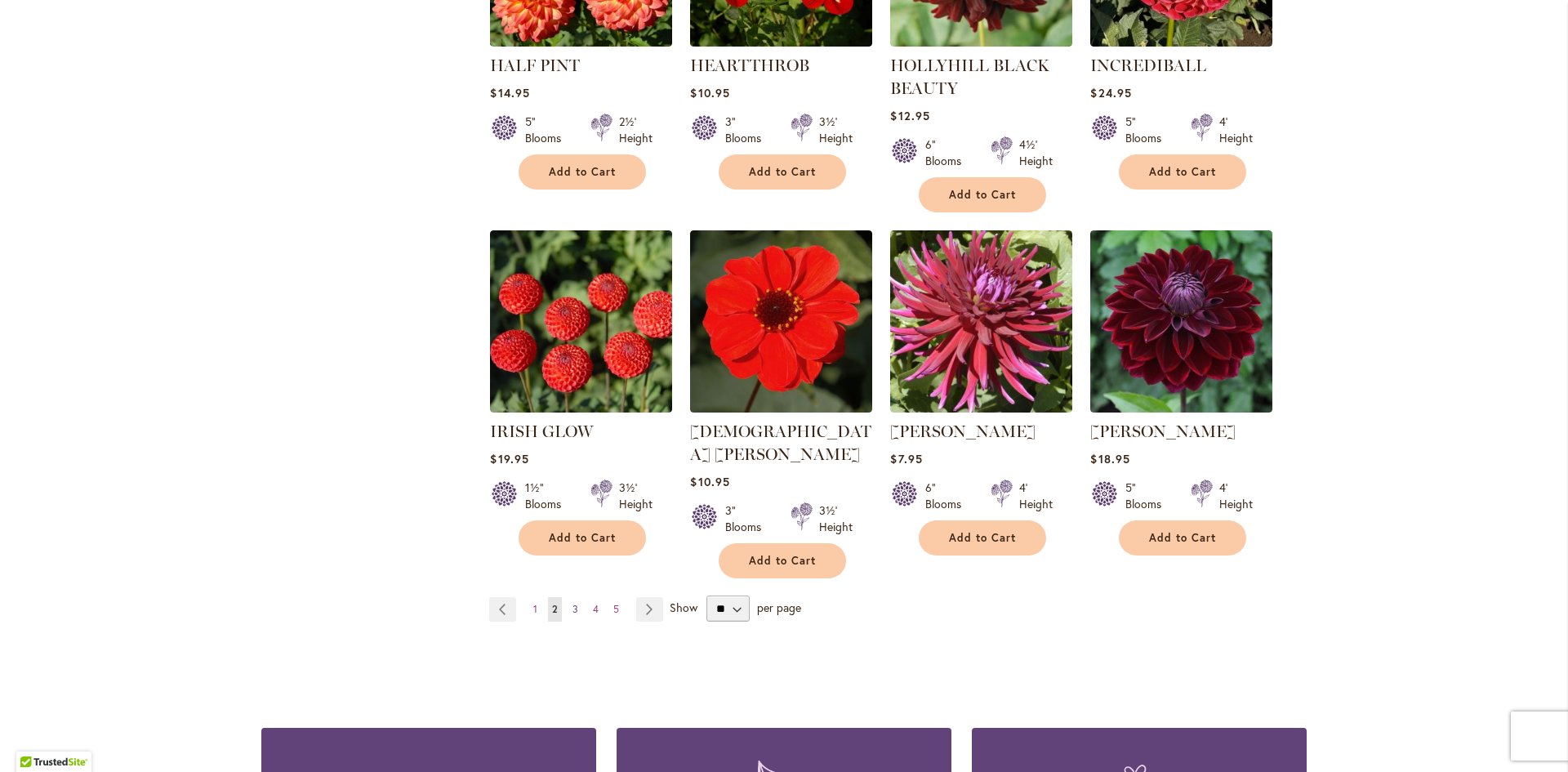
click at [573, 603] on span "3" at bounding box center [575, 609] width 6 height 12
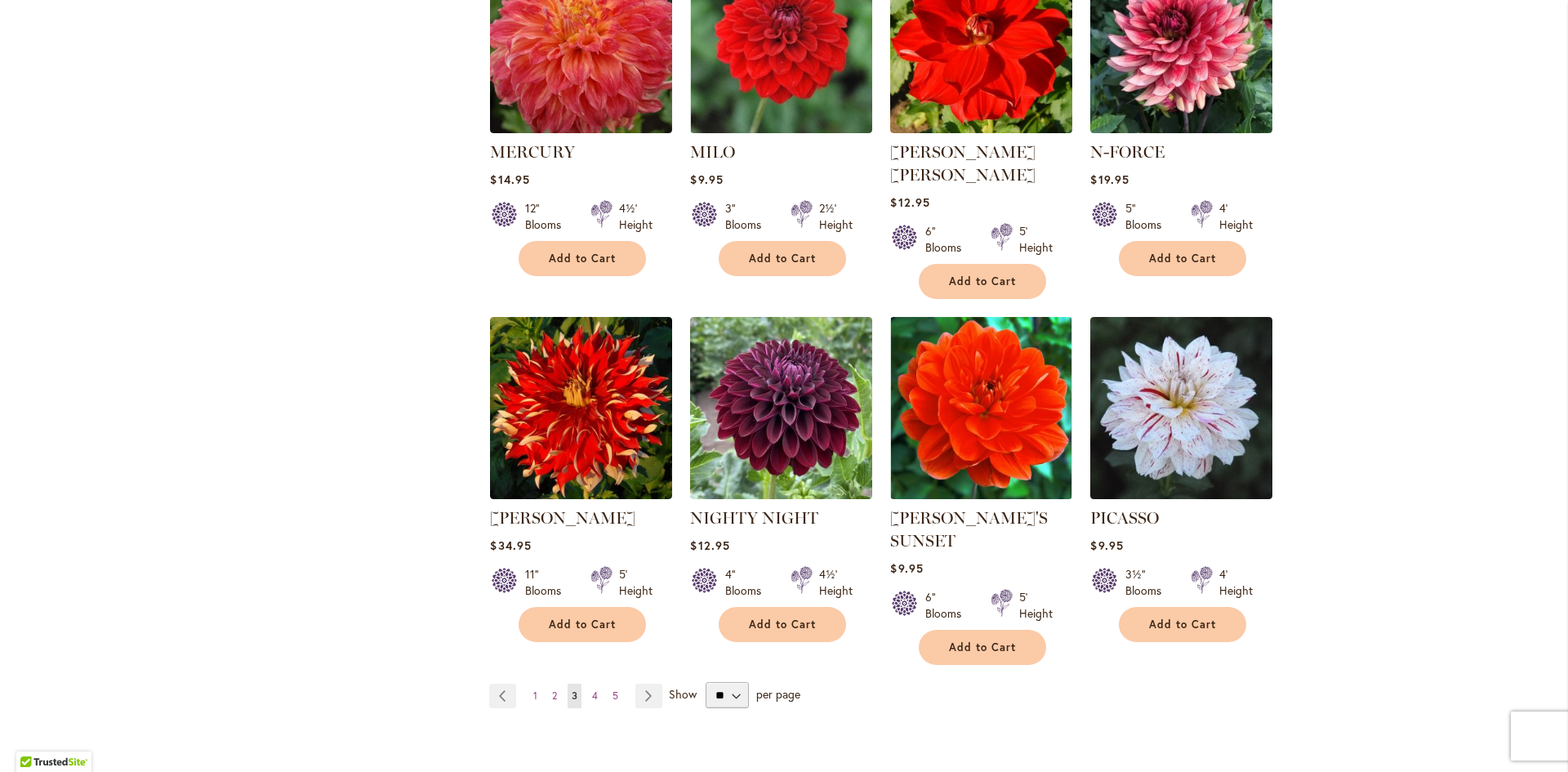
scroll to position [1143, 0]
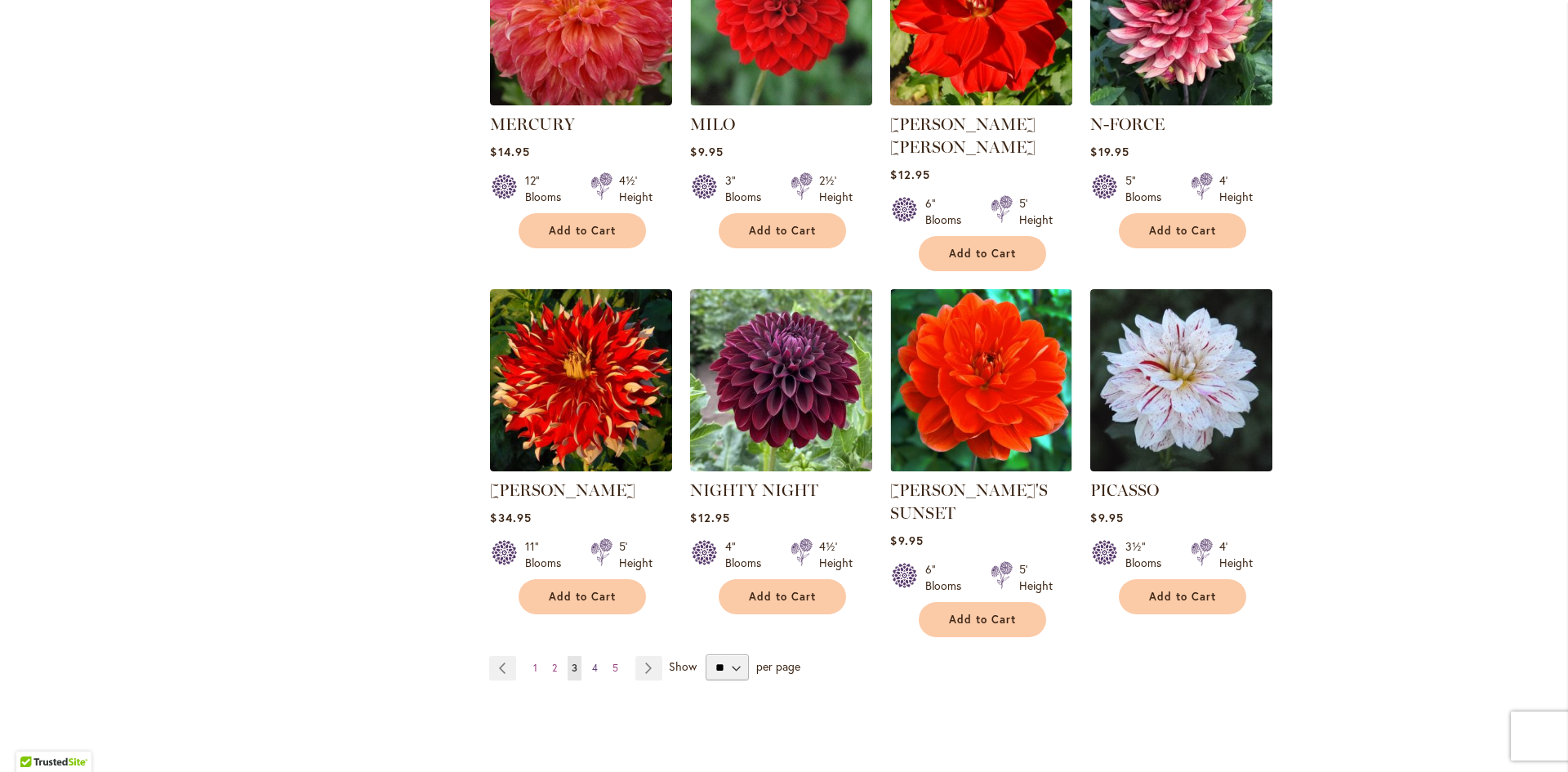
click at [592, 661] on span "4" at bounding box center [595, 667] width 6 height 12
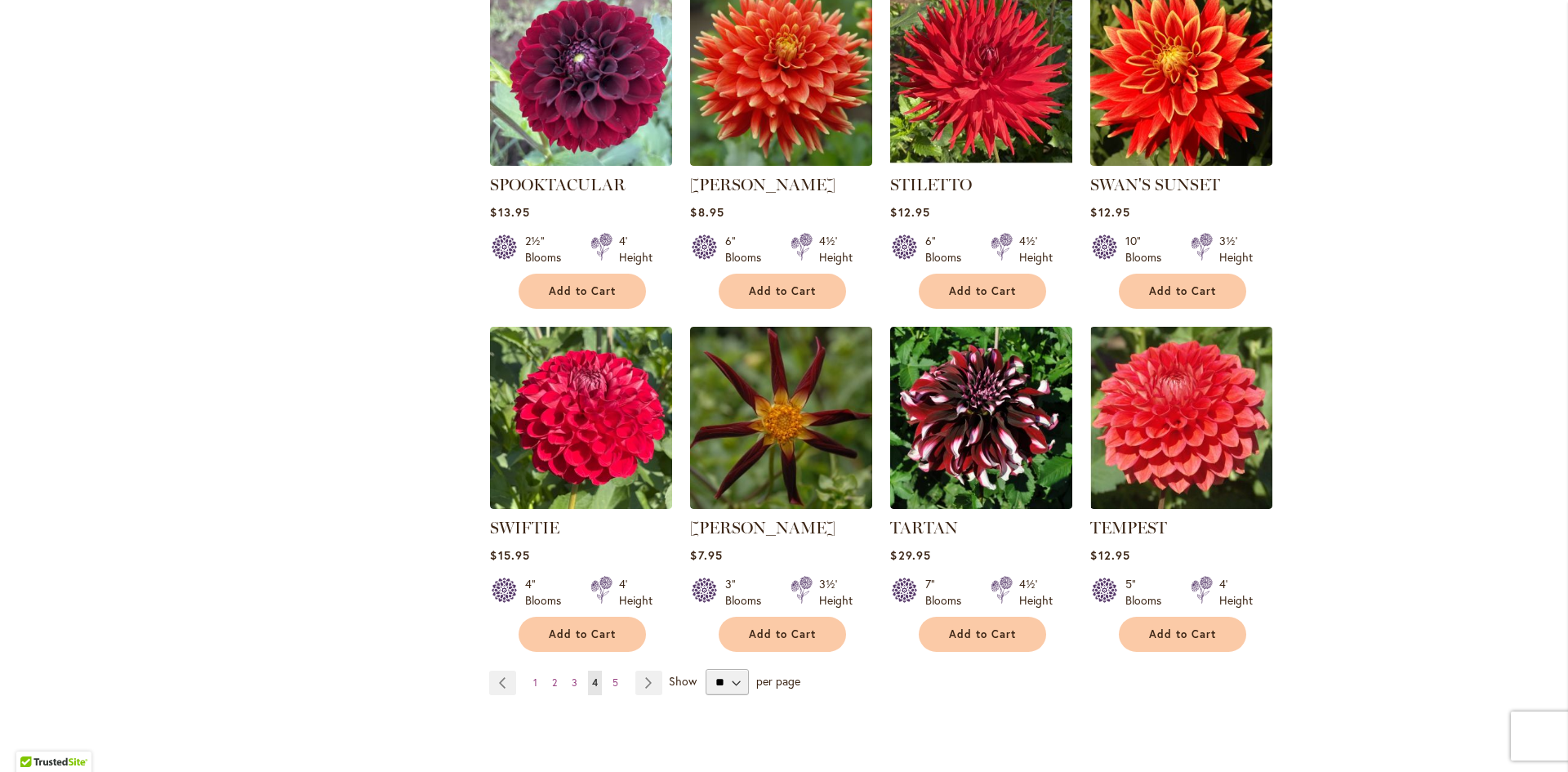
scroll to position [1143, 0]
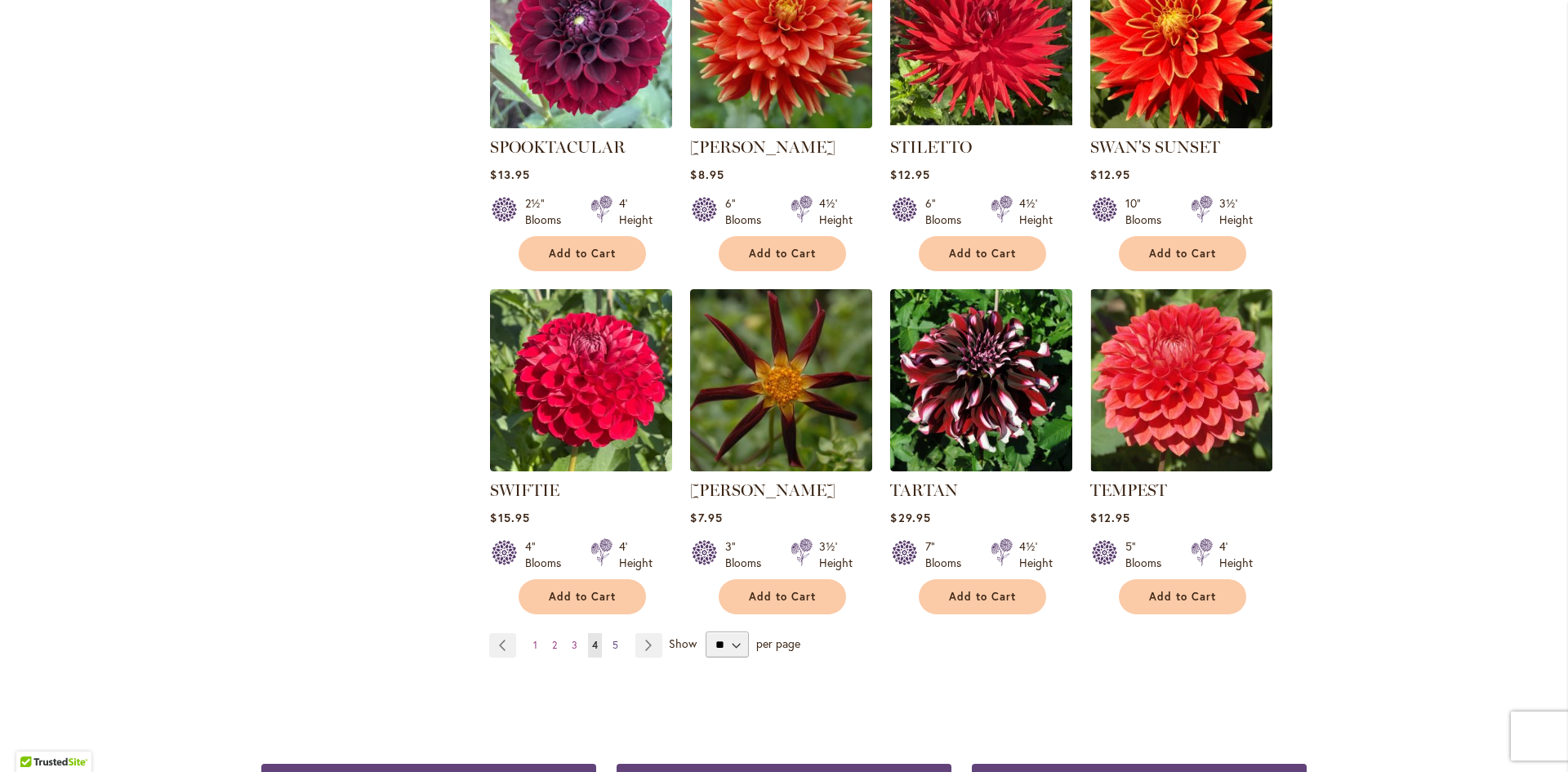
click at [612, 639] on span "5" at bounding box center [615, 645] width 6 height 12
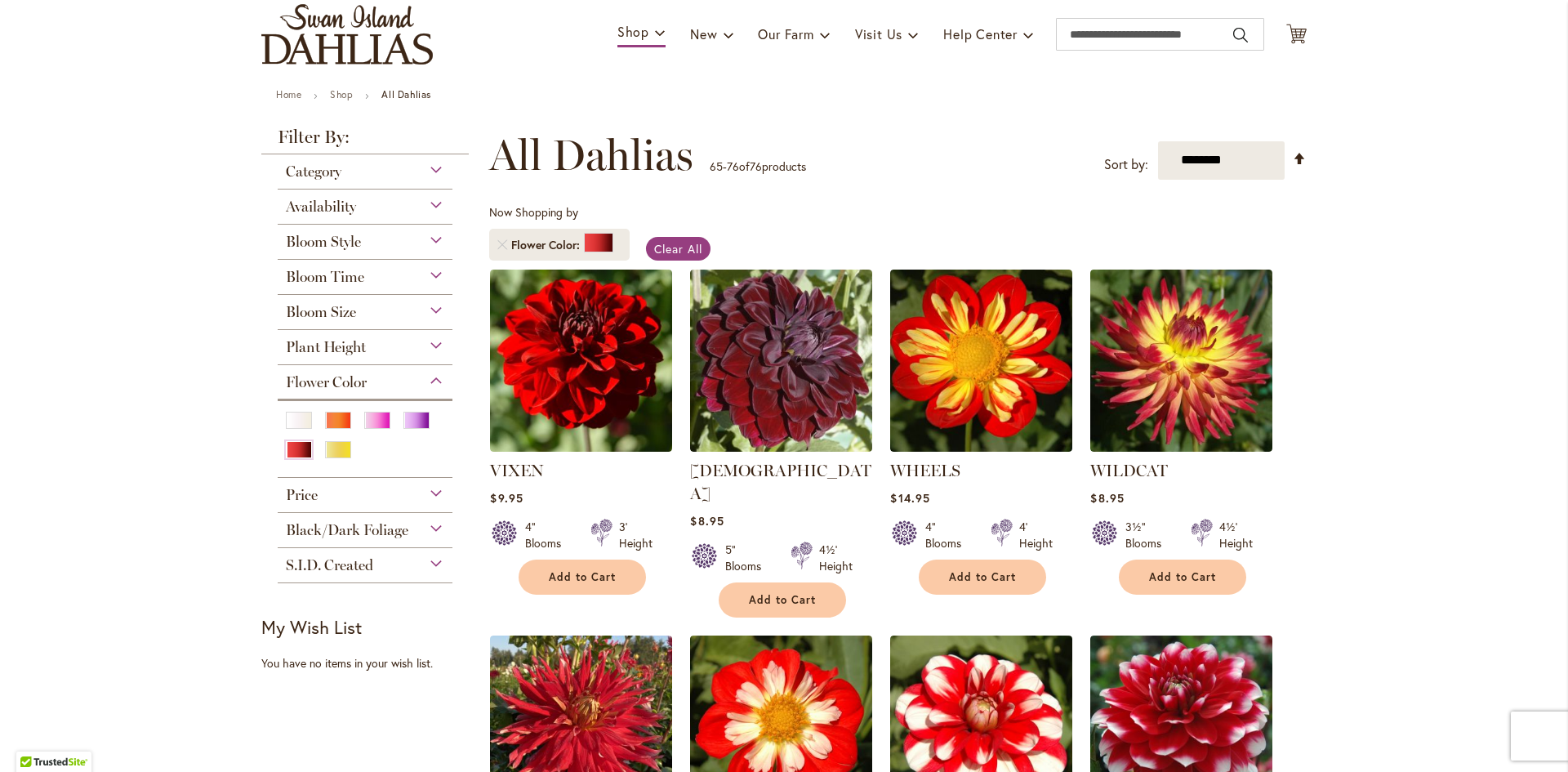
scroll to position [81, 0]
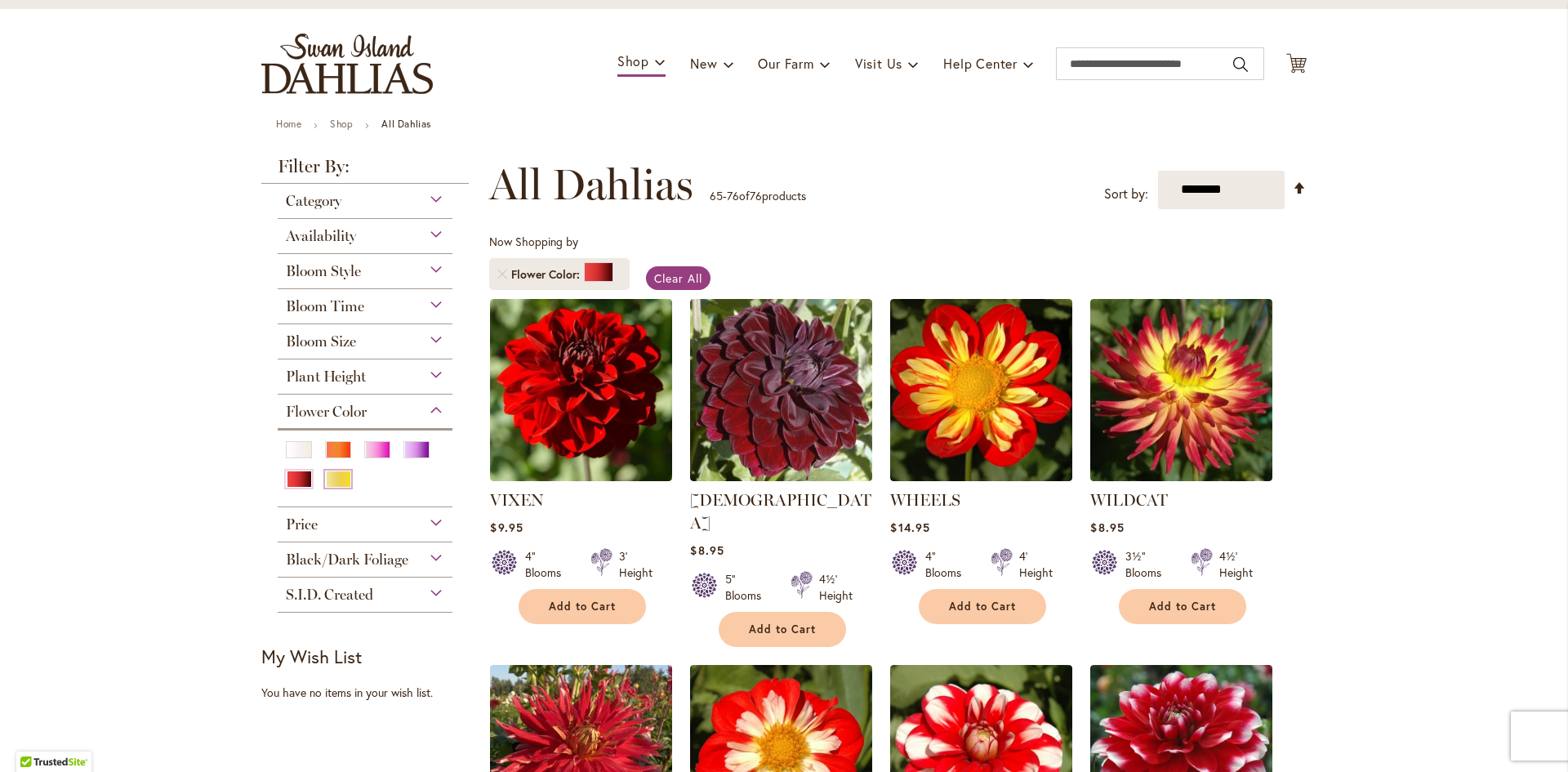
drag, startPoint x: 329, startPoint y: 481, endPoint x: 338, endPoint y: 478, distance: 9.5
click at [329, 481] on div "Yellow" at bounding box center [338, 478] width 26 height 18
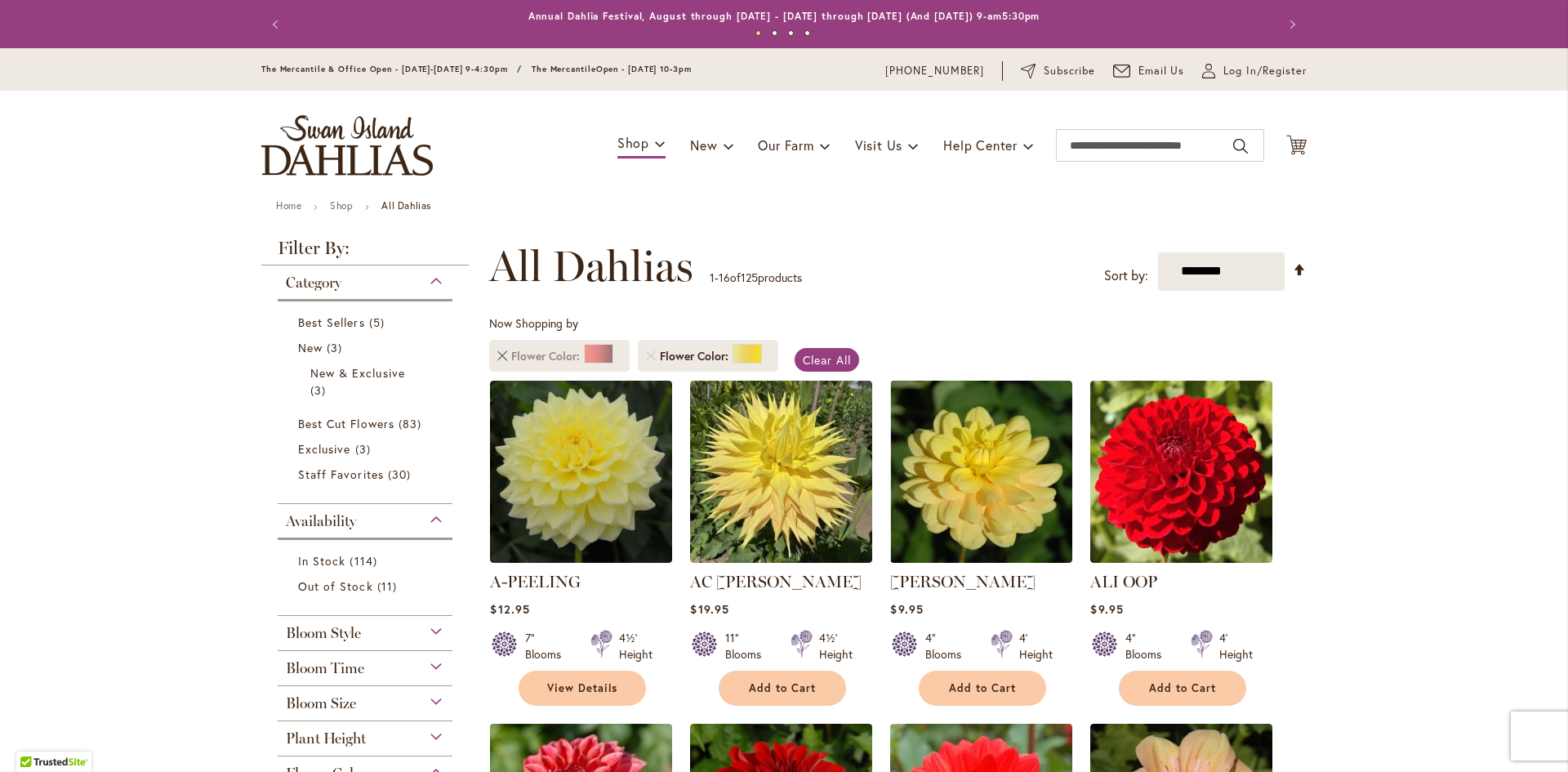
click at [499, 354] on link "Remove Flower Color Red" at bounding box center [502, 356] width 10 height 10
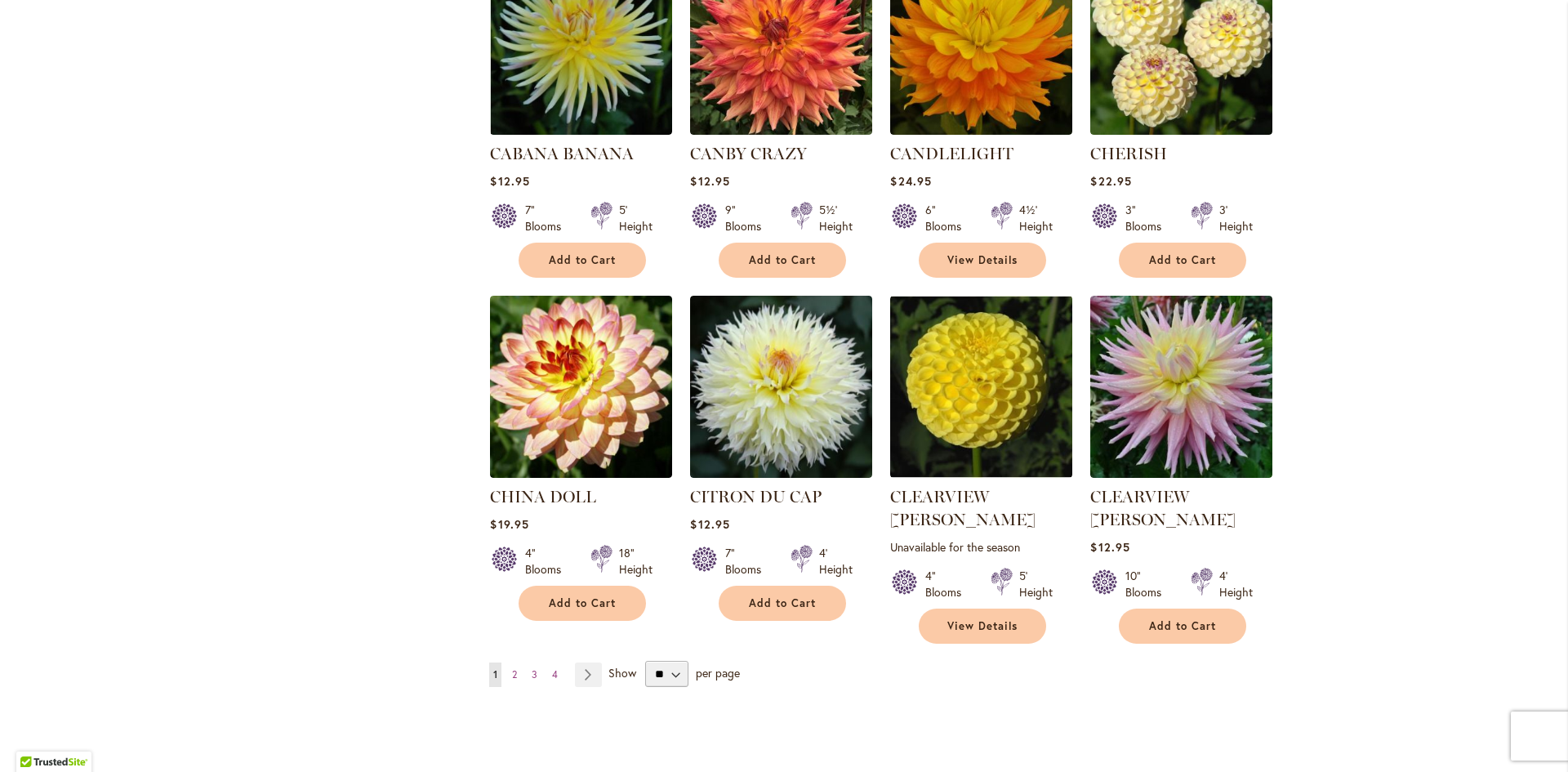
scroll to position [1143, 0]
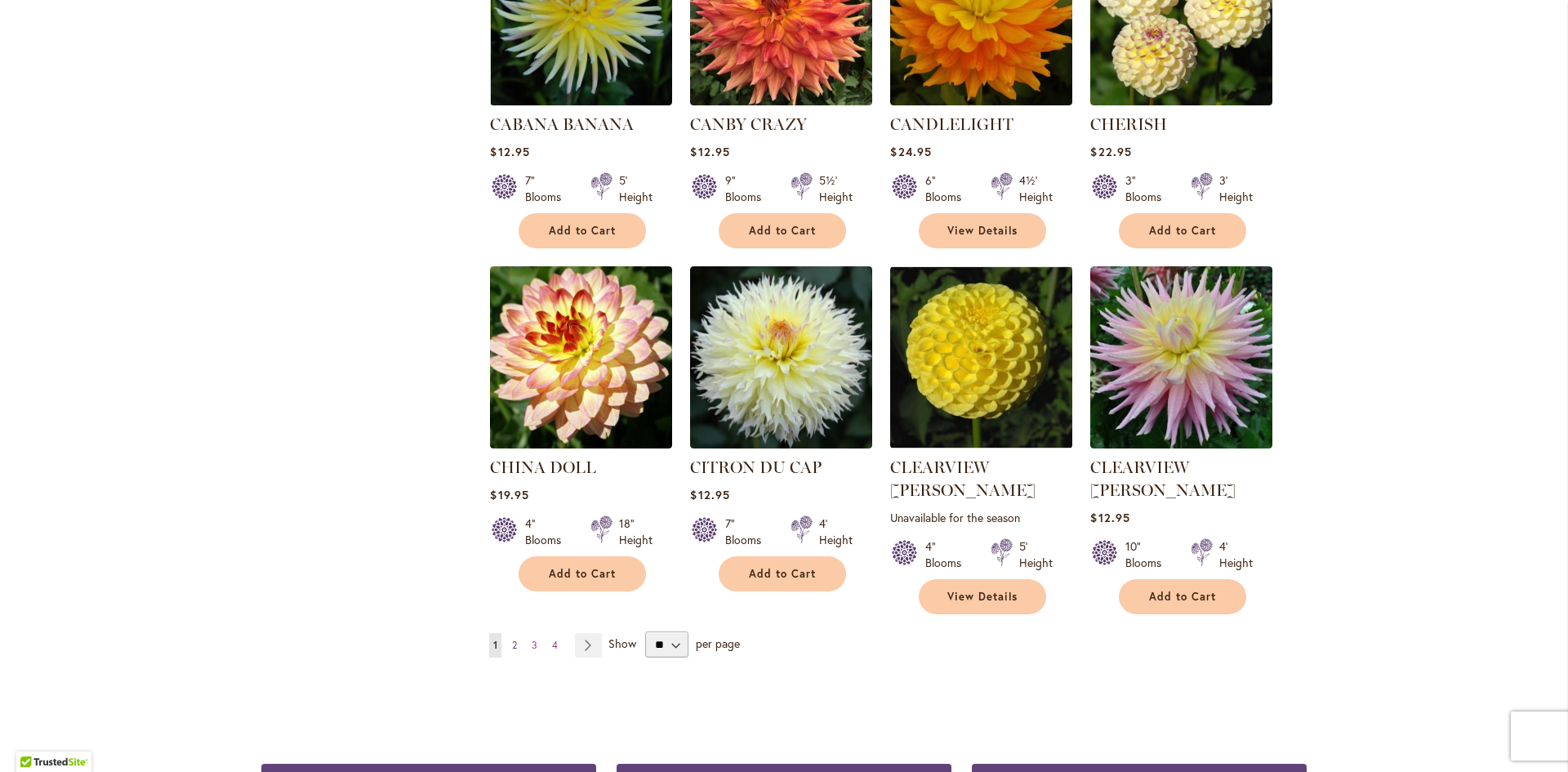
click at [513, 639] on span "2" at bounding box center [514, 645] width 5 height 12
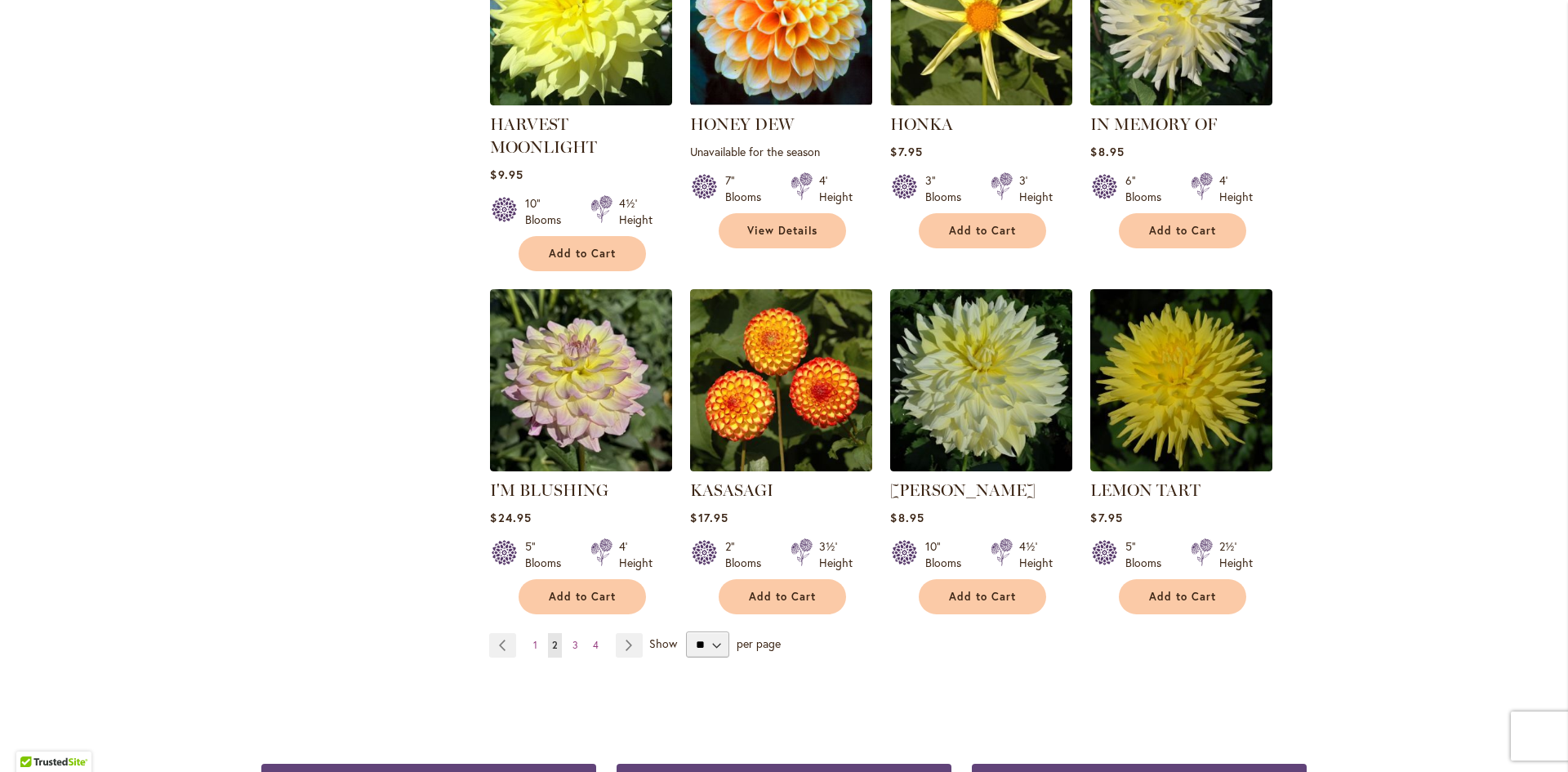
scroll to position [1225, 0]
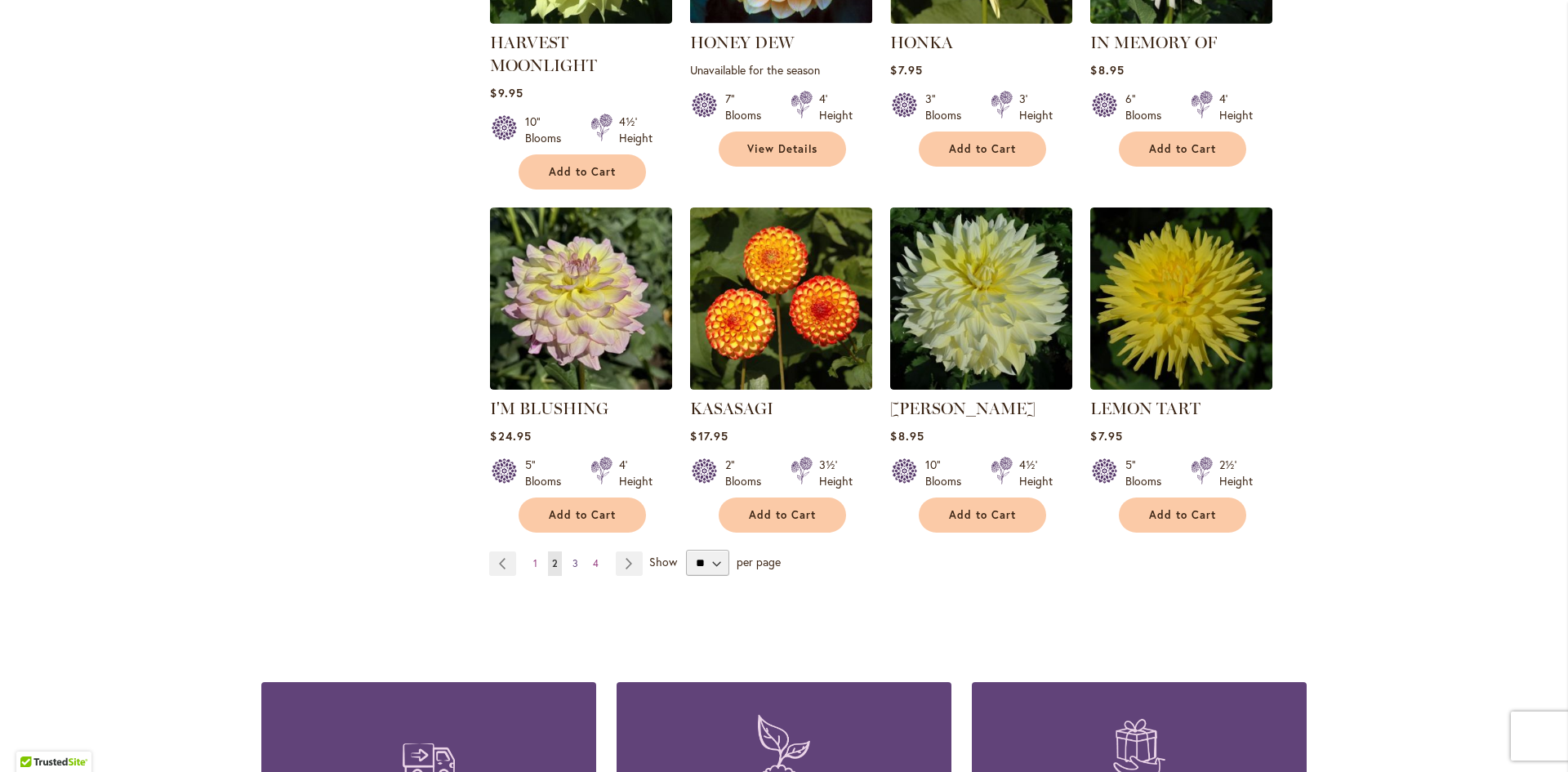
click at [573, 559] on span "3" at bounding box center [575, 562] width 6 height 12
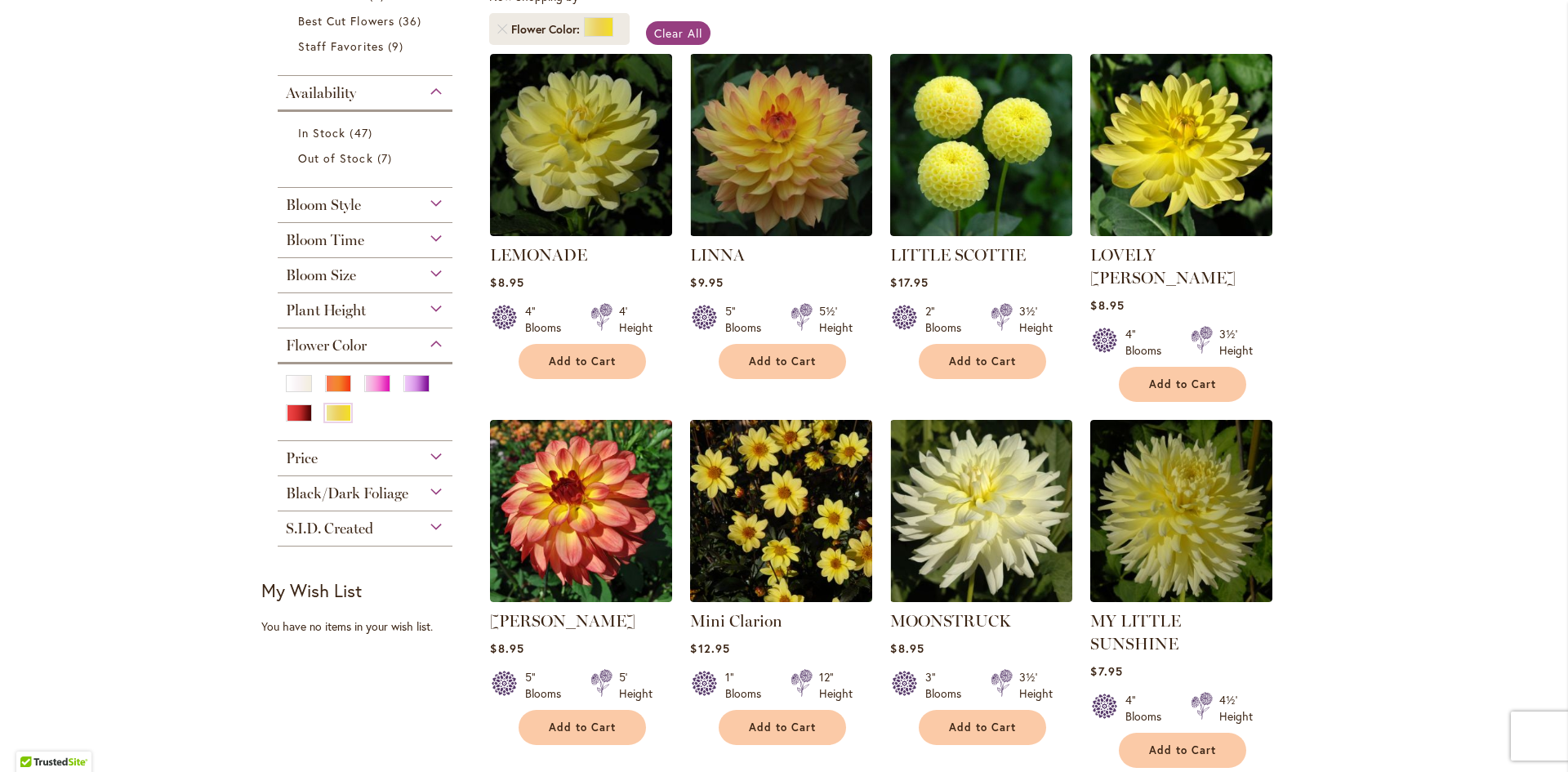
scroll to position [245, 0]
